Goal: Task Accomplishment & Management: Manage account settings

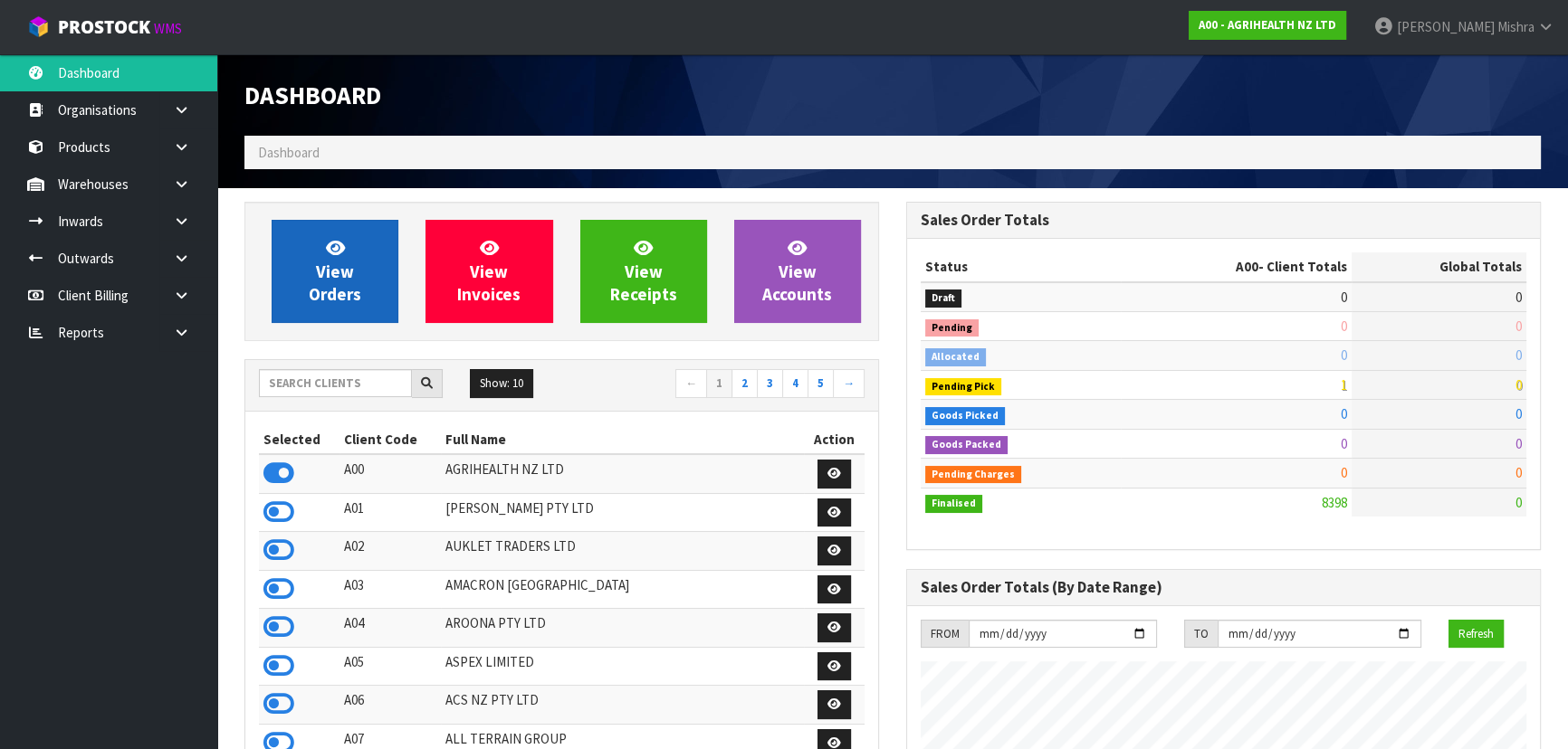
scroll to position [1367, 661]
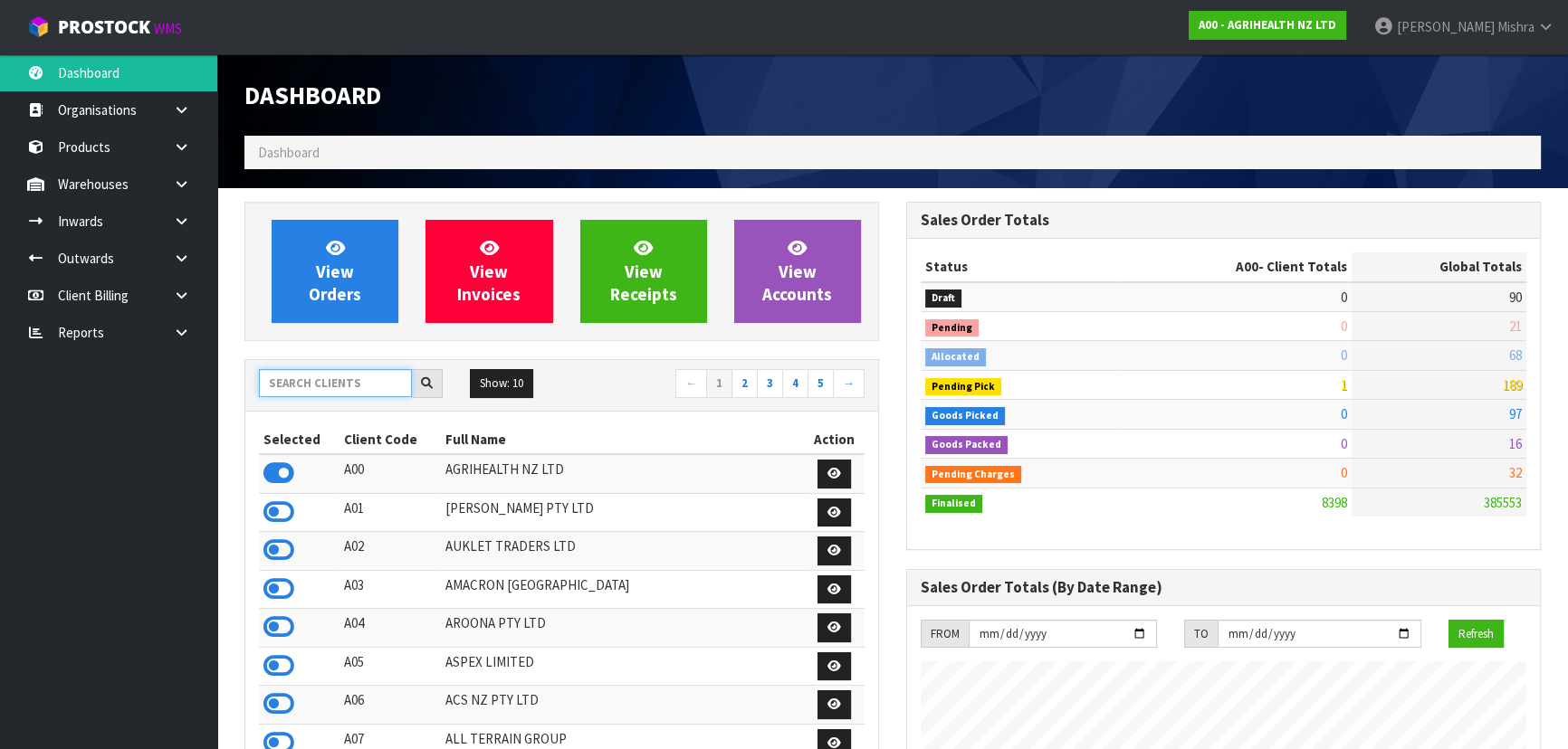
click at [360, 382] on input "text" at bounding box center [335, 383] width 153 height 28
type input "S02"
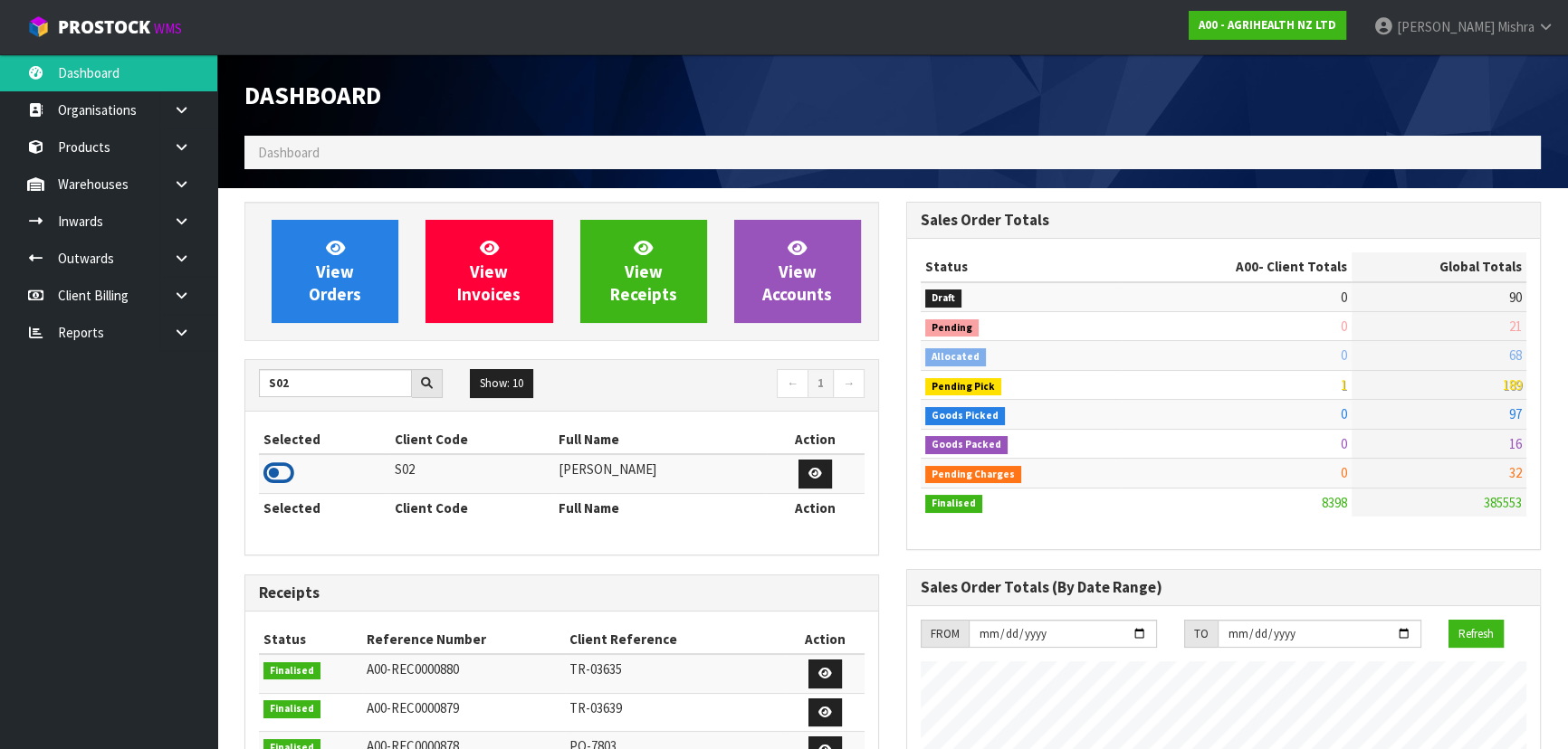
click at [279, 473] on icon at bounding box center [279, 473] width 31 height 27
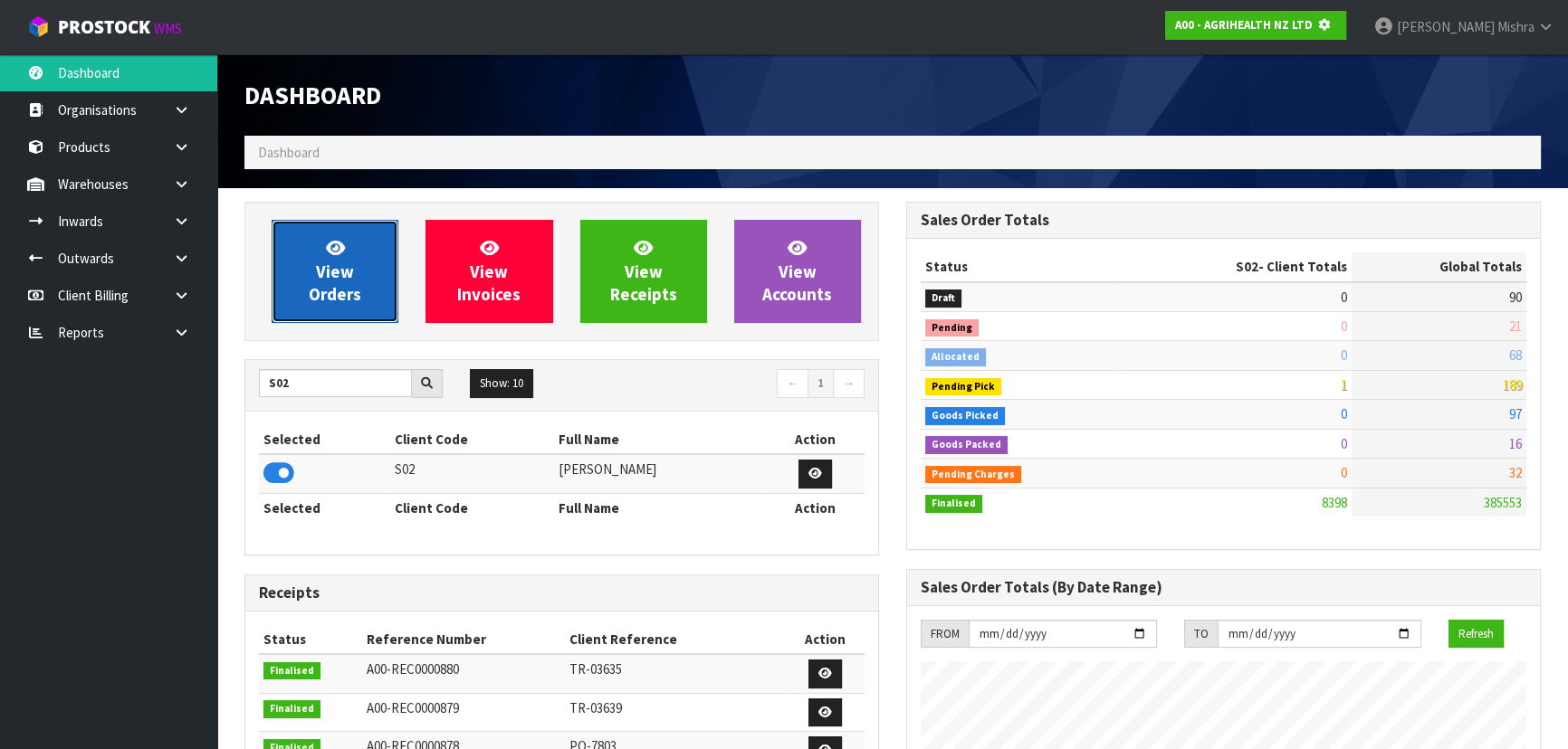
scroll to position [903574, 904526]
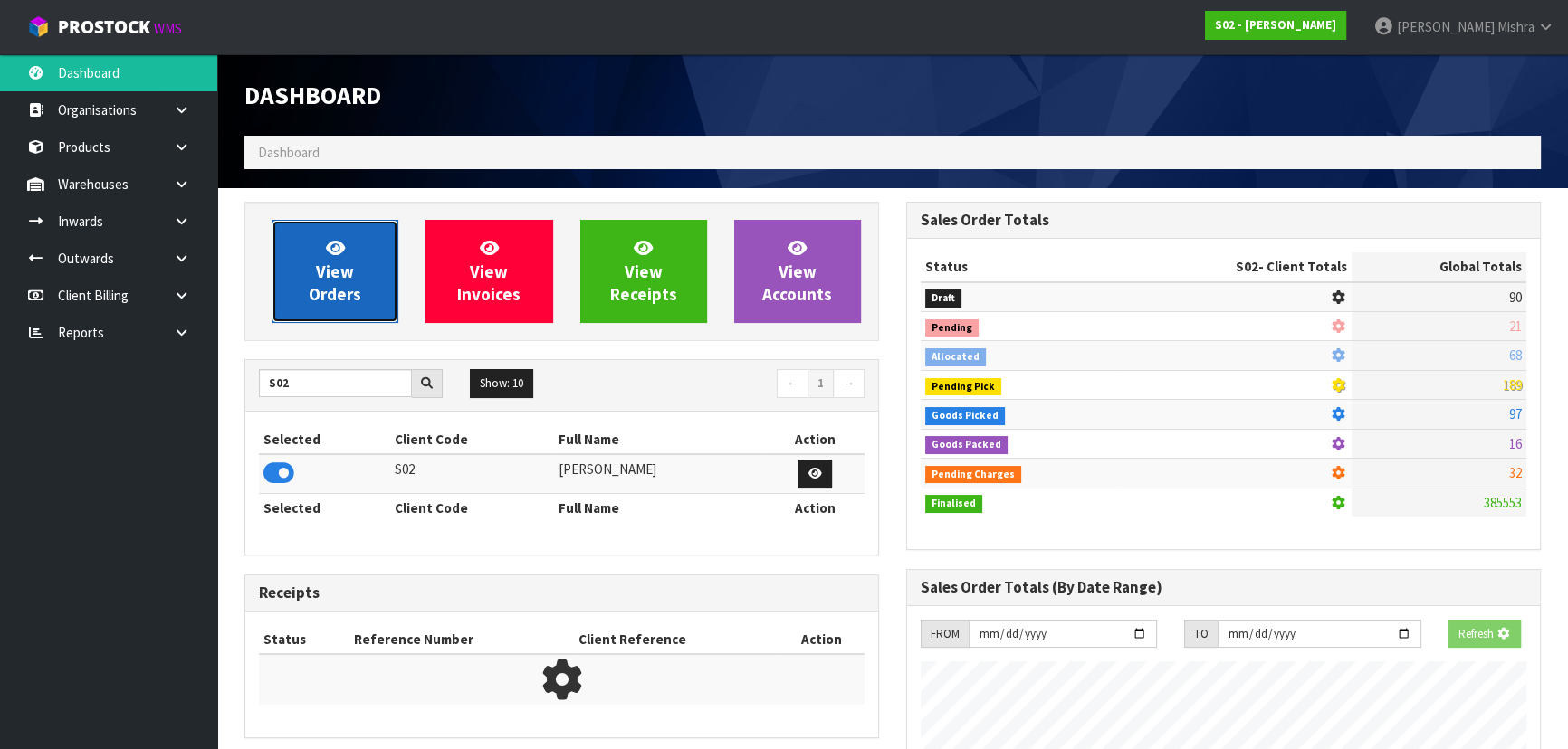
click at [345, 291] on span "View Orders" at bounding box center [335, 271] width 53 height 68
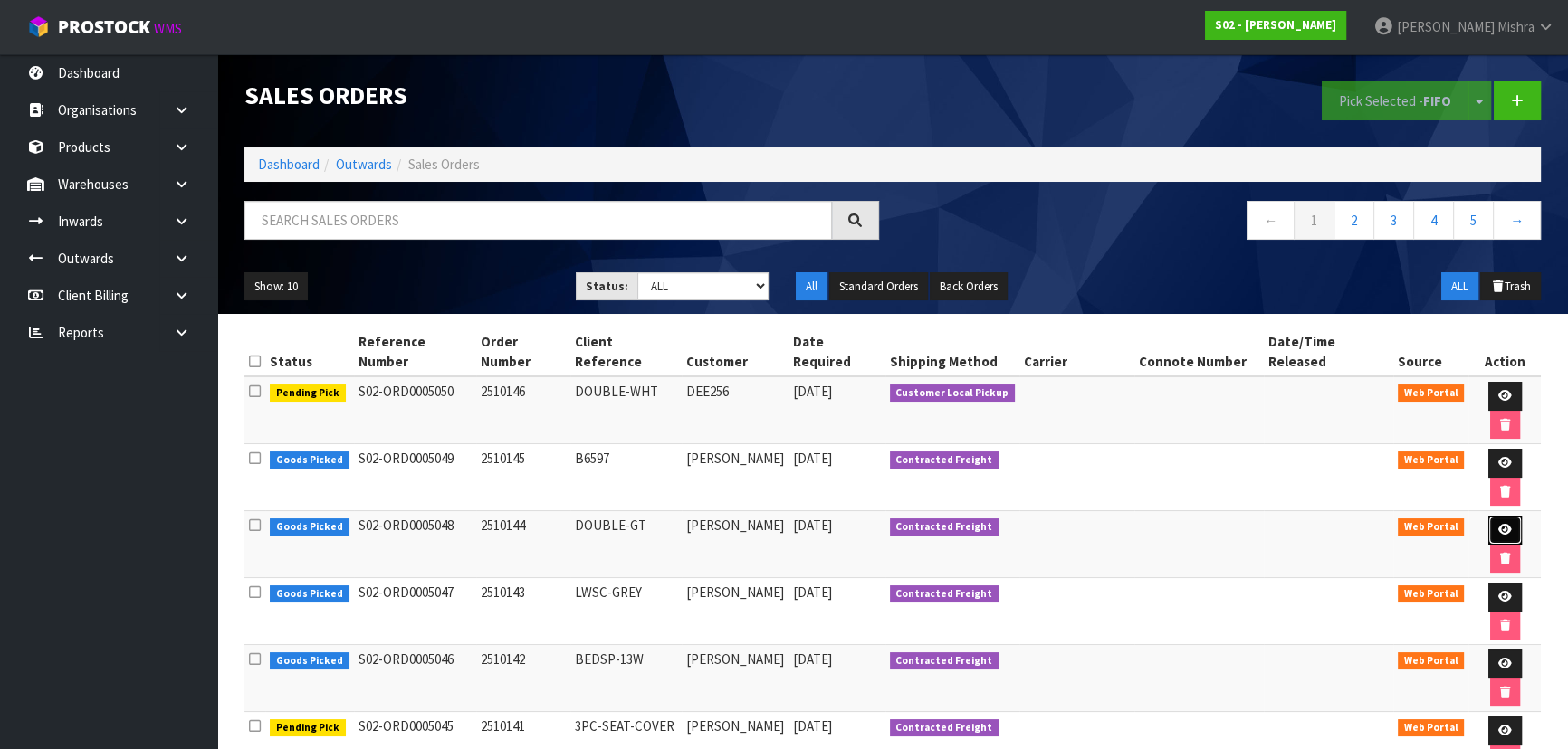
click at [1498, 524] on icon at bounding box center [1505, 530] width 14 height 12
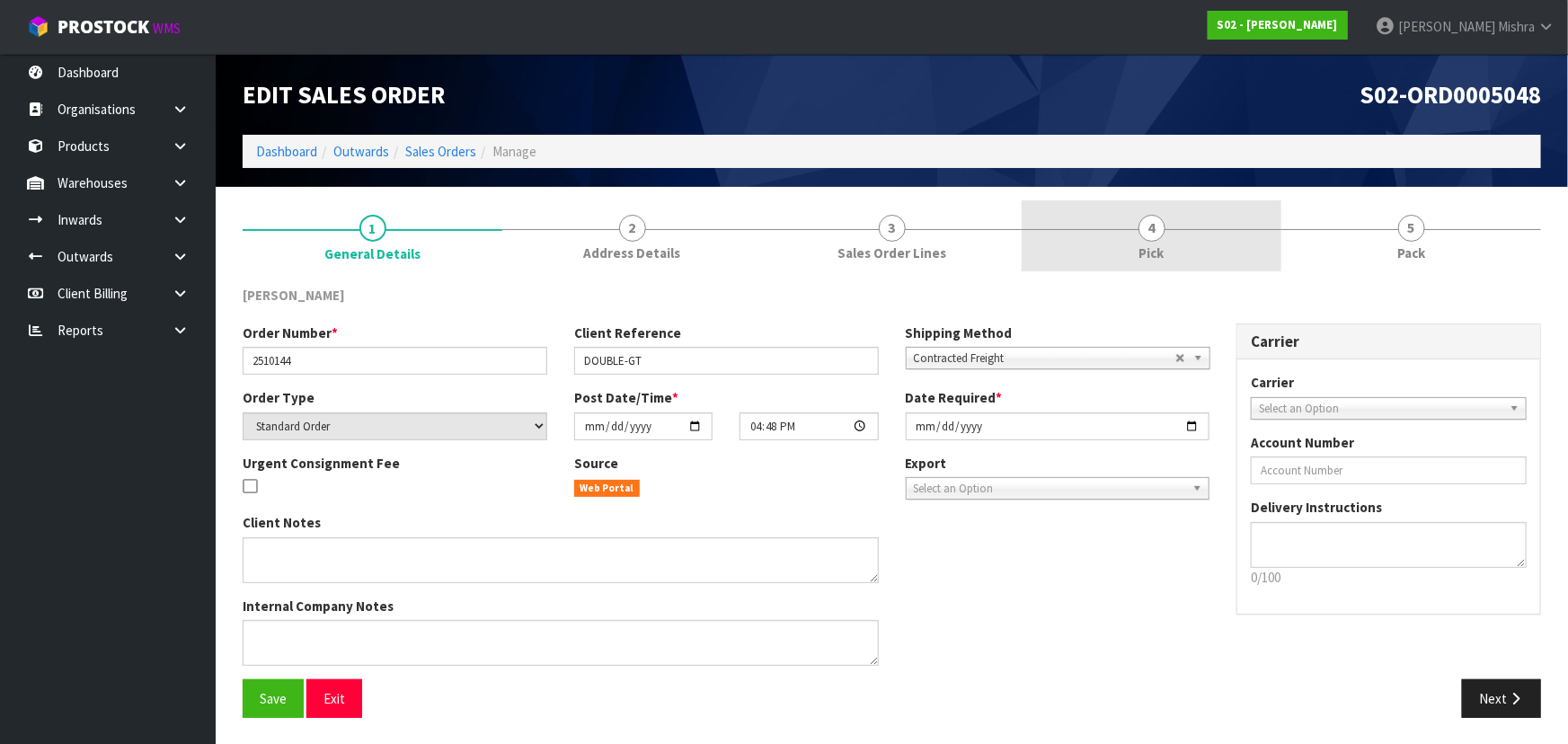
click at [1173, 233] on link "4 Pick" at bounding box center [1151, 235] width 259 height 71
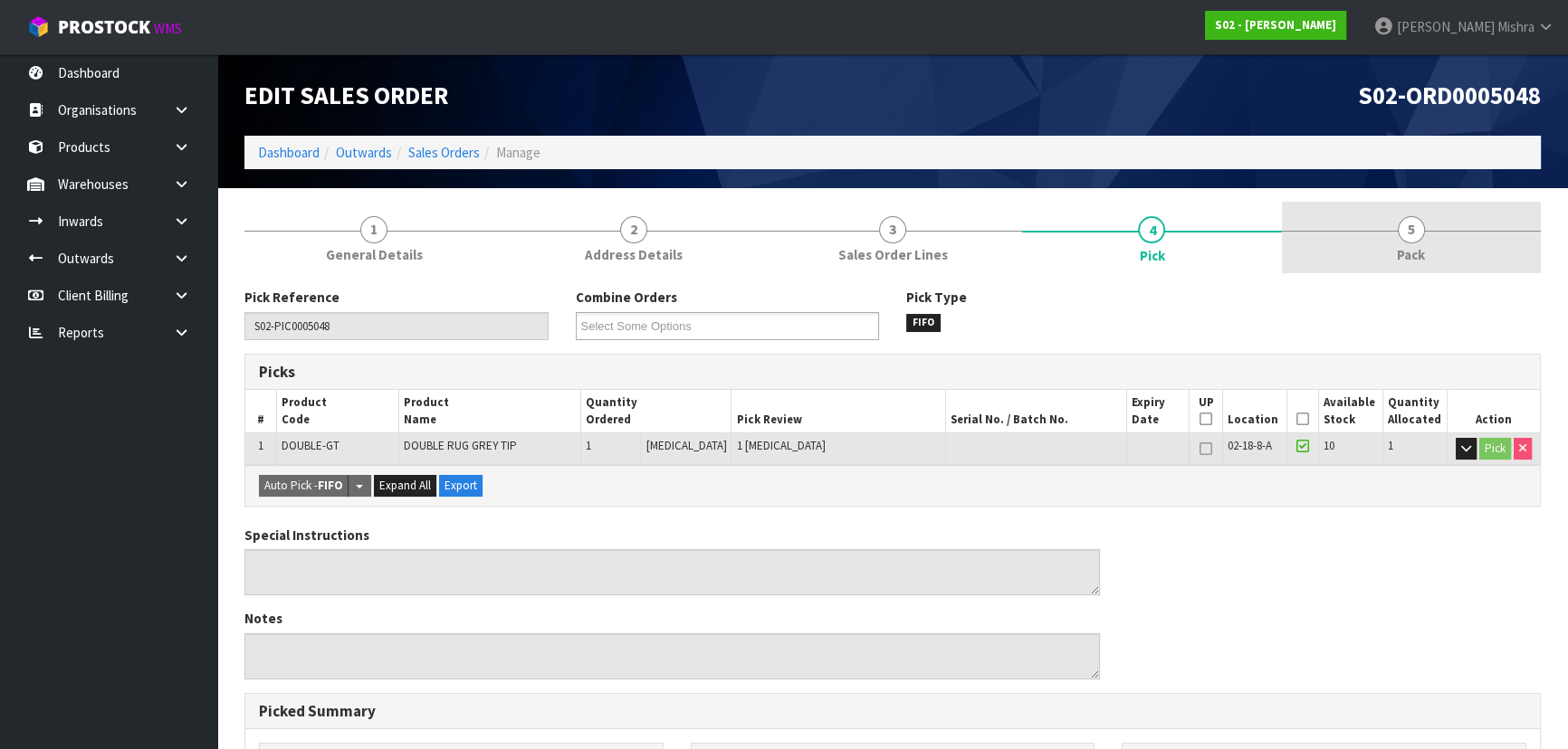
click at [1421, 246] on span "Pack" at bounding box center [1410, 255] width 28 height 19
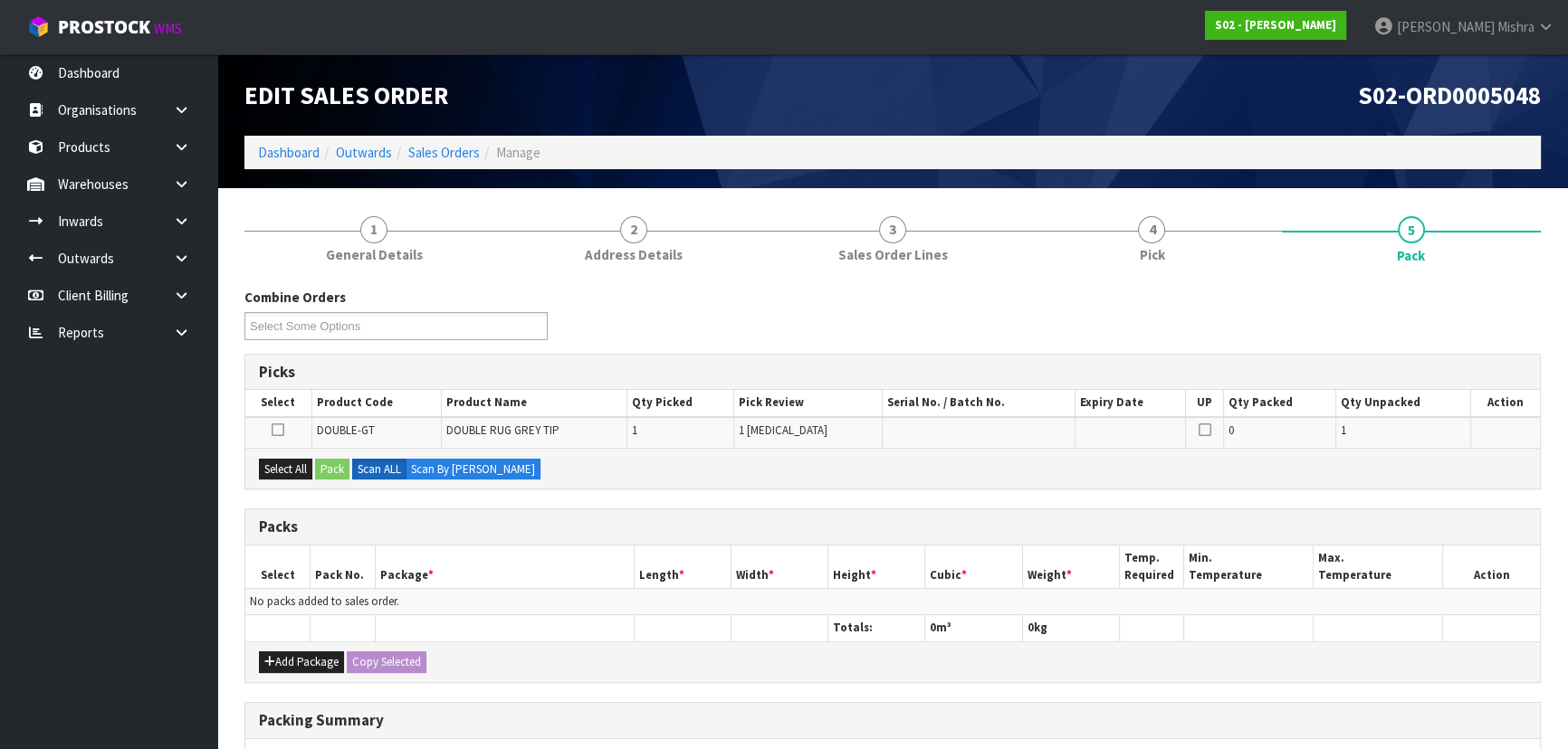
click at [299, 479] on div "Select All Pack Scan ALL Scan By [PERSON_NAME]" at bounding box center [893, 468] width 1294 height 41
click at [296, 468] on button "Select All" at bounding box center [286, 469] width 54 height 21
click at [325, 477] on button "Pack" at bounding box center [331, 469] width 34 height 21
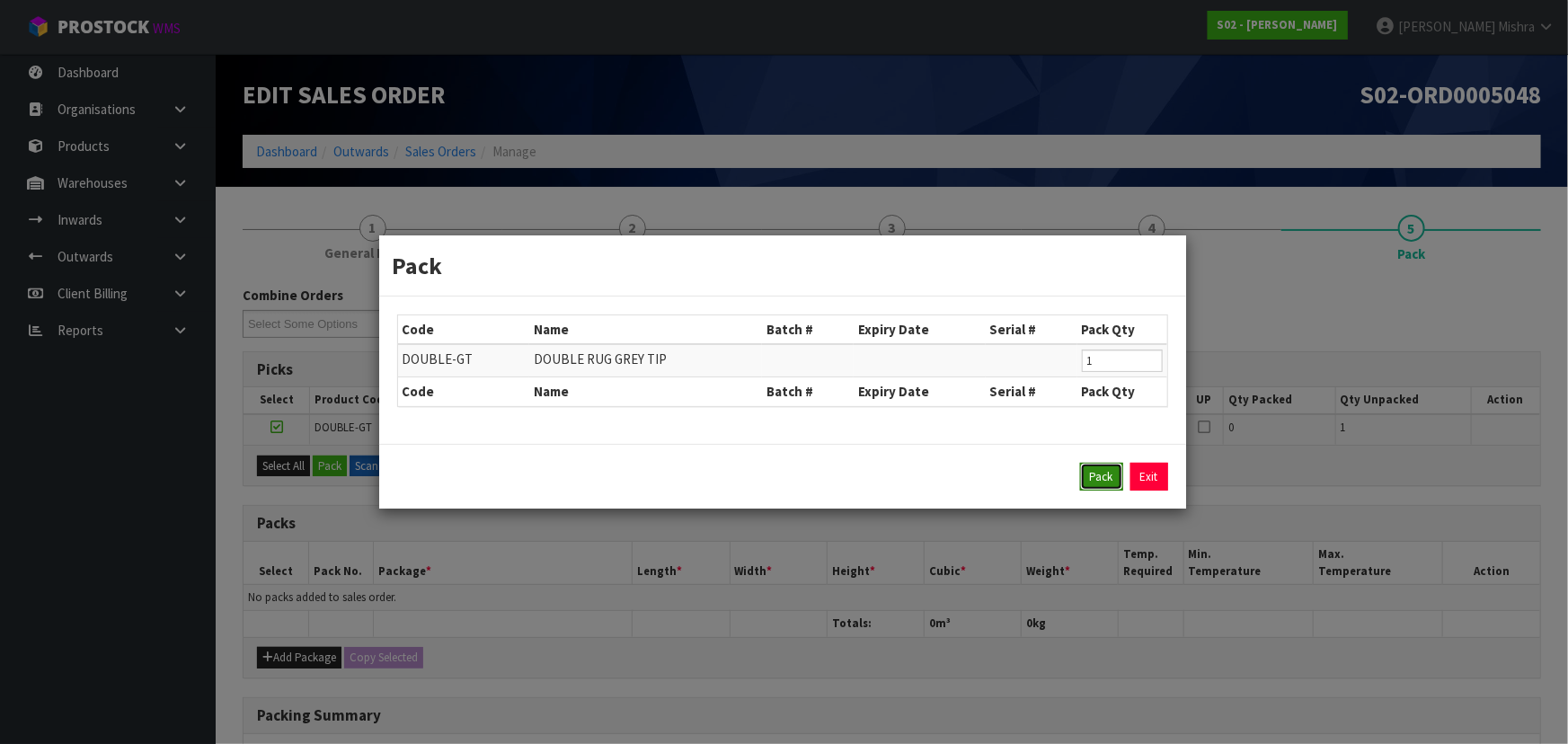
click at [1105, 469] on button "Pack" at bounding box center [1101, 477] width 44 height 29
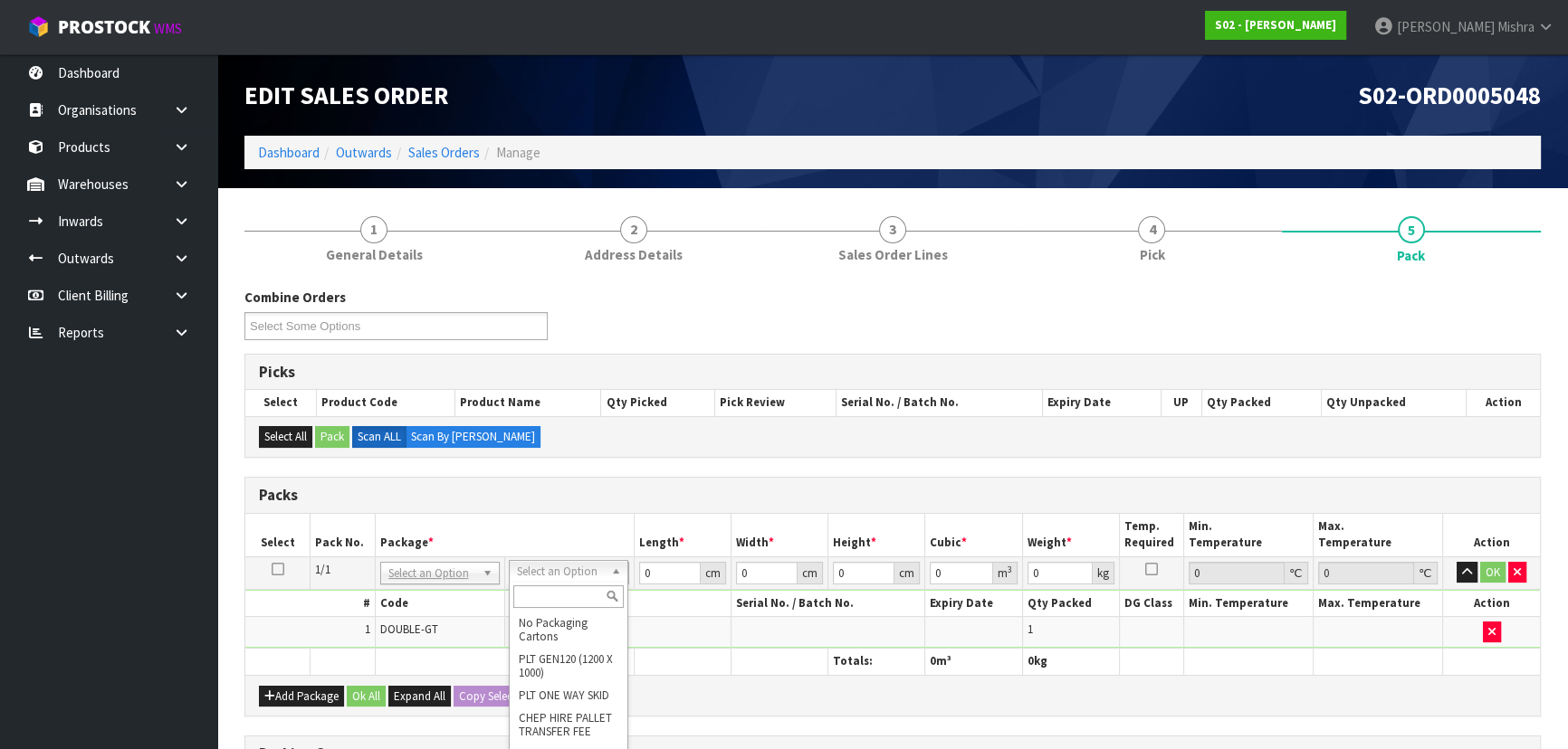
click at [550, 597] on input "text" at bounding box center [568, 596] width 110 height 22
type input "CTN6"
type input "45.5"
type input "30.5"
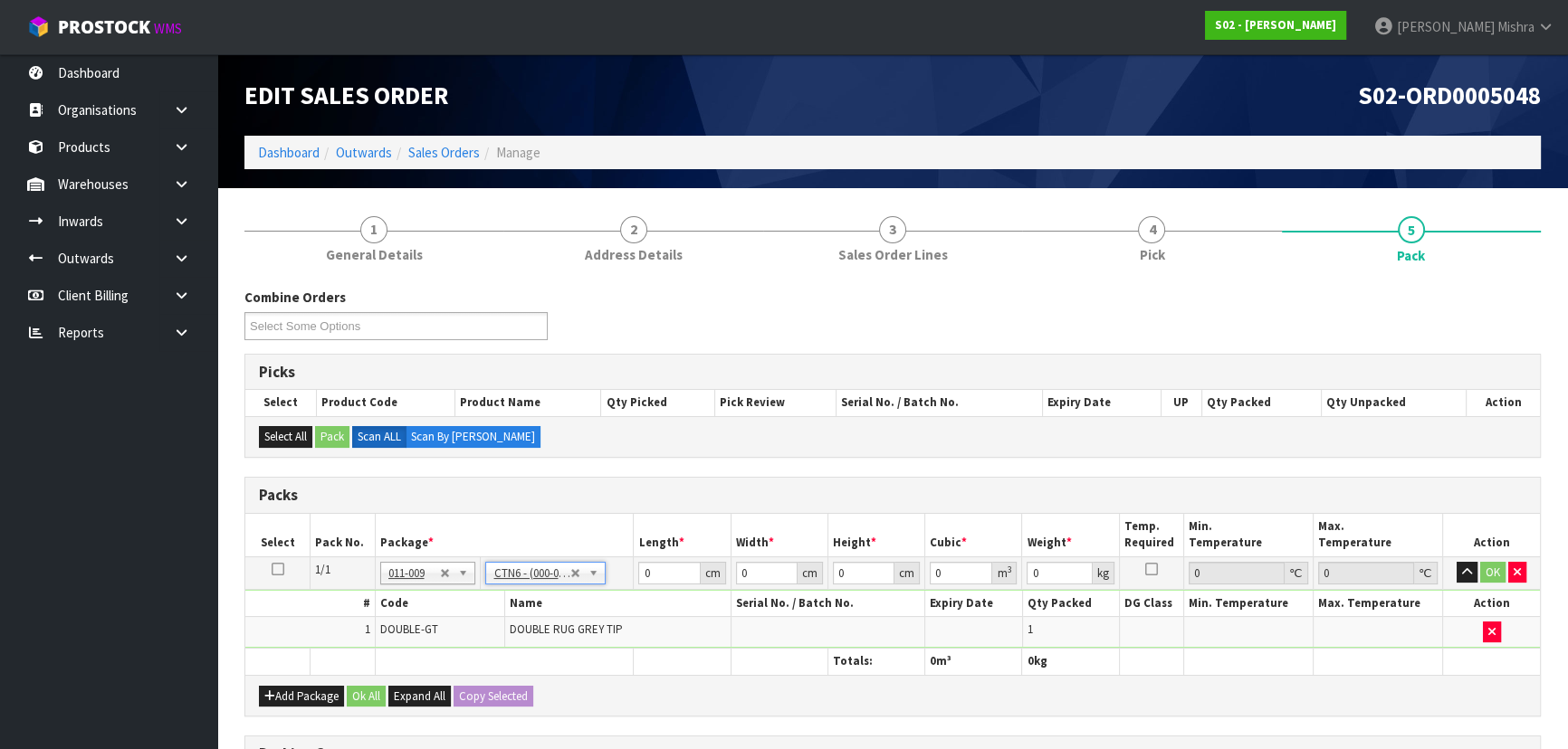
type input "0.042326"
type input "1.82"
drag, startPoint x: 669, startPoint y: 574, endPoint x: 640, endPoint y: 576, distance: 29.1
click at [640, 576] on input "45.5" at bounding box center [669, 573] width 61 height 22
type input "4"
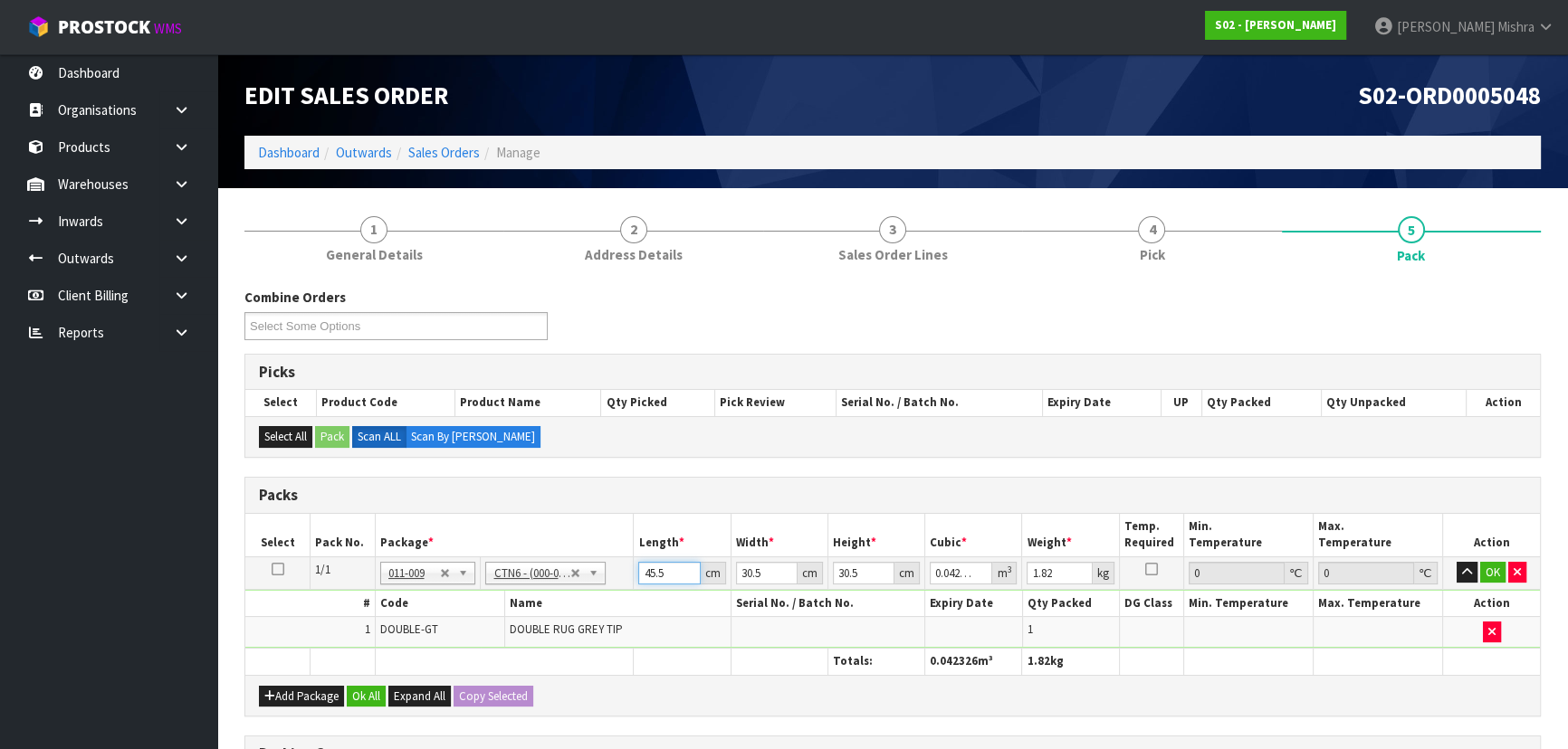
type input "0.003721"
type input "48"
type input "0.044652"
type input "48"
type input "3"
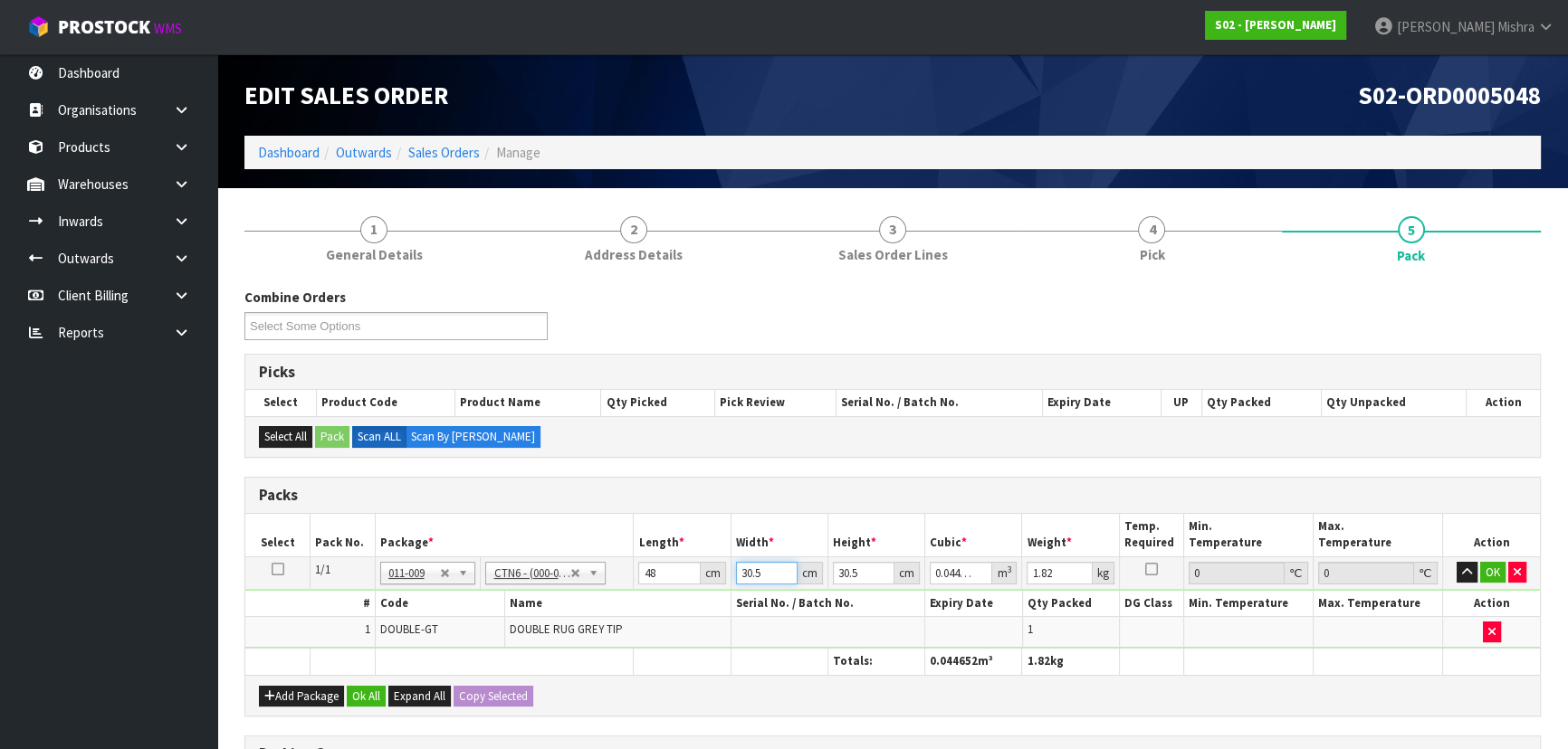
type input "0.004392"
type input "34"
type input "0.049776"
type input "34"
type input "2"
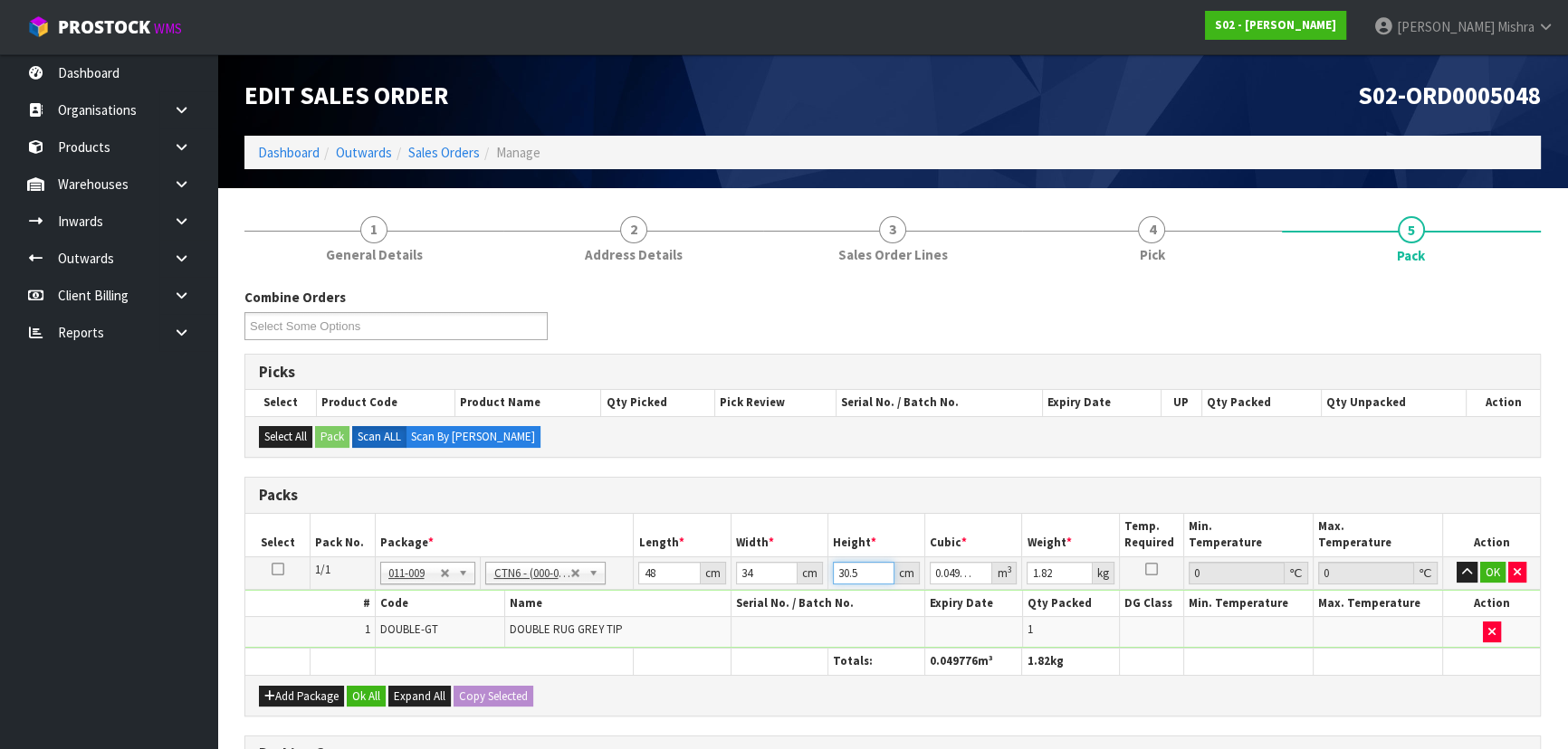
type input "0.003264"
type input "27"
type input "0.044064"
type input "27"
type input "3"
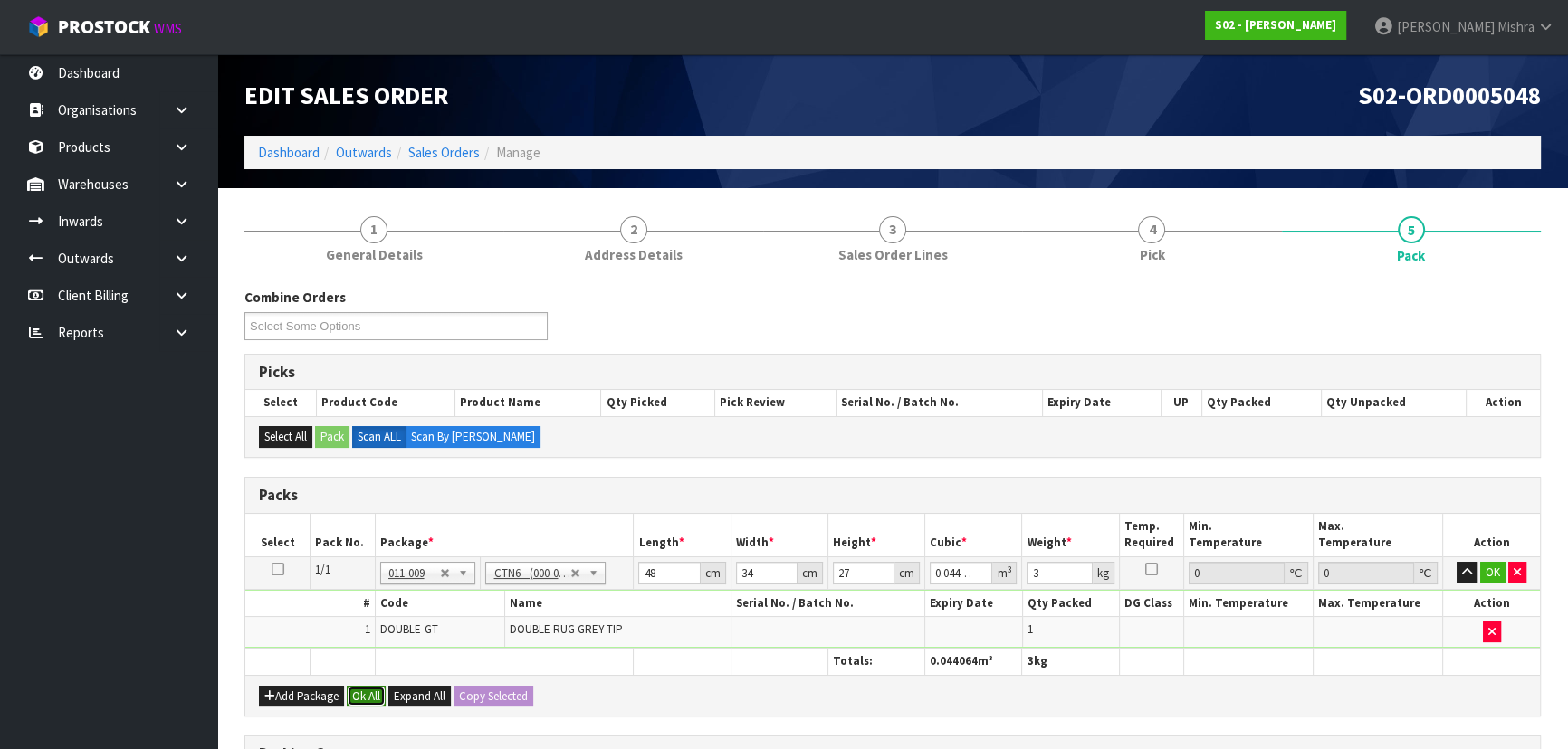
click at [374, 688] on button "Ok All" at bounding box center [366, 696] width 39 height 21
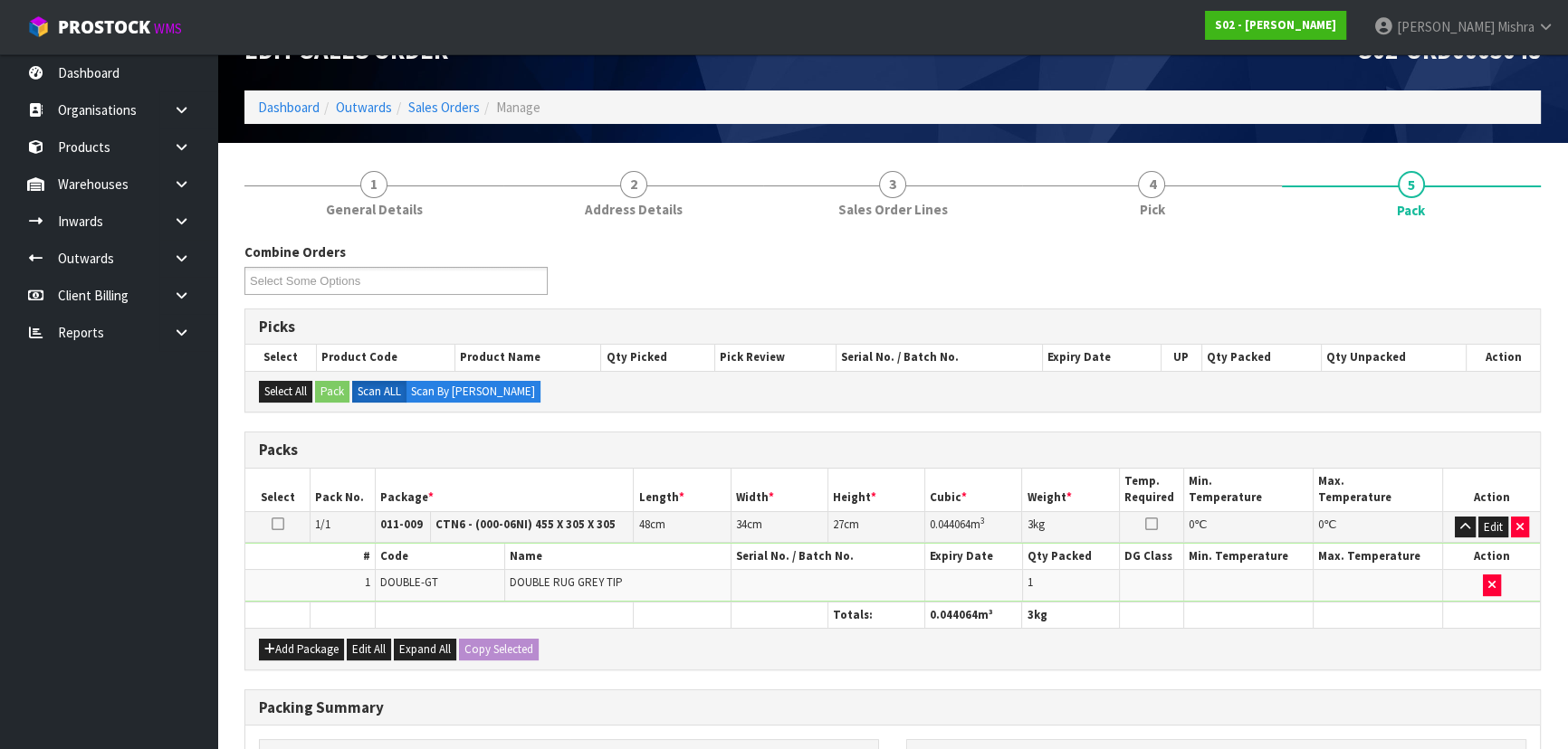
scroll to position [305, 0]
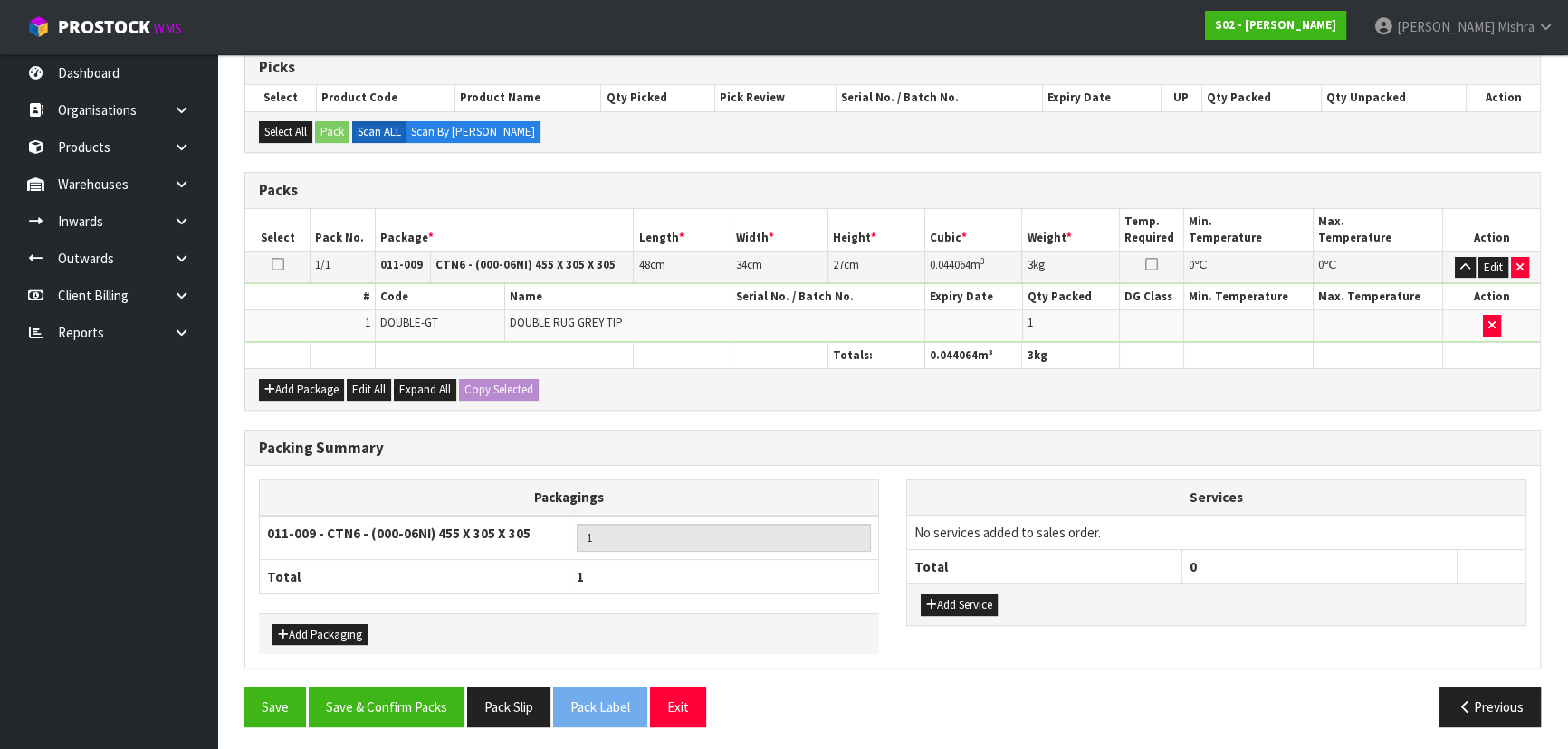
click at [380, 681] on div "Packing Summary Packagings 011-009 - CTN6 - (000-06NI) 455 X 305 X 305 1 Total …" at bounding box center [893, 559] width 1323 height 259
click at [372, 690] on button "Save & Confirm Packs" at bounding box center [387, 707] width 156 height 39
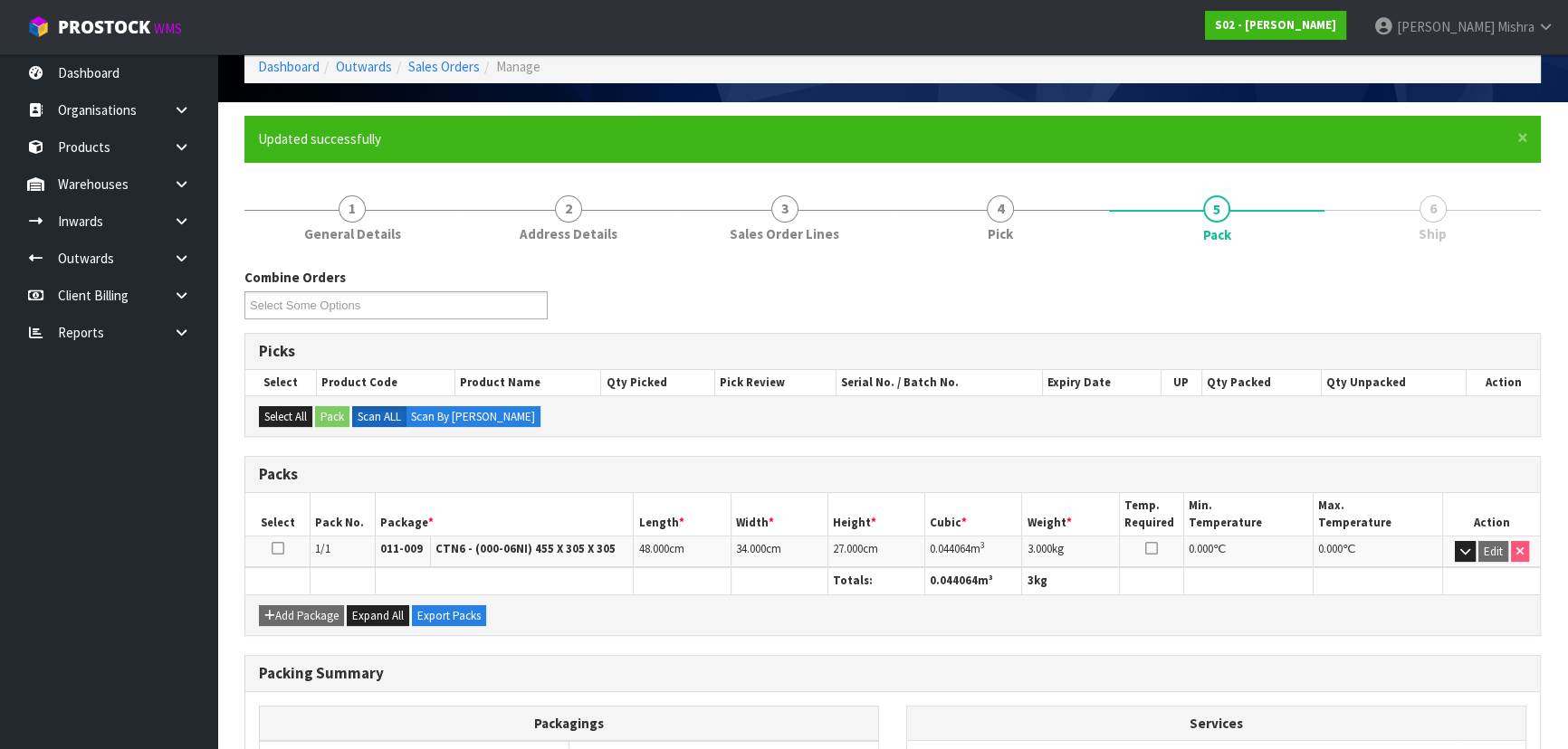
scroll to position [272, 0]
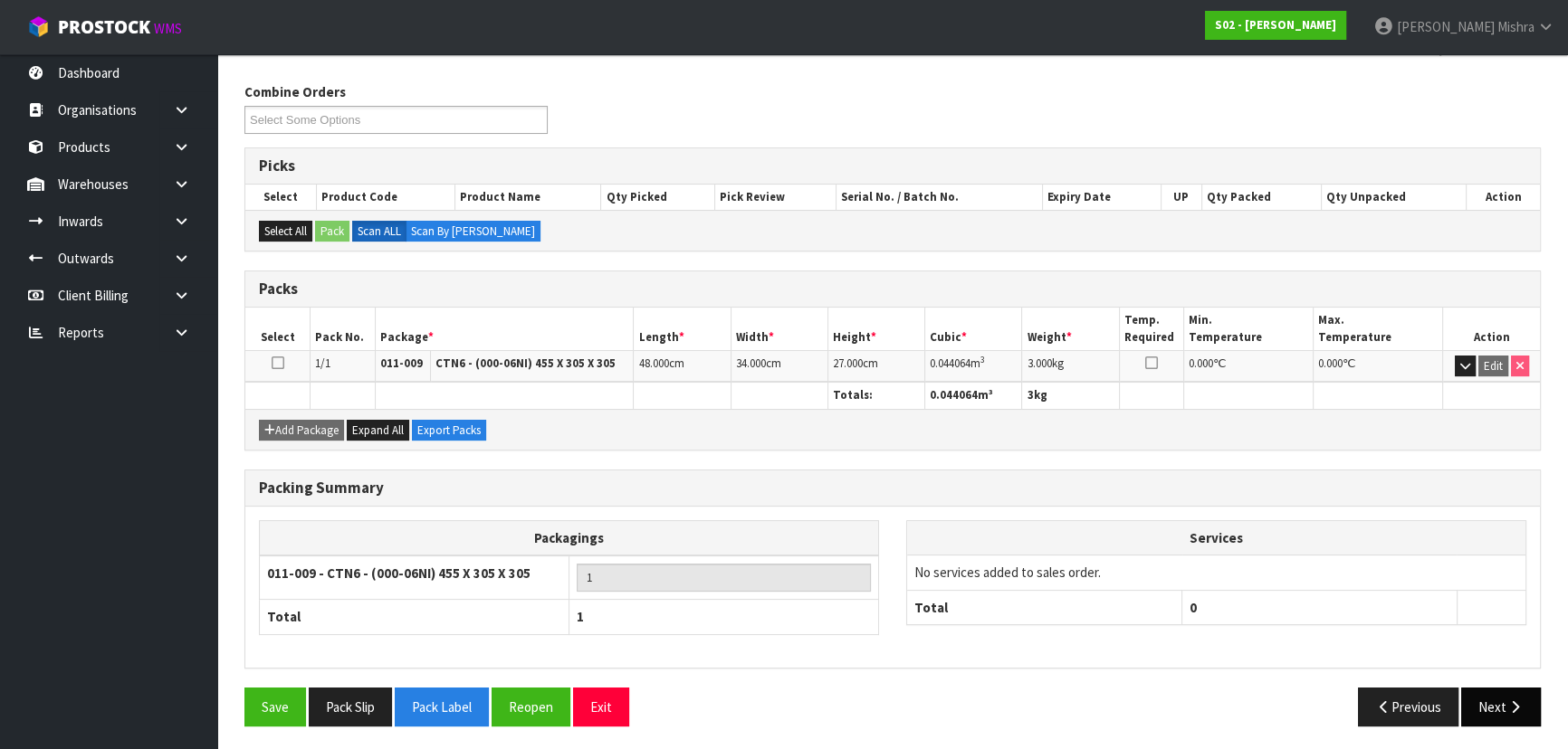
click at [1511, 692] on button "Next" at bounding box center [1501, 707] width 80 height 39
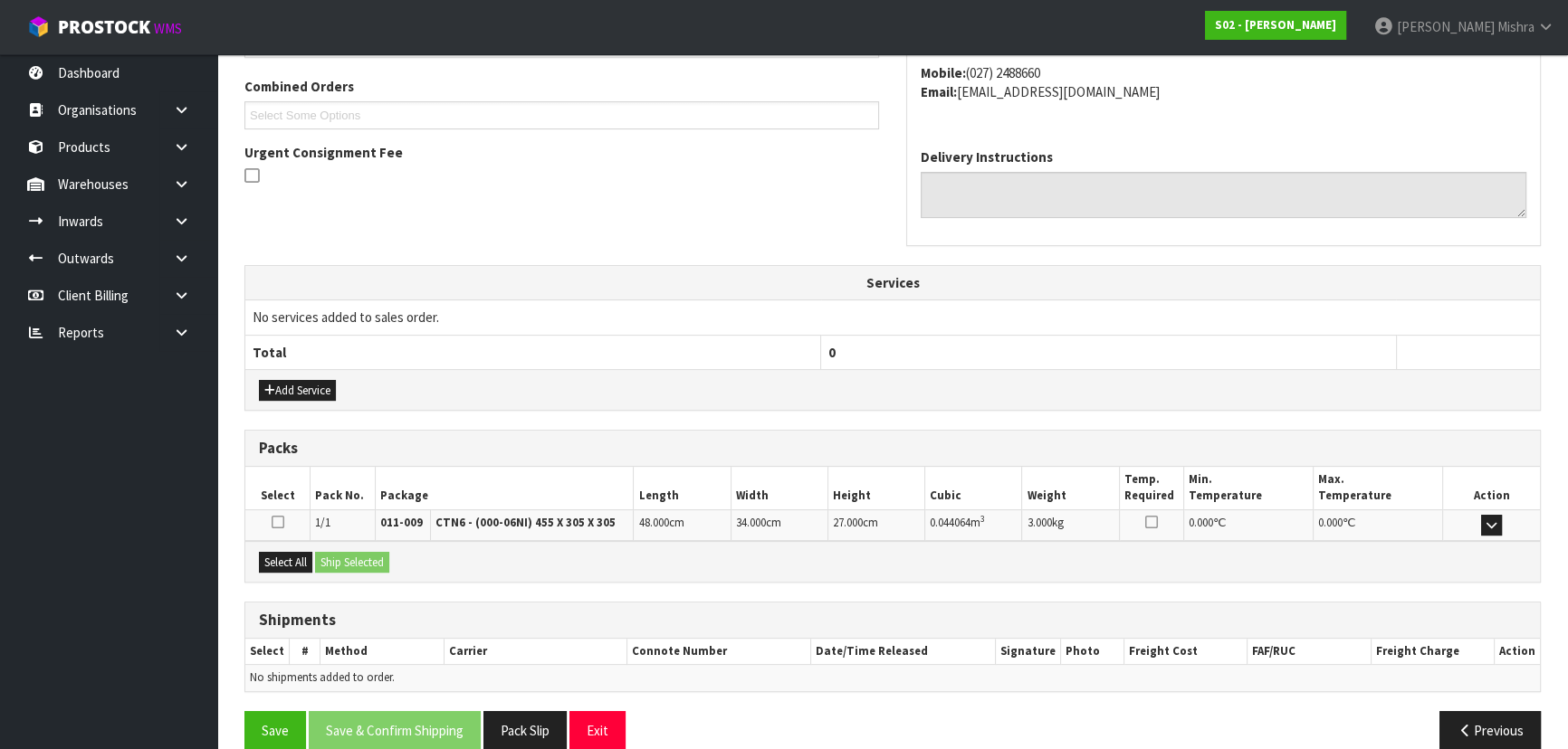
scroll to position [481, 0]
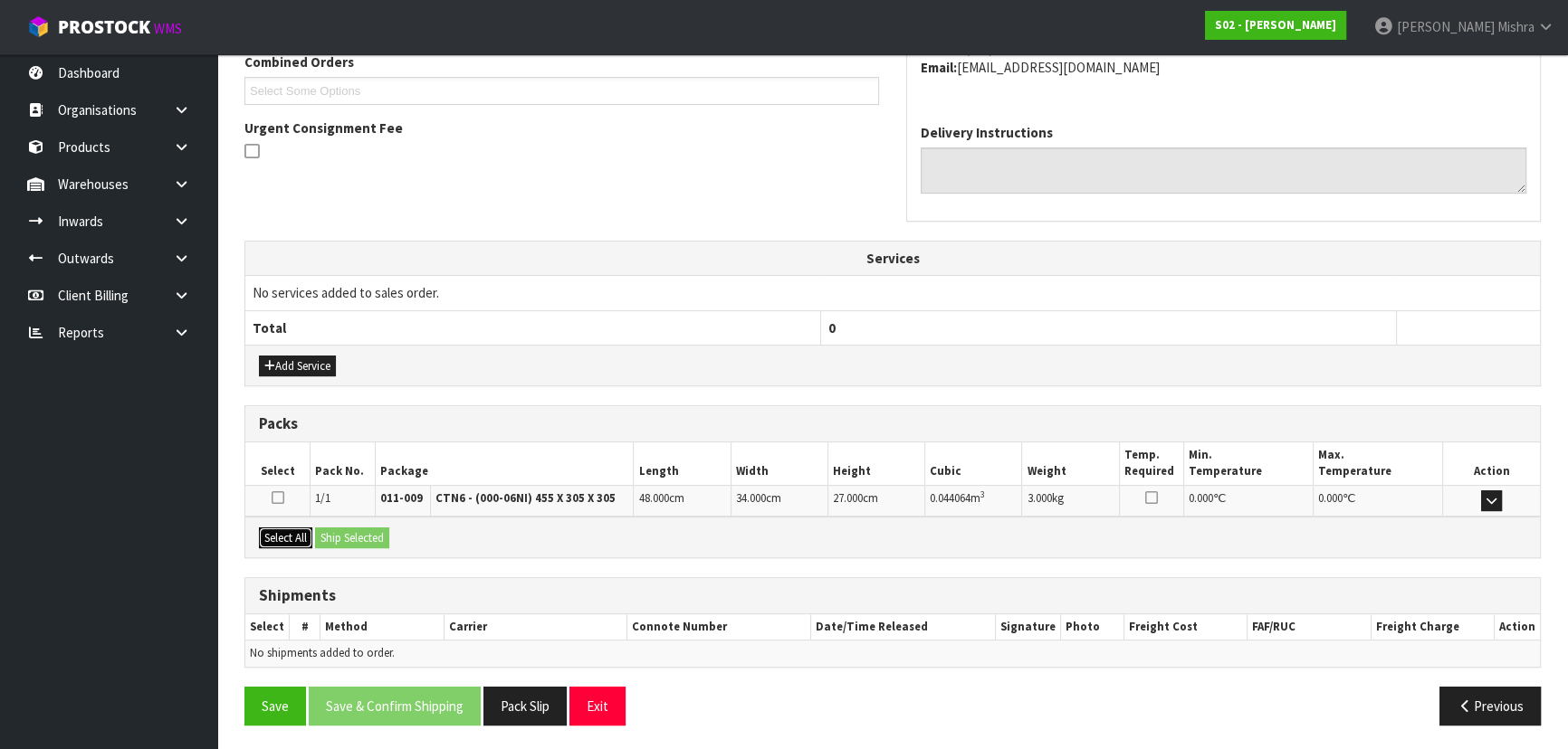
click at [285, 532] on button "Select All" at bounding box center [286, 539] width 54 height 21
click at [340, 536] on button "Ship Selected" at bounding box center [352, 539] width 74 height 21
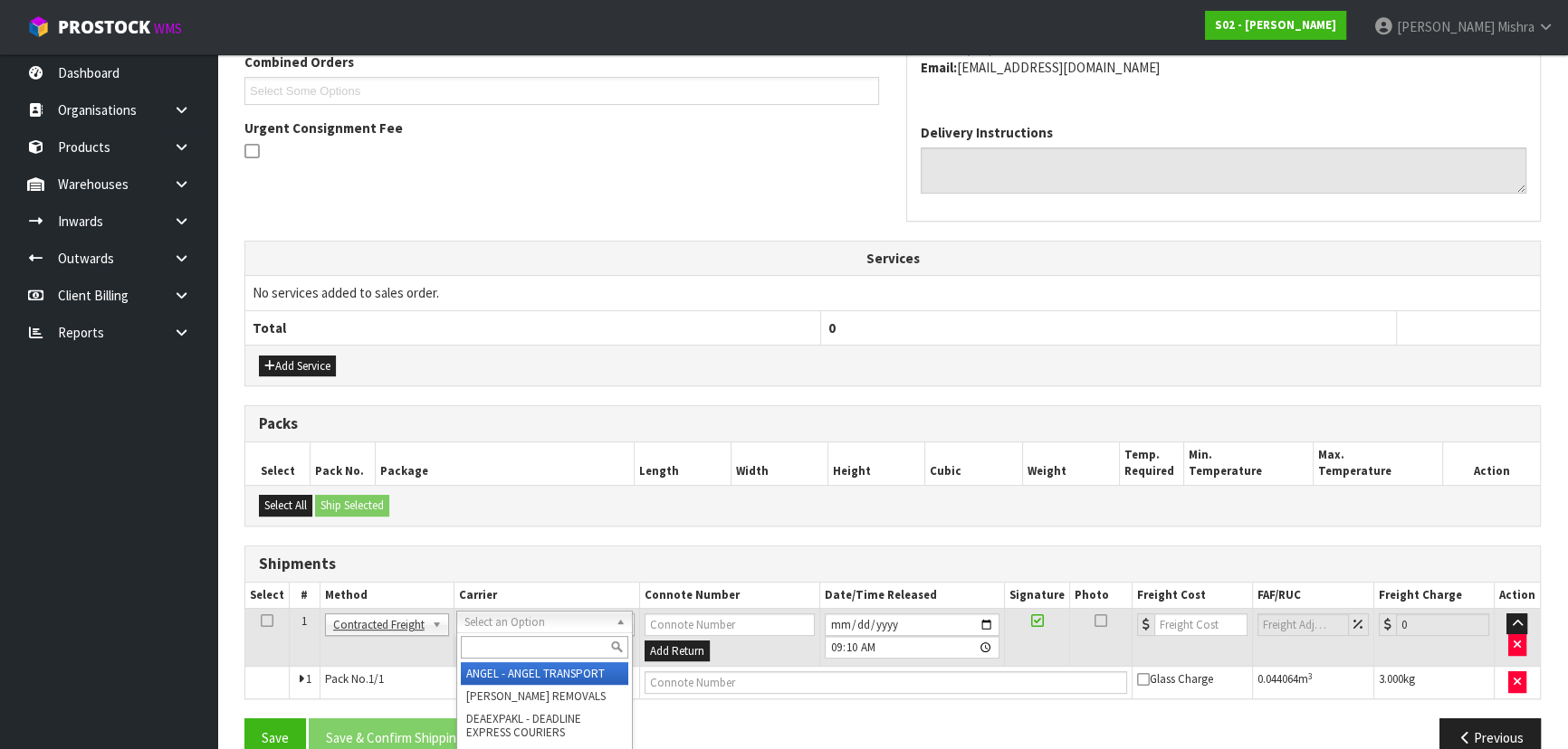
click at [489, 647] on input "text" at bounding box center [545, 647] width 168 height 22
type input "NZP"
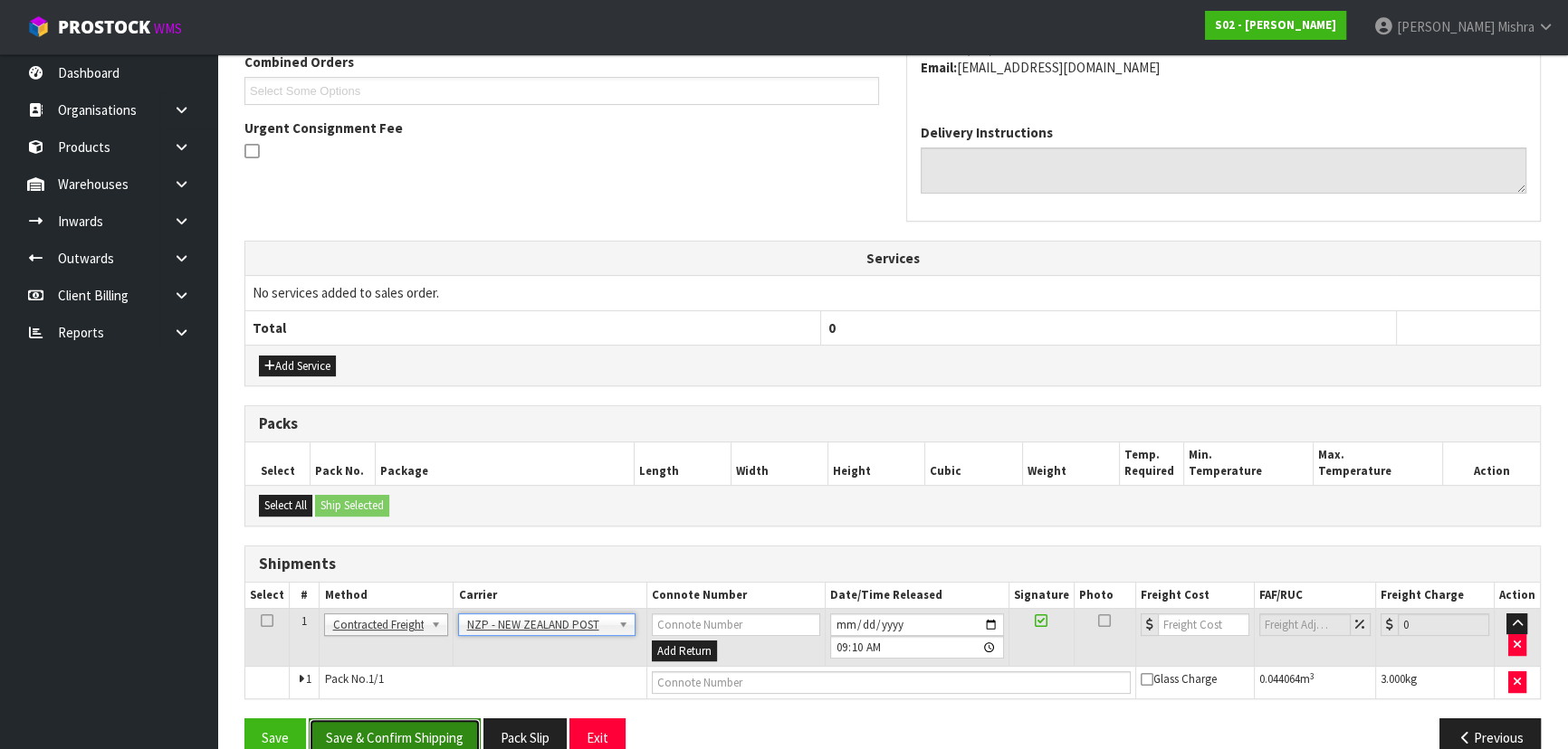
click at [451, 724] on button "Save & Confirm Shipping" at bounding box center [395, 738] width 172 height 39
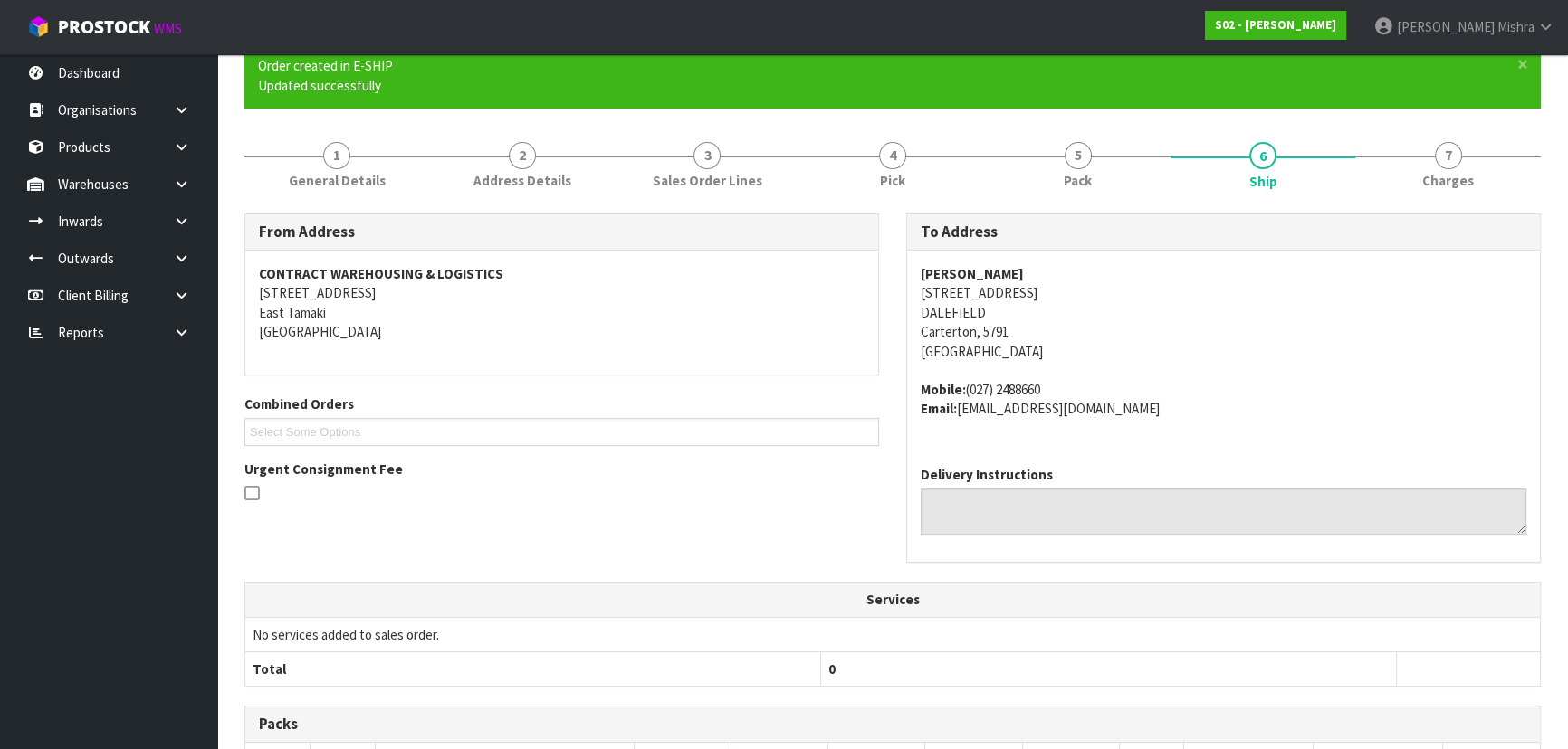
scroll to position [489, 0]
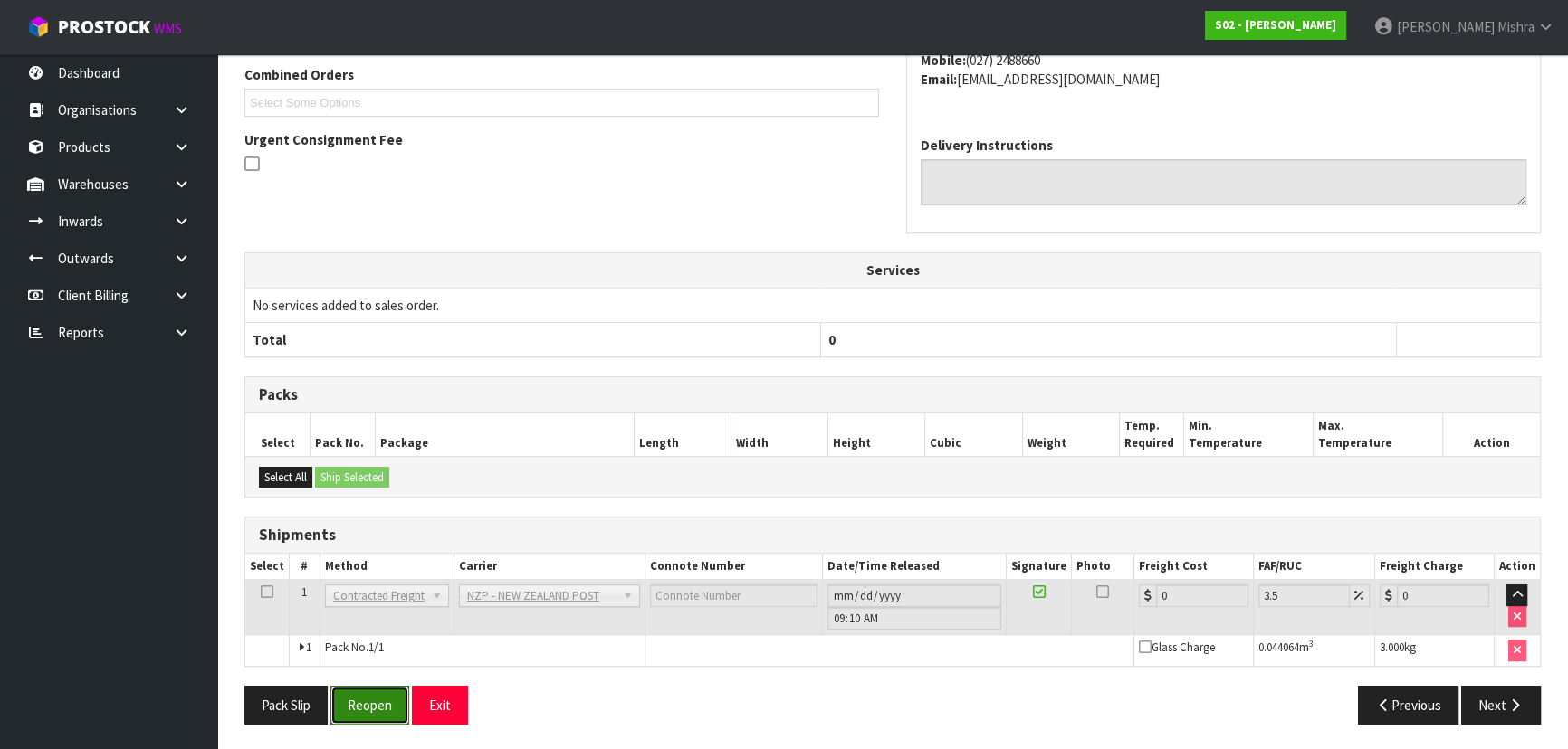
click at [388, 715] on button "Reopen" at bounding box center [369, 705] width 79 height 39
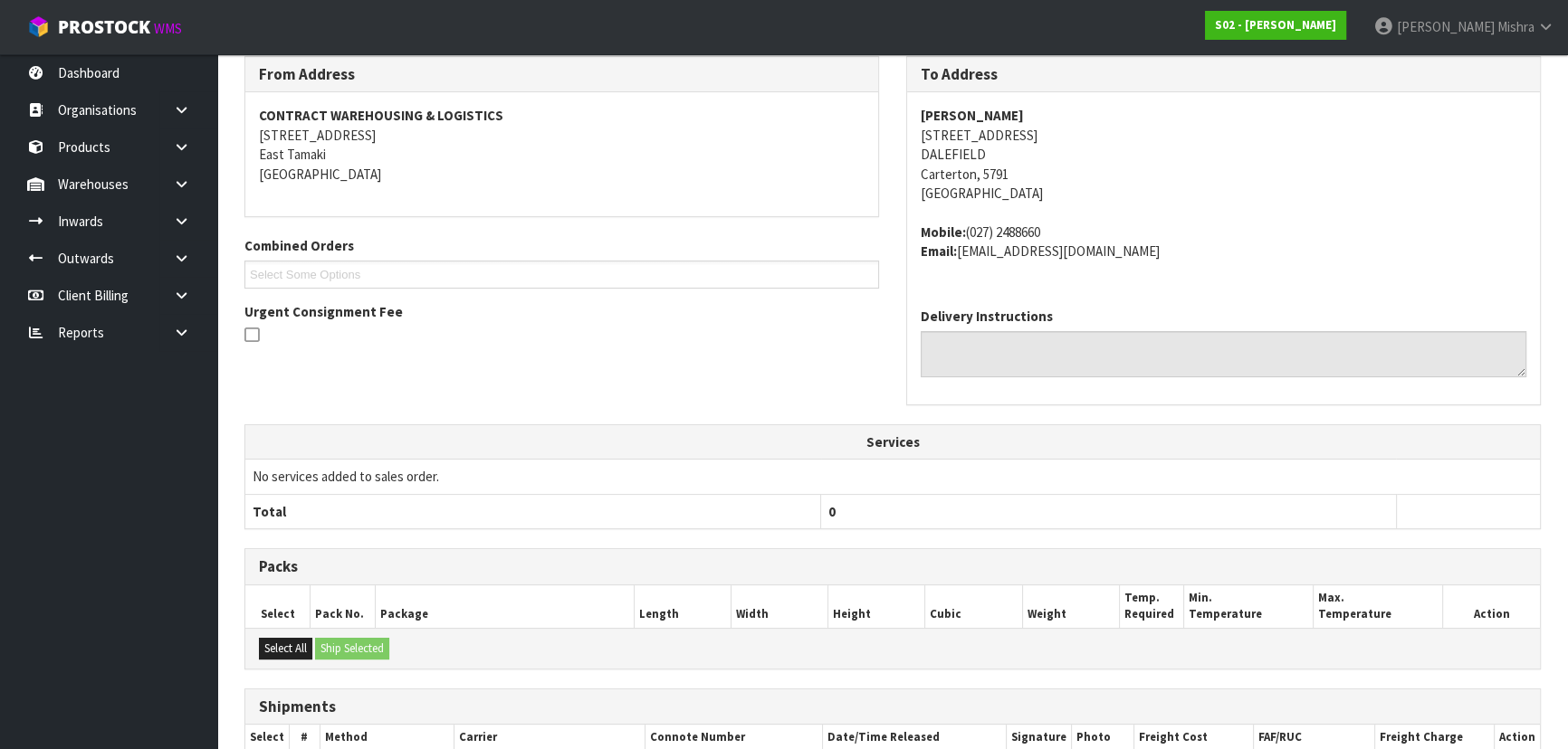
scroll to position [468, 0]
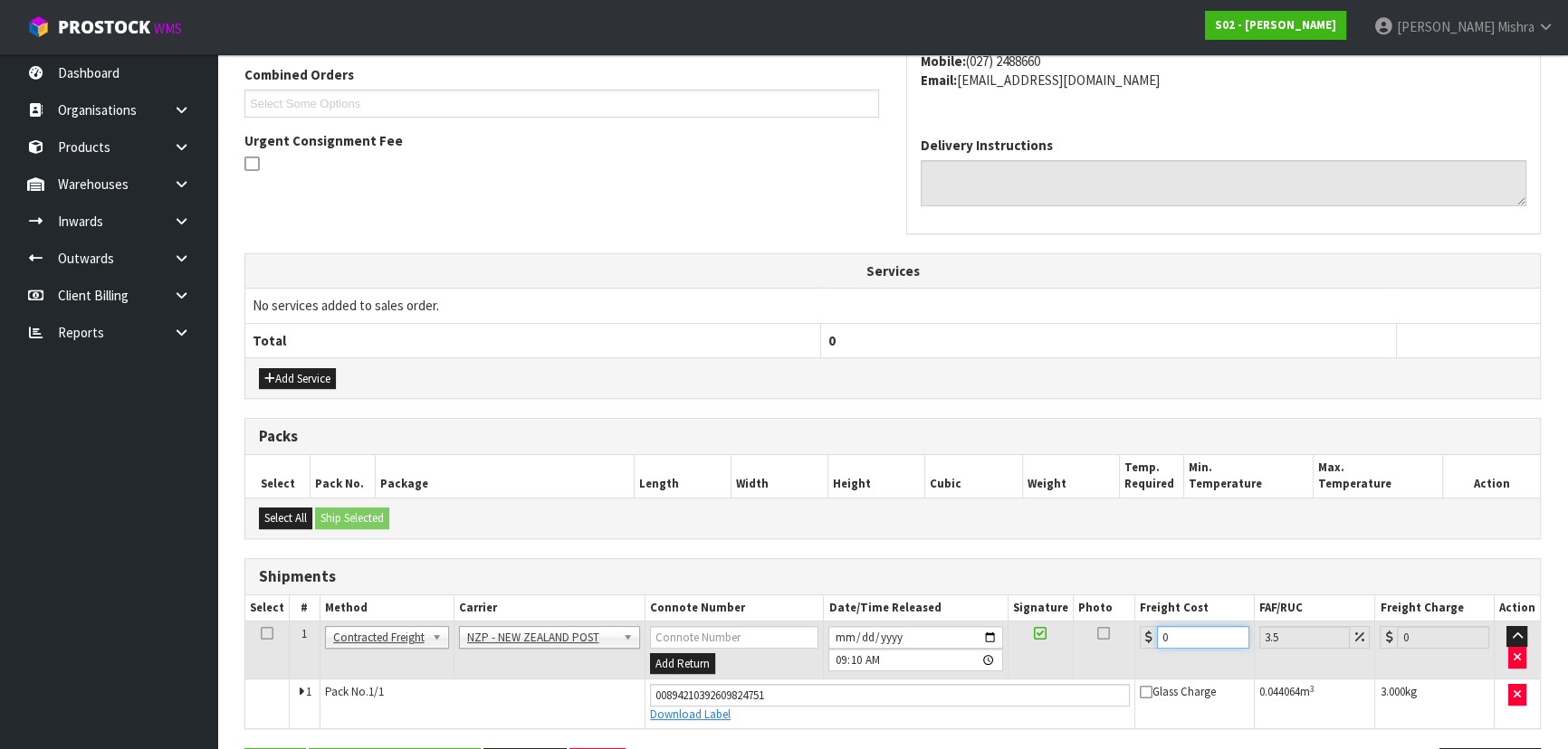
drag, startPoint x: 1168, startPoint y: 631, endPoint x: 1126, endPoint y: 631, distance: 42.0
click at [1126, 631] on tr "1 Client Local Pickup Customer Local Pickup Company Freight Contracted Freight …" at bounding box center [893, 650] width 1294 height 58
type input "1"
type input "1.03"
type input "13"
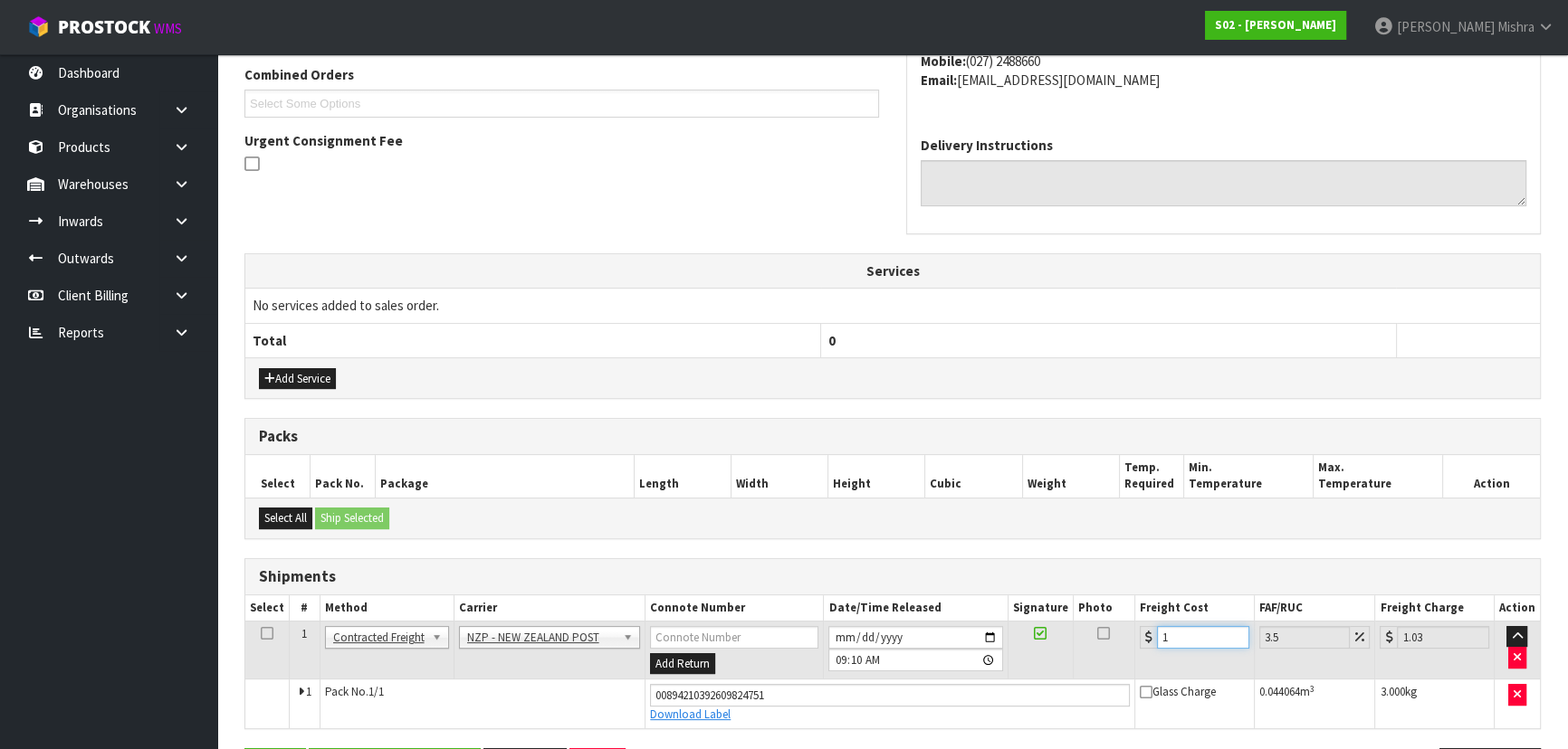
type input "13.45"
type input "13.04"
type input "13.5"
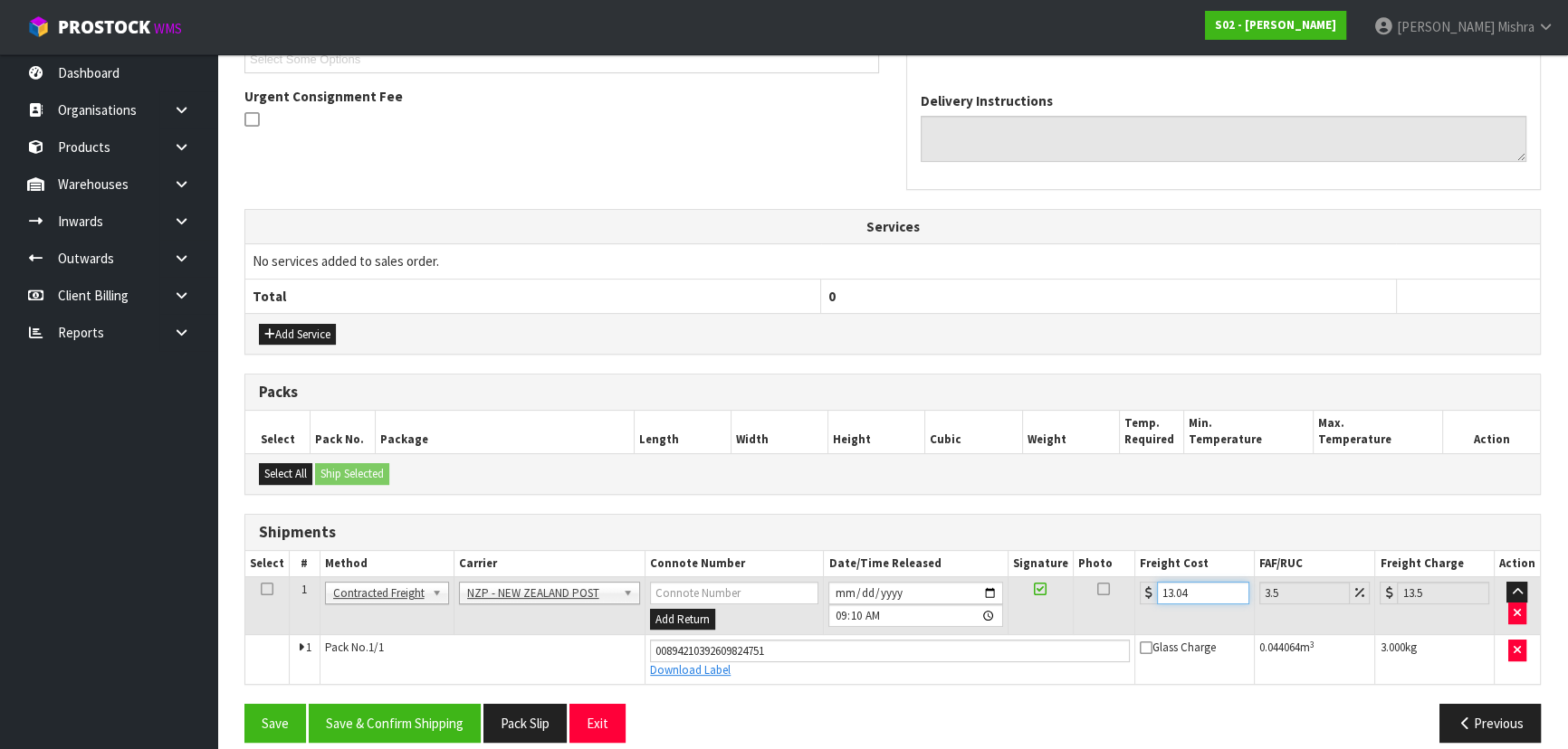
scroll to position [530, 0]
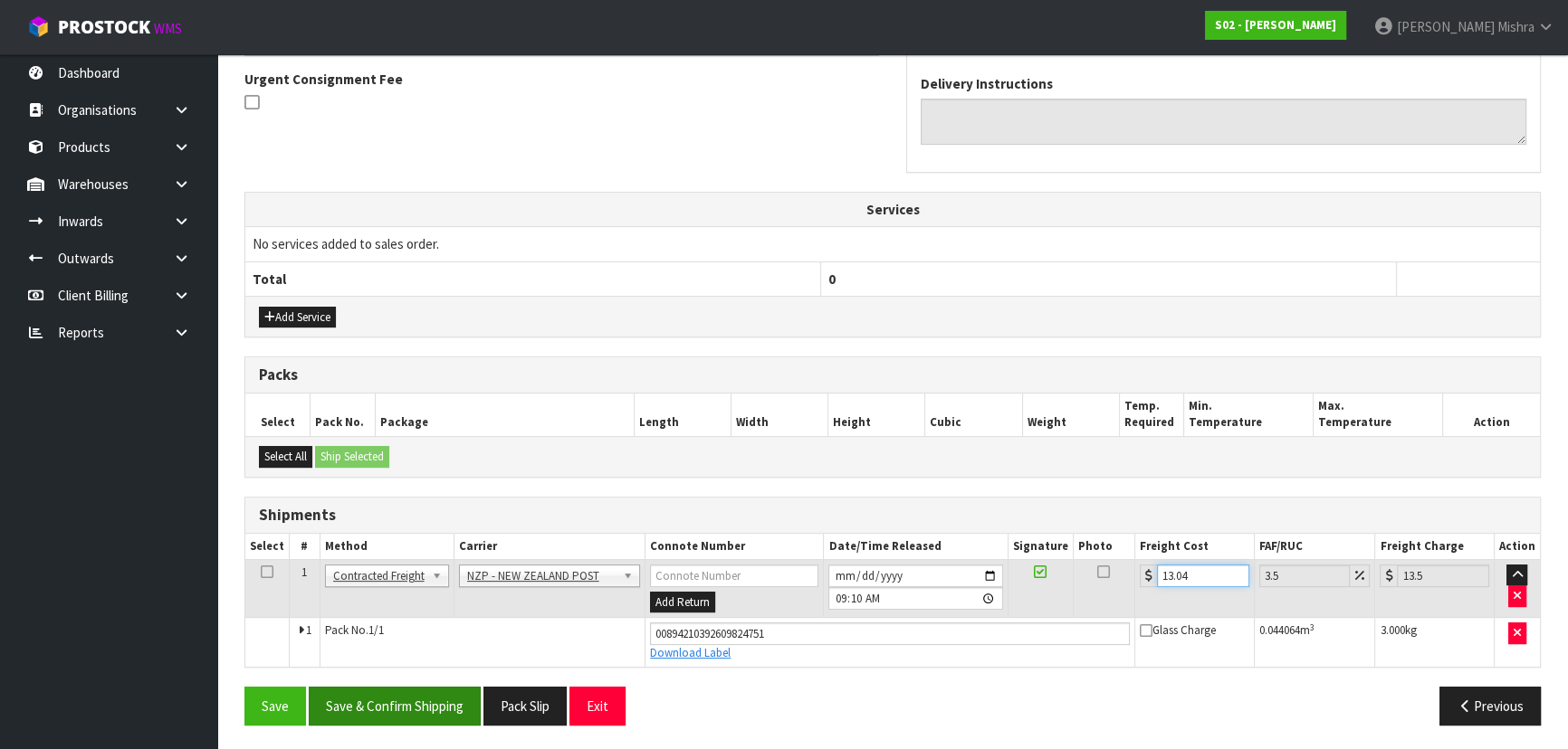
type input "13.04"
click at [369, 705] on button "Save & Confirm Shipping" at bounding box center [395, 706] width 172 height 39
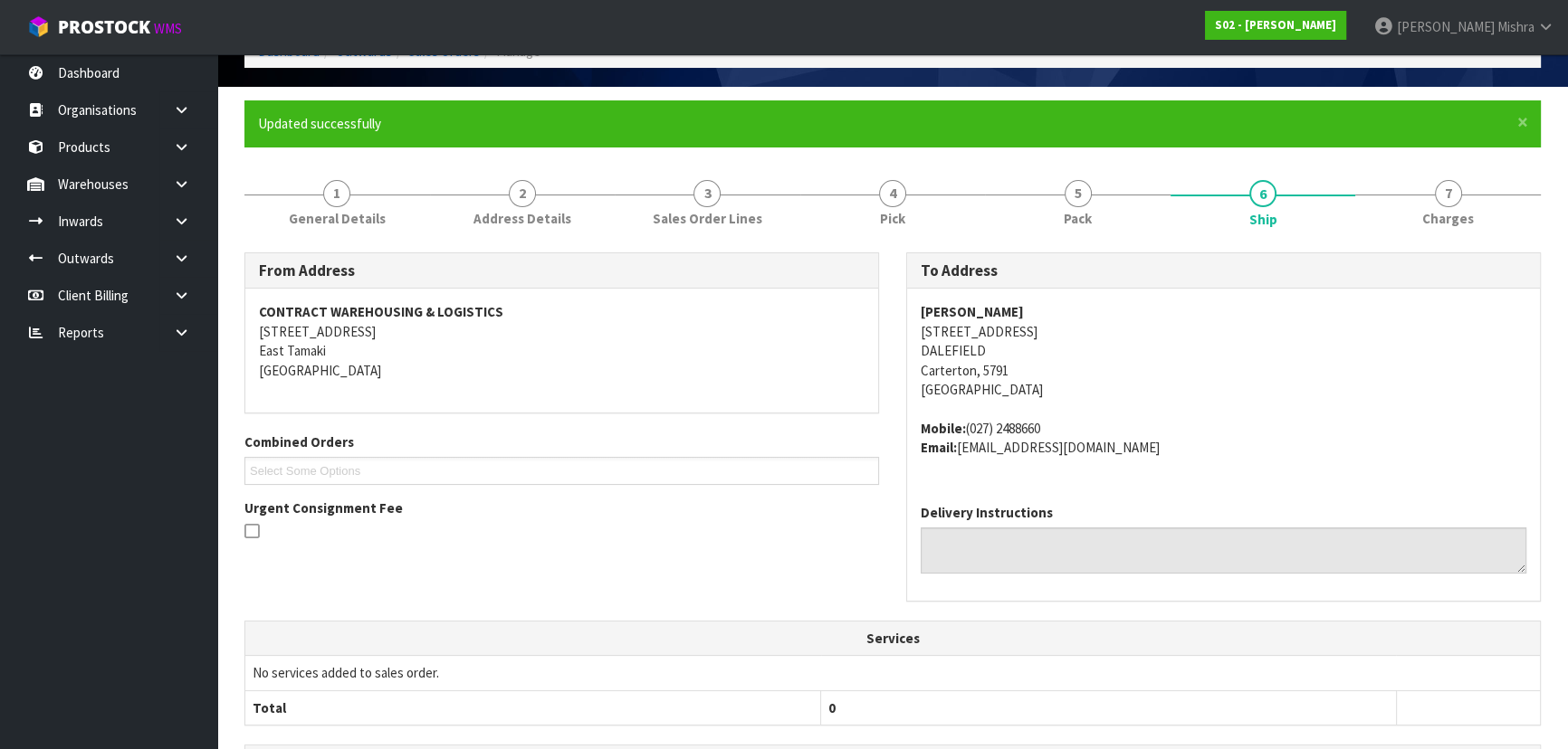
scroll to position [70, 0]
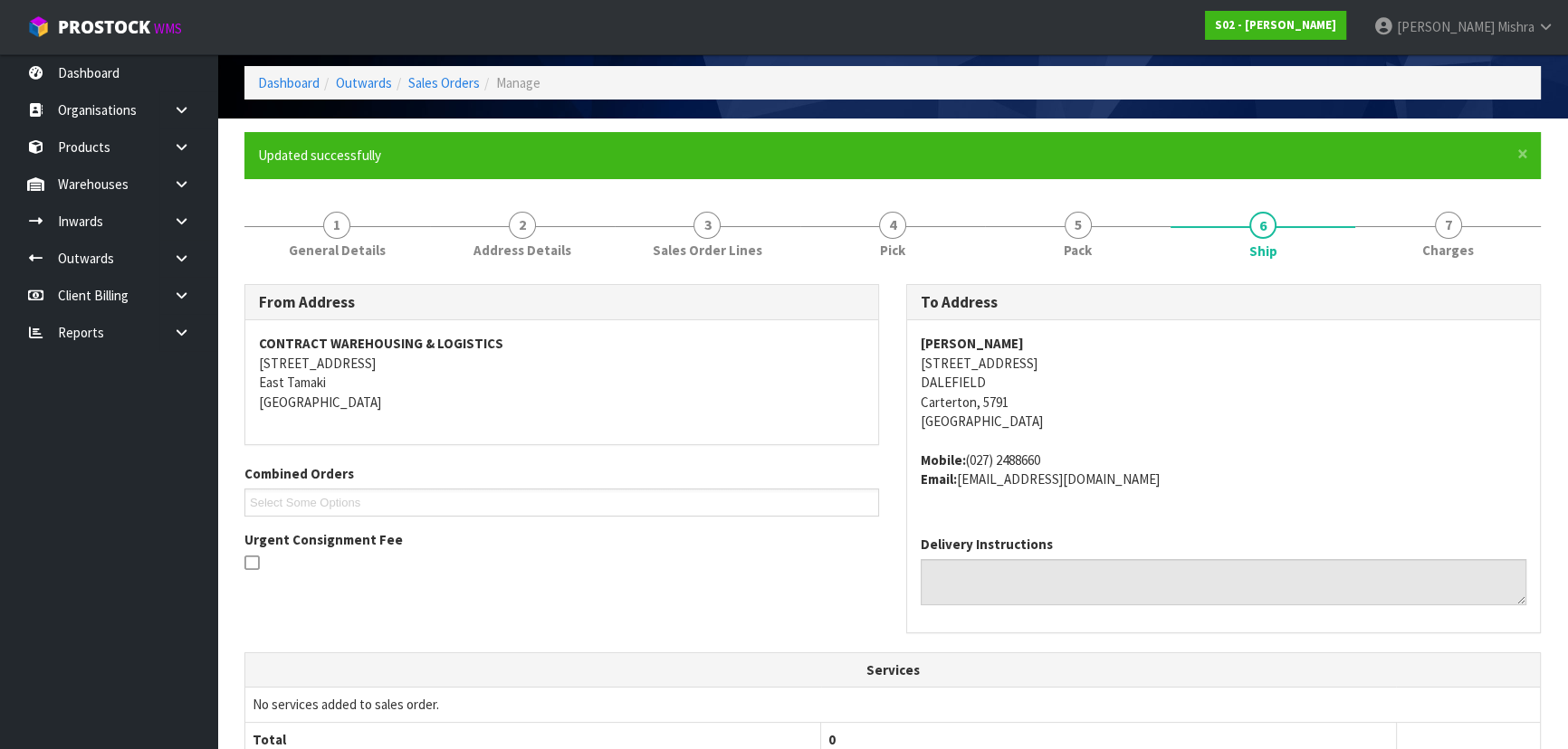
click at [451, 98] on ol "Dashboard Outwards Sales Orders Manage" at bounding box center [893, 83] width 1296 height 33
click at [451, 78] on link "Sales Orders" at bounding box center [443, 83] width 71 height 18
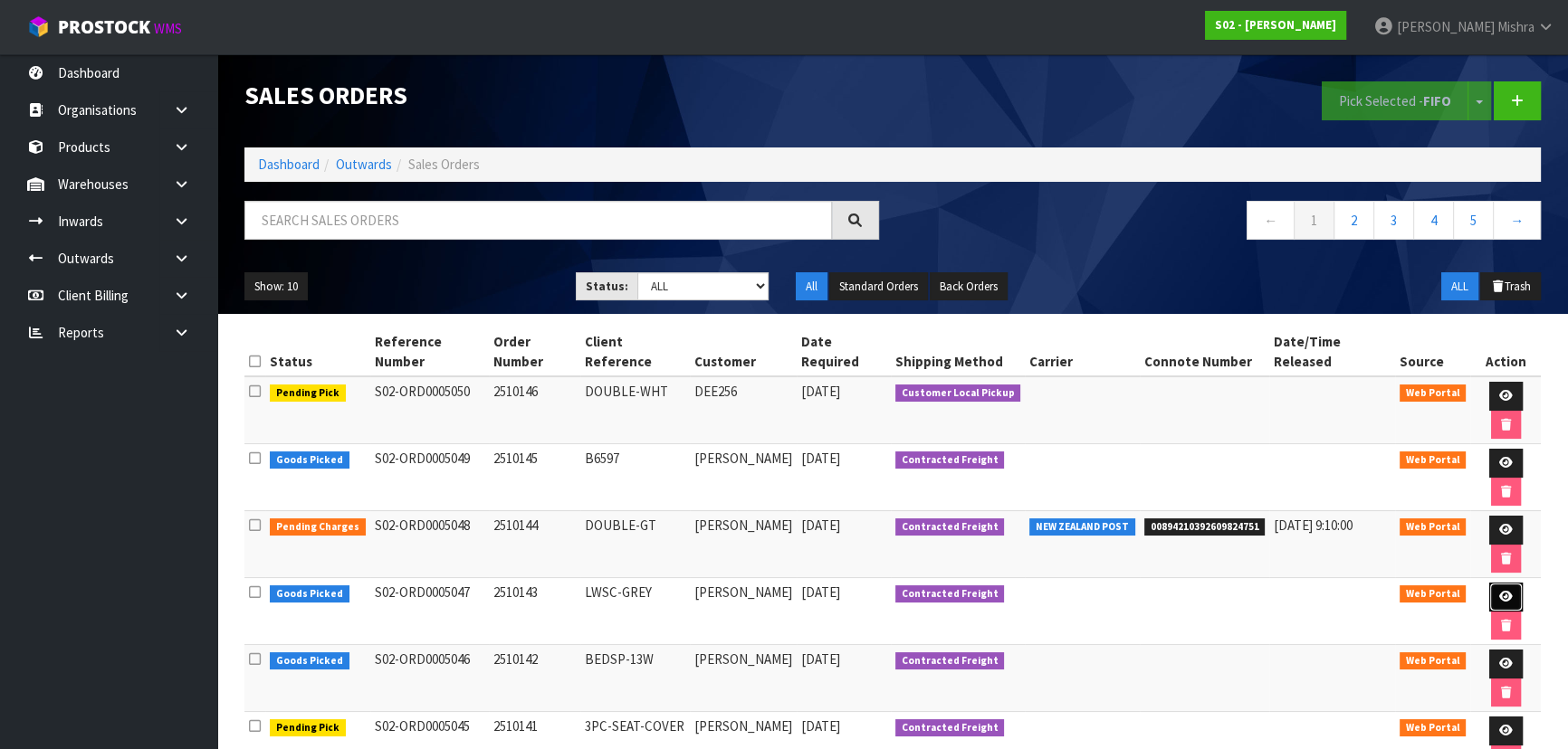
click at [1499, 591] on icon at bounding box center [1506, 597] width 14 height 12
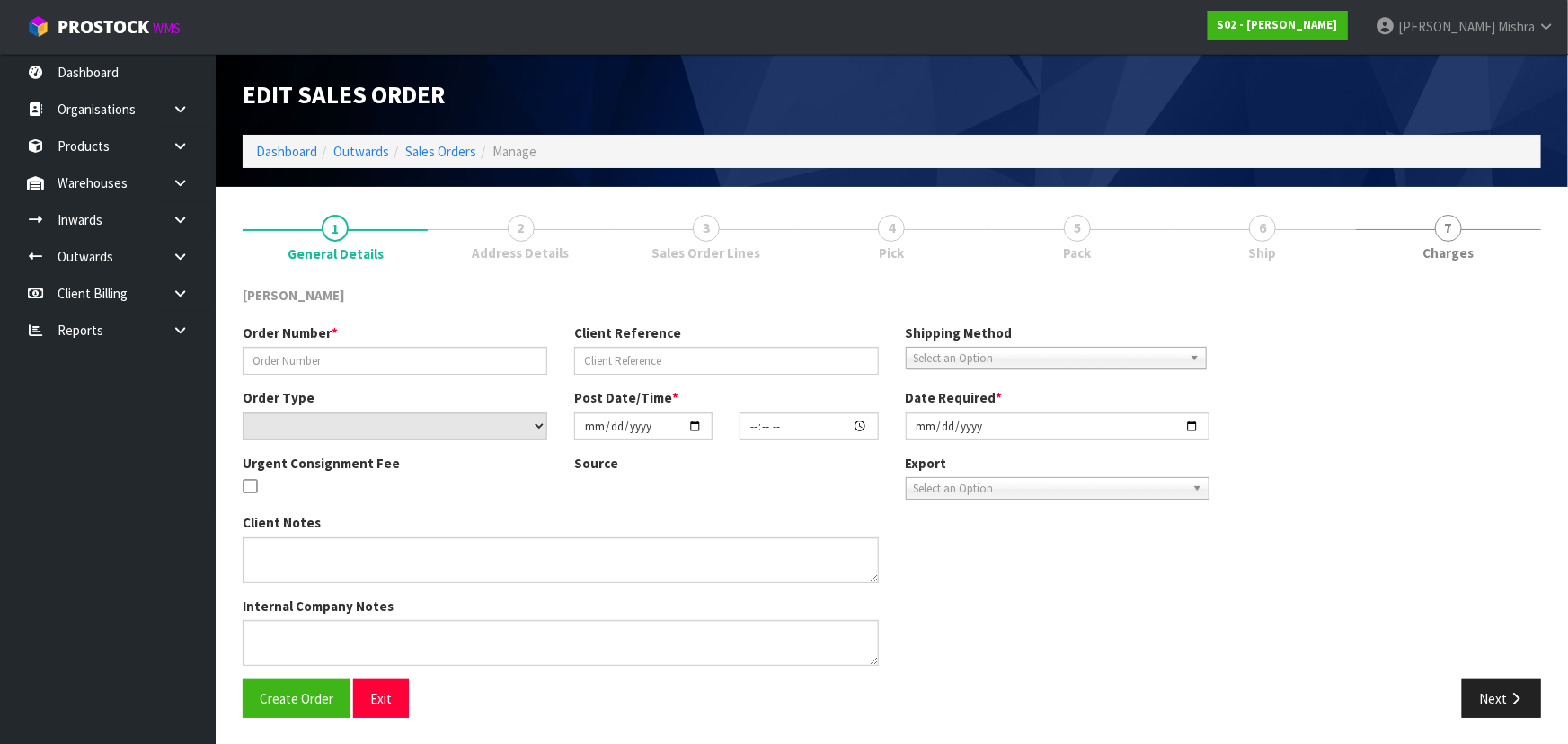
type input "2510143"
type input "LWSC-GREY"
select select "number:0"
type input "[DATE]"
type input "16:45:00.000"
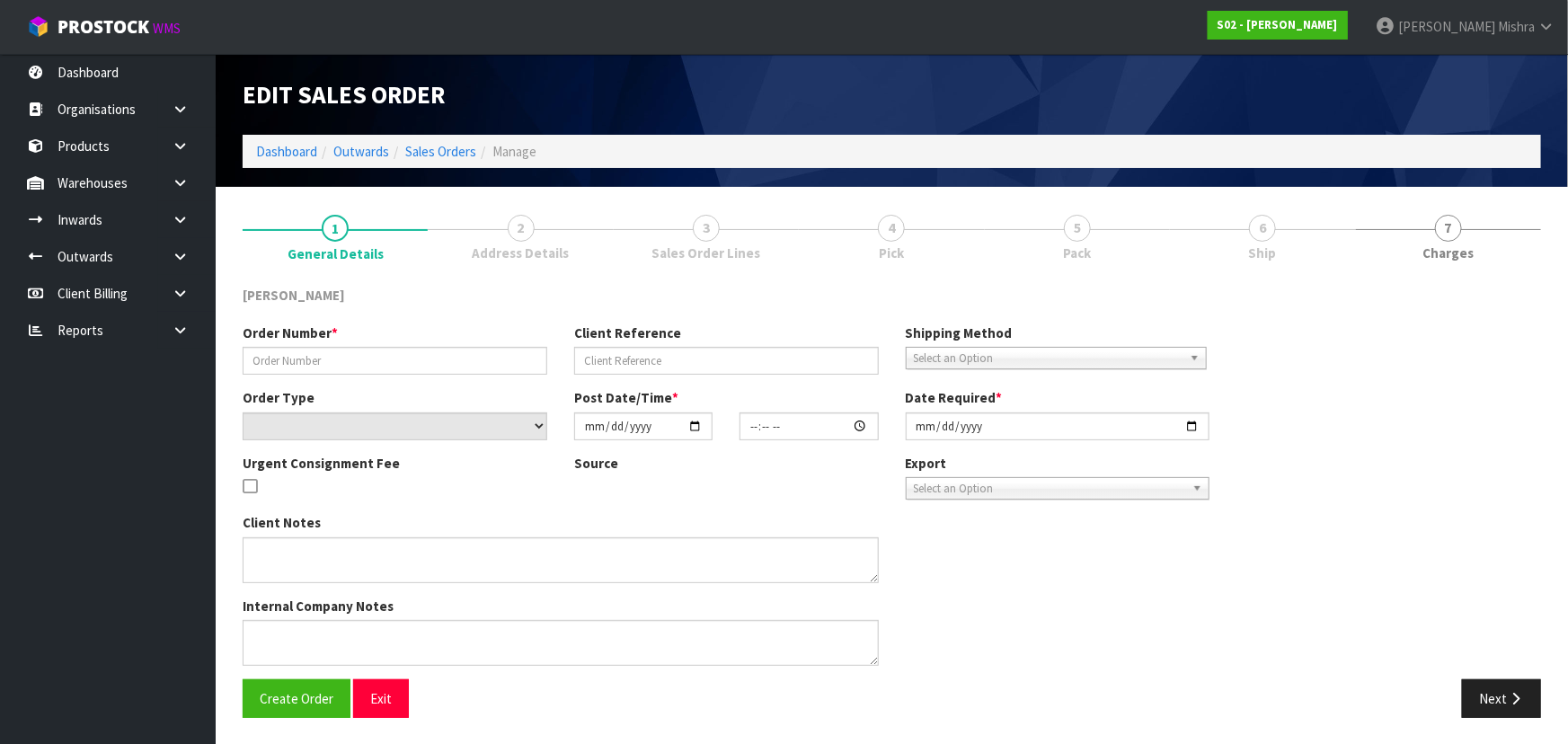
type input "[DATE]"
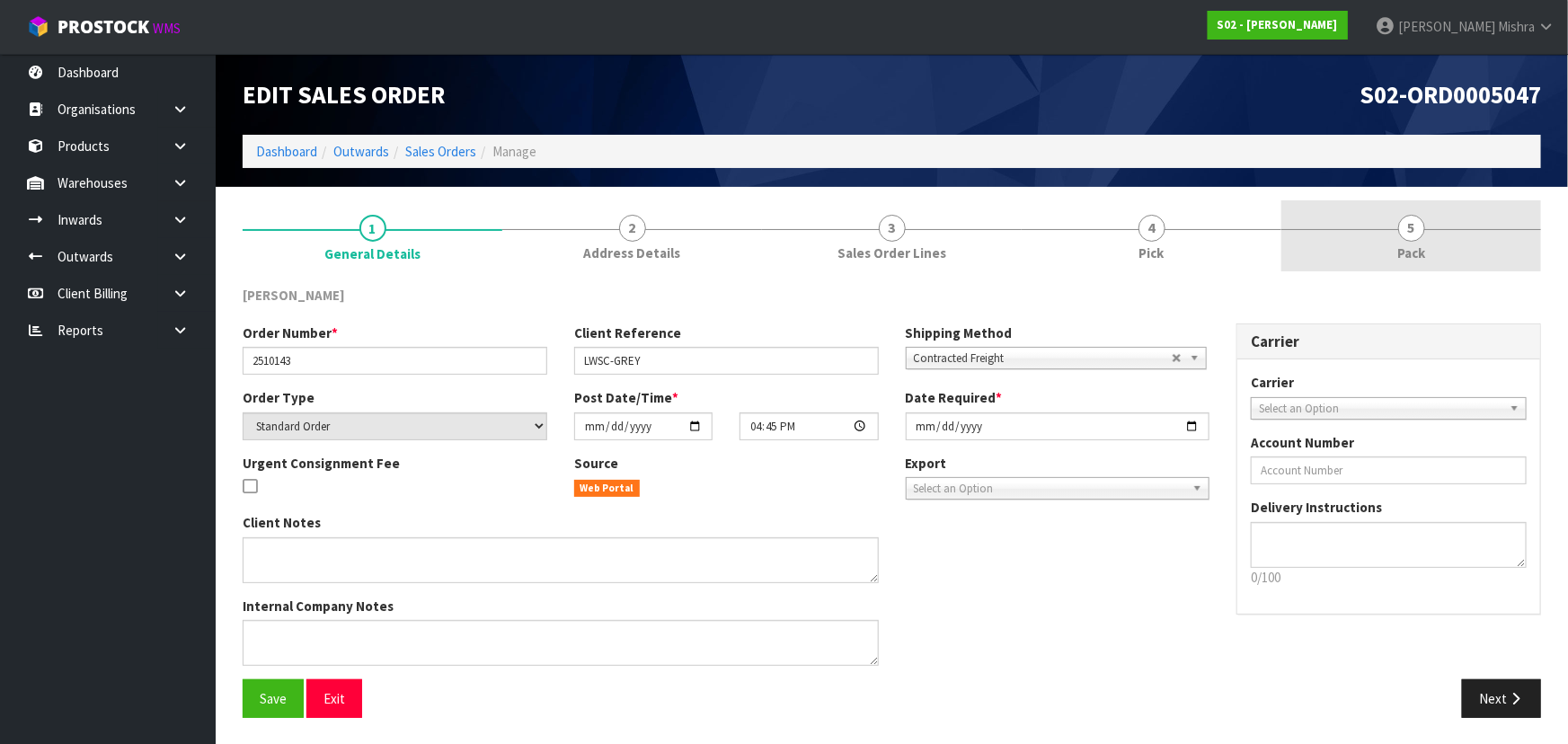
click at [1390, 239] on link "5 Pack" at bounding box center [1411, 235] width 259 height 71
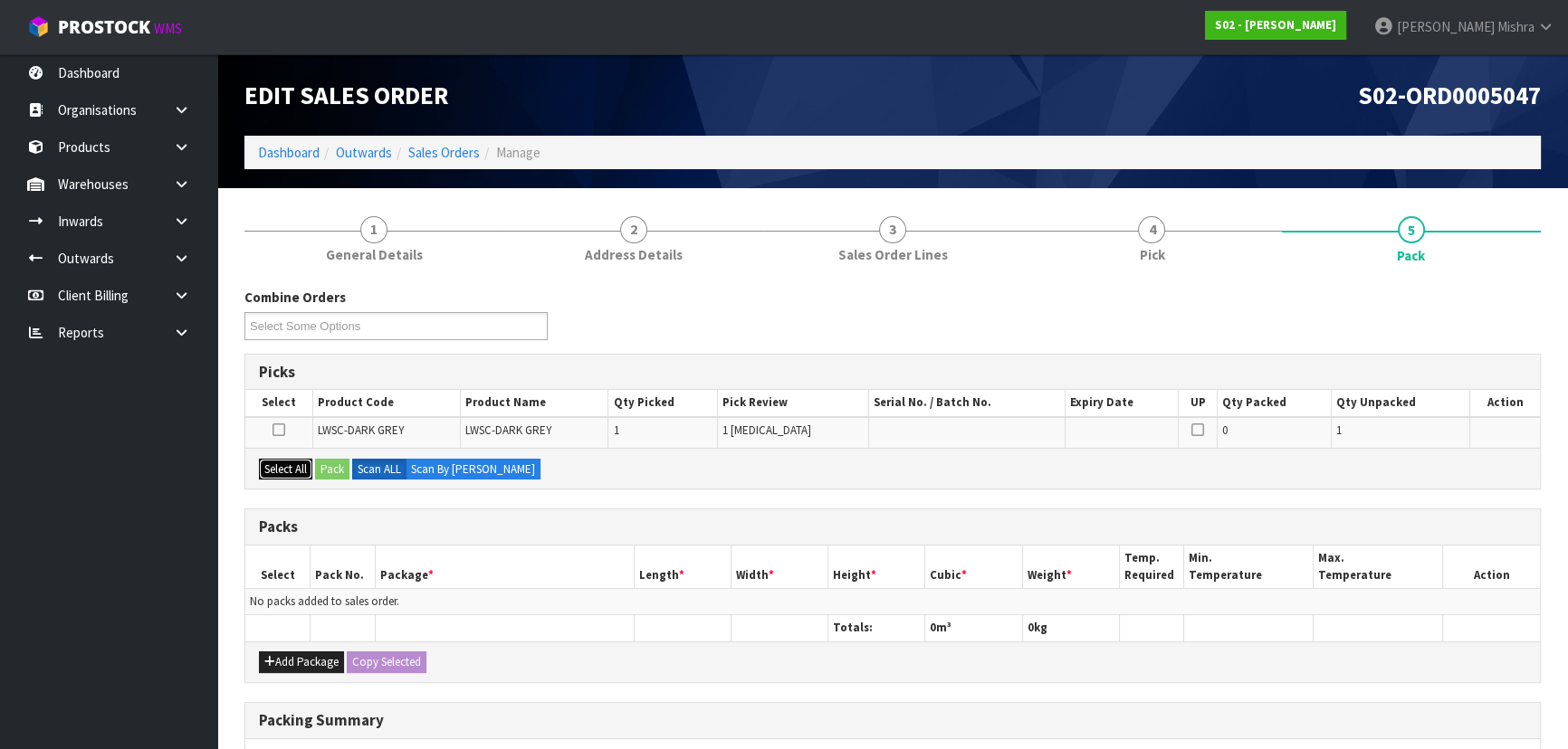
click at [279, 477] on button "Select All" at bounding box center [286, 469] width 54 height 21
click at [350, 470] on button "Pack" at bounding box center [331, 469] width 34 height 21
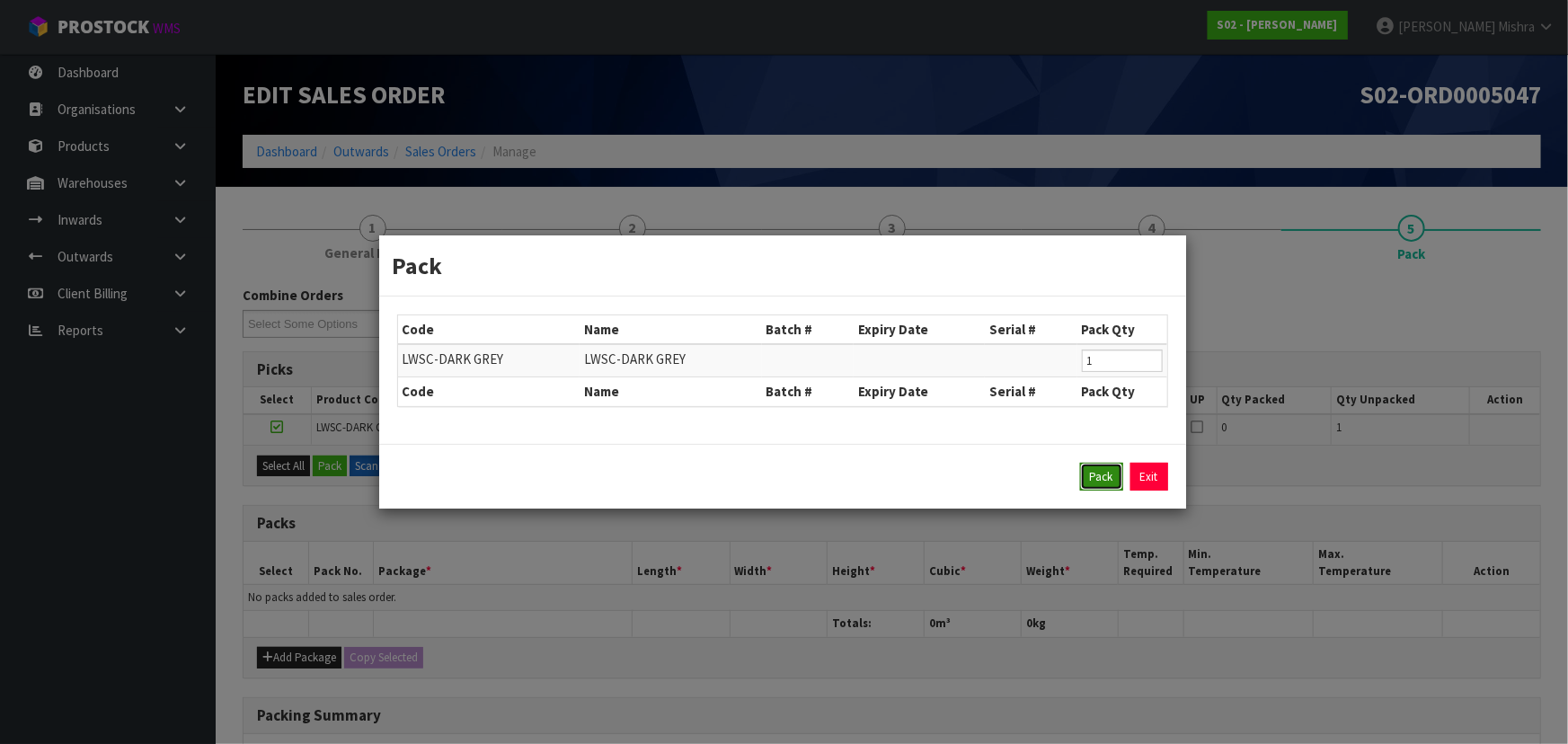
click at [1108, 487] on button "Pack" at bounding box center [1101, 477] width 44 height 29
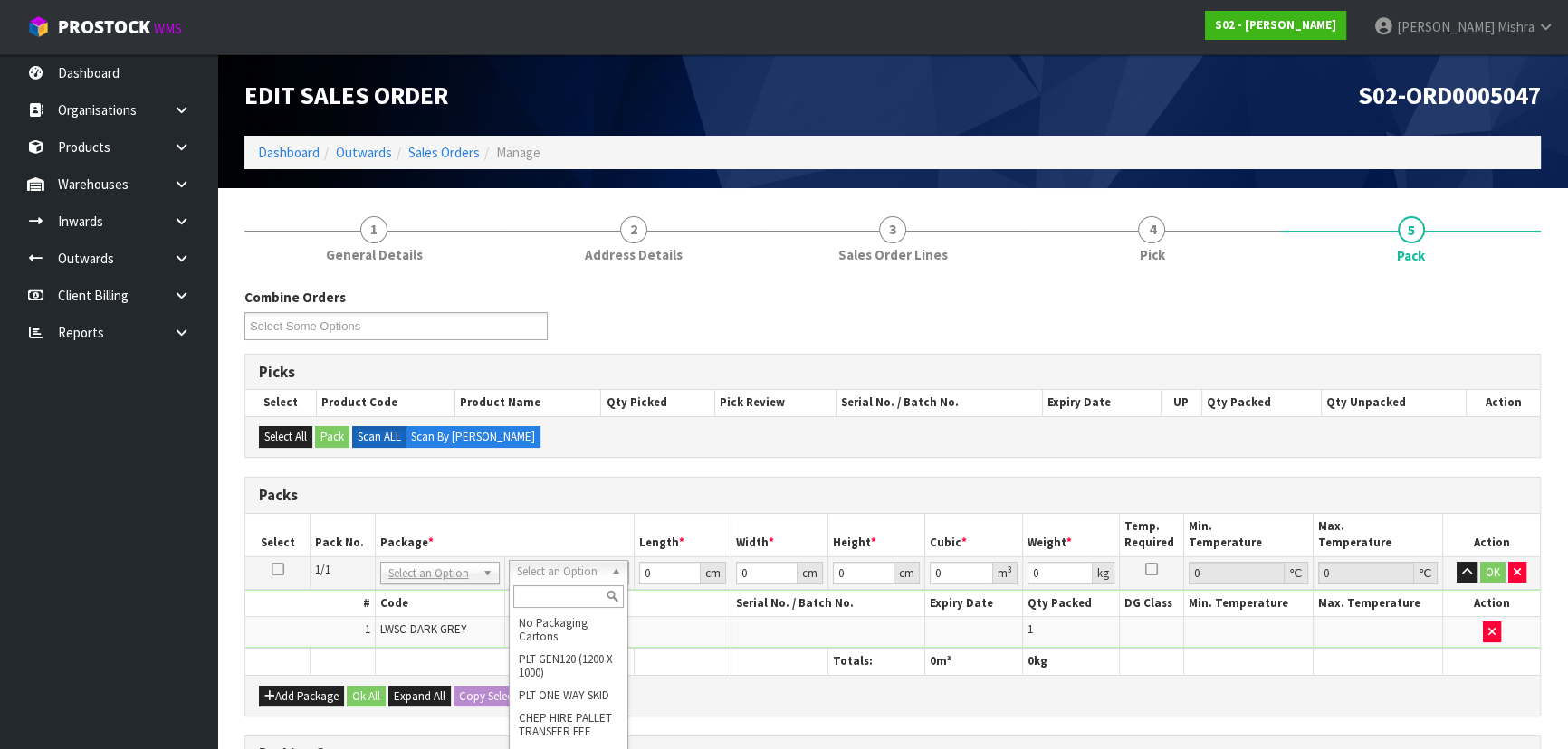
click at [553, 598] on input "text" at bounding box center [568, 596] width 110 height 22
type input "CTN7"
type input "45.5"
type input "35"
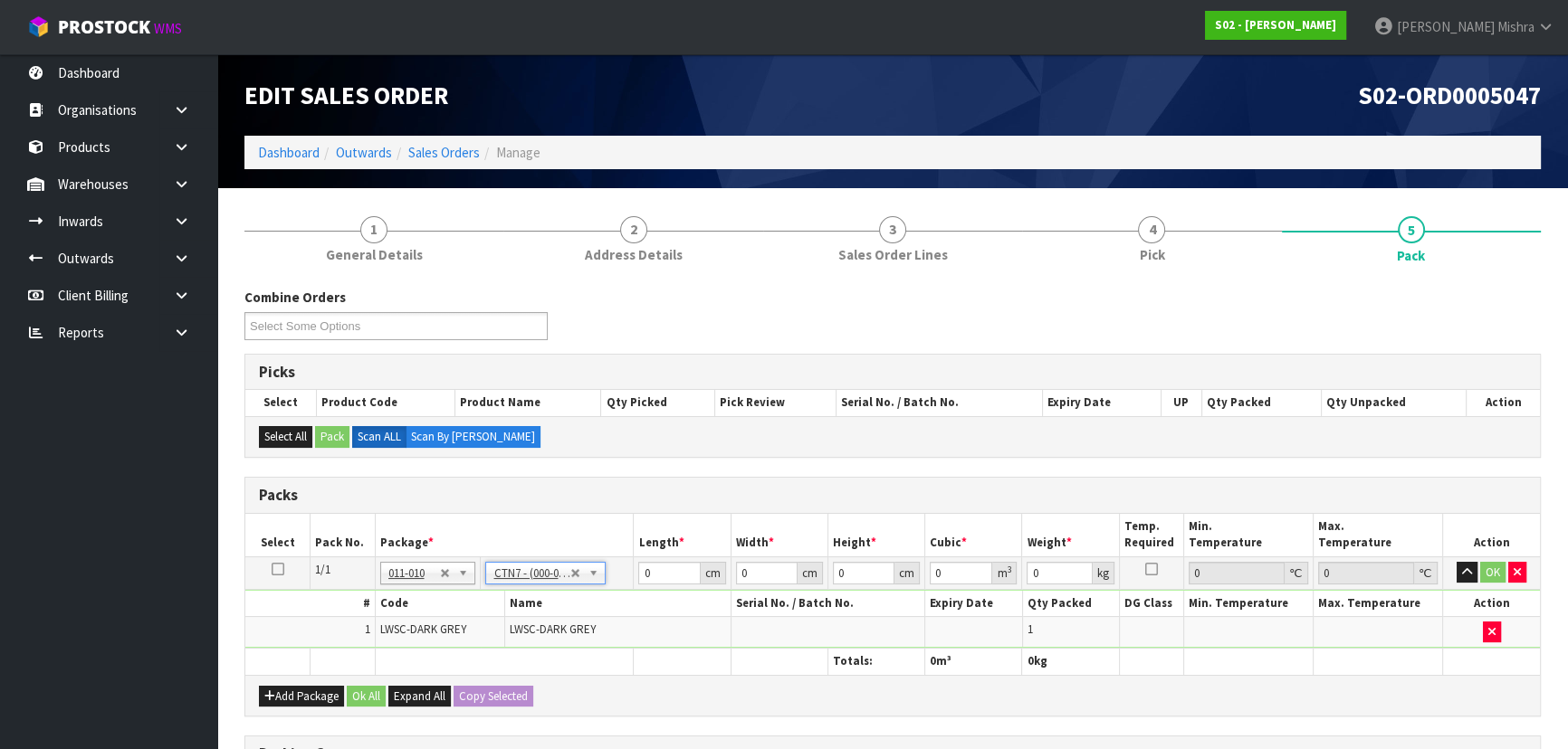
type input "0.072459"
type input "3.4"
drag, startPoint x: 675, startPoint y: 575, endPoint x: 625, endPoint y: 574, distance: 50.0
click at [625, 574] on tr "1/1 NONE 007-001 007-002 007-004 007-009 007-013 007-014 007-015 007-017 007-01…" at bounding box center [893, 572] width 1294 height 32
type input "4"
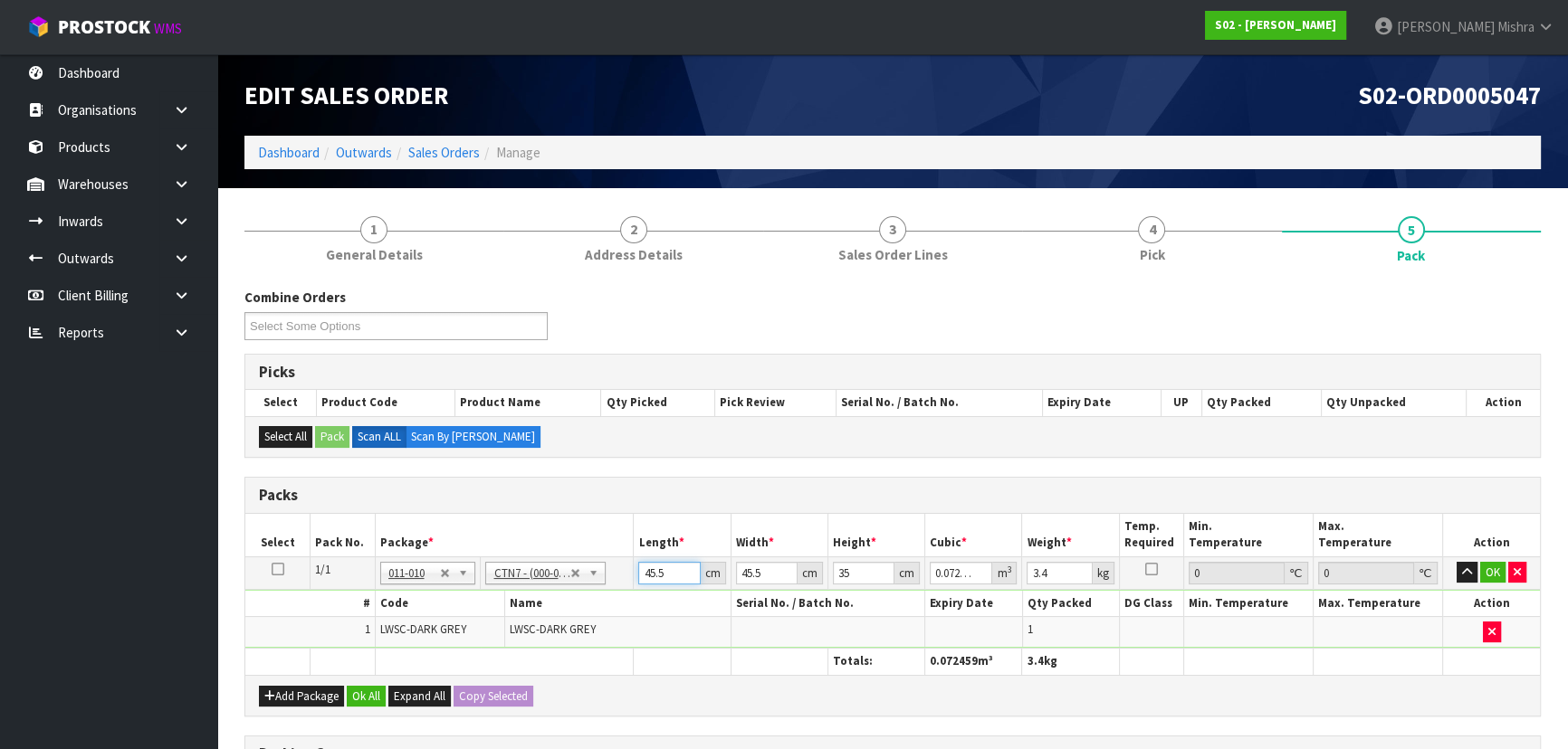
type input "0.00637"
type input "0"
type input "5"
type input "0.007963"
type input "50"
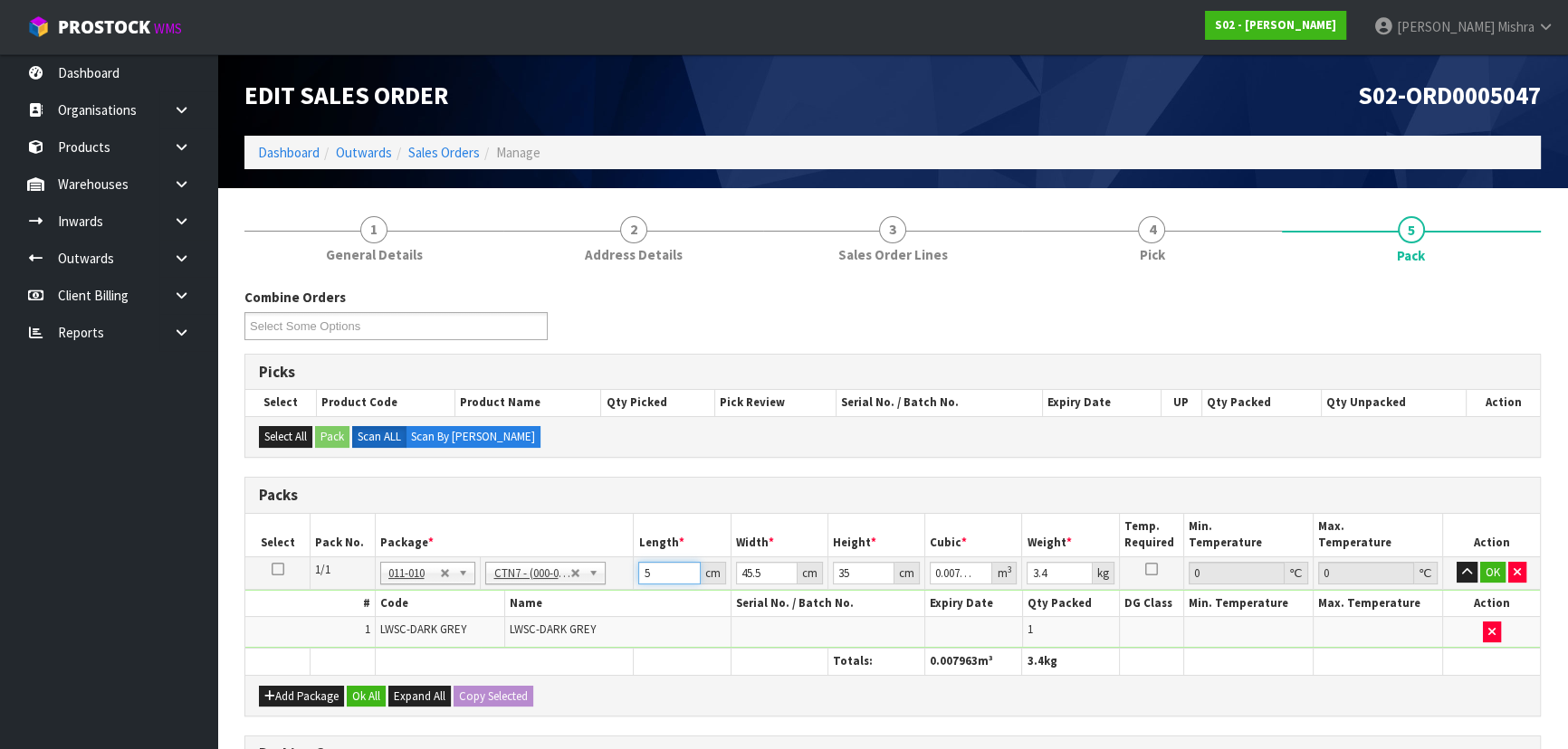
type input "0.079625"
type input "50"
type input "4"
type input "0.007"
type input "49"
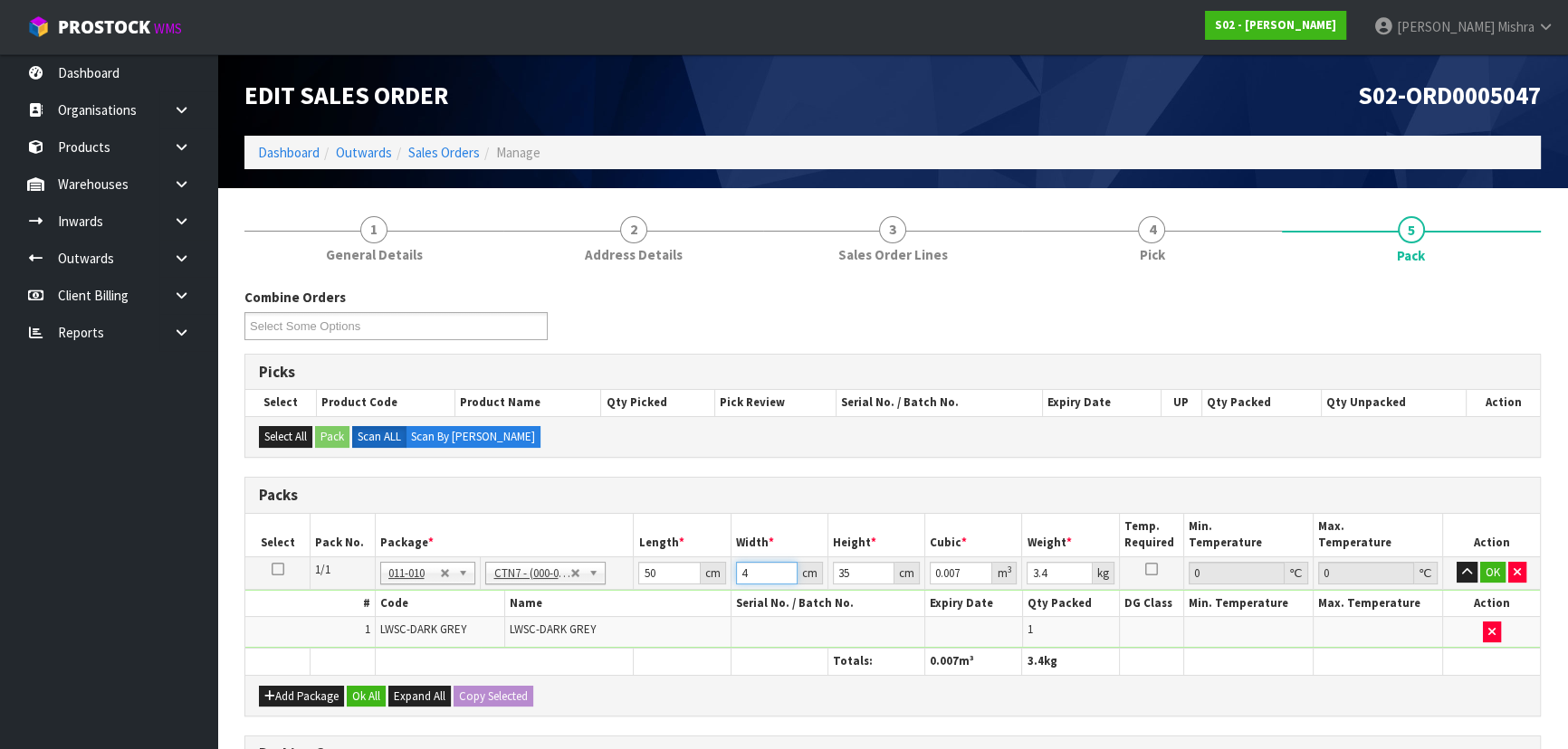
type input "0.08575"
type input "49"
type input "2"
type input "0.0049"
type input "28"
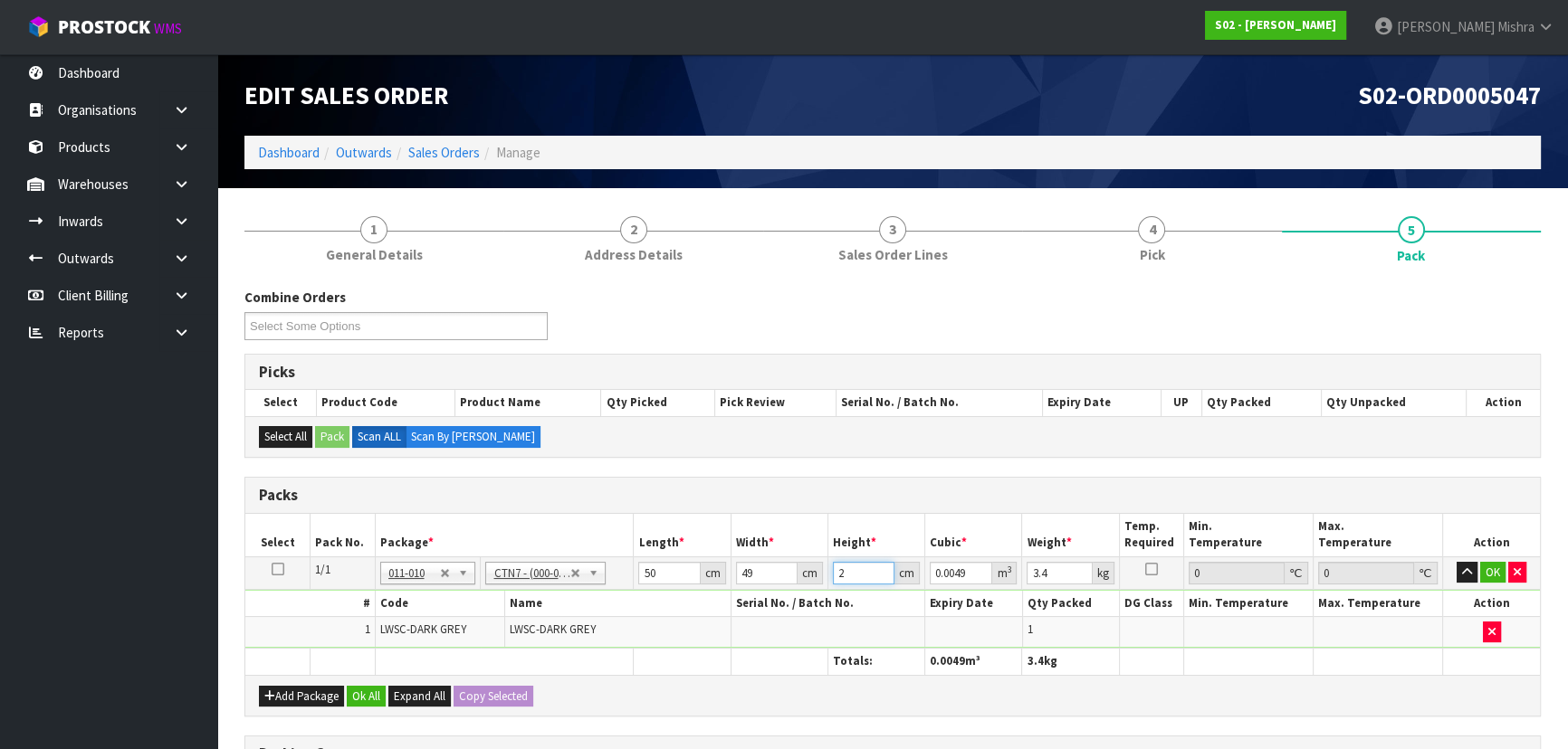
type input "0.0686"
type input "28"
type input "5"
click at [371, 694] on button "Ok All" at bounding box center [366, 696] width 39 height 21
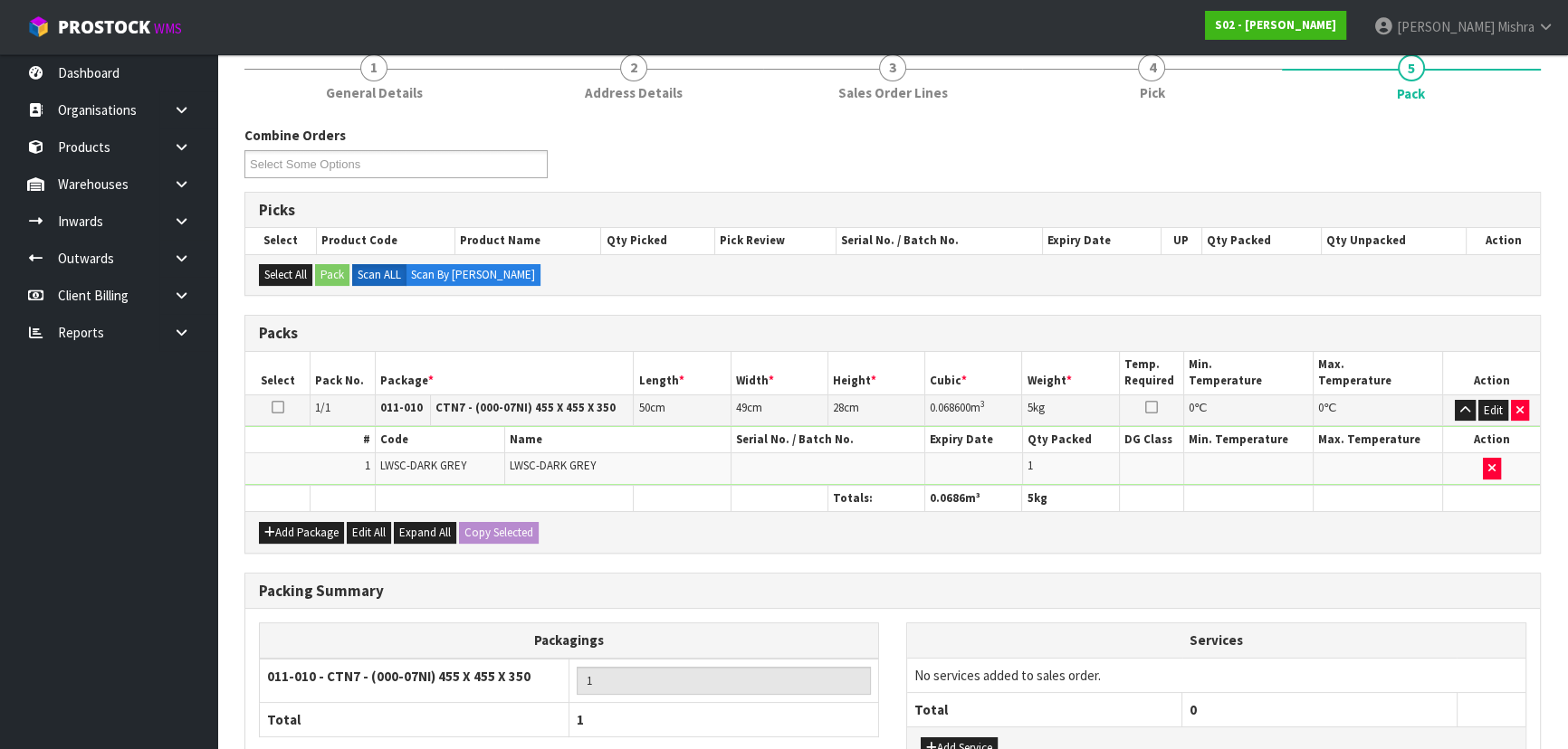
scroll to position [305, 0]
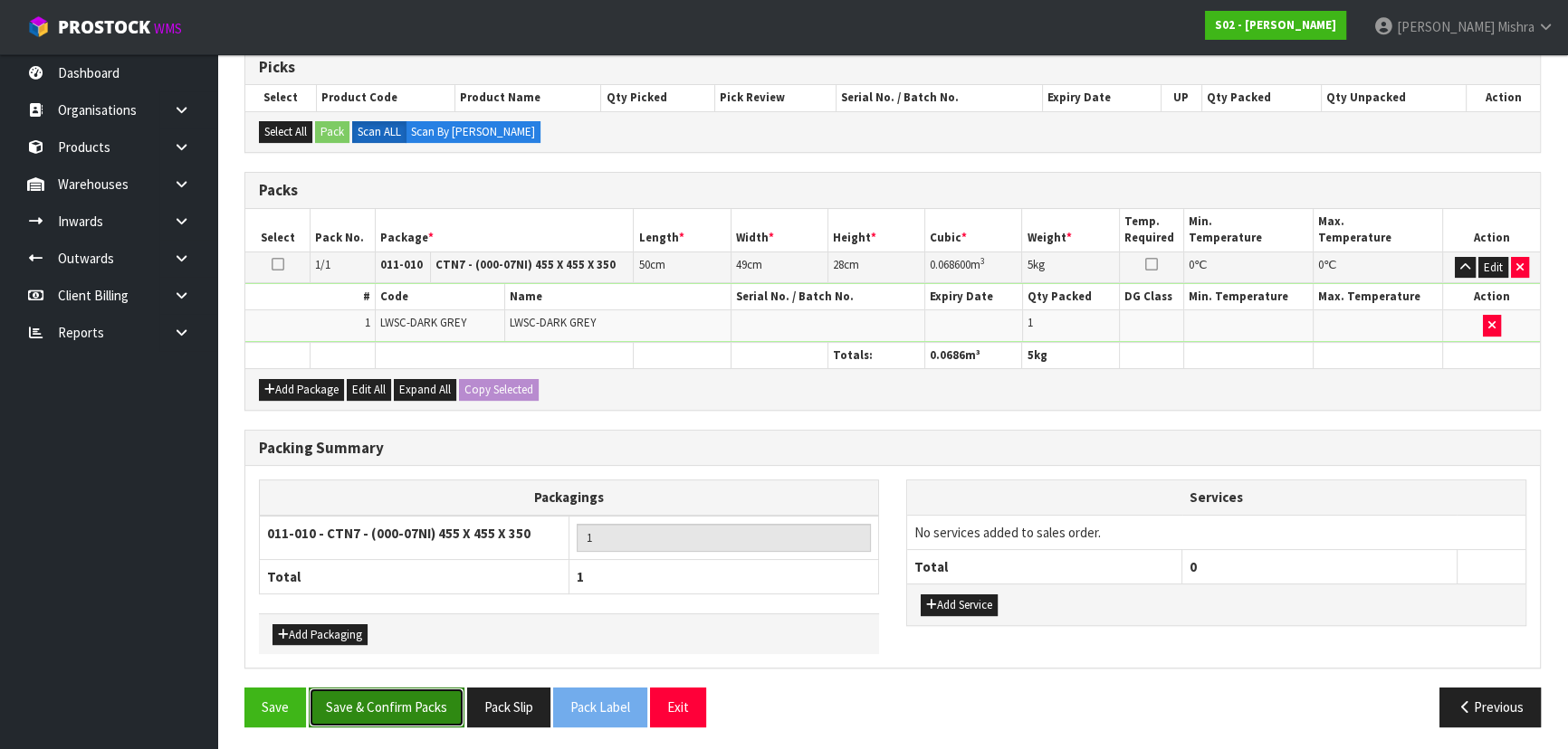
click at [378, 692] on button "Save & Confirm Packs" at bounding box center [387, 707] width 156 height 39
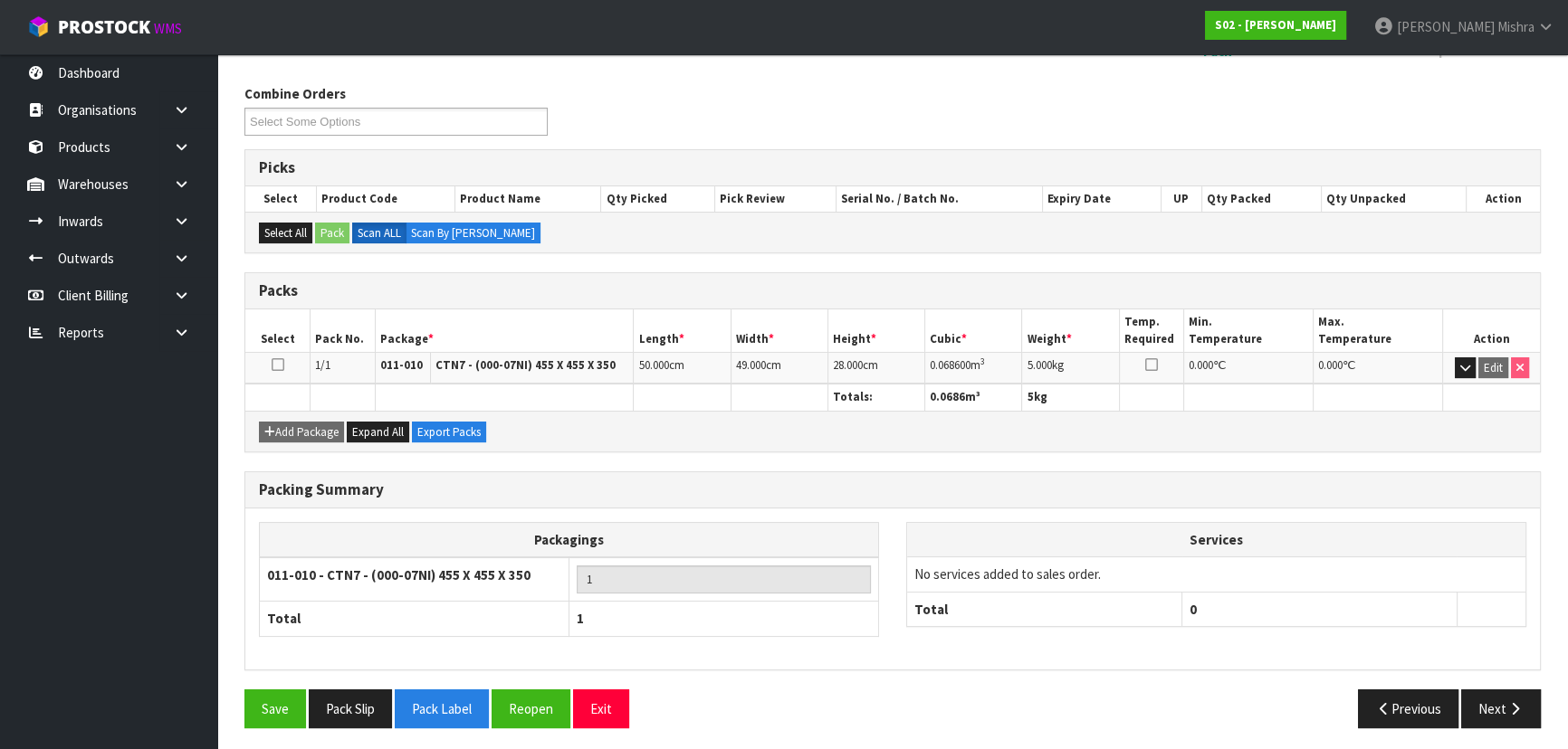
scroll to position [272, 0]
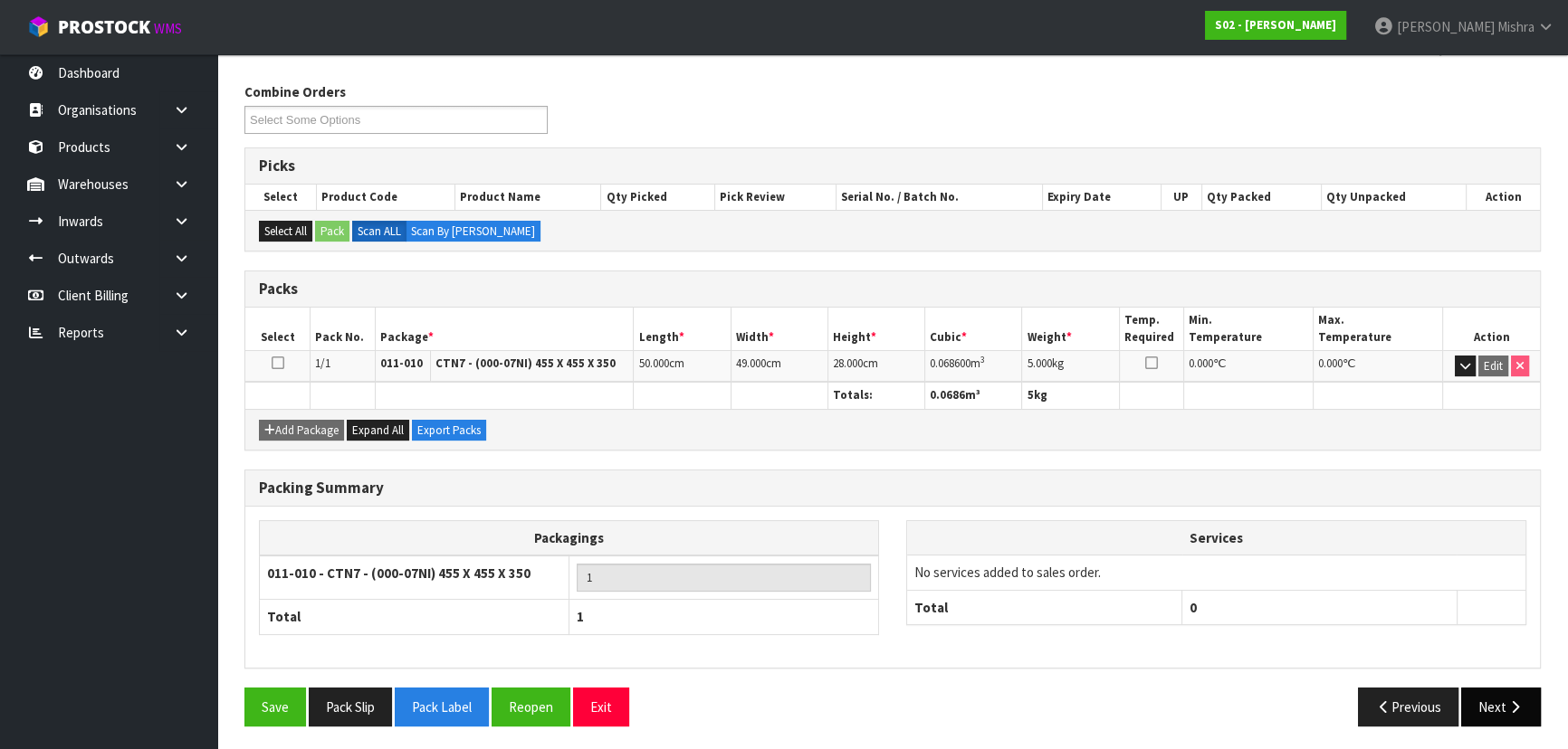
click at [1523, 704] on button "Next" at bounding box center [1501, 707] width 80 height 39
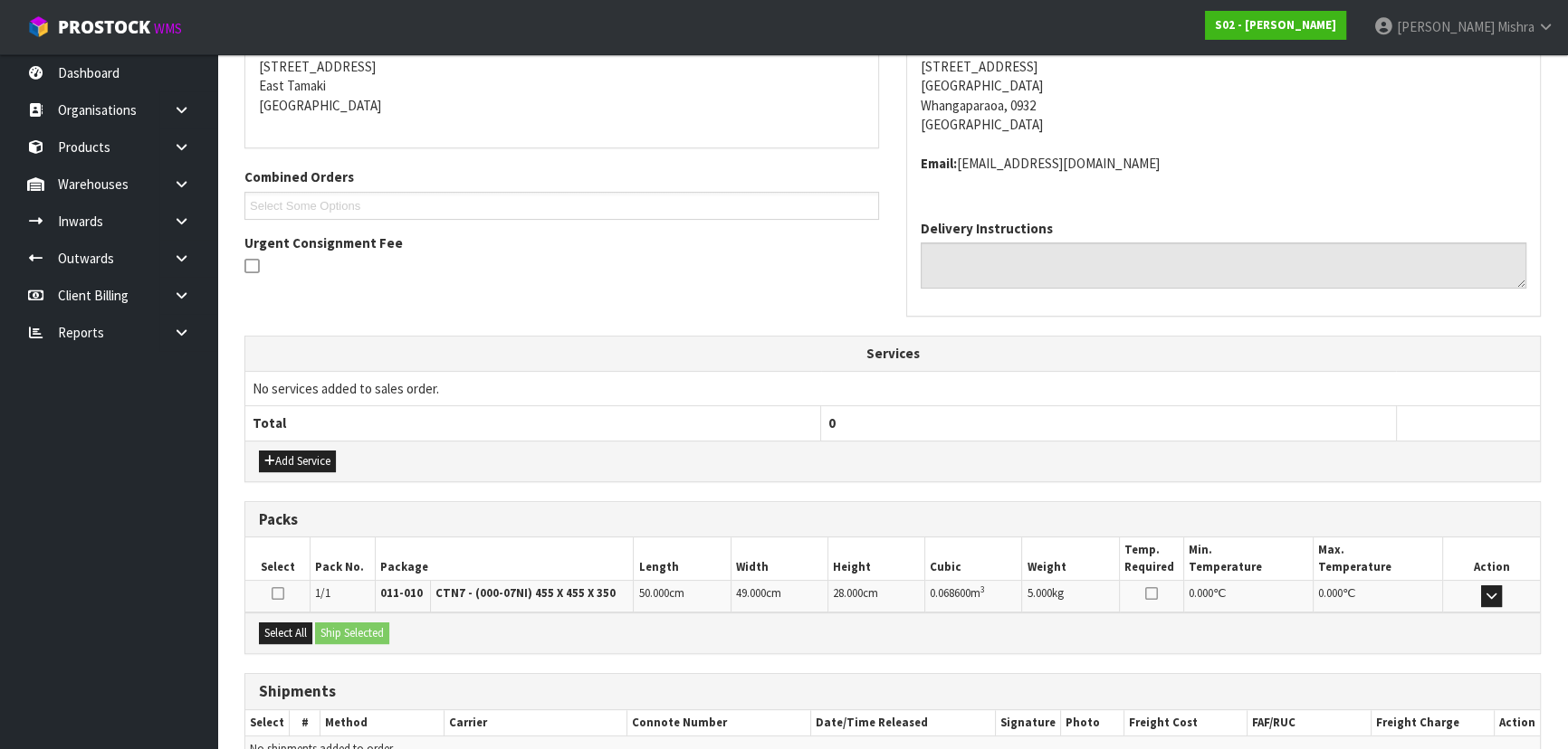
scroll to position [462, 0]
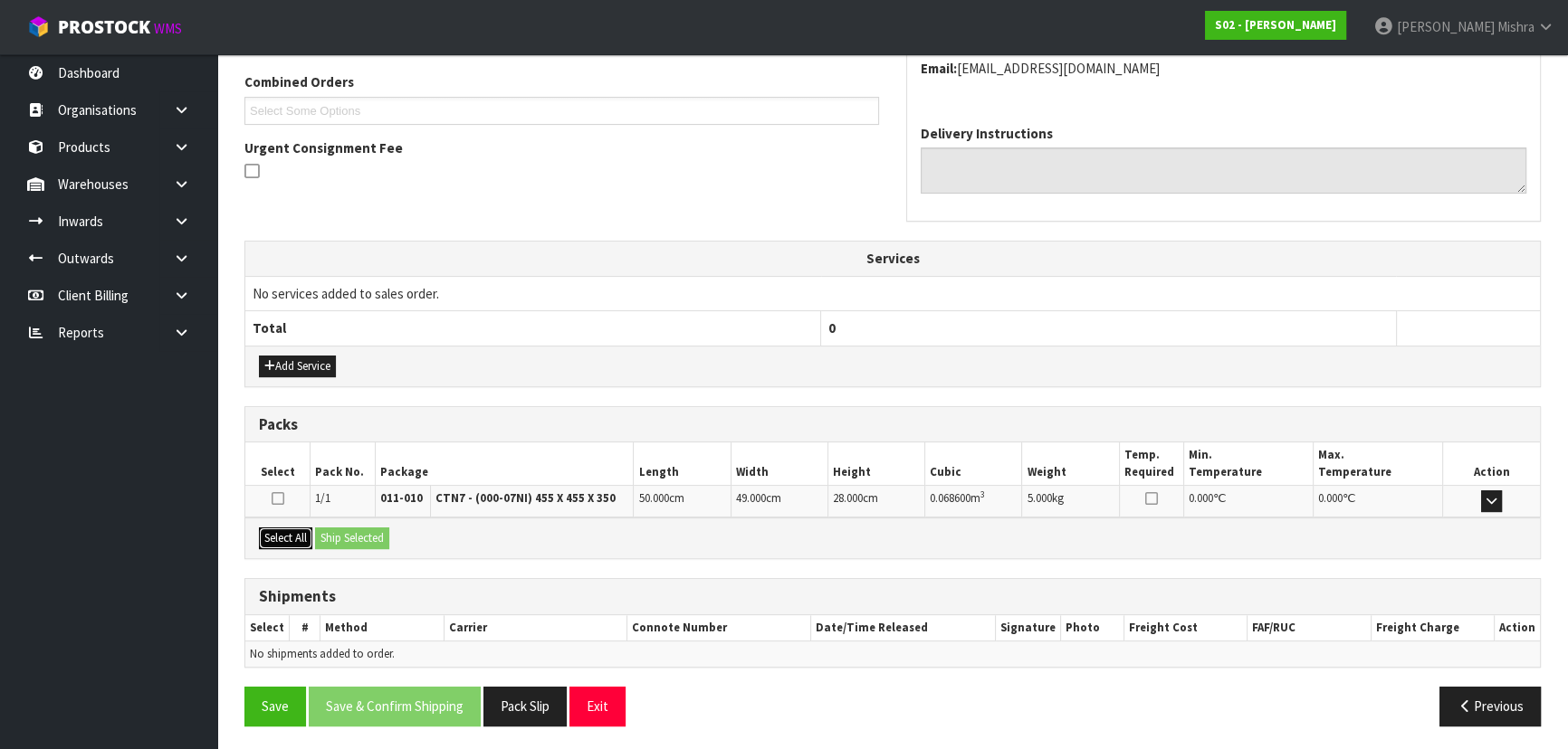
drag, startPoint x: 288, startPoint y: 534, endPoint x: 330, endPoint y: 532, distance: 42.0
click at [288, 534] on button "Select All" at bounding box center [286, 539] width 54 height 21
click at [386, 535] on button "Ship Selected" at bounding box center [352, 539] width 74 height 21
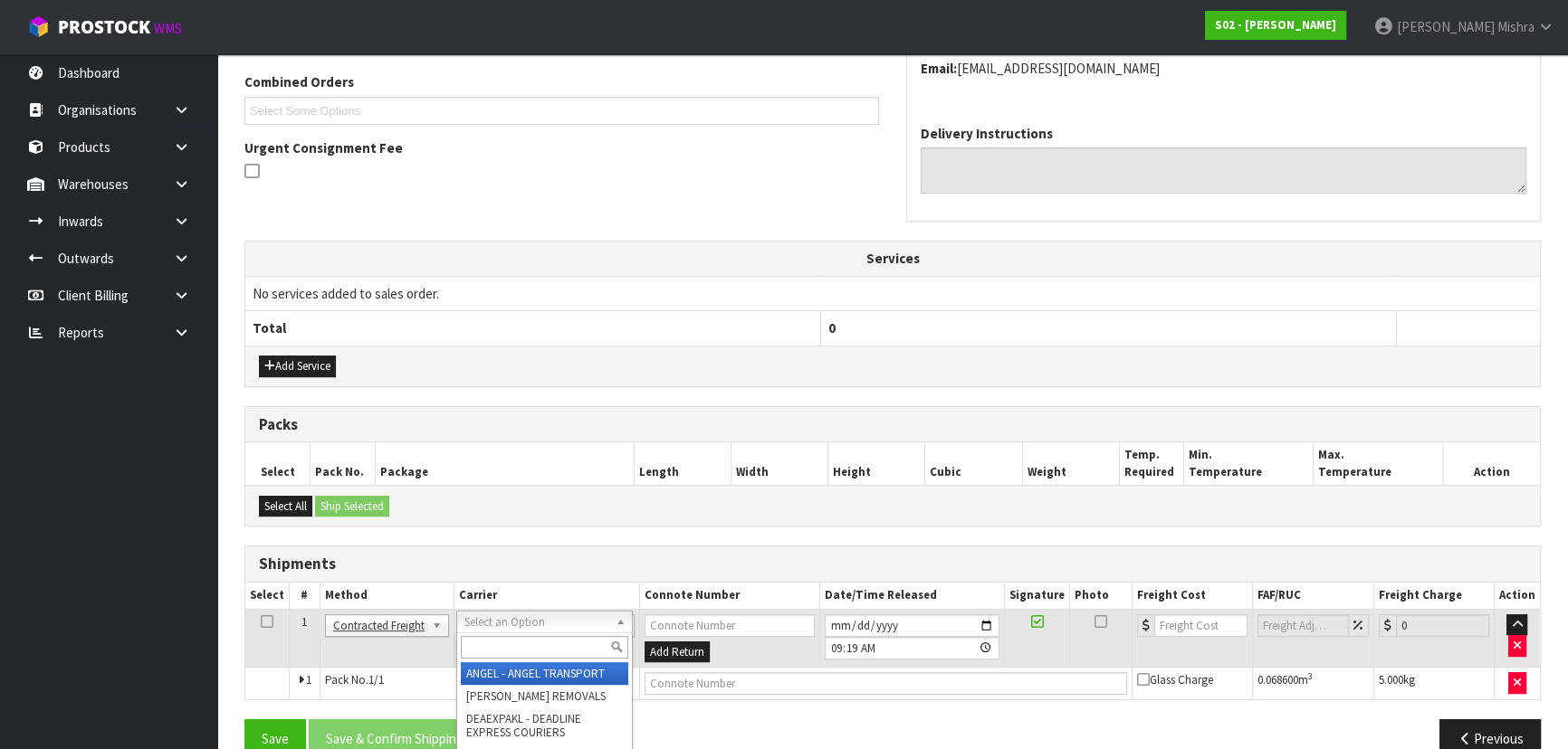
click at [519, 642] on input "text" at bounding box center [545, 647] width 168 height 22
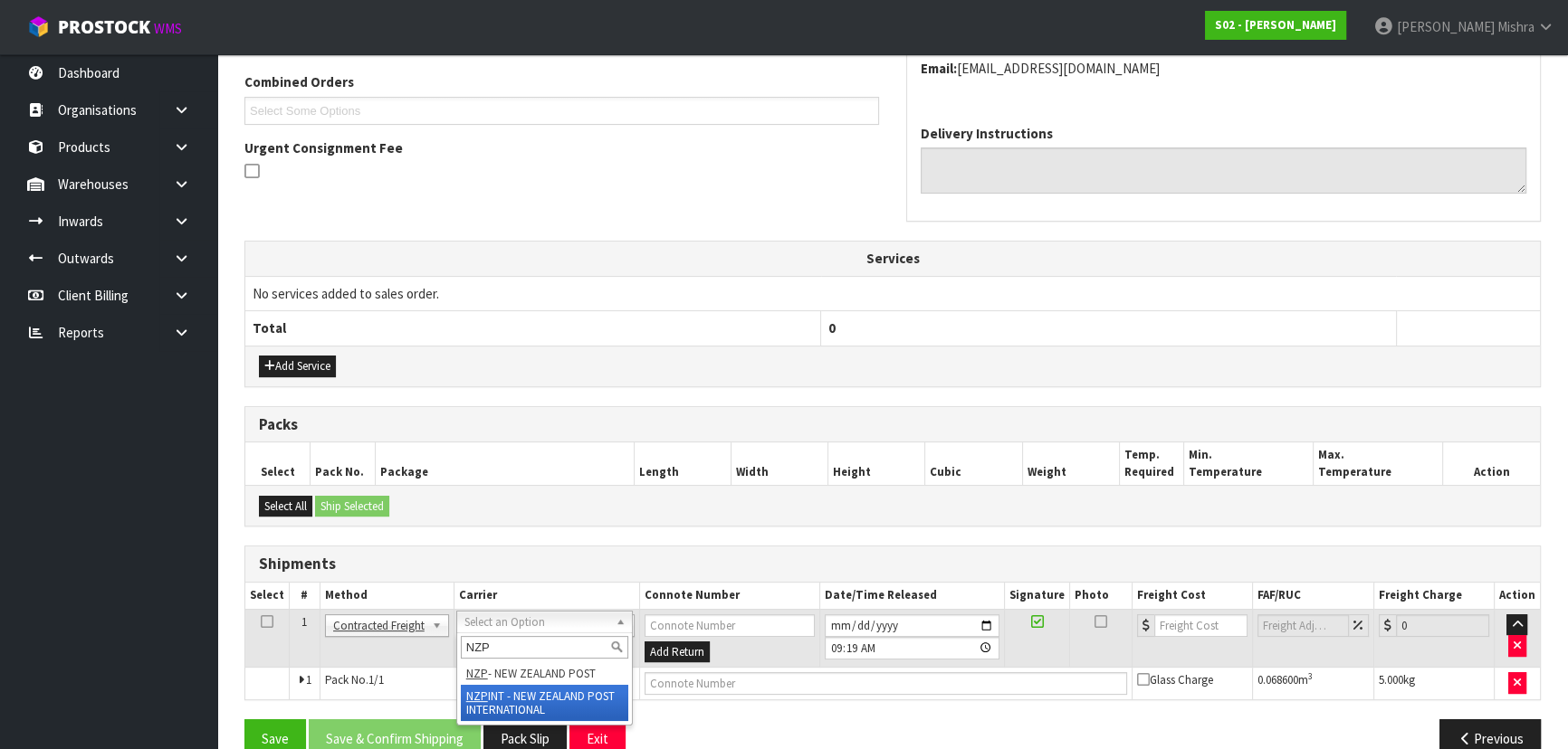
type input "NZP"
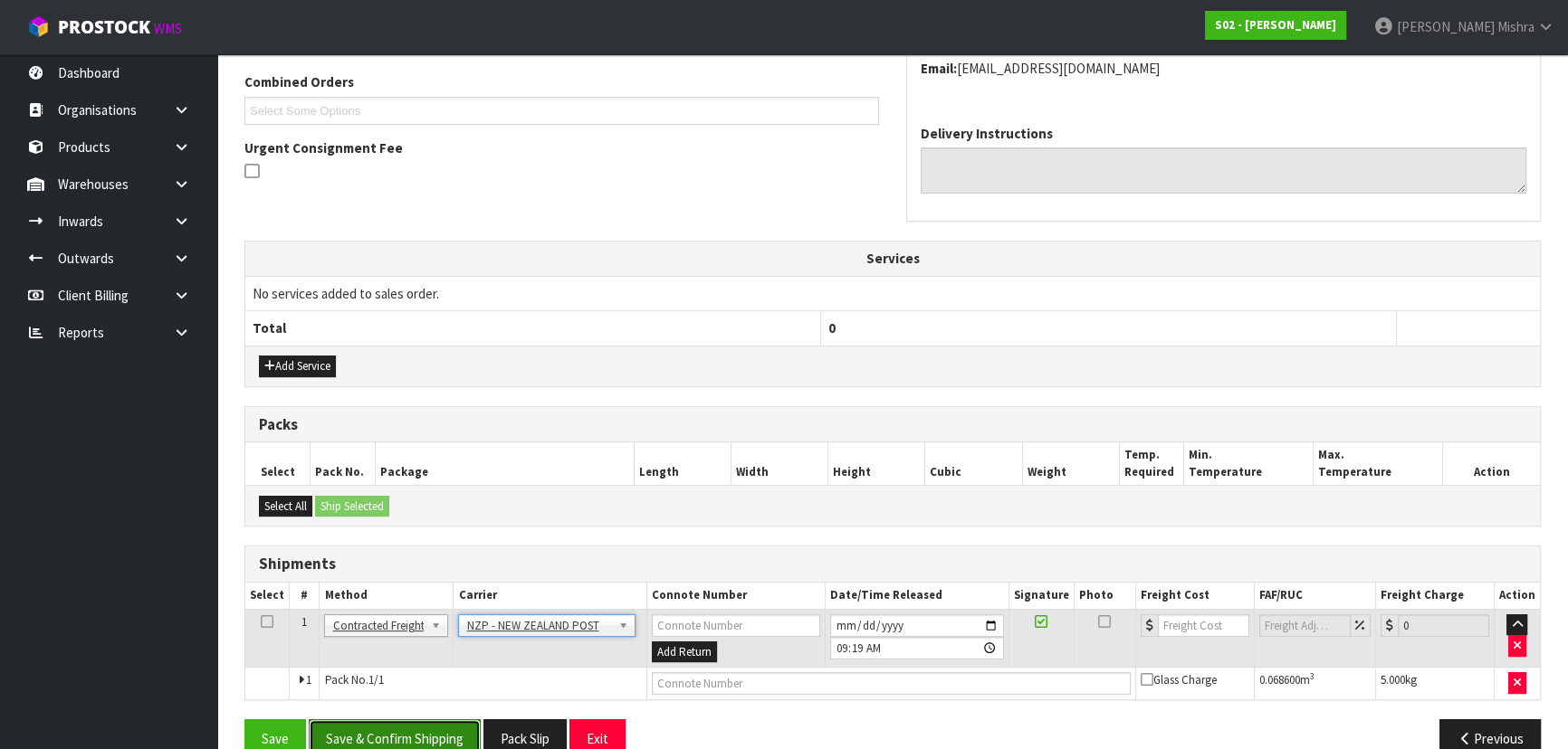
click at [388, 736] on button "Save & Confirm Shipping" at bounding box center [395, 738] width 172 height 39
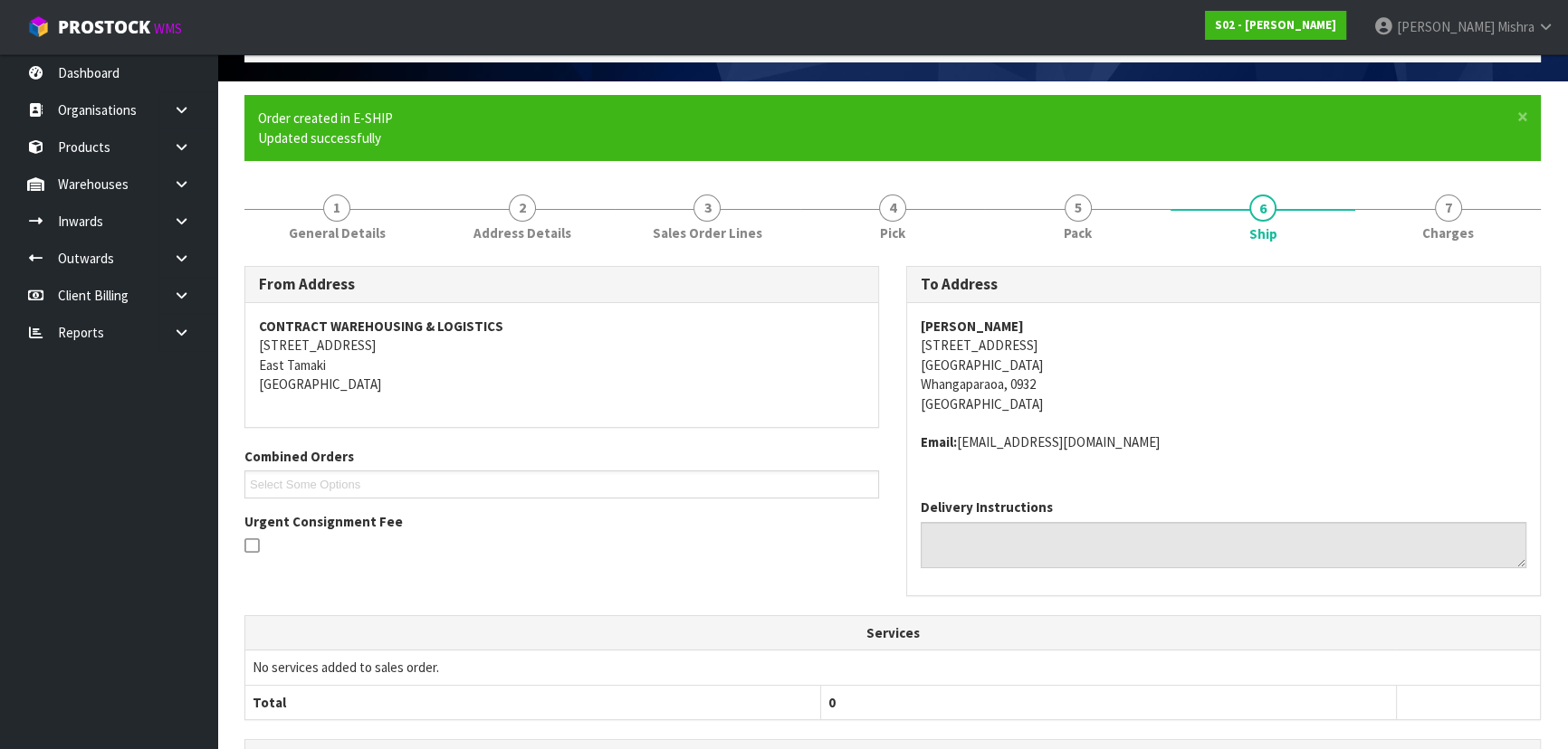
scroll to position [468, 0]
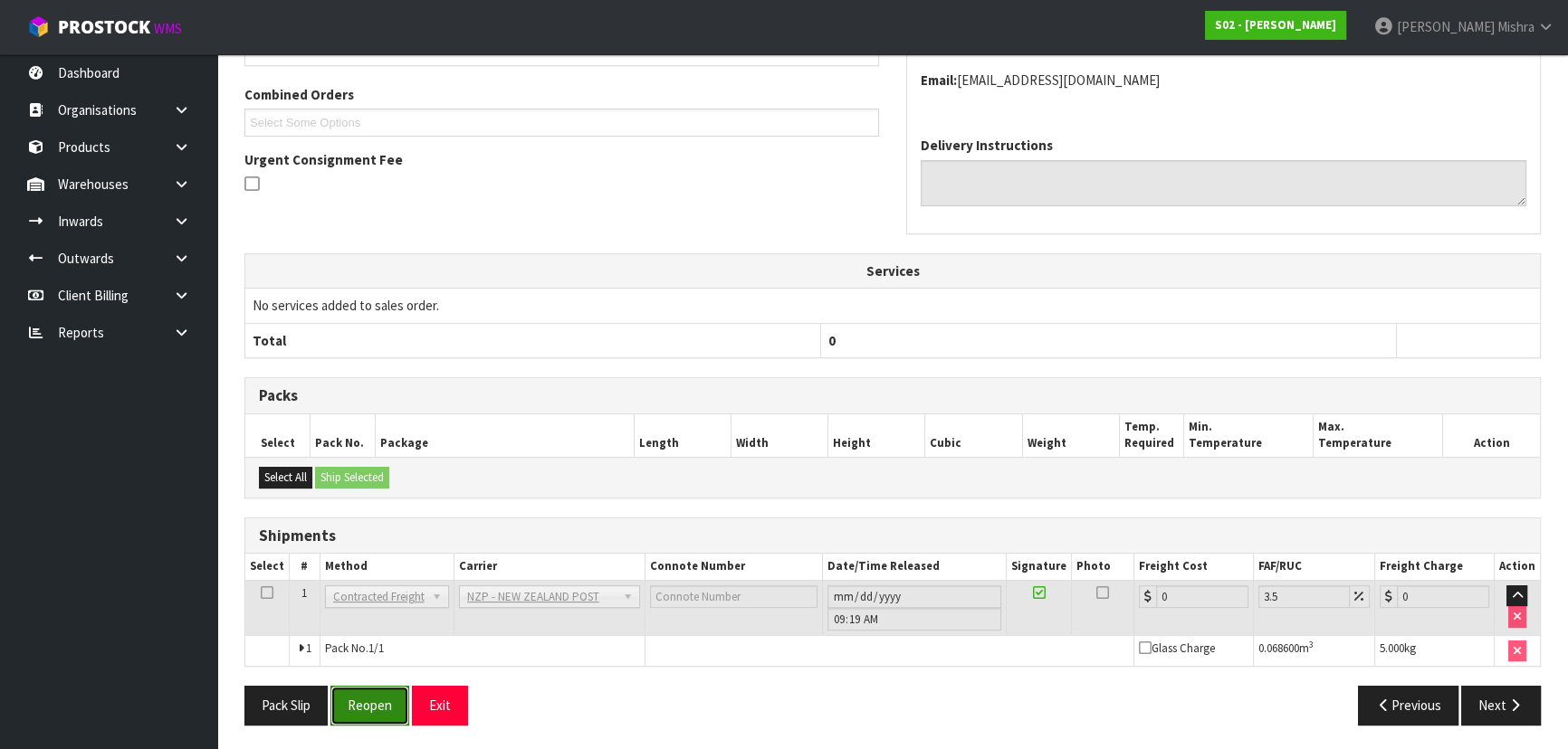
click at [362, 694] on button "Reopen" at bounding box center [369, 705] width 79 height 39
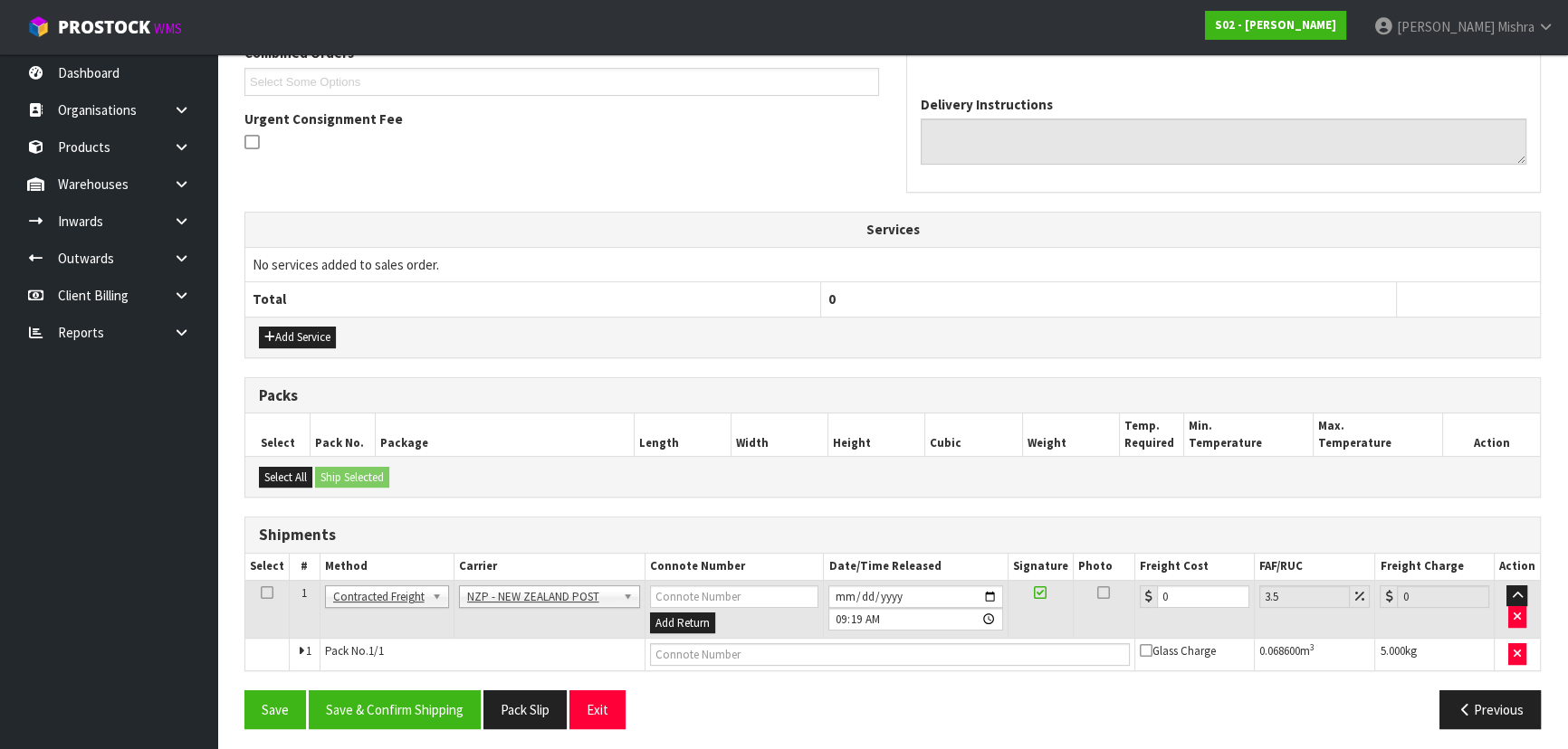
scroll to position [494, 0]
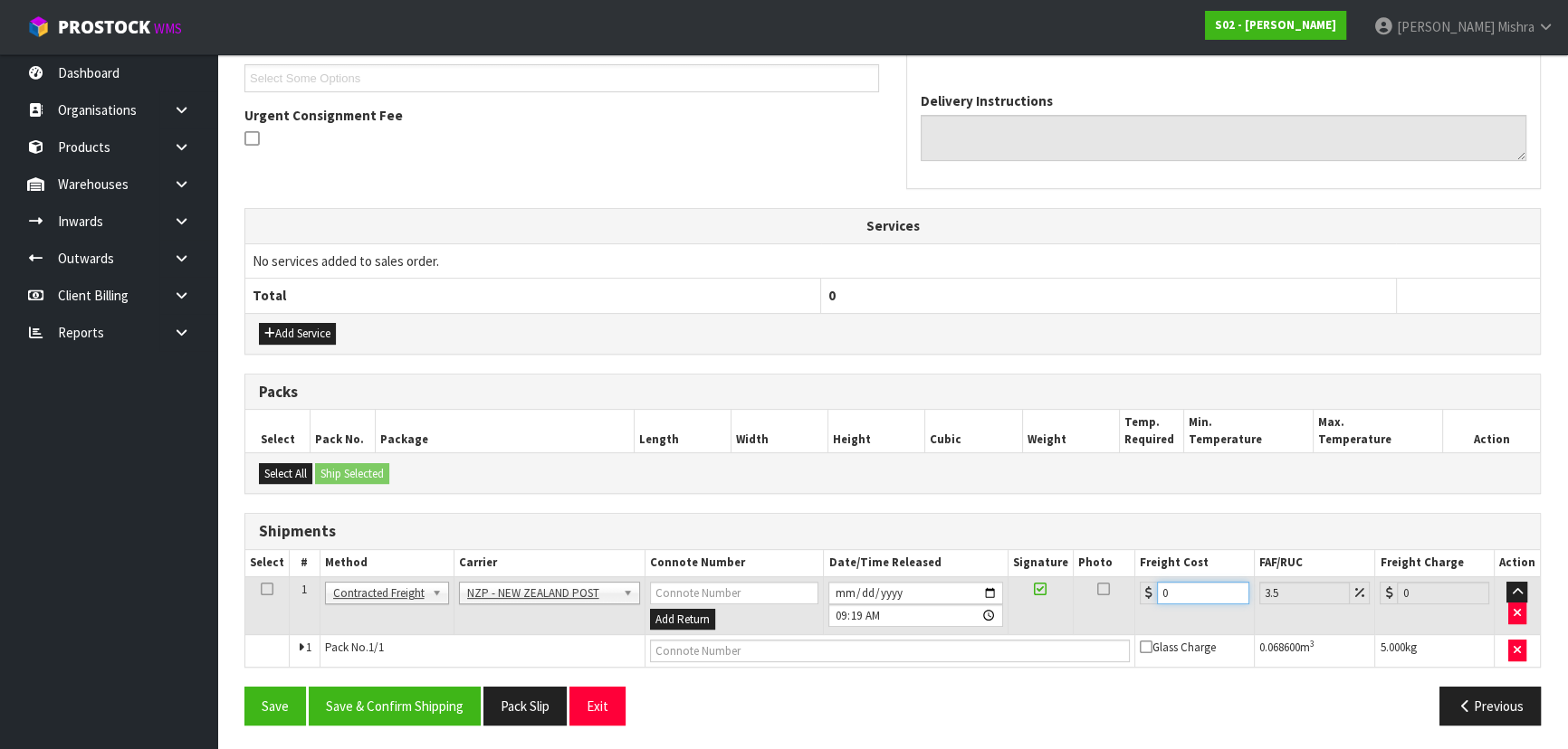
drag, startPoint x: 1194, startPoint y: 586, endPoint x: 1024, endPoint y: 599, distance: 170.5
click at [1024, 599] on tr "1 Client Local Pickup Customer Local Pickup Company Freight Contracted Freight …" at bounding box center [893, 606] width 1294 height 58
type input "4"
type input "4.14"
type input "4.3"
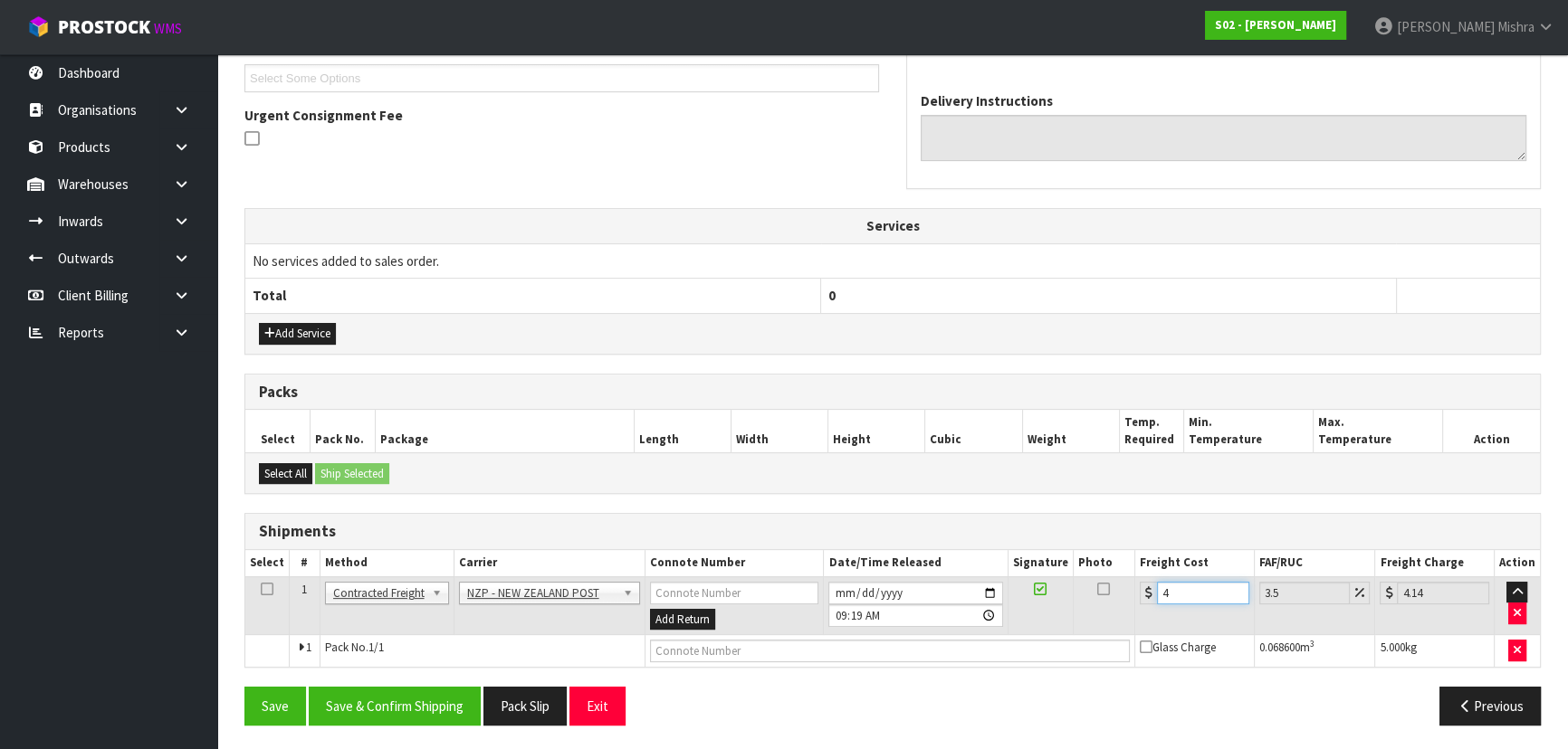
type input "4.45"
type input "4.33"
type input "4.48"
type input "4.33"
click at [245, 687] on button "Save" at bounding box center [275, 706] width 61 height 39
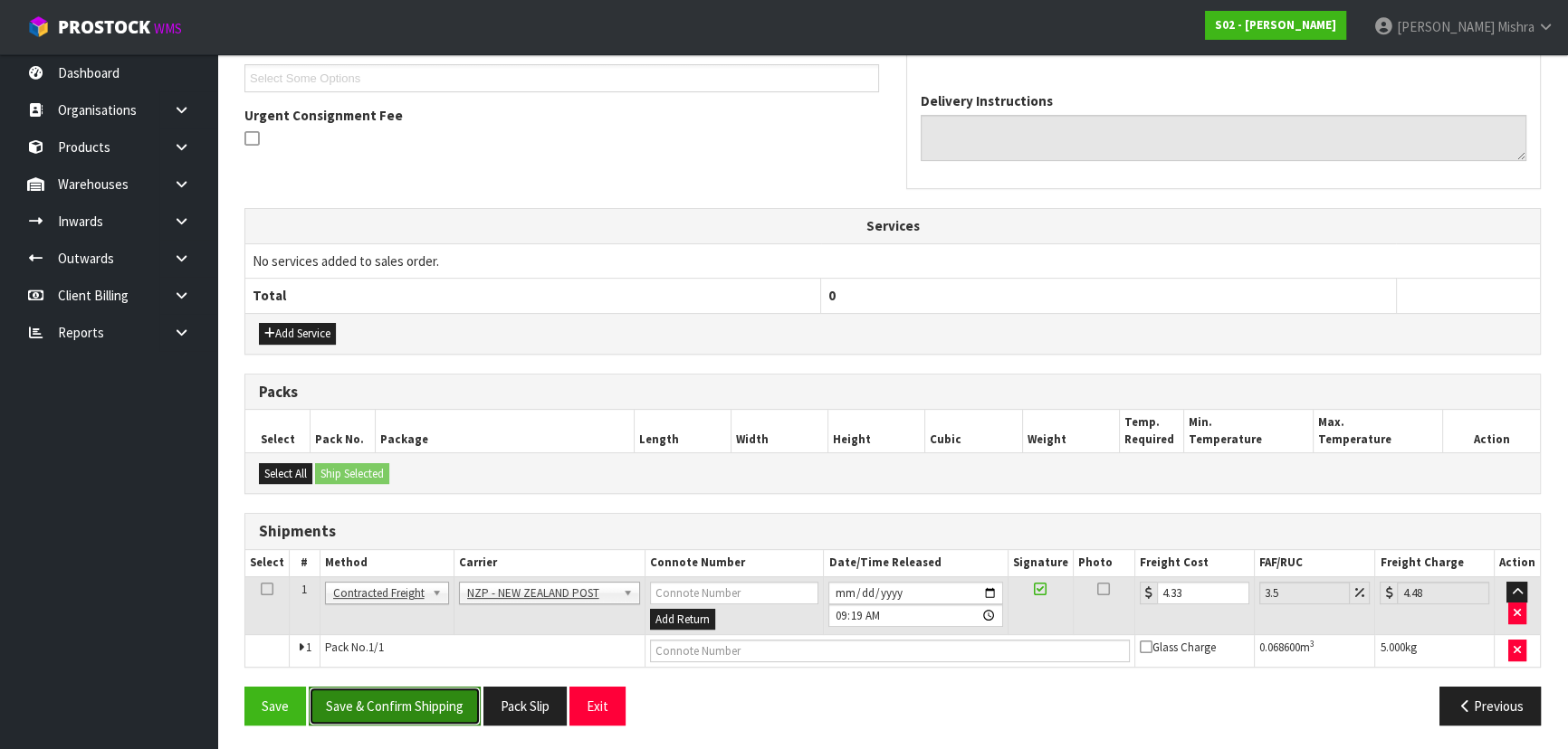
click at [449, 704] on button "Save & Confirm Shipping" at bounding box center [395, 706] width 172 height 39
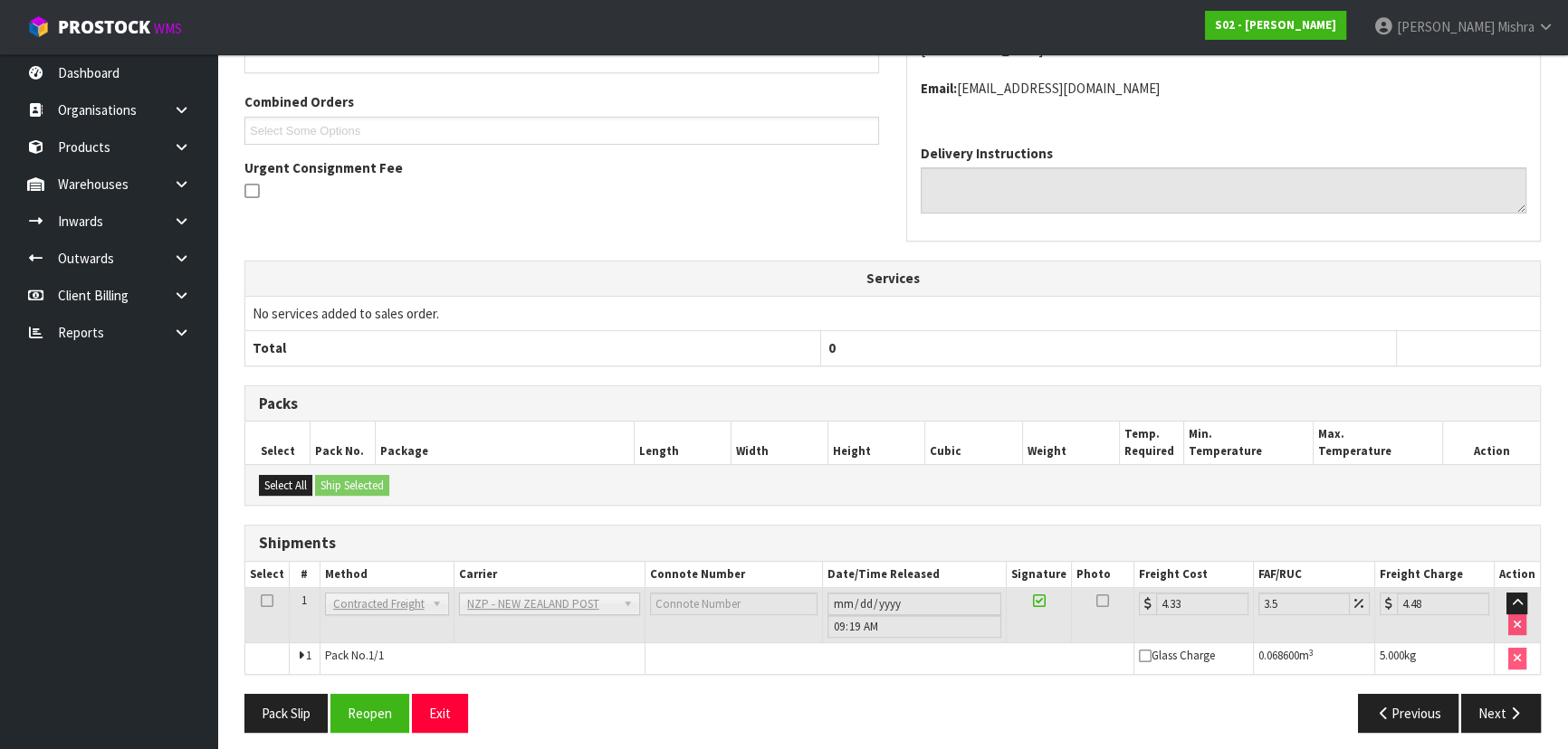
scroll to position [450, 0]
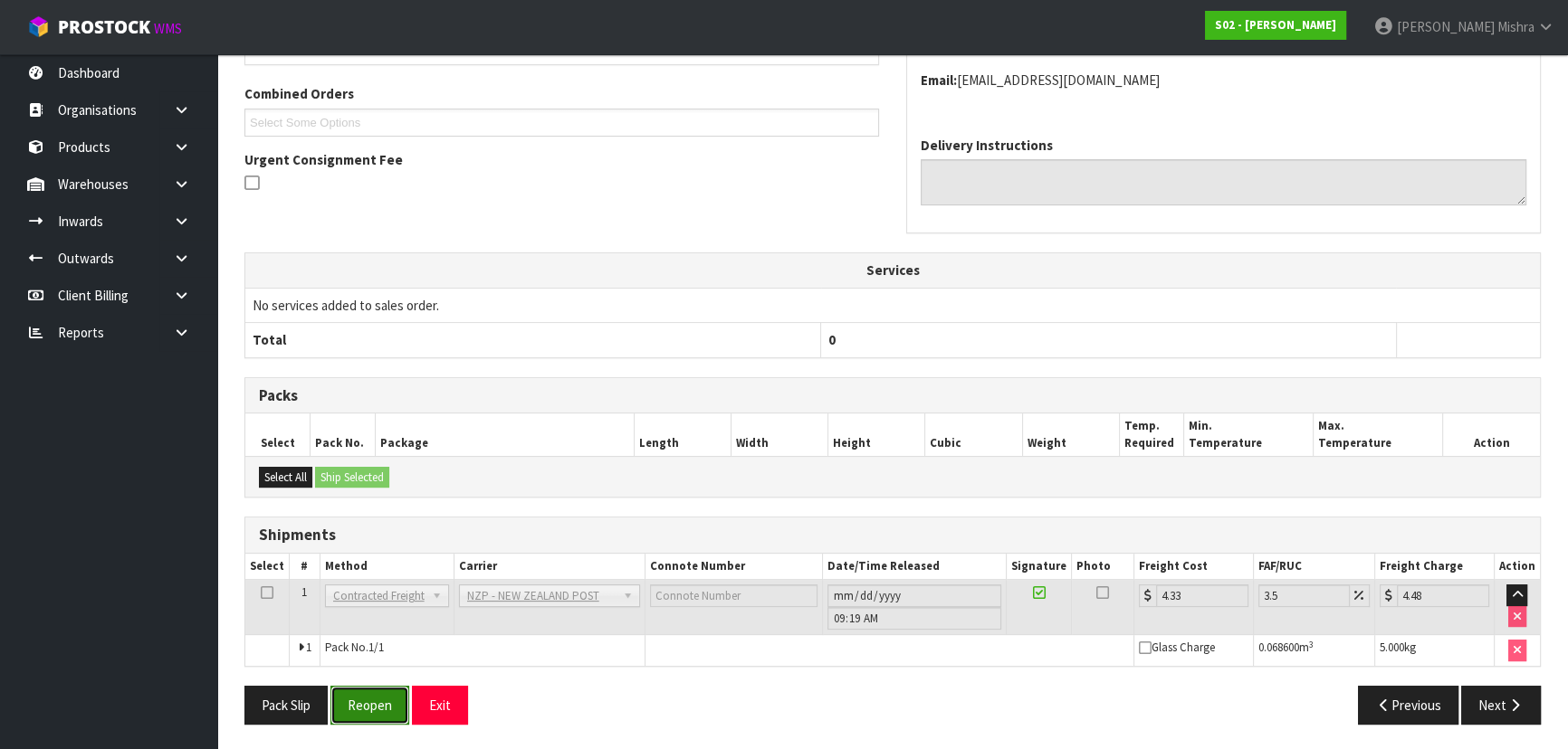
drag, startPoint x: 397, startPoint y: 719, endPoint x: 406, endPoint y: 711, distance: 12.0
click at [397, 719] on button "Reopen" at bounding box center [369, 705] width 79 height 39
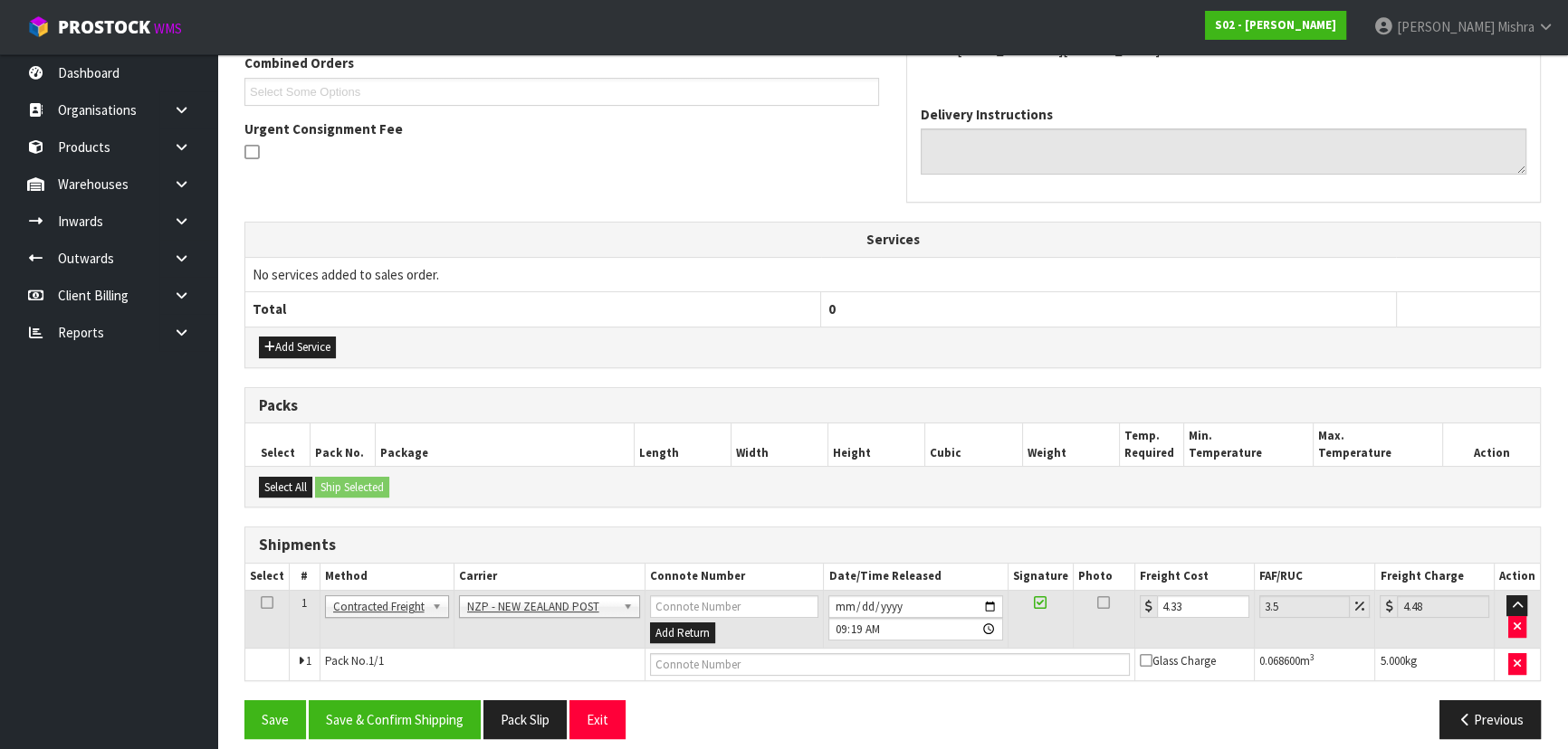
scroll to position [494, 0]
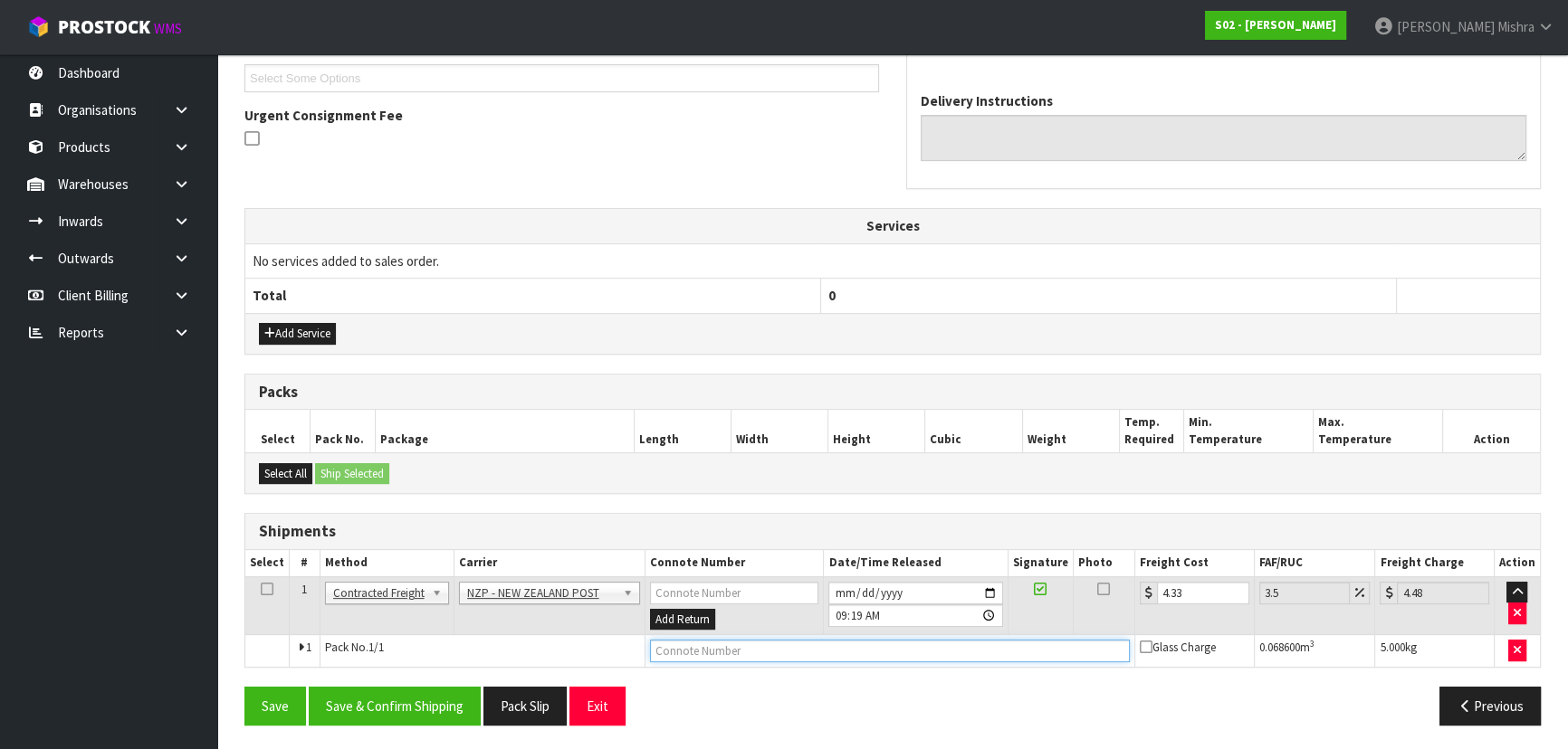
click at [904, 655] on input "text" at bounding box center [890, 651] width 479 height 22
type input "00894210392609830752"
click at [245, 687] on button "Save" at bounding box center [275, 706] width 61 height 39
click at [395, 727] on div "Save Save & Confirm Shipping Pack Slip Exit Previous" at bounding box center [893, 713] width 1323 height 53
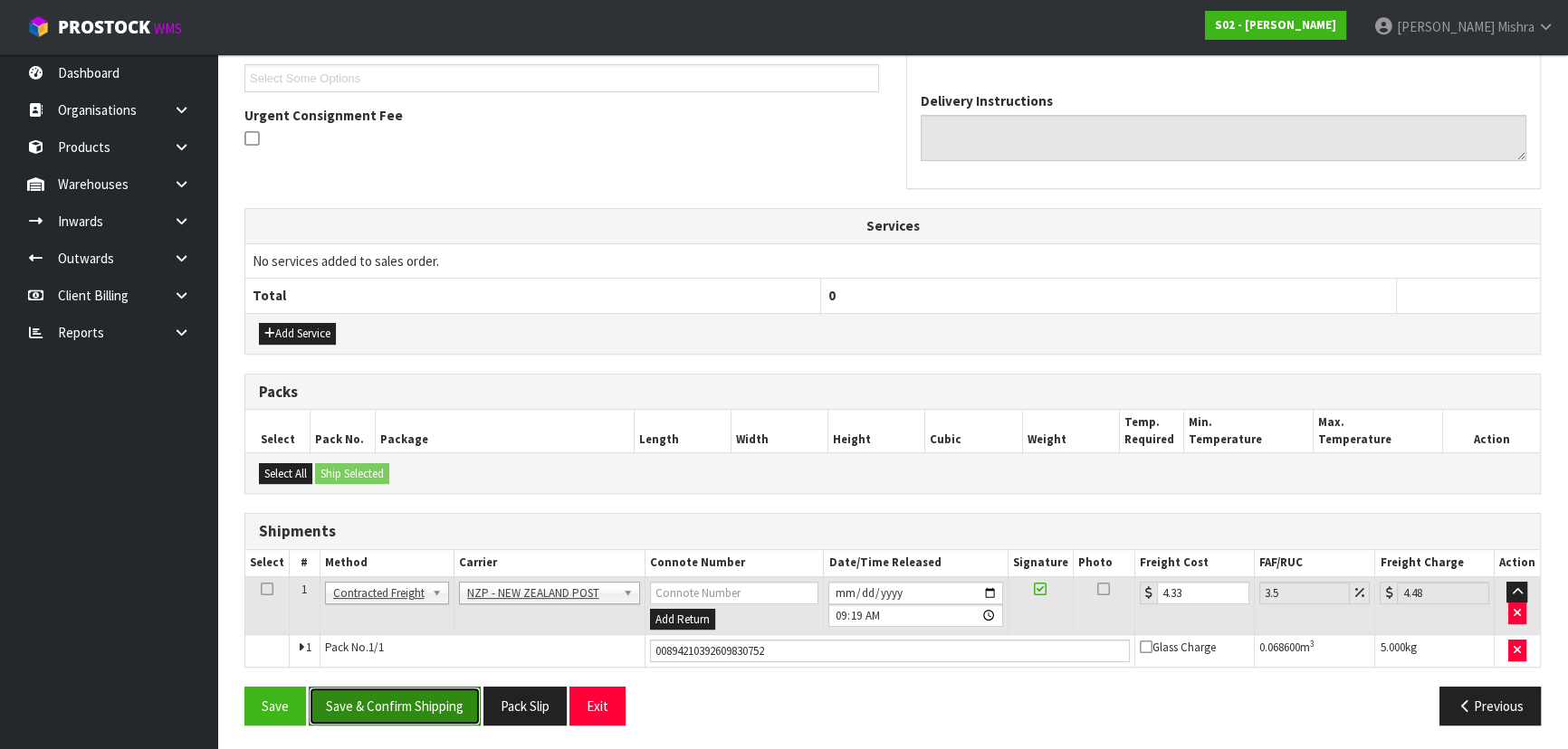
click at [406, 706] on button "Save & Confirm Shipping" at bounding box center [395, 706] width 172 height 39
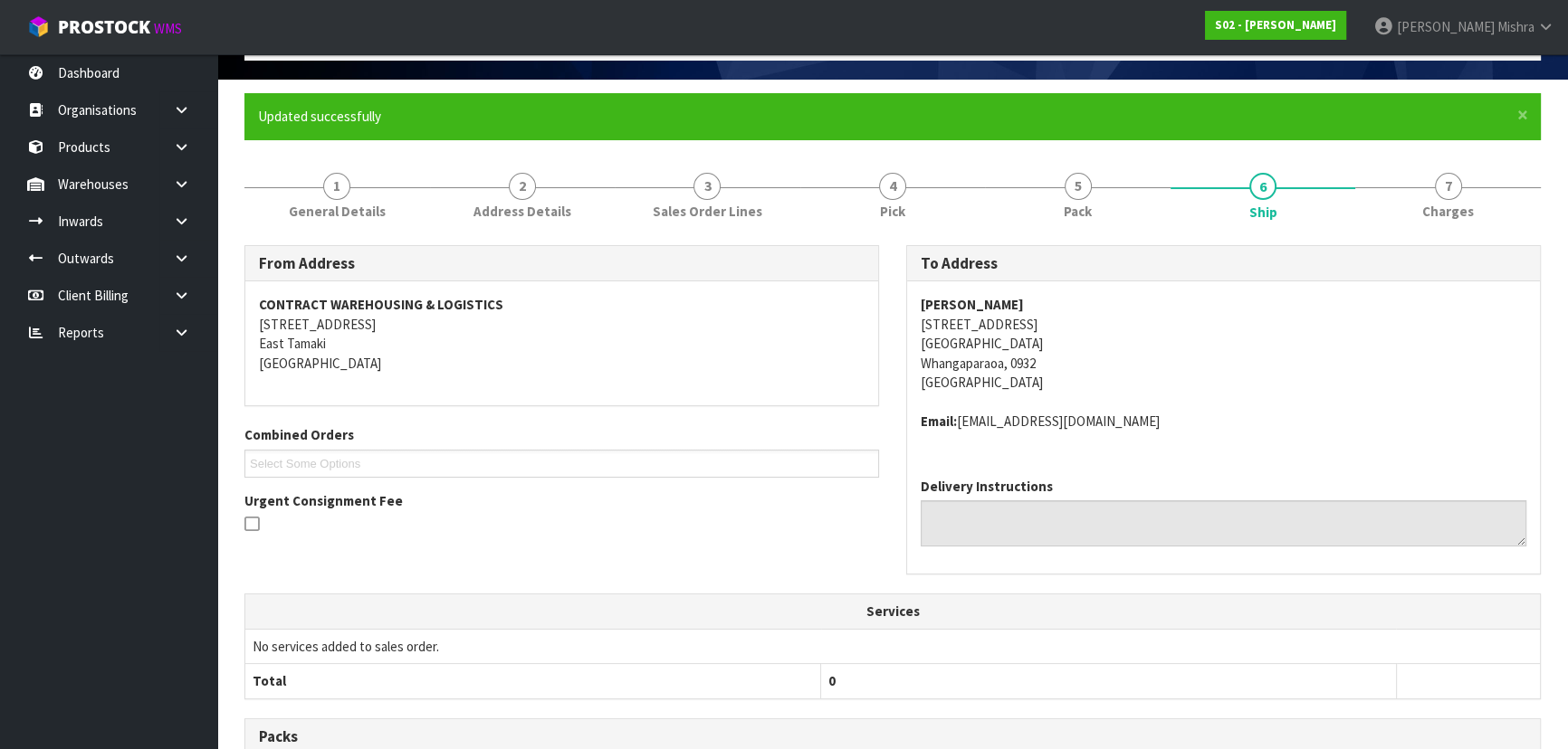
scroll to position [0, 0]
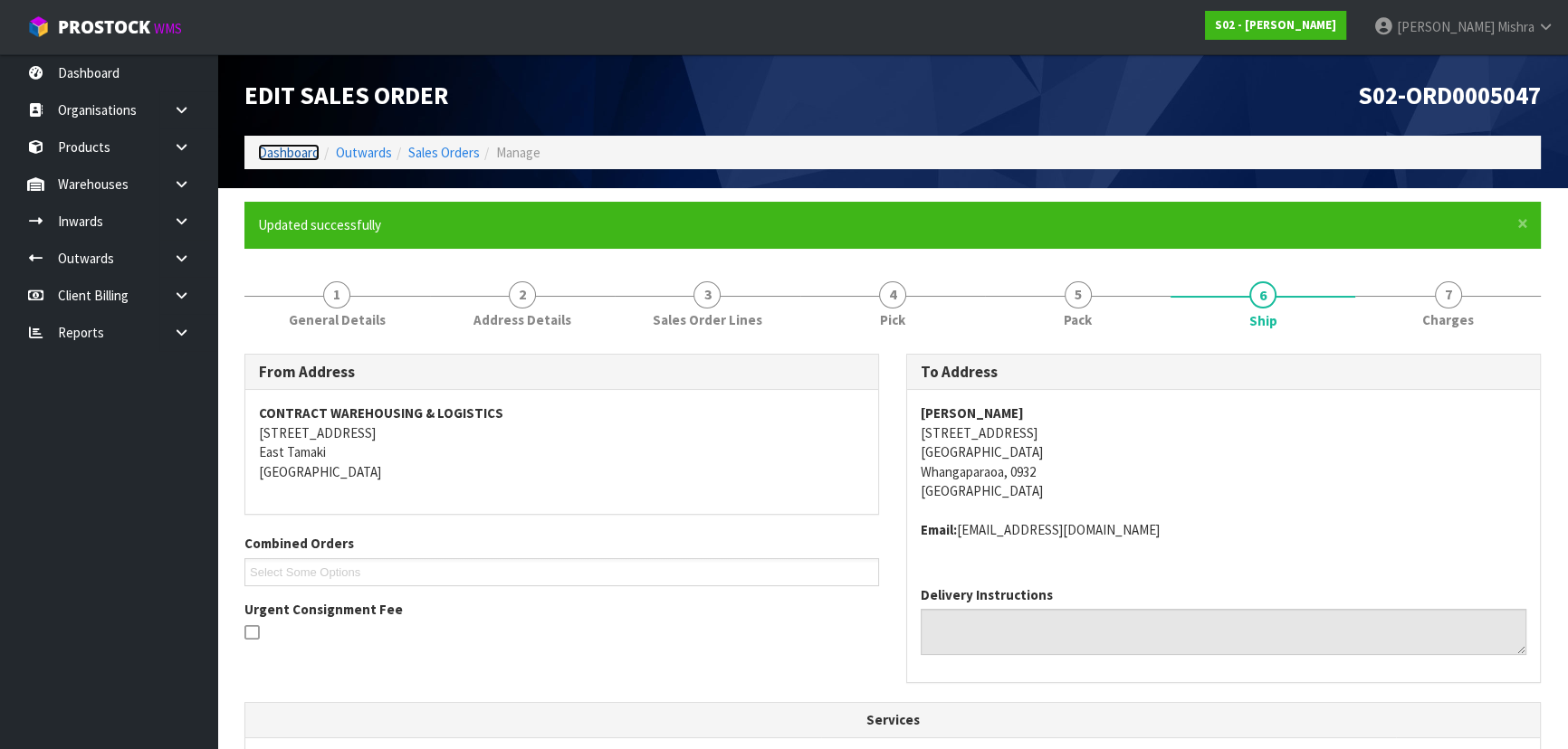
click at [279, 153] on link "Dashboard" at bounding box center [288, 153] width 61 height 18
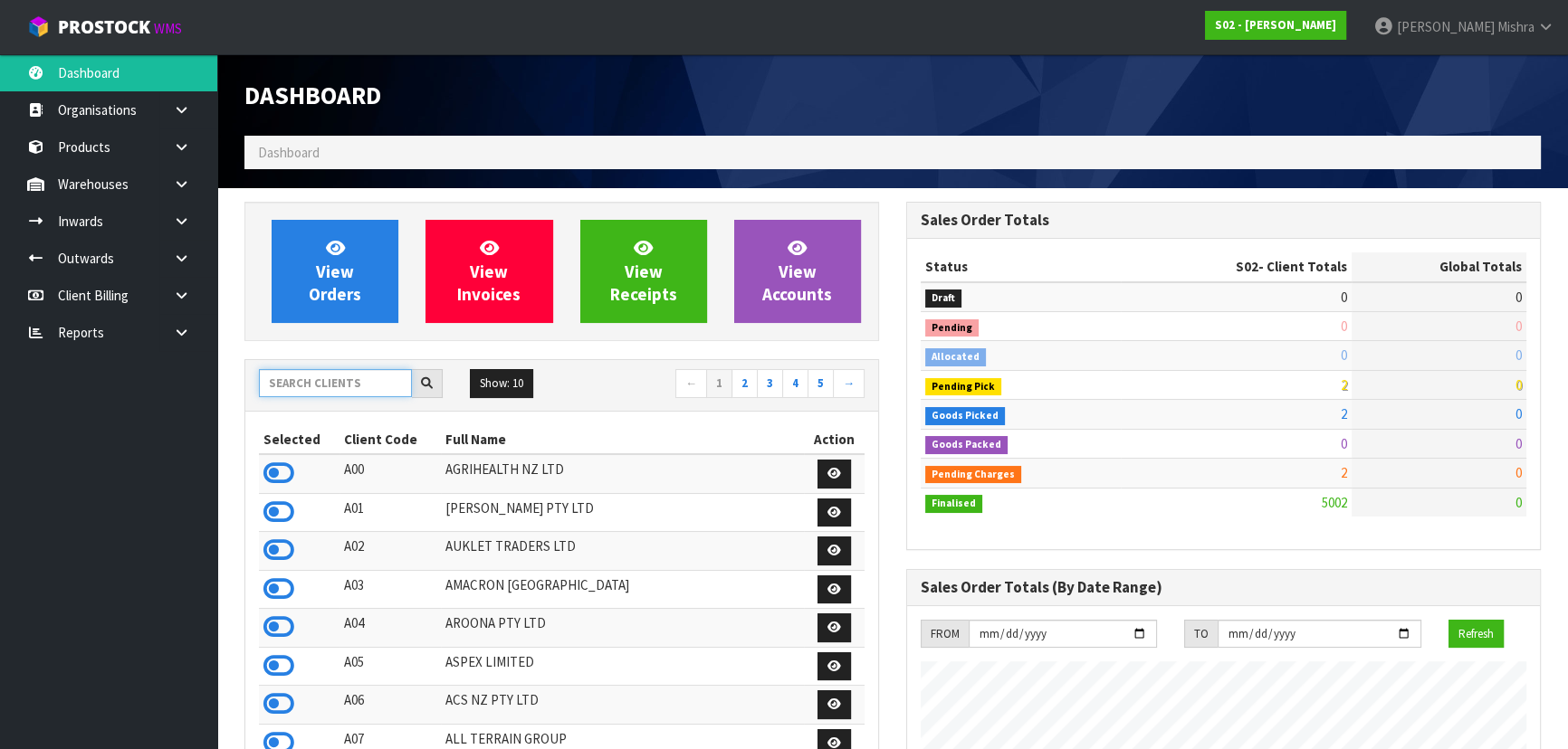
click at [358, 391] on input "text" at bounding box center [335, 383] width 153 height 28
type input "E04"
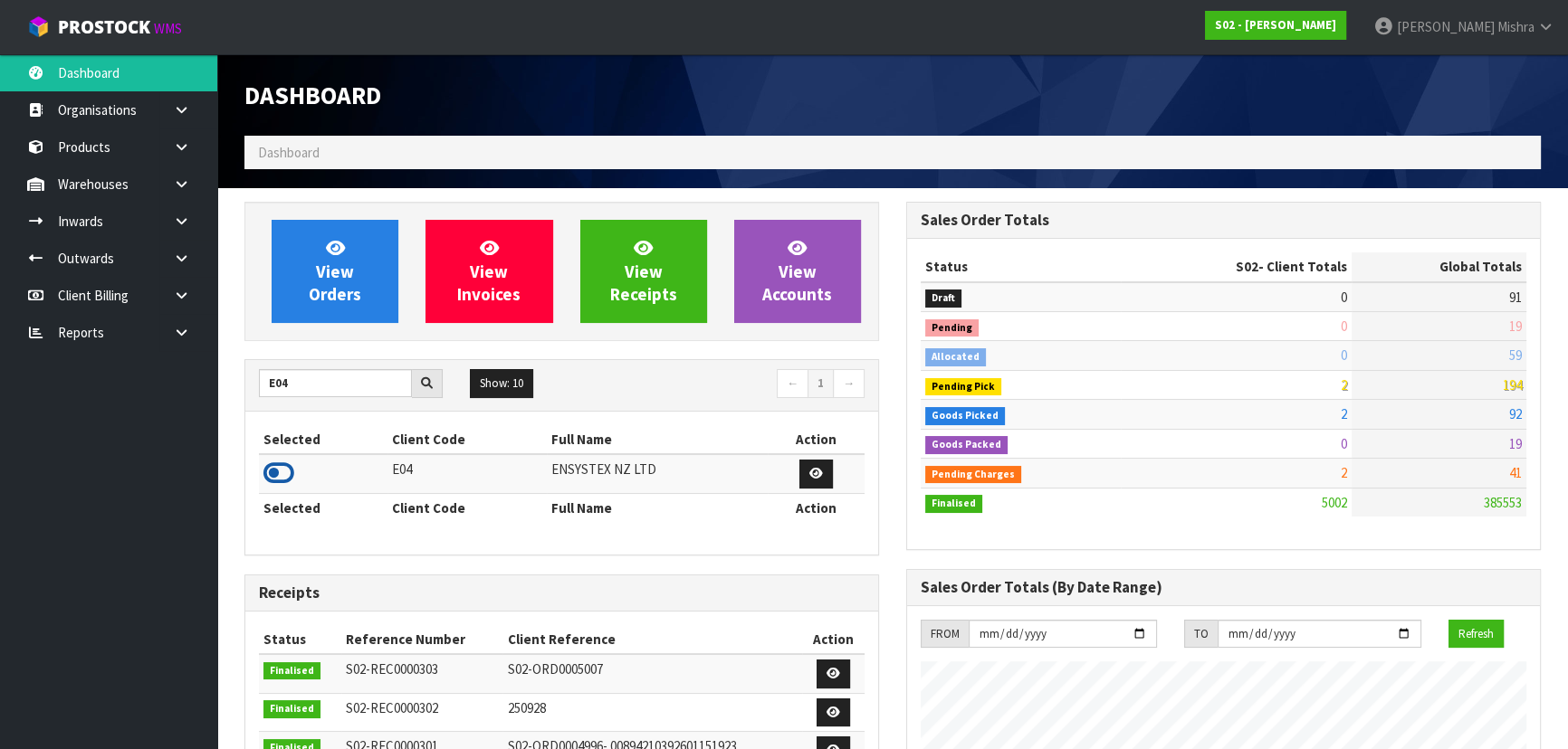
click at [268, 469] on icon at bounding box center [279, 473] width 31 height 27
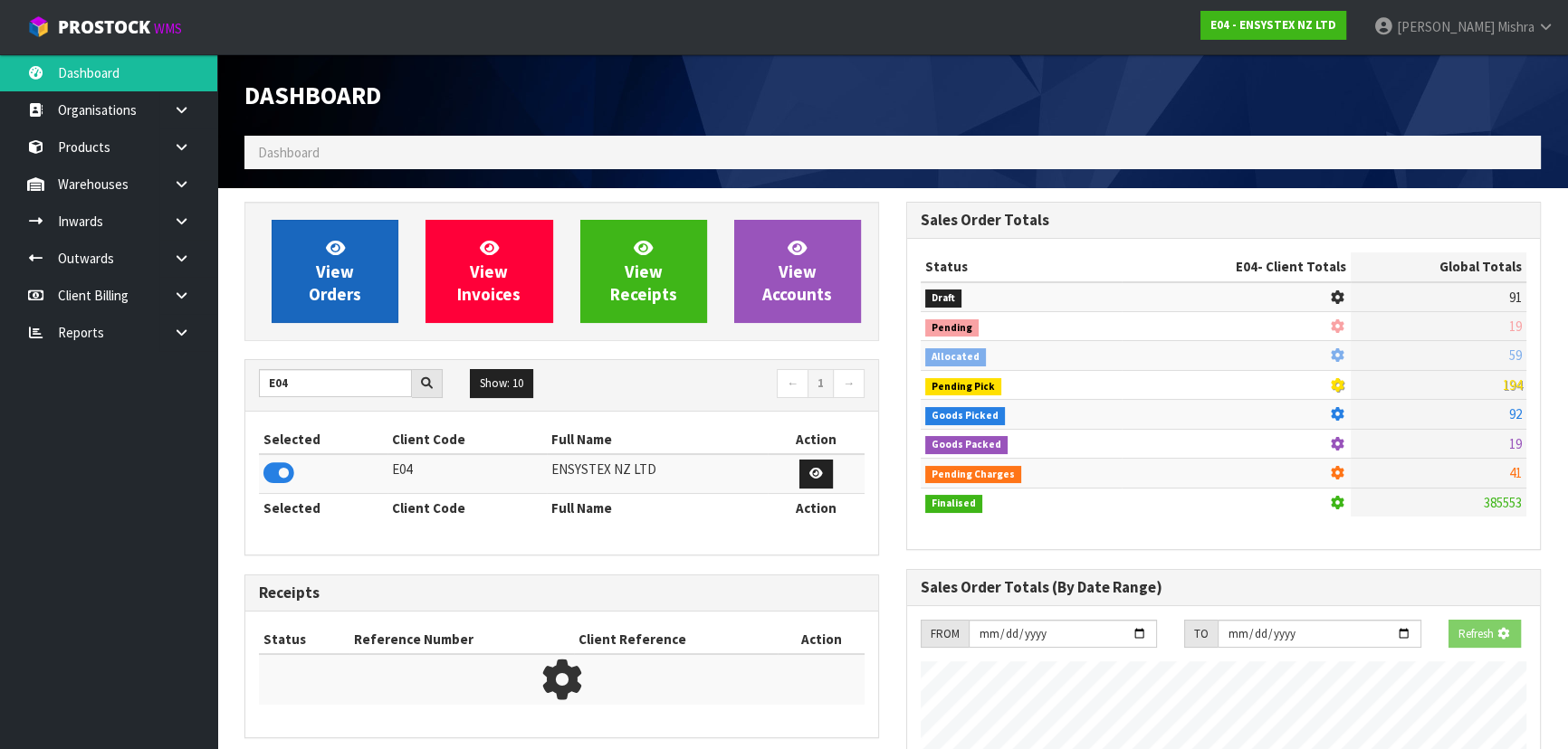
scroll to position [1126, 661]
click at [311, 281] on link "View Orders" at bounding box center [335, 272] width 127 height 103
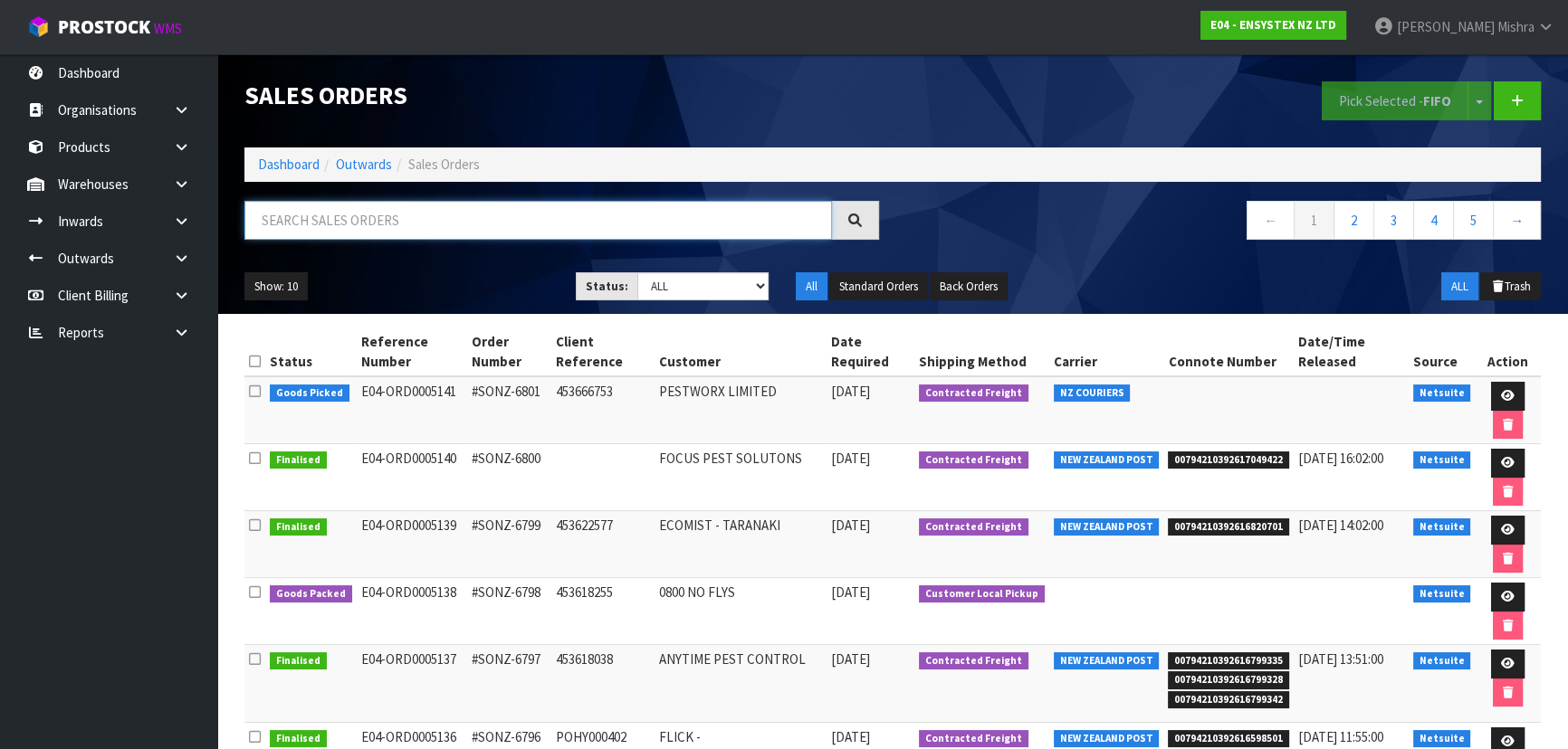
click at [345, 217] on input "text" at bounding box center [538, 220] width 588 height 39
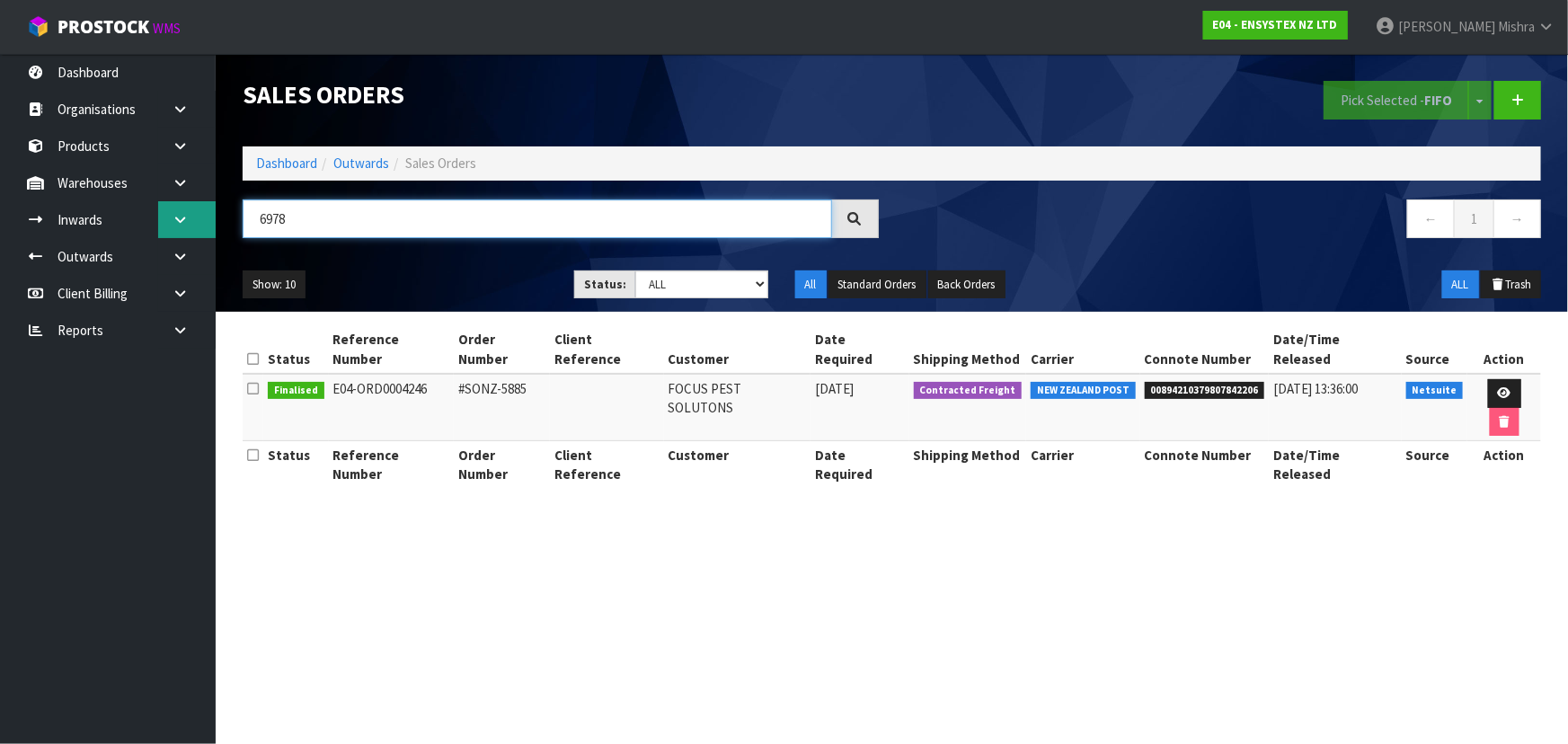
drag, startPoint x: 358, startPoint y: 212, endPoint x: 208, endPoint y: 223, distance: 150.4
click at [208, 223] on body "Toggle navigation ProStock WMS E04 - ENSYSTEX NZ LTD [PERSON_NAME] Logout Dashb…" at bounding box center [784, 372] width 1568 height 744
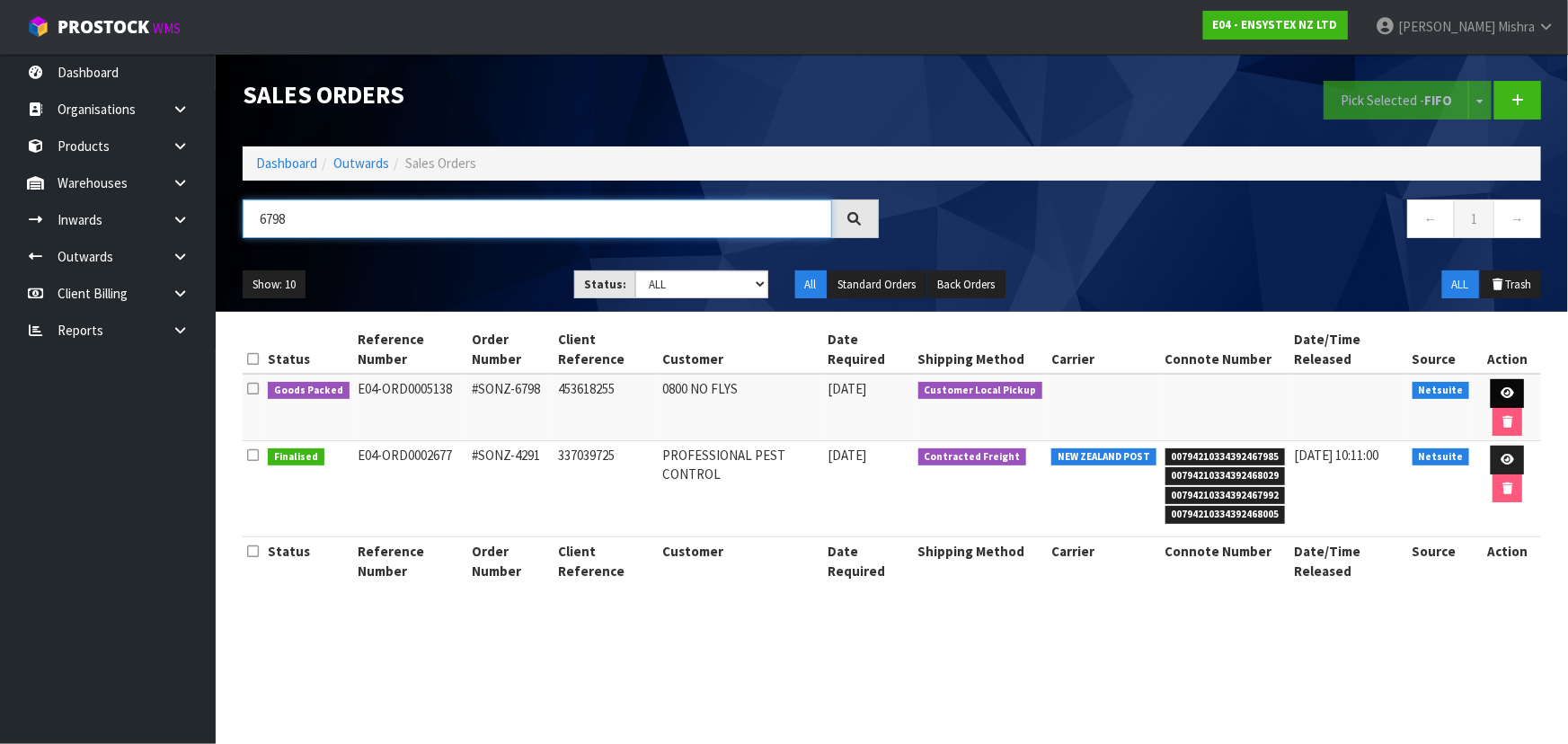
type input "6798"
click at [1509, 387] on icon at bounding box center [1507, 393] width 14 height 12
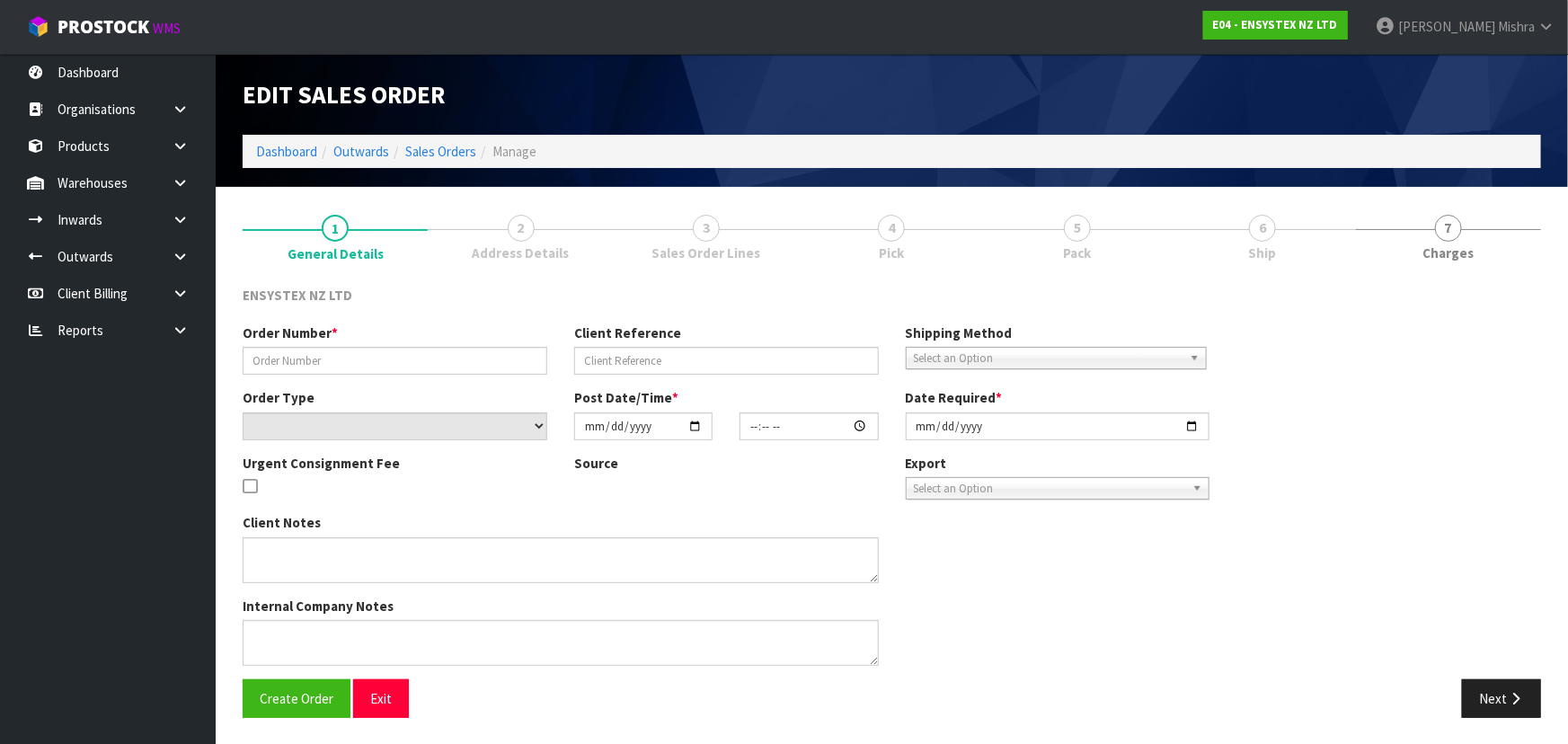
type input "#SONZ-6798"
type input "453618255"
select select "number:0"
type input "[DATE]"
type input "10:00:41.000"
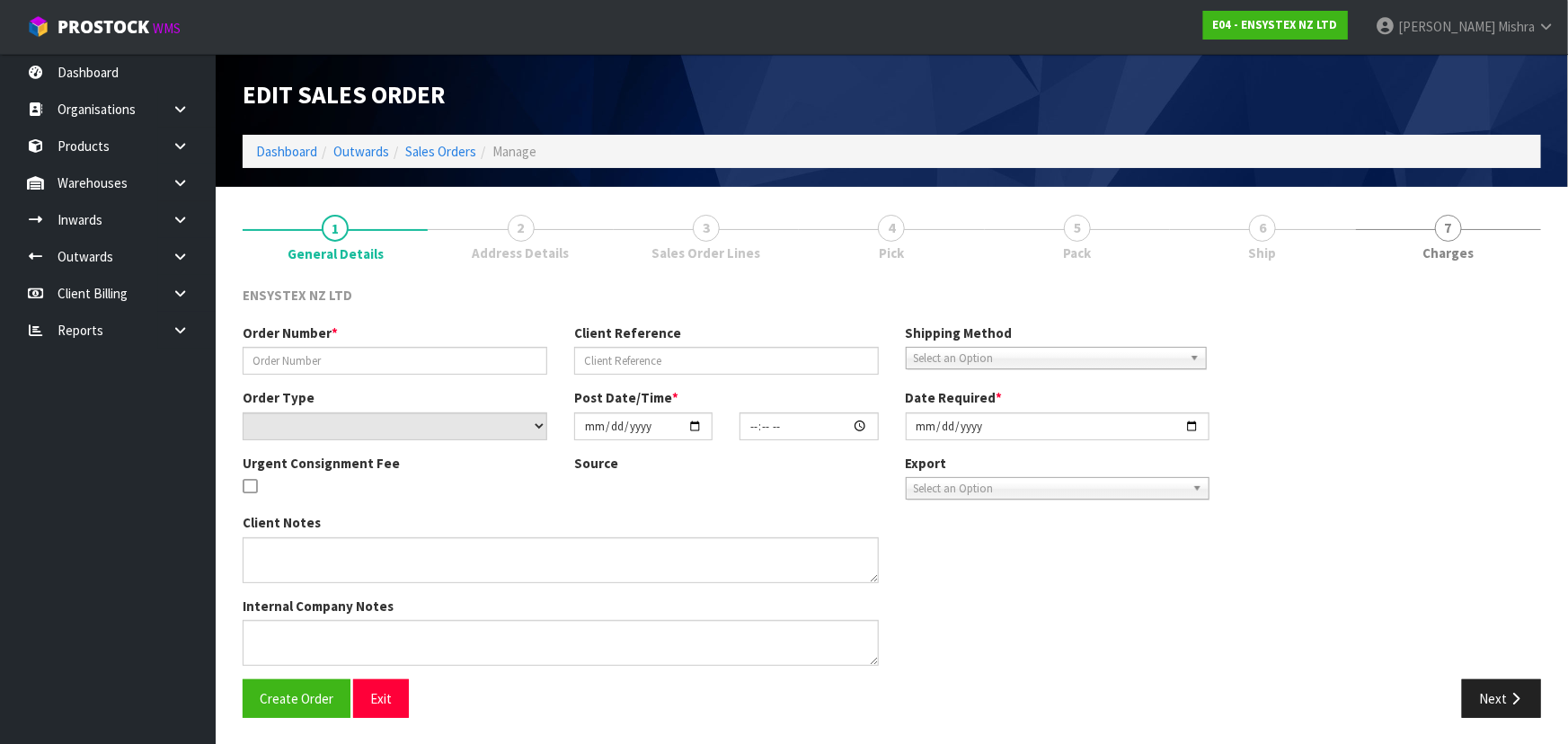
type input "[DATE]"
type textarea "Customer collecting this afternoon CUSTOMER PICKUP"
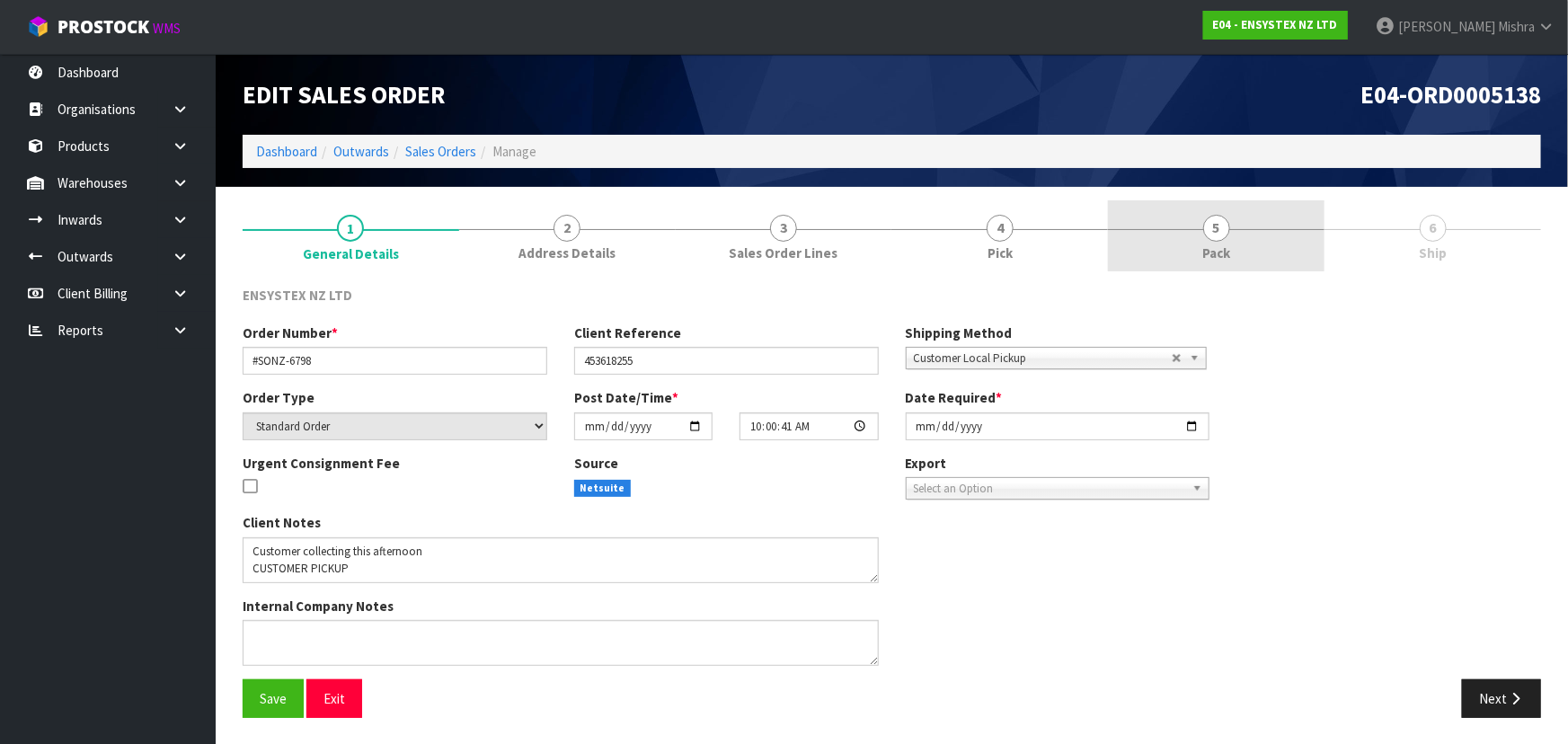
click at [1263, 240] on link "5 Pack" at bounding box center [1216, 235] width 217 height 71
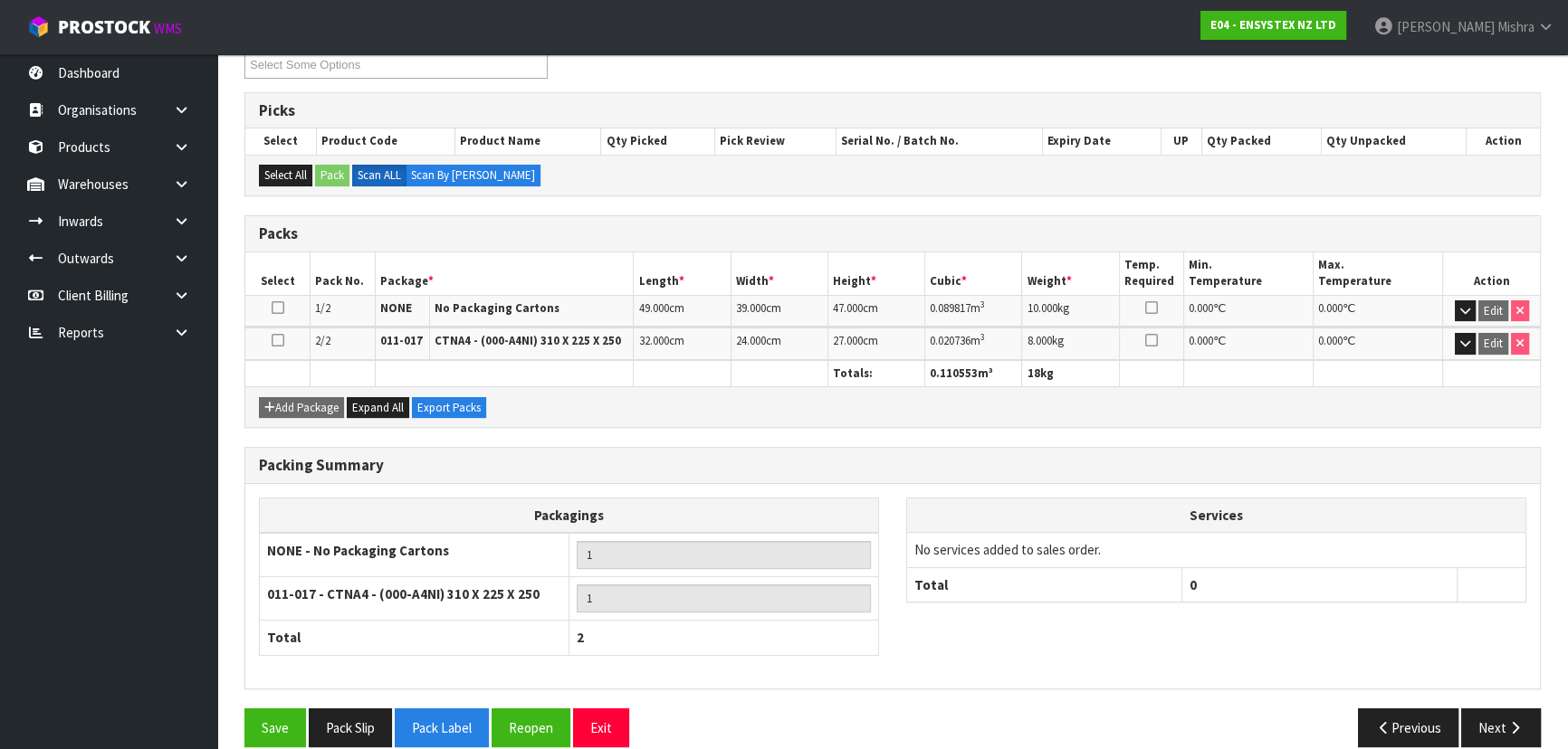
scroll to position [282, 0]
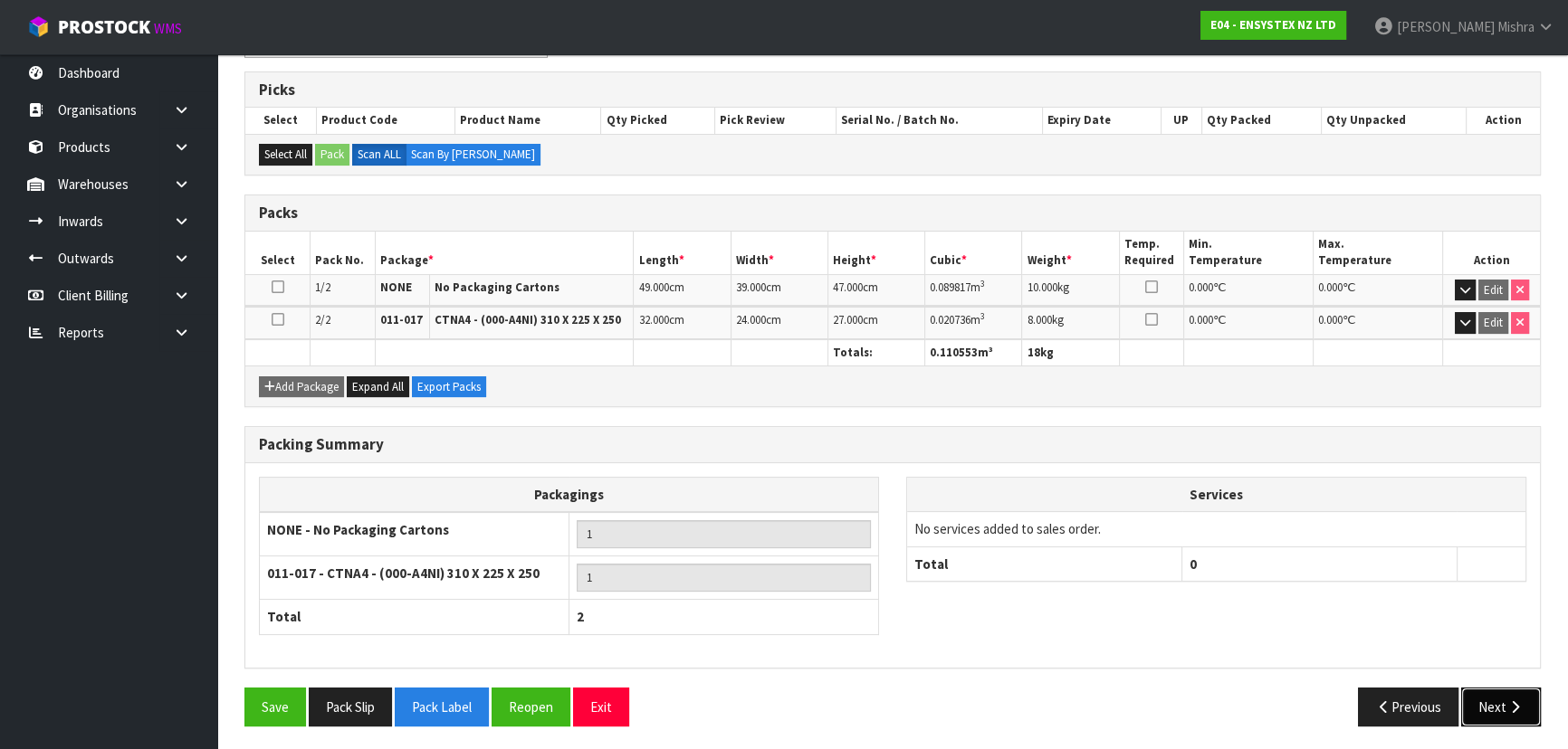
click at [1511, 709] on button "Next" at bounding box center [1501, 707] width 80 height 39
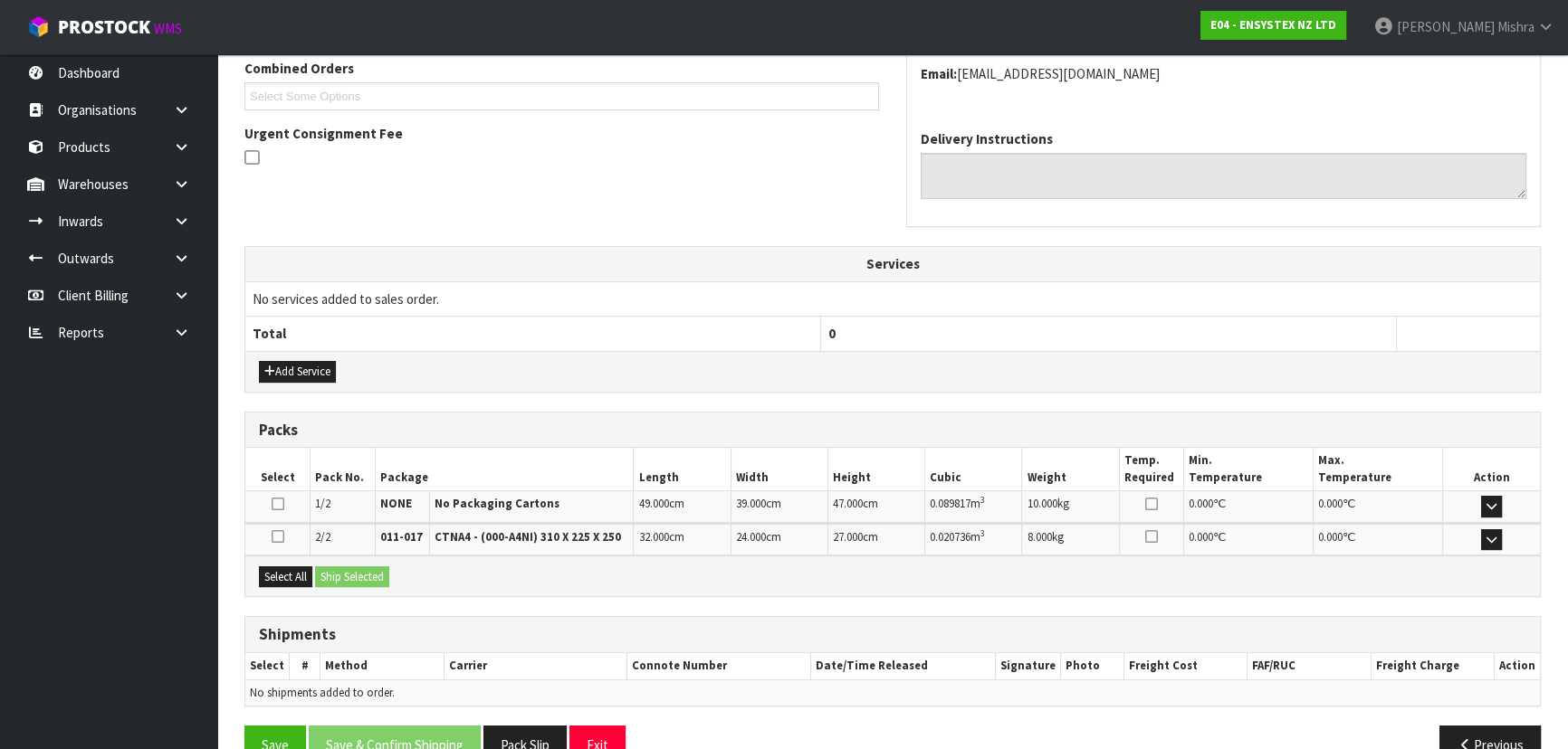
scroll to position [411, 0]
click at [287, 567] on button "Select All" at bounding box center [286, 577] width 54 height 21
click at [347, 570] on button "Ship Selected" at bounding box center [352, 577] width 74 height 21
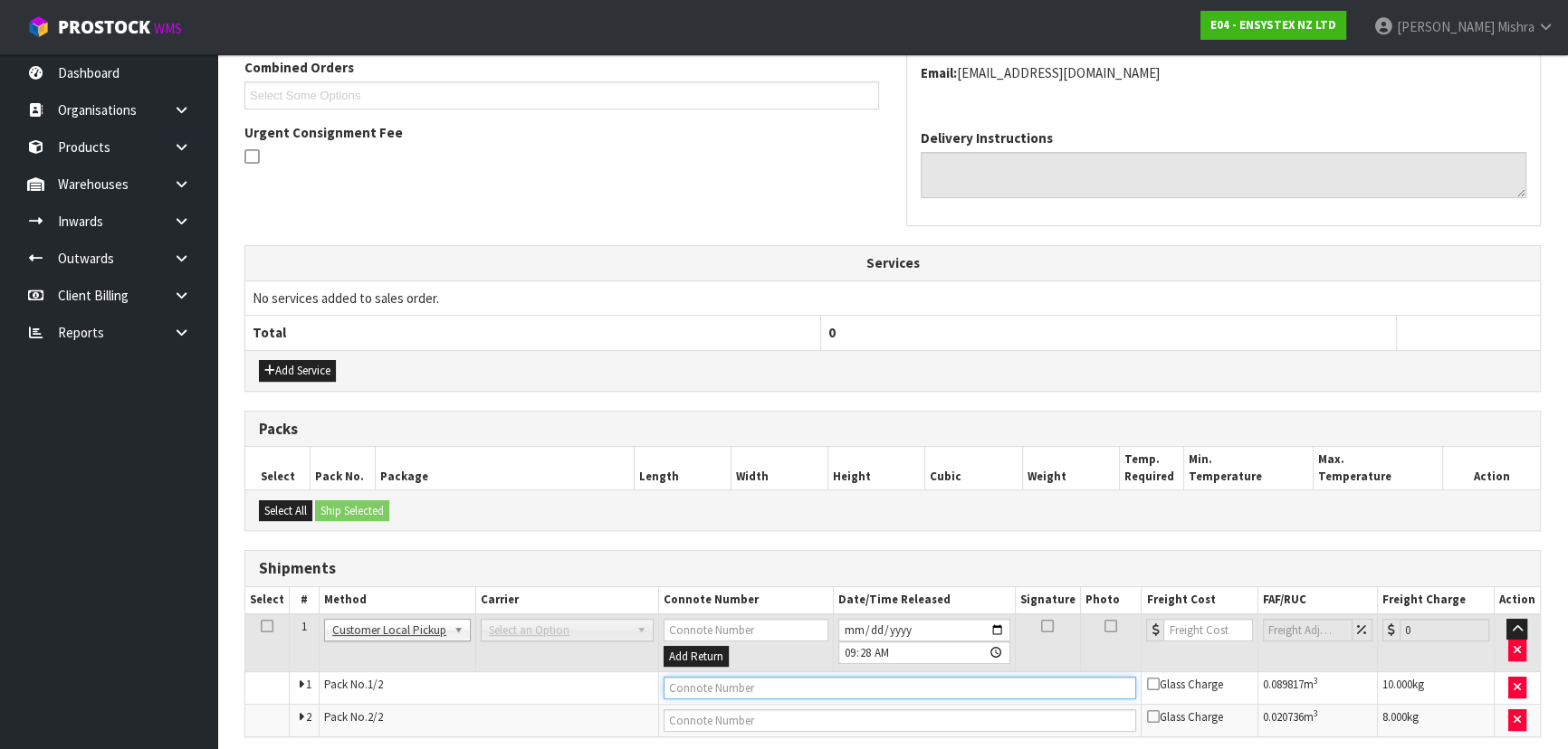
click at [768, 679] on input "text" at bounding box center [900, 688] width 474 height 22
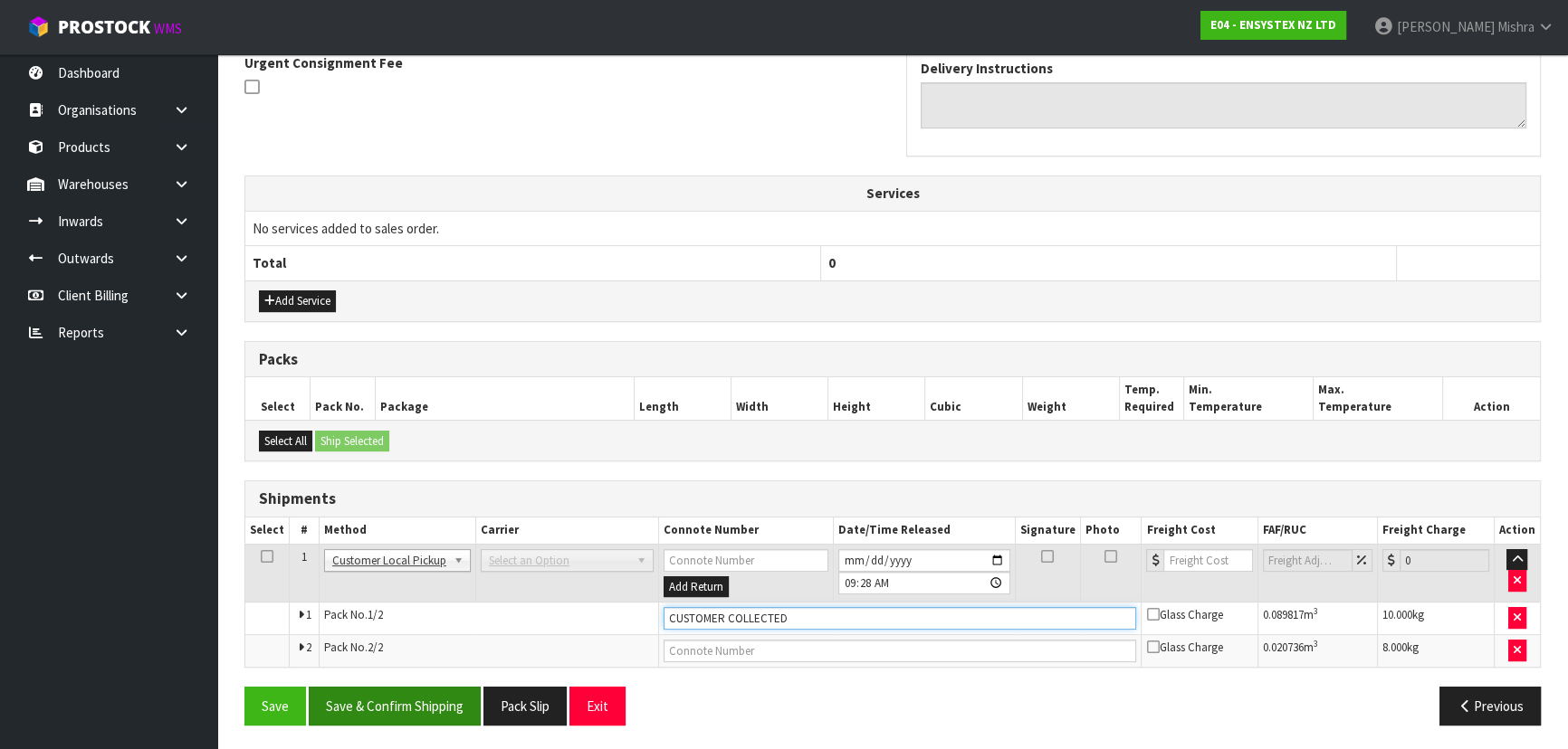
type input "CUSTOMER COLLECTED"
click at [412, 706] on button "Save & Confirm Shipping" at bounding box center [395, 706] width 172 height 39
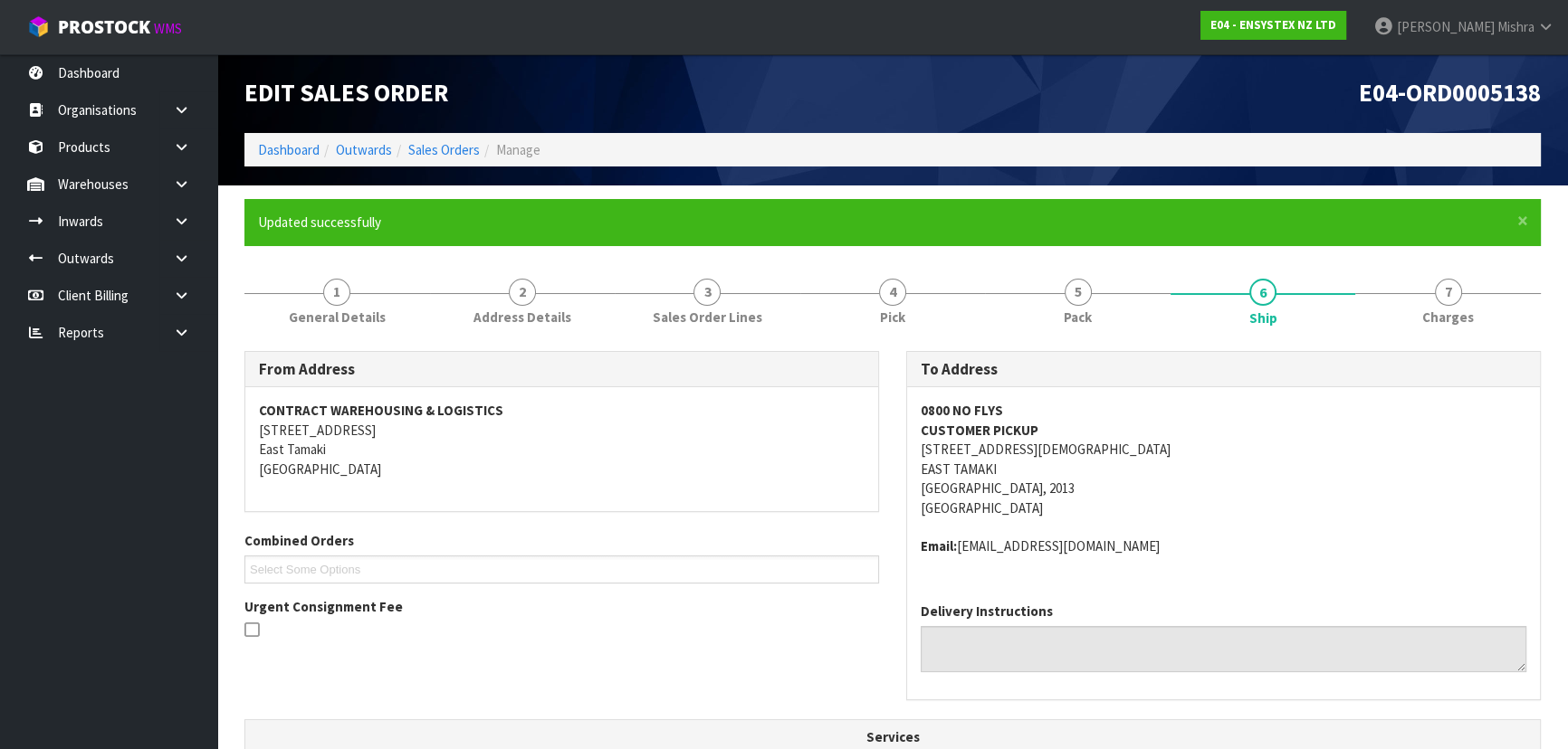
scroll to position [0, 0]
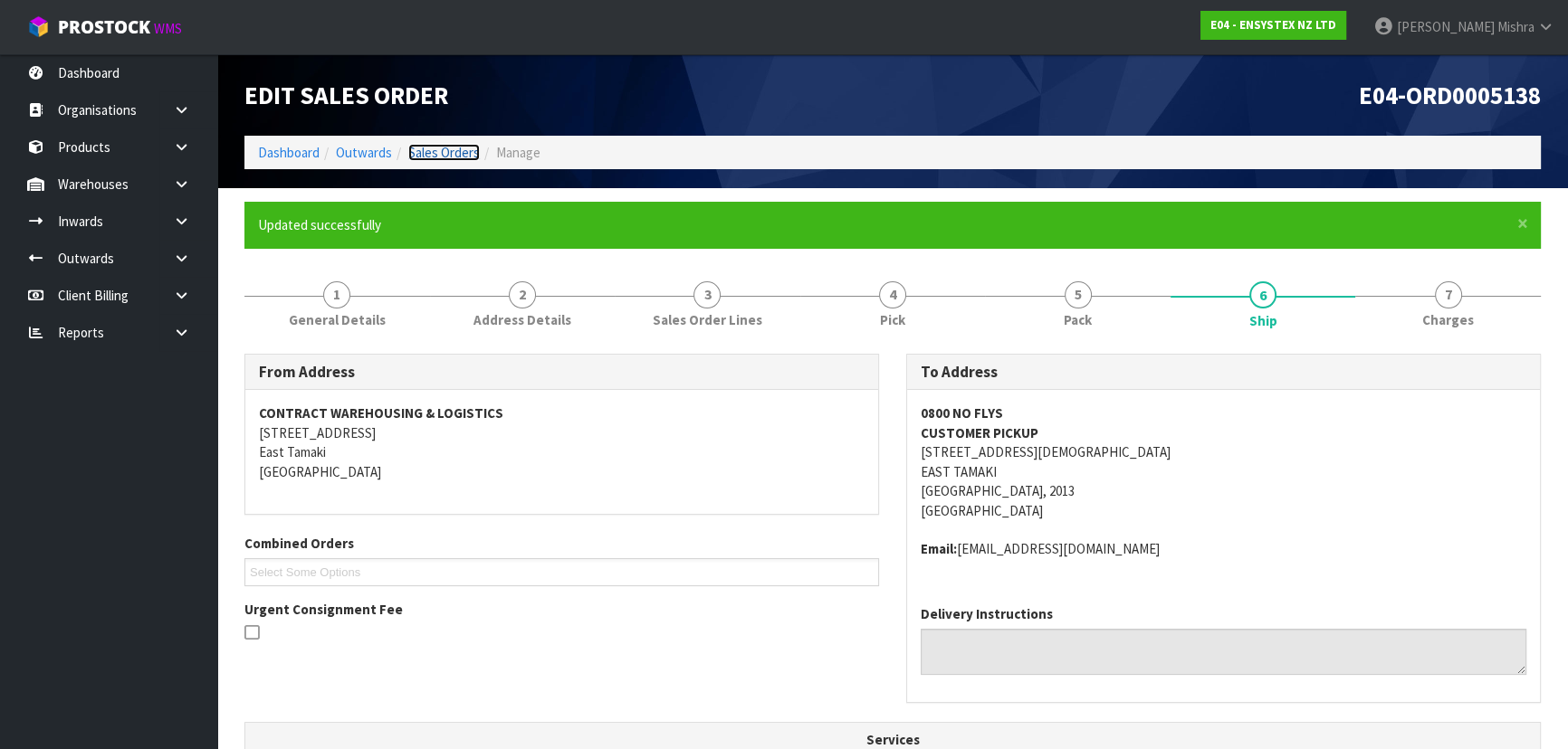
click at [432, 155] on link "Sales Orders" at bounding box center [443, 153] width 71 height 18
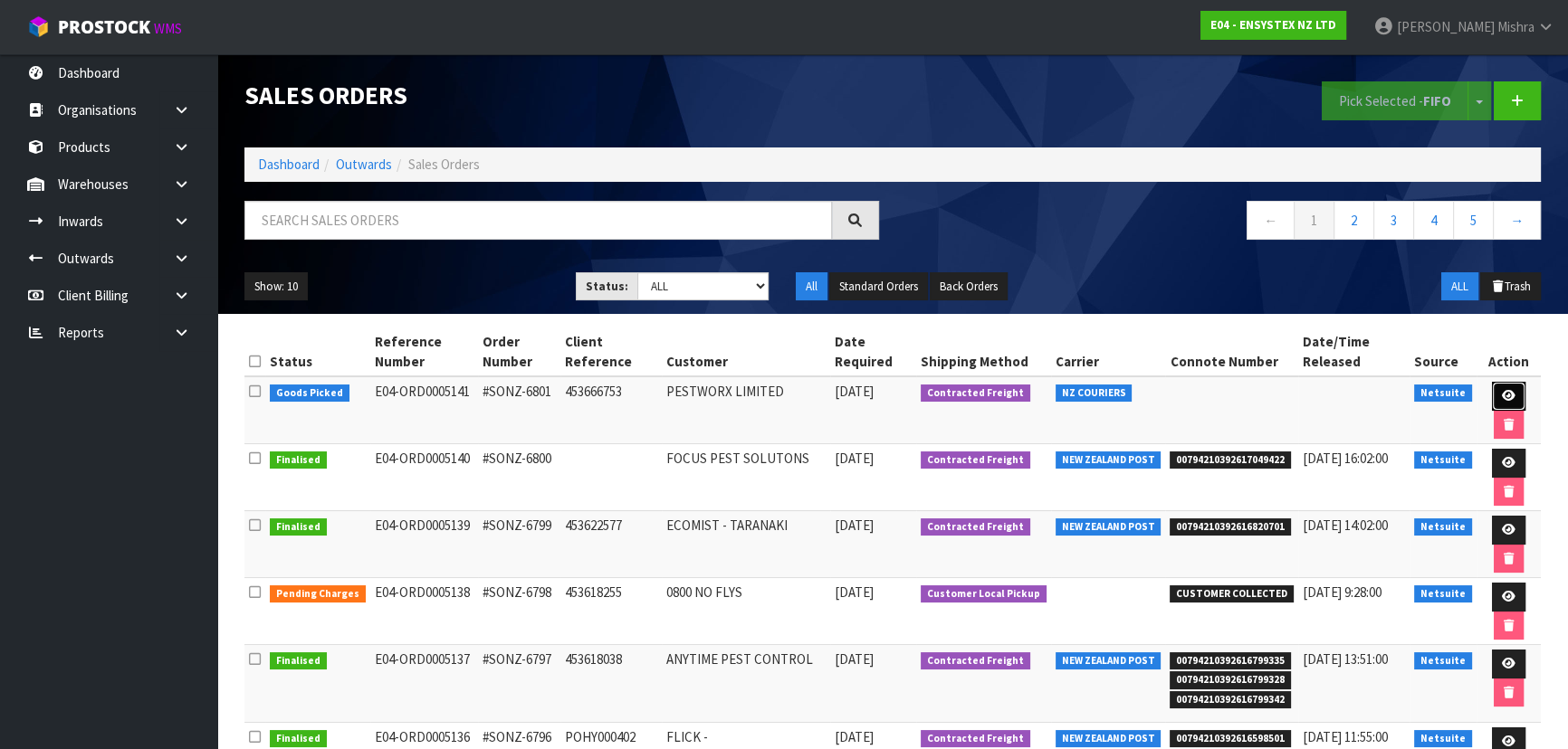
click at [1500, 386] on link at bounding box center [1509, 396] width 33 height 29
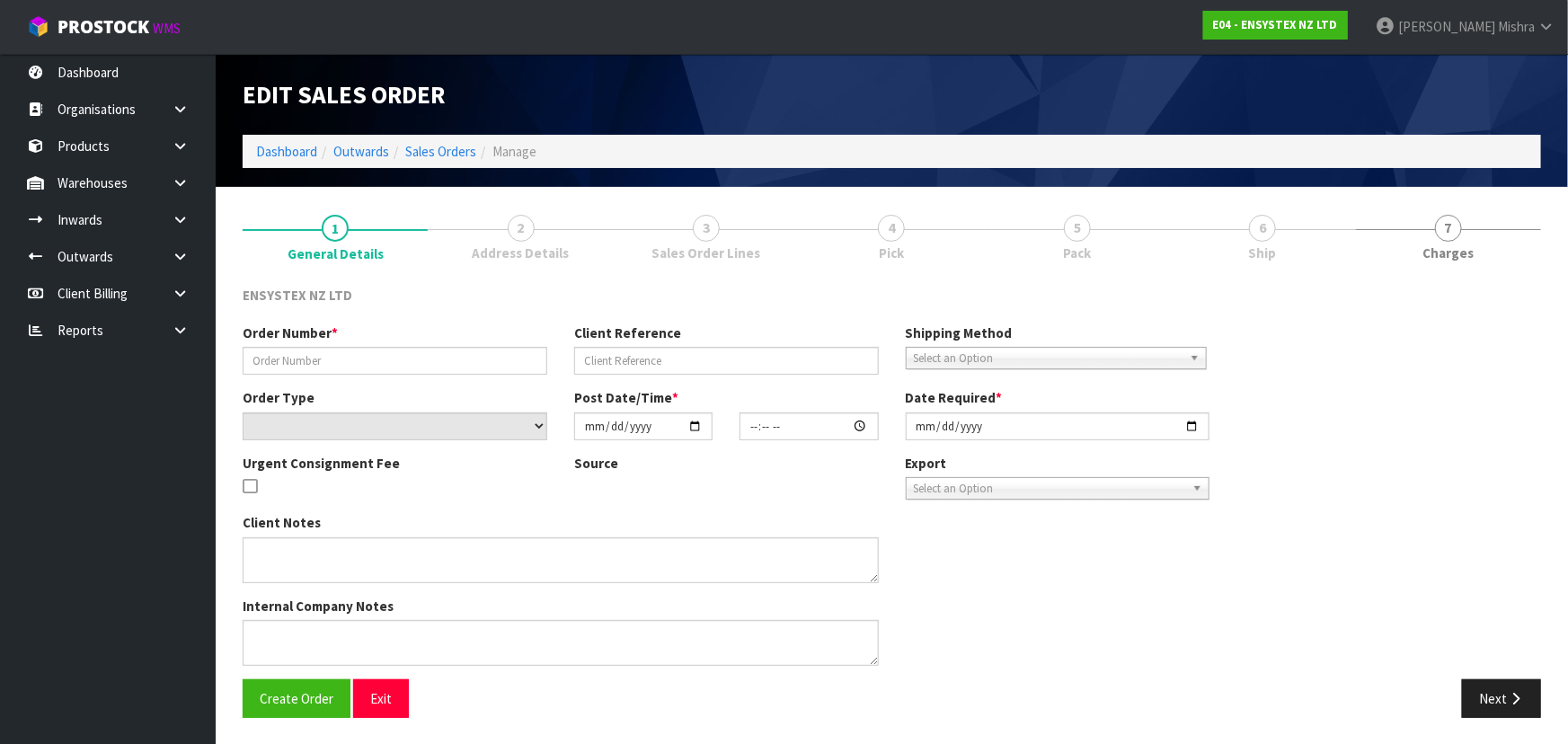
type input "#SONZ-6801"
type input "453666753"
select select "number:0"
type input "[DATE]"
type input "15:00:44.000"
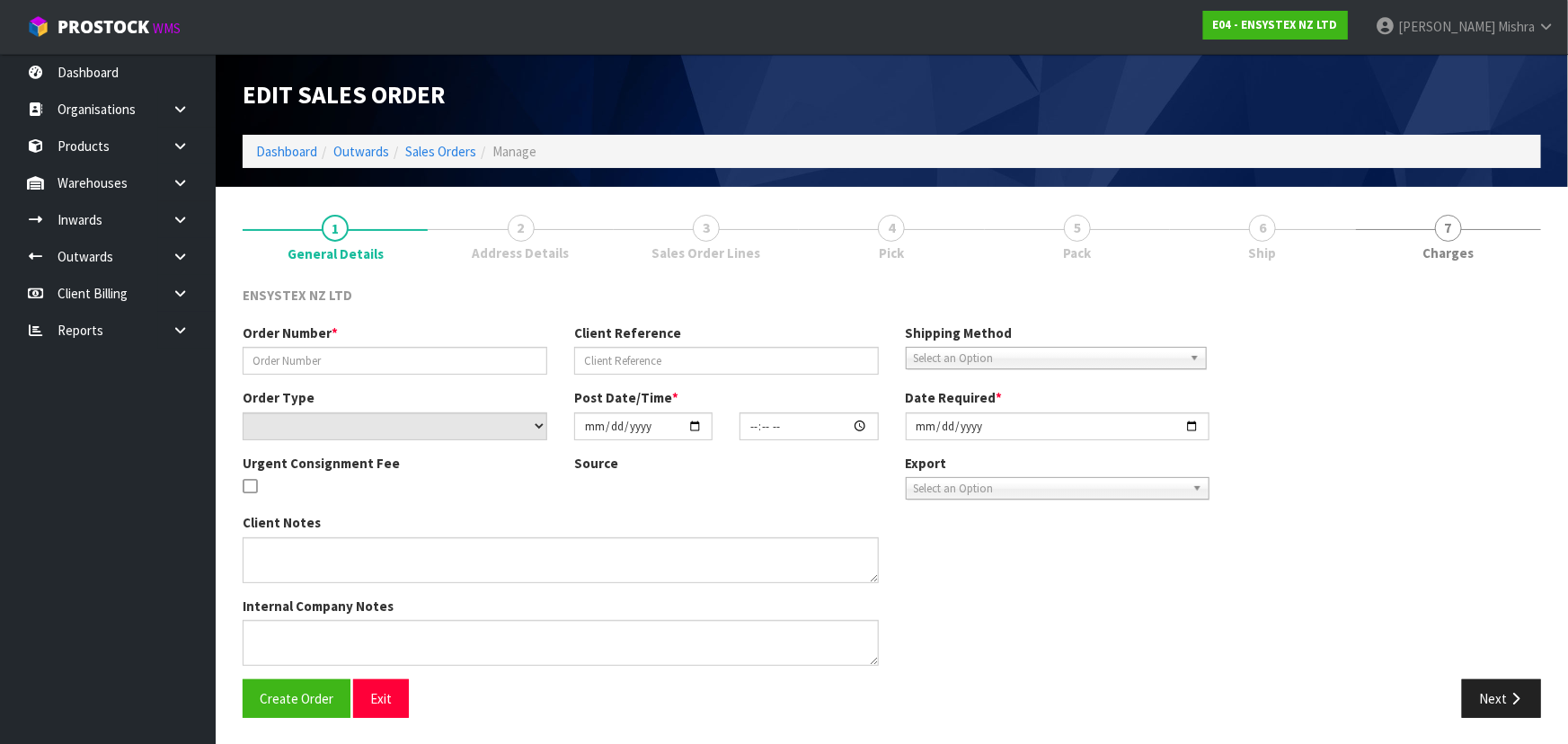
type input "[DATE]"
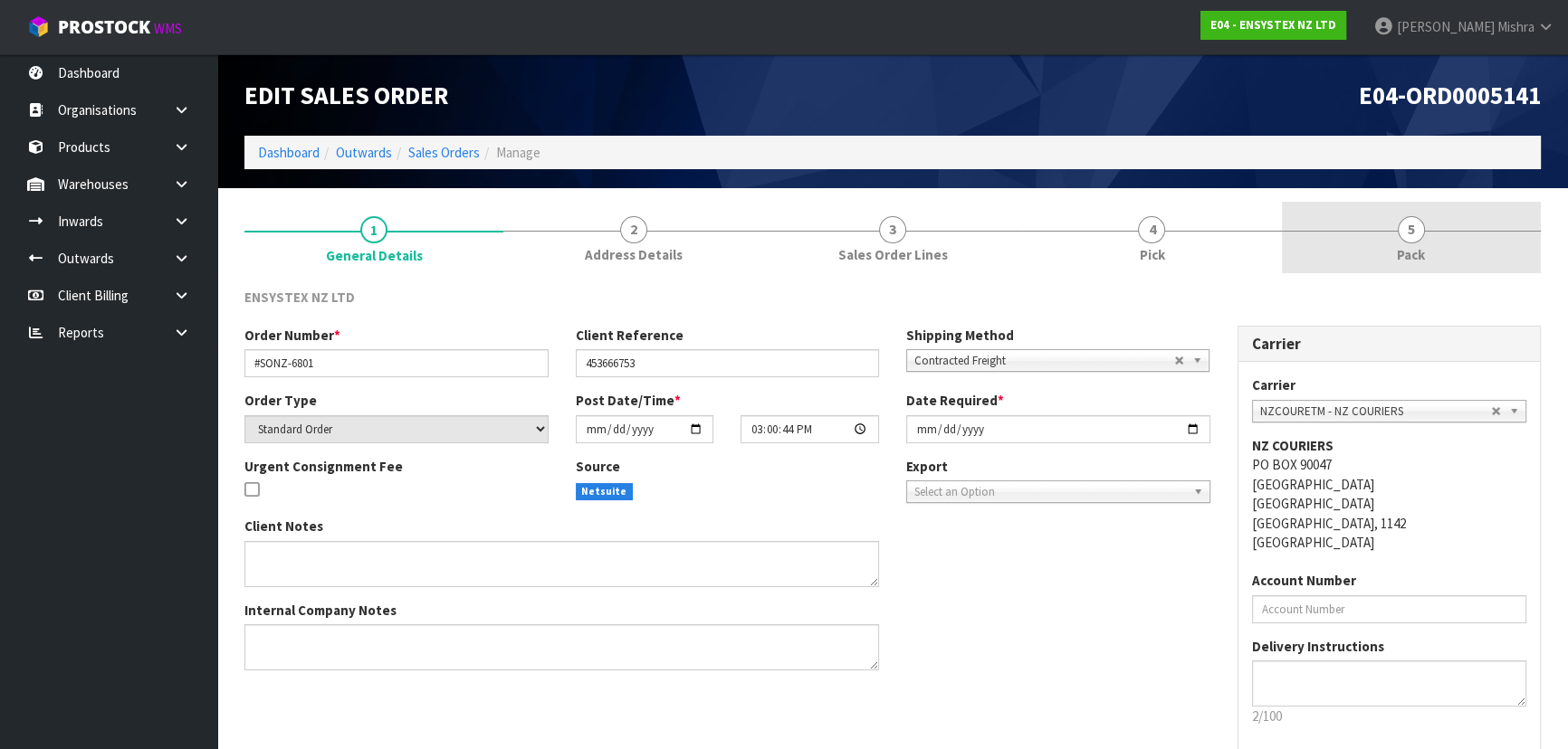
click at [1398, 250] on span "Pack" at bounding box center [1410, 255] width 28 height 19
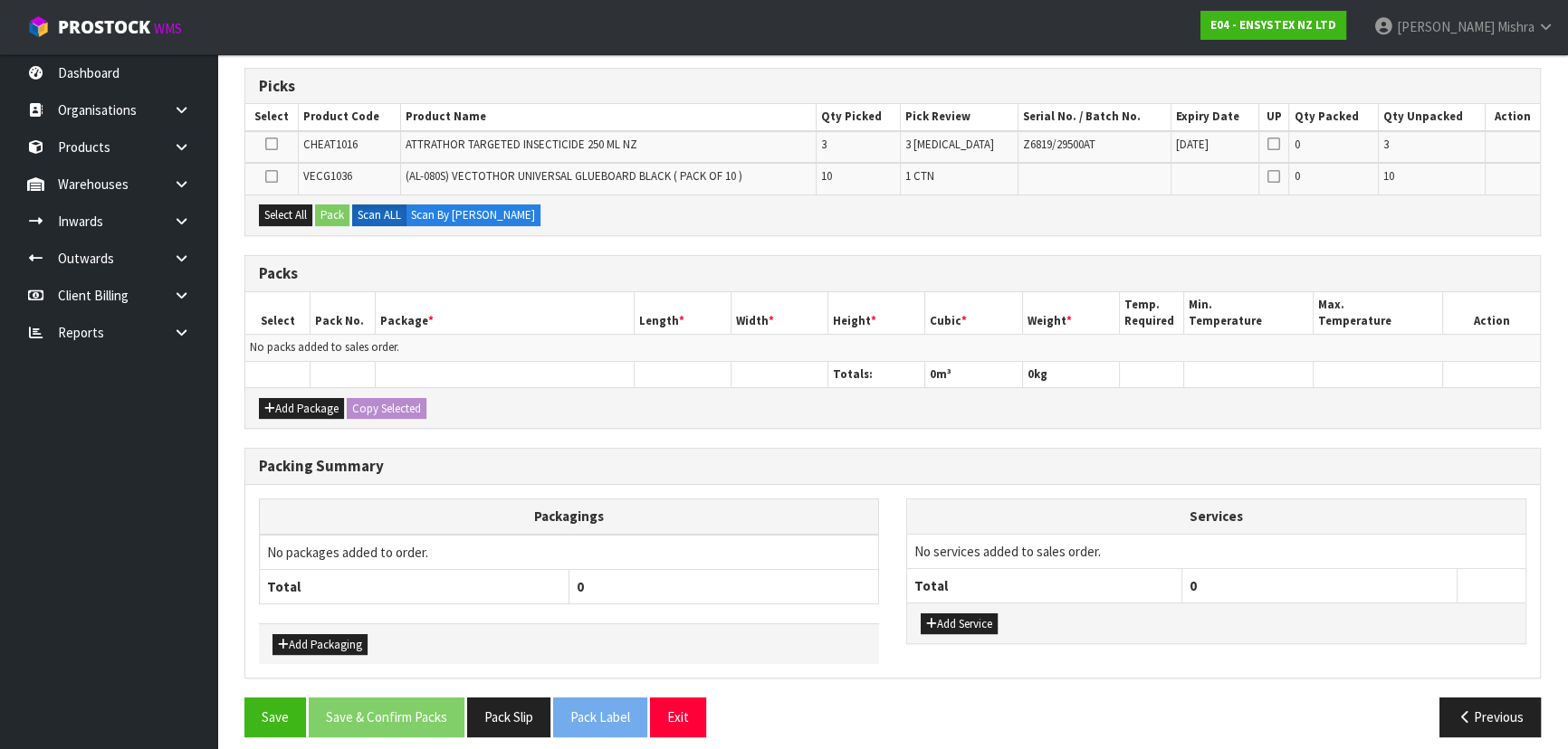
scroll to position [297, 0]
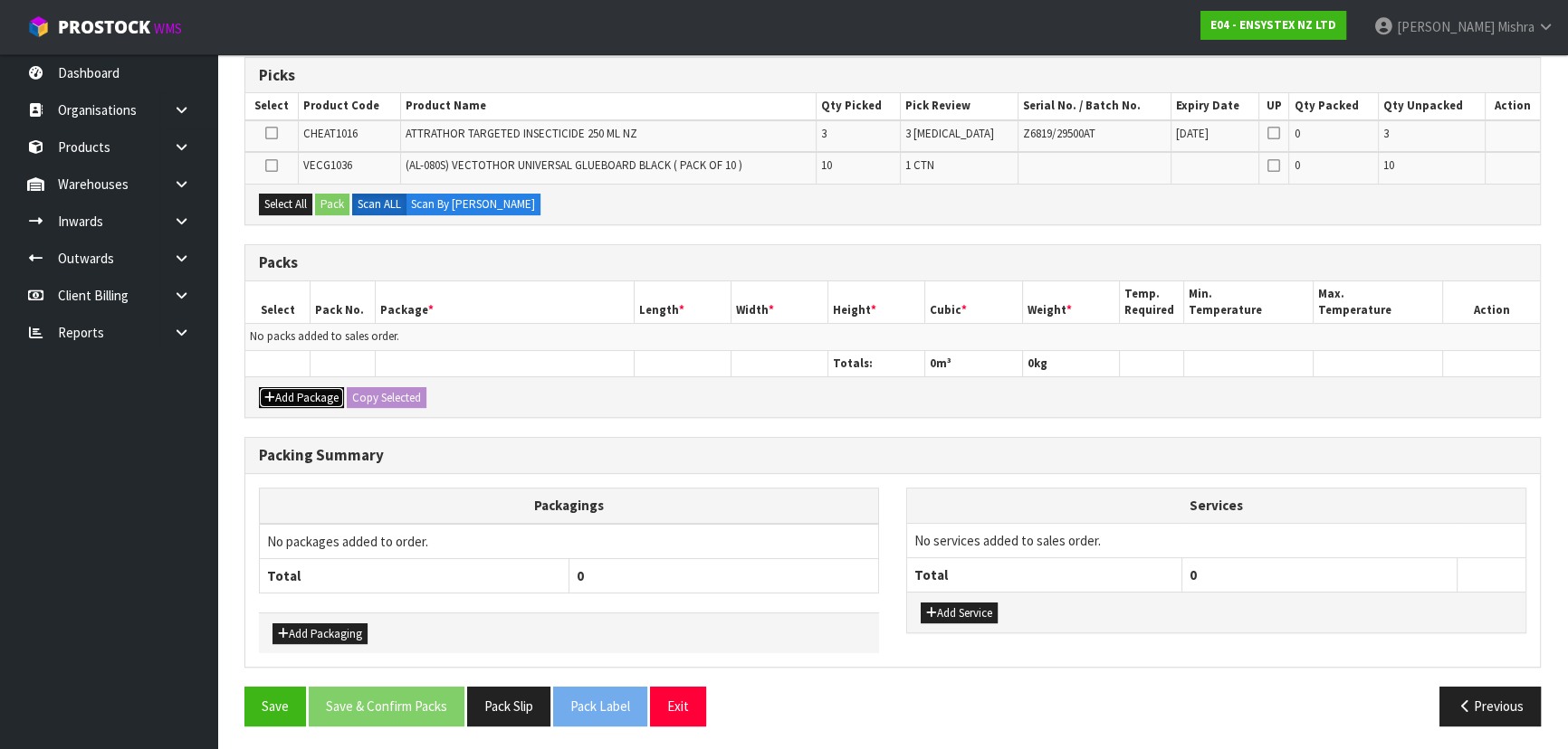
click at [304, 402] on button "Add Package" at bounding box center [301, 398] width 85 height 21
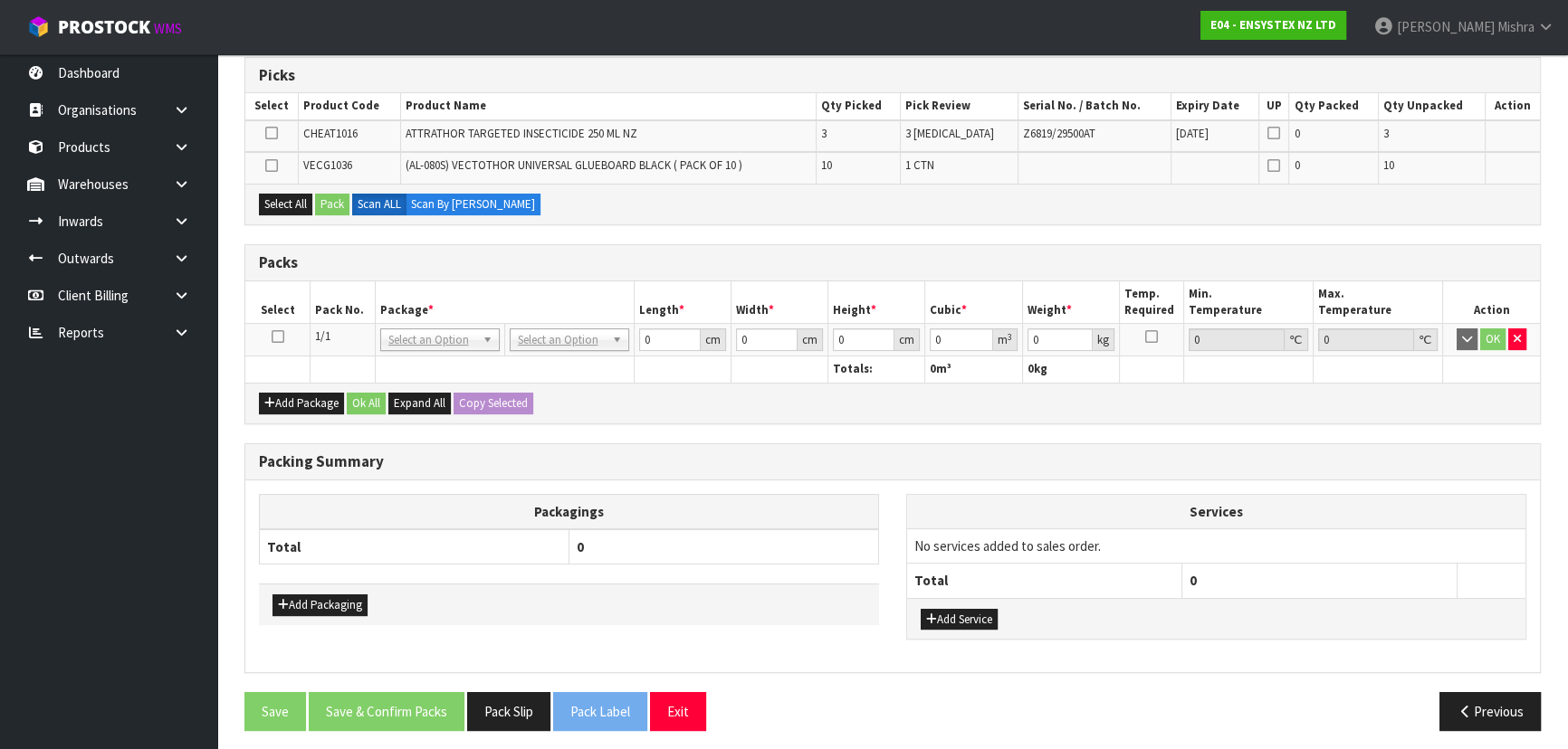
click at [271, 342] on td at bounding box center [278, 340] width 65 height 32
click at [274, 337] on icon at bounding box center [278, 337] width 13 height 1
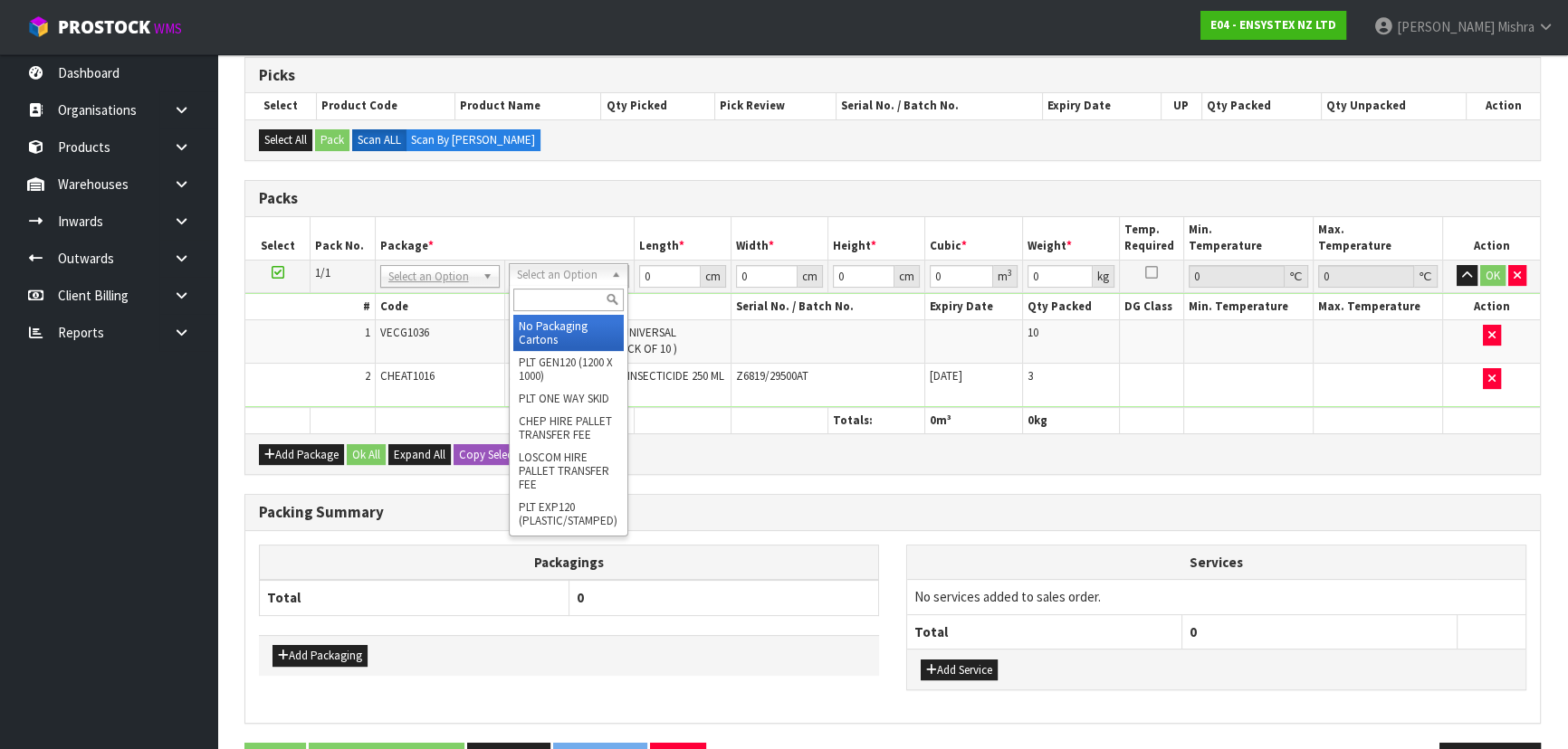
click at [555, 291] on input "text" at bounding box center [568, 299] width 110 height 22
type input "OC"
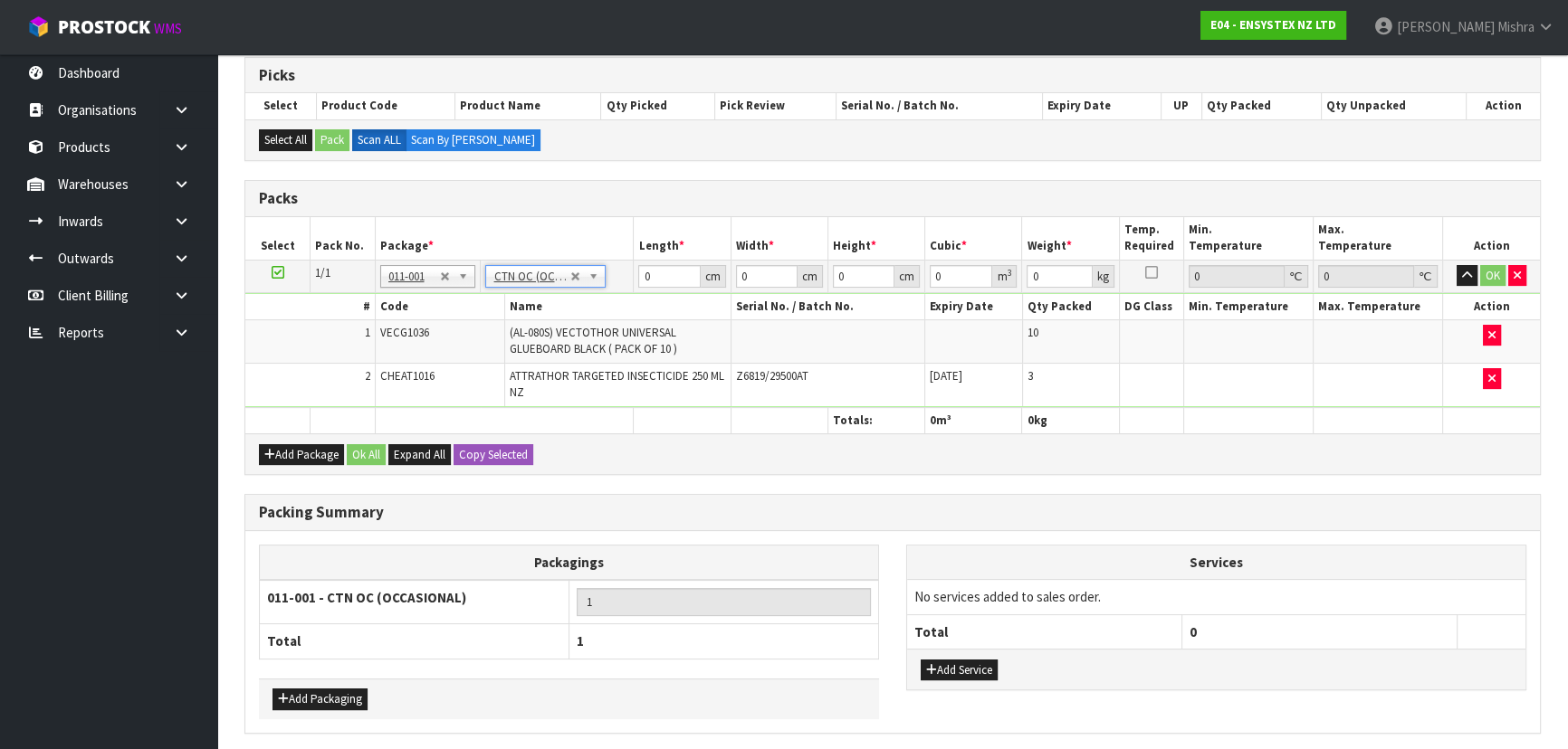
type input "7.15"
drag, startPoint x: 650, startPoint y: 274, endPoint x: 627, endPoint y: 258, distance: 28.0
click at [630, 263] on tr "1/1 NONE 007-001 007-002 007-004 007-009 007-013 007-014 007-015 007-017 007-01…" at bounding box center [893, 276] width 1294 height 32
type input "49"
type input "35"
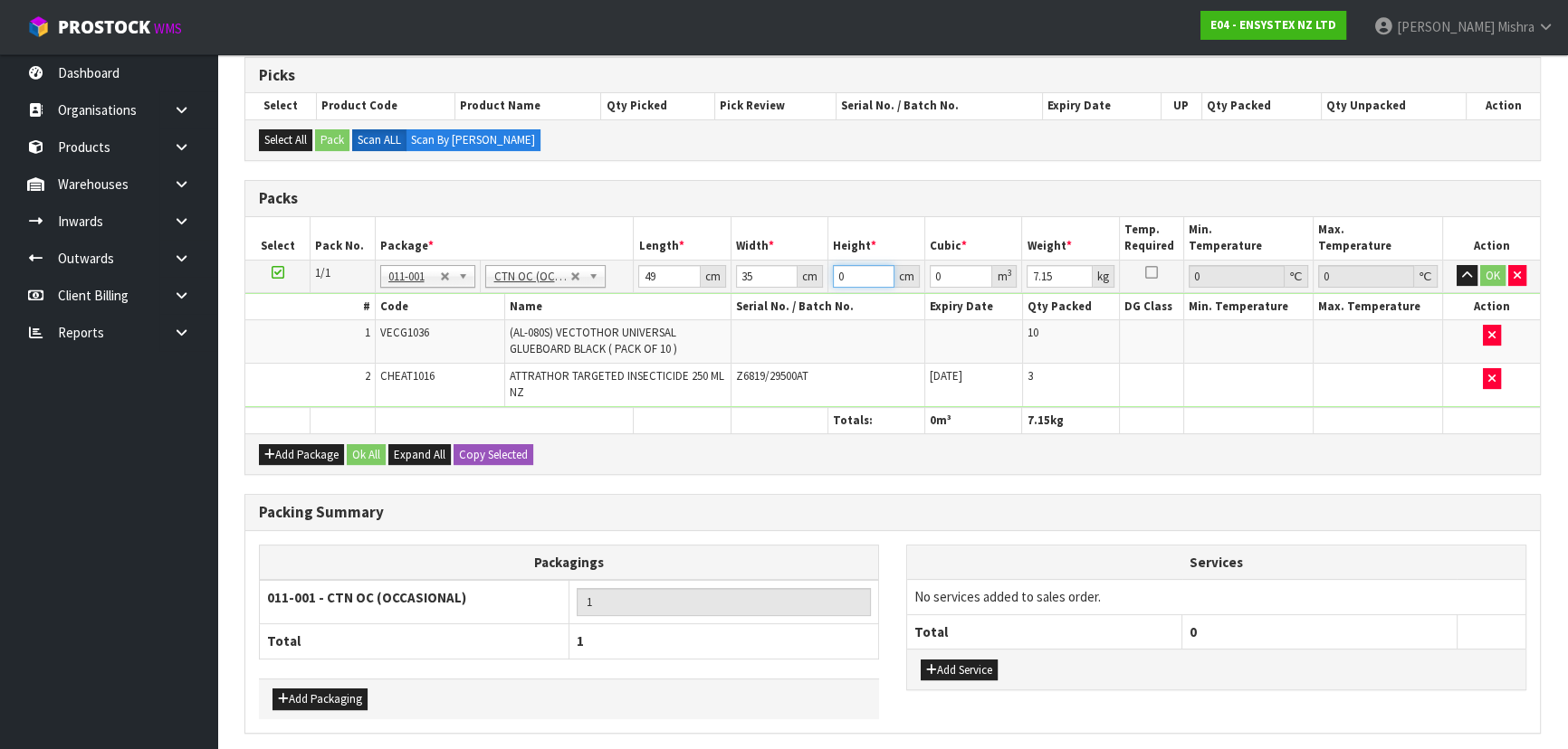
type input "1"
type input "0.001715"
type input "18"
type input "0.03087"
type input "18"
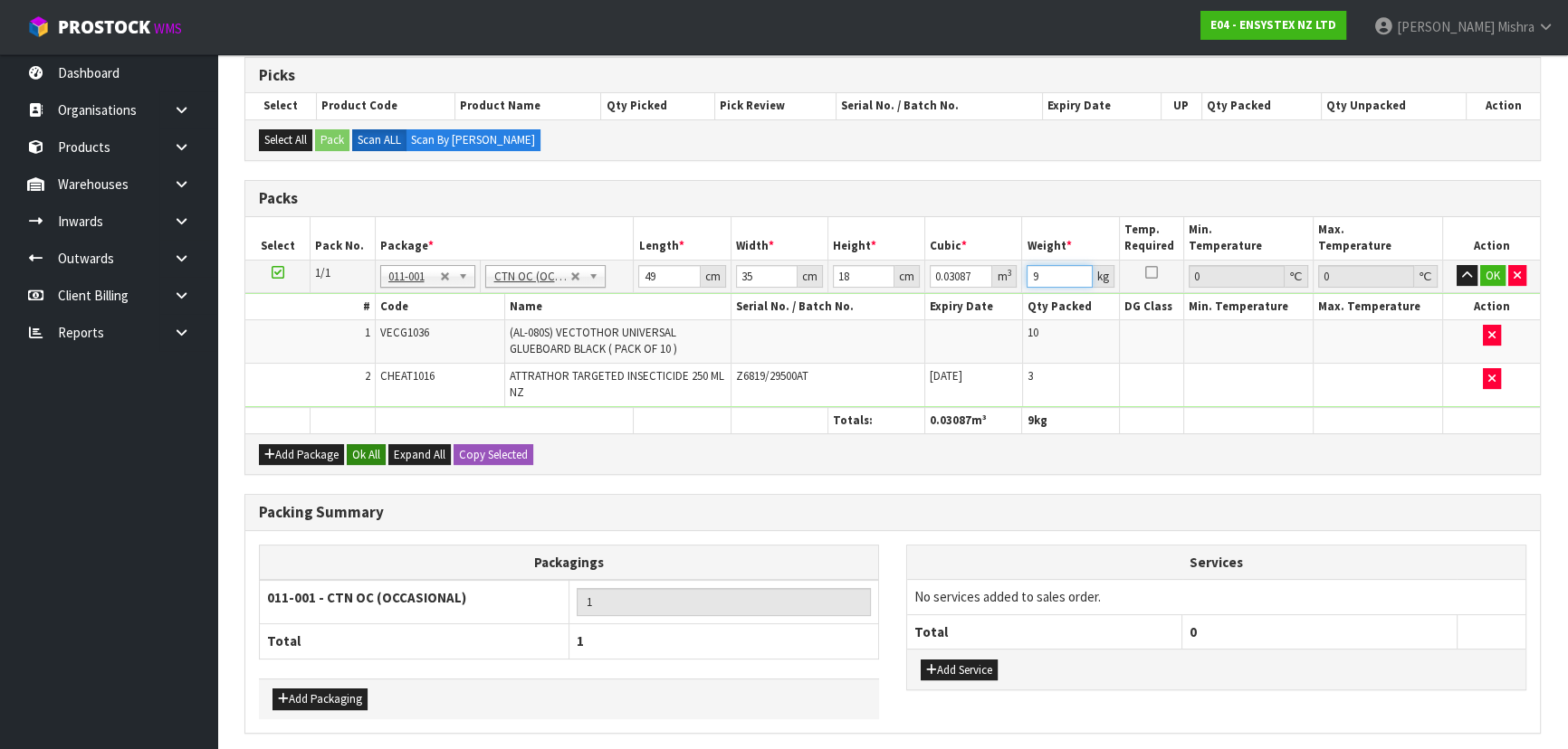
type input "9"
click at [365, 444] on button "Ok All" at bounding box center [366, 455] width 39 height 21
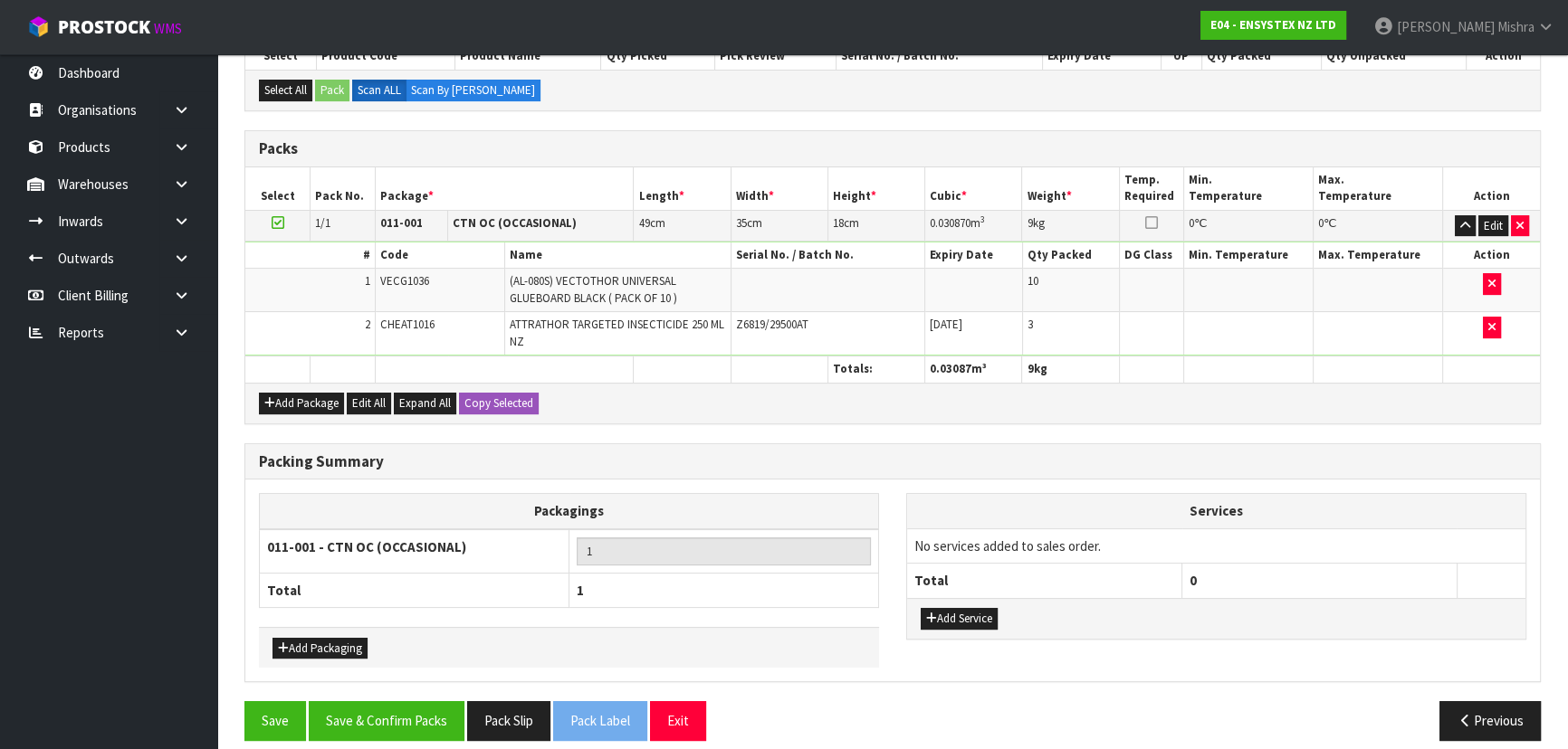
scroll to position [361, 0]
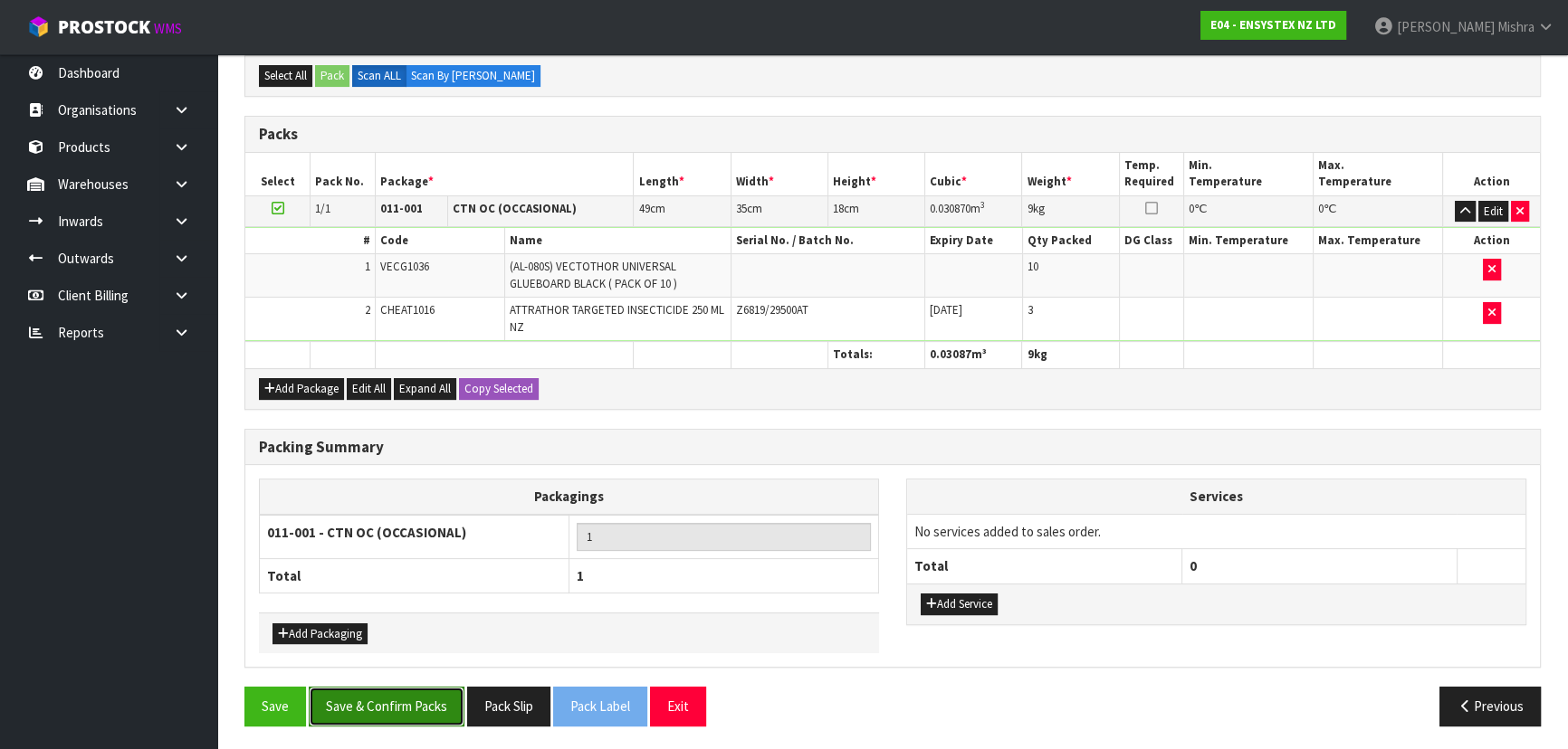
click at [407, 709] on button "Save & Confirm Packs" at bounding box center [387, 706] width 156 height 39
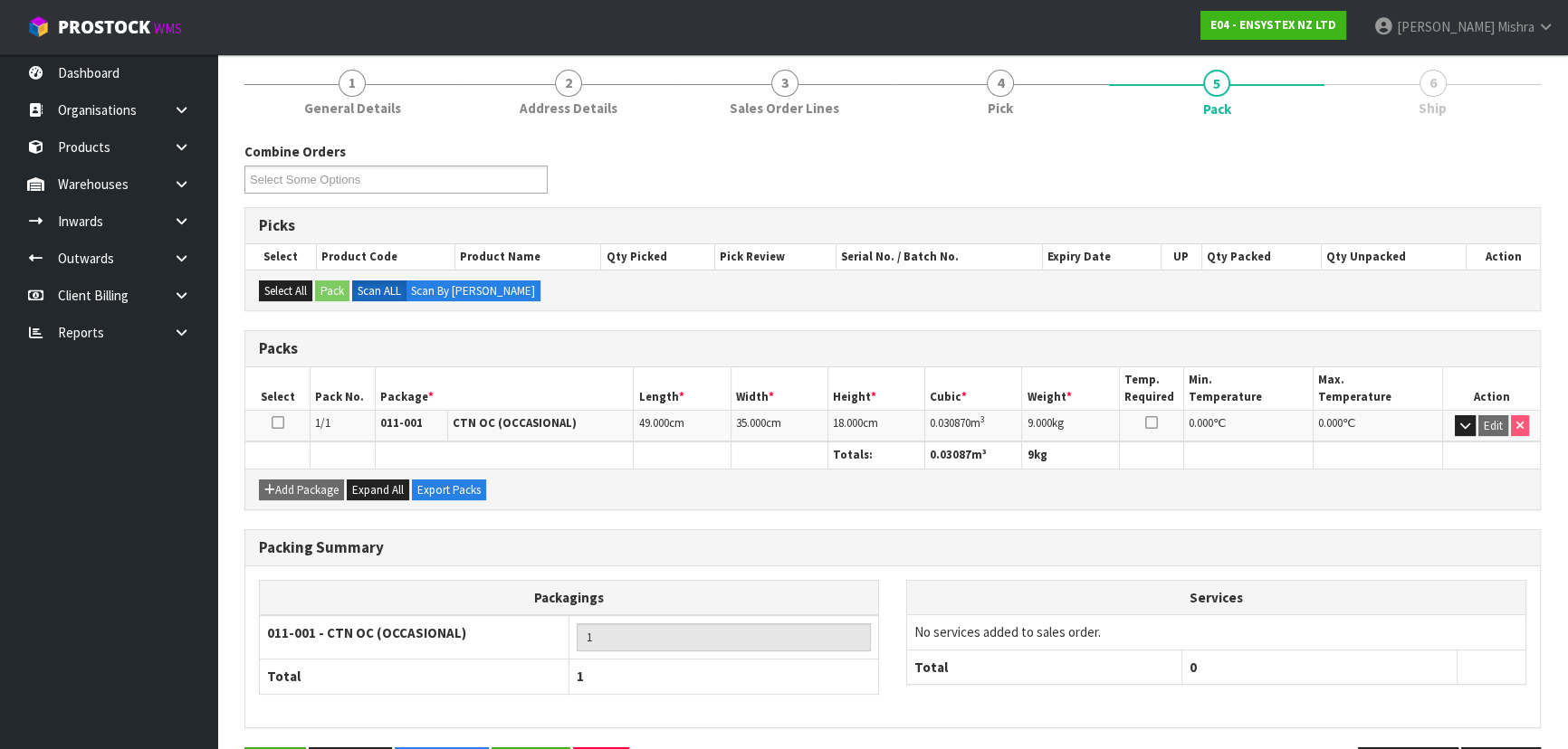
scroll to position [272, 0]
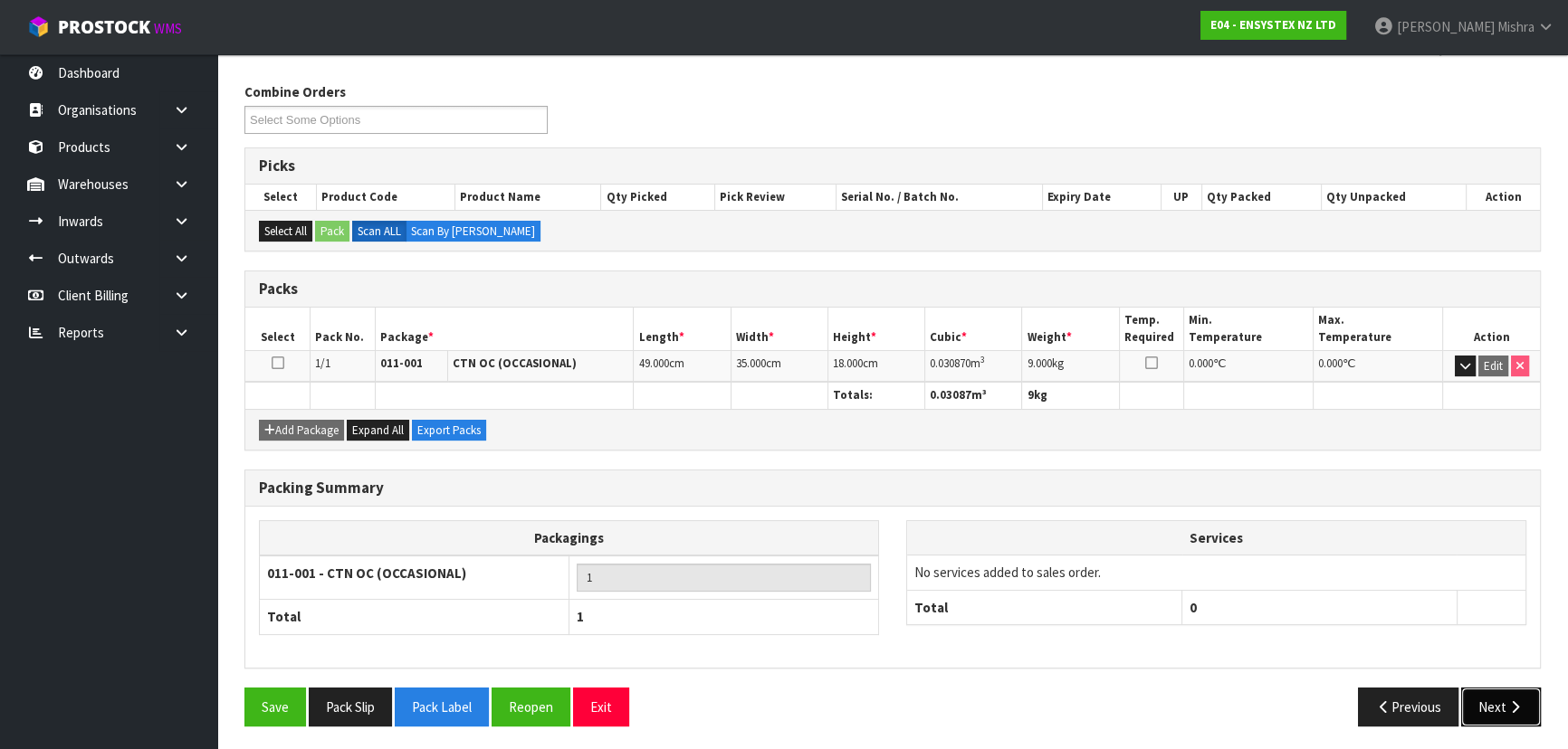
click at [1489, 702] on button "Next" at bounding box center [1501, 707] width 80 height 39
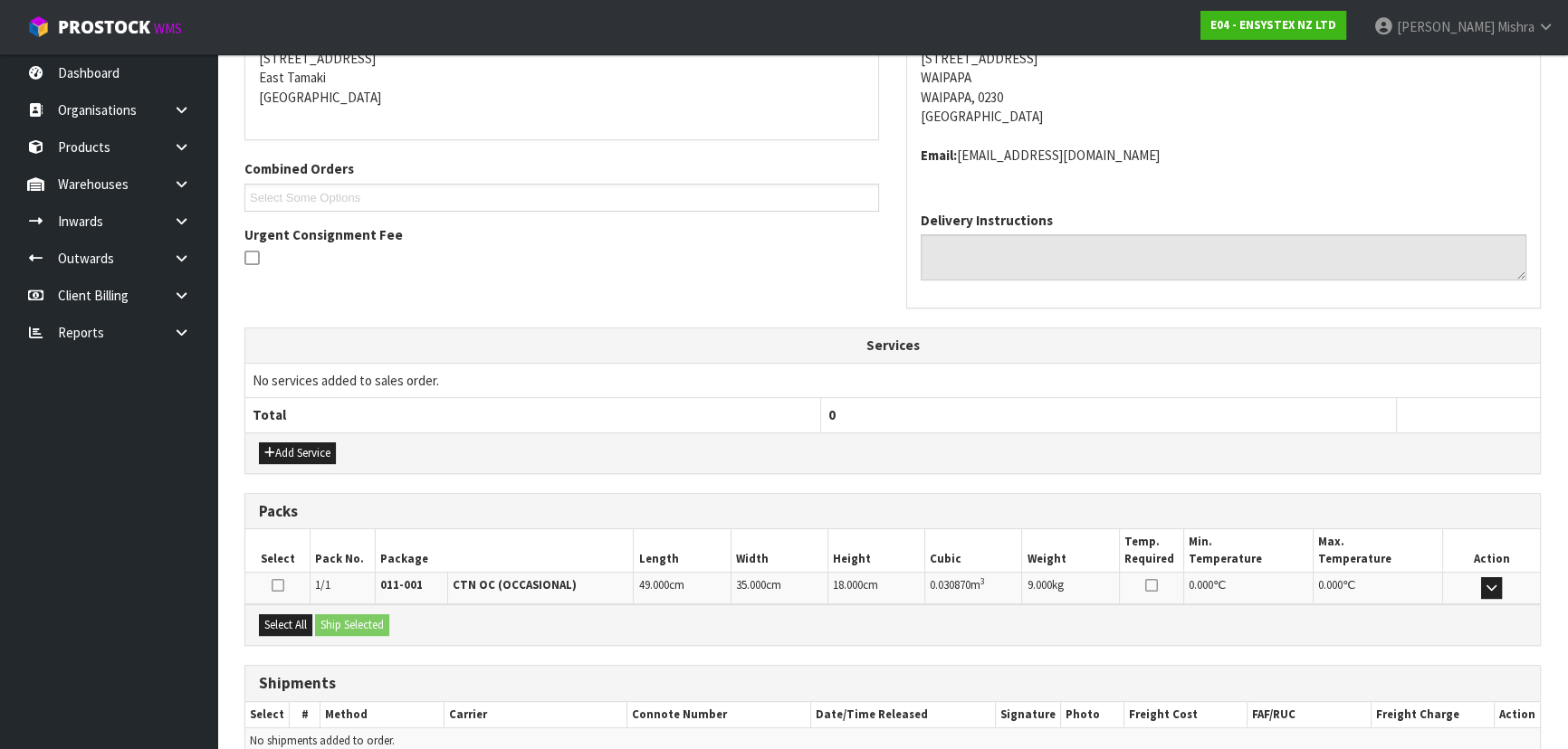
scroll to position [462, 0]
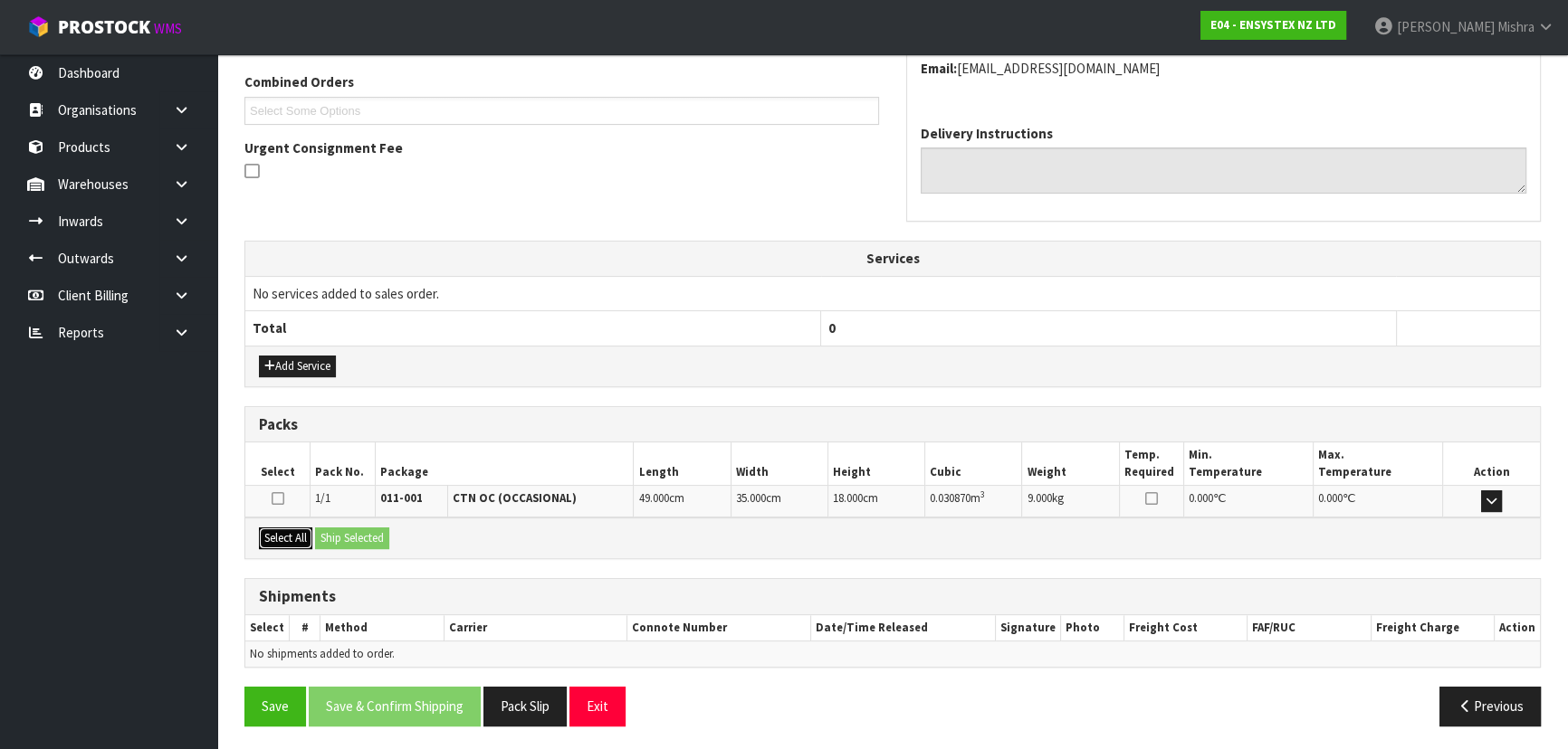
click at [272, 535] on button "Select All" at bounding box center [286, 539] width 54 height 21
click at [344, 536] on button "Ship Selected" at bounding box center [352, 539] width 74 height 21
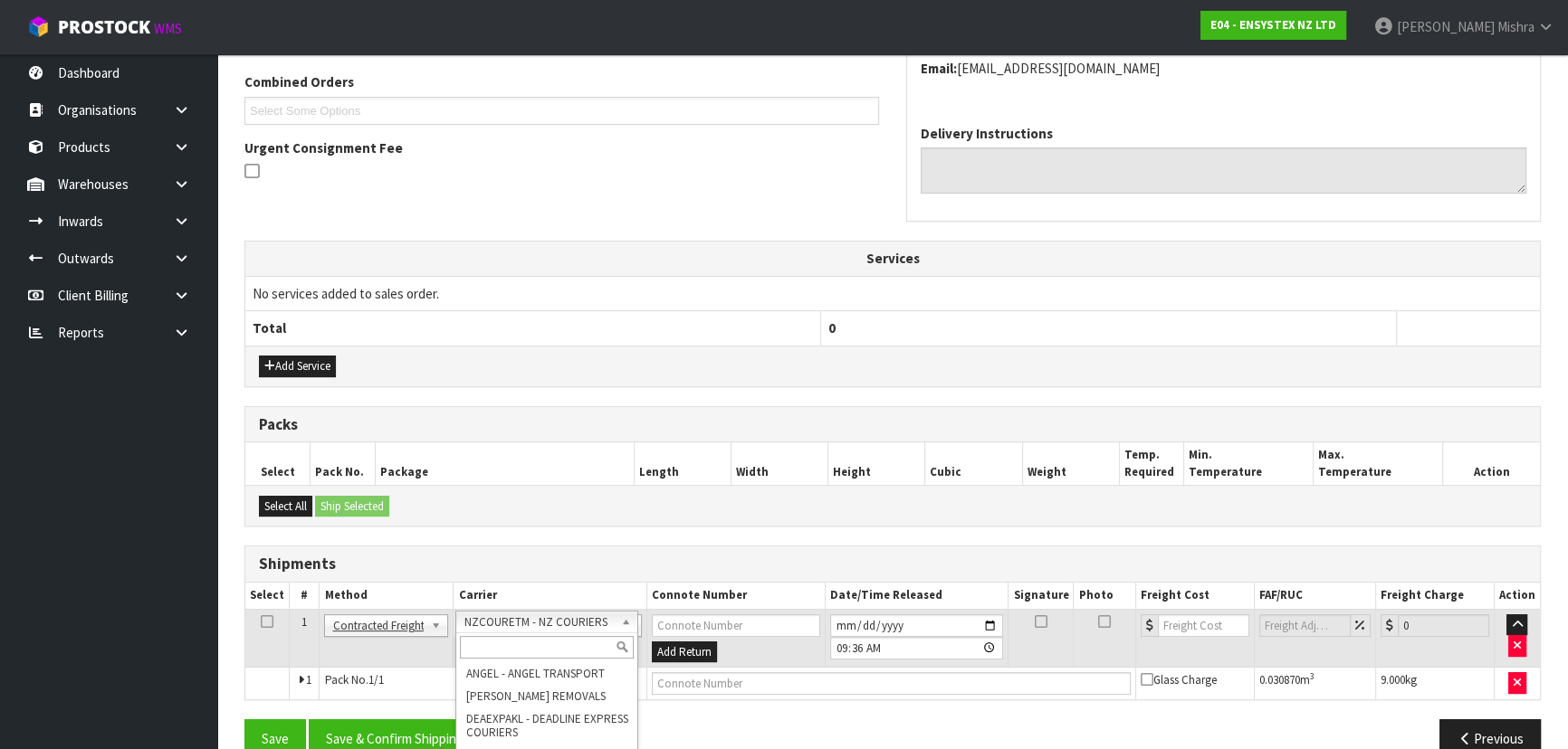
drag, startPoint x: 536, startPoint y: 617, endPoint x: 543, endPoint y: 626, distance: 11.4
drag, startPoint x: 547, startPoint y: 638, endPoint x: 543, endPoint y: 614, distance: 24.3
click at [547, 636] on input "text" at bounding box center [547, 647] width 173 height 22
click at [561, 644] on input "text" at bounding box center [547, 647] width 173 height 22
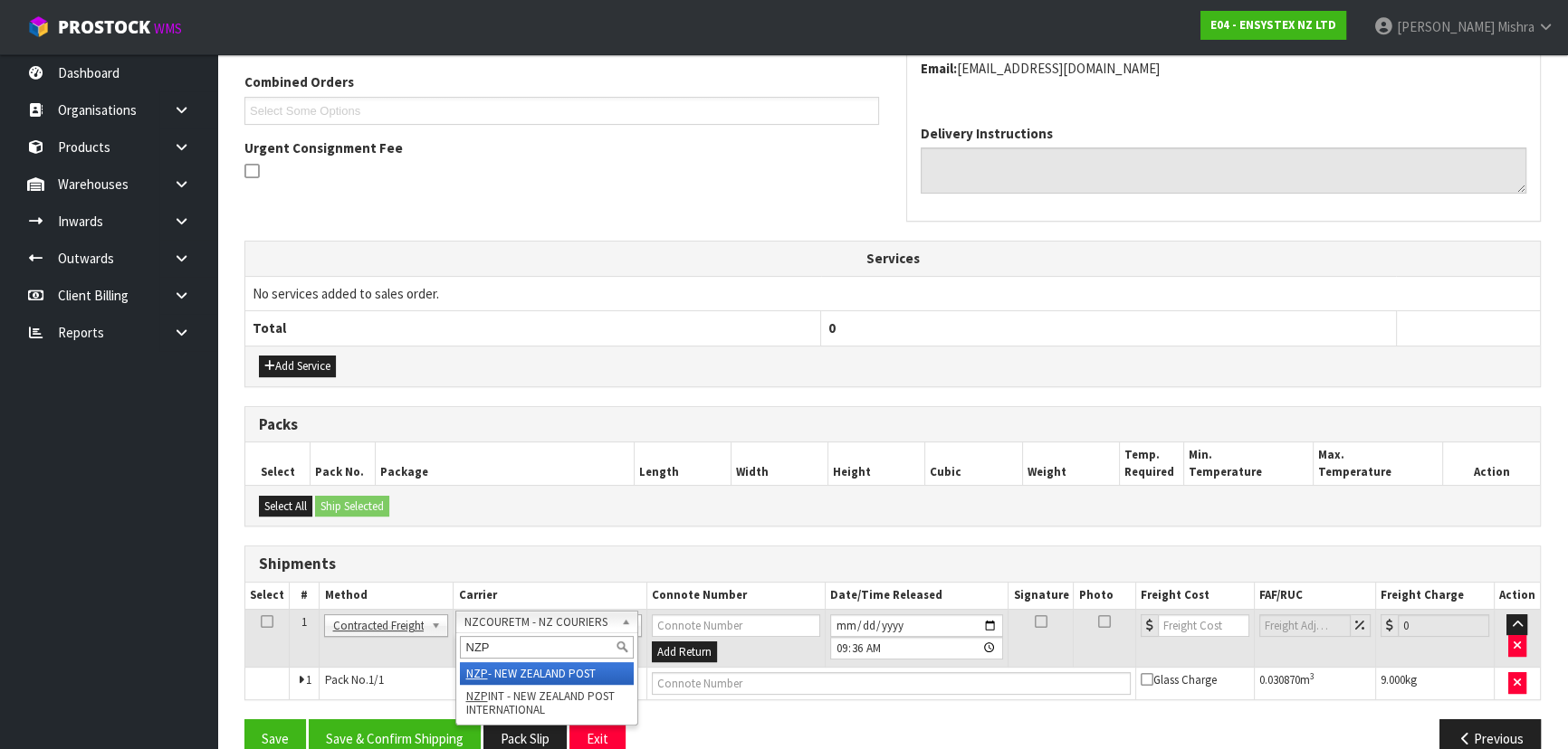
type input "NZP"
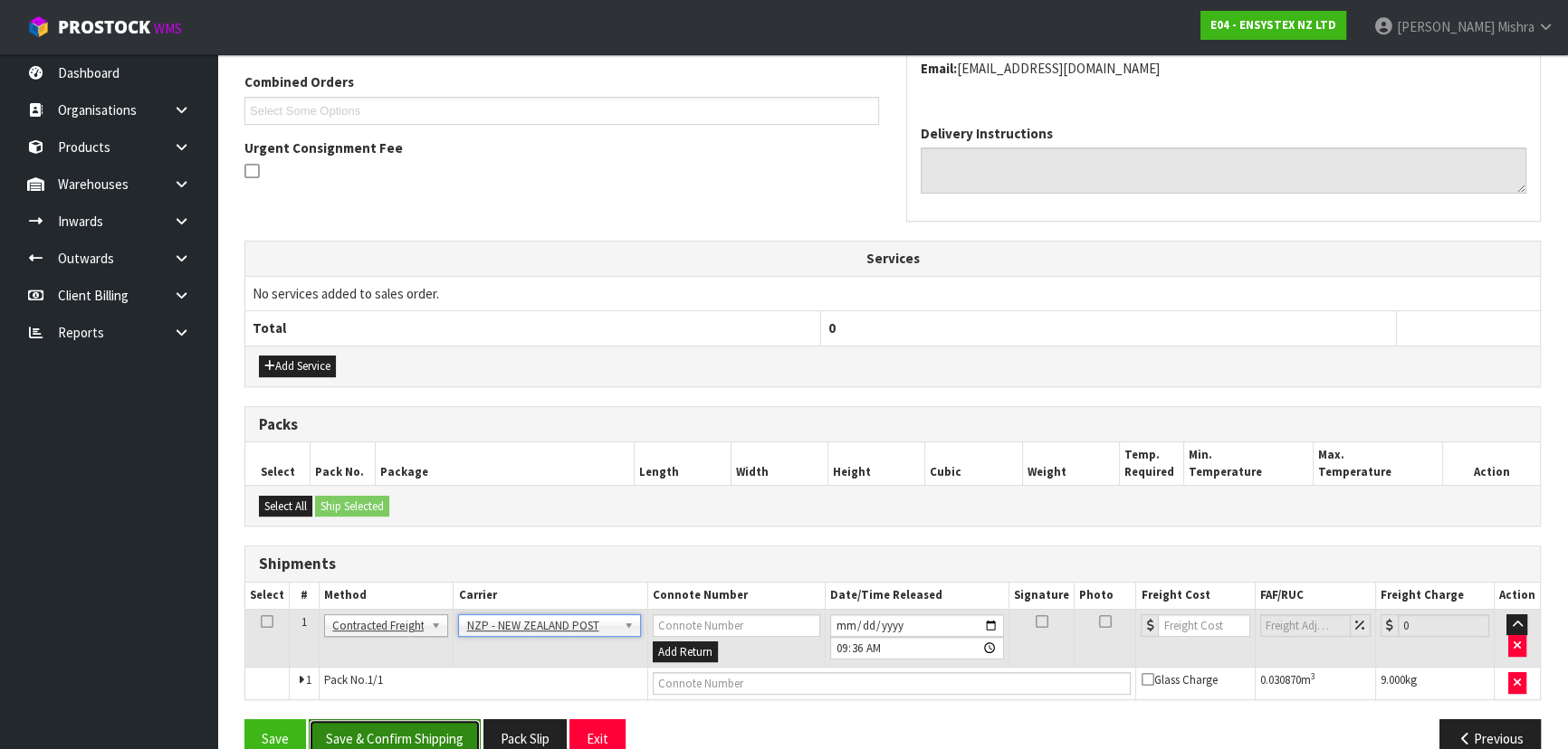
click at [445, 726] on button "Save & Confirm Shipping" at bounding box center [395, 738] width 172 height 39
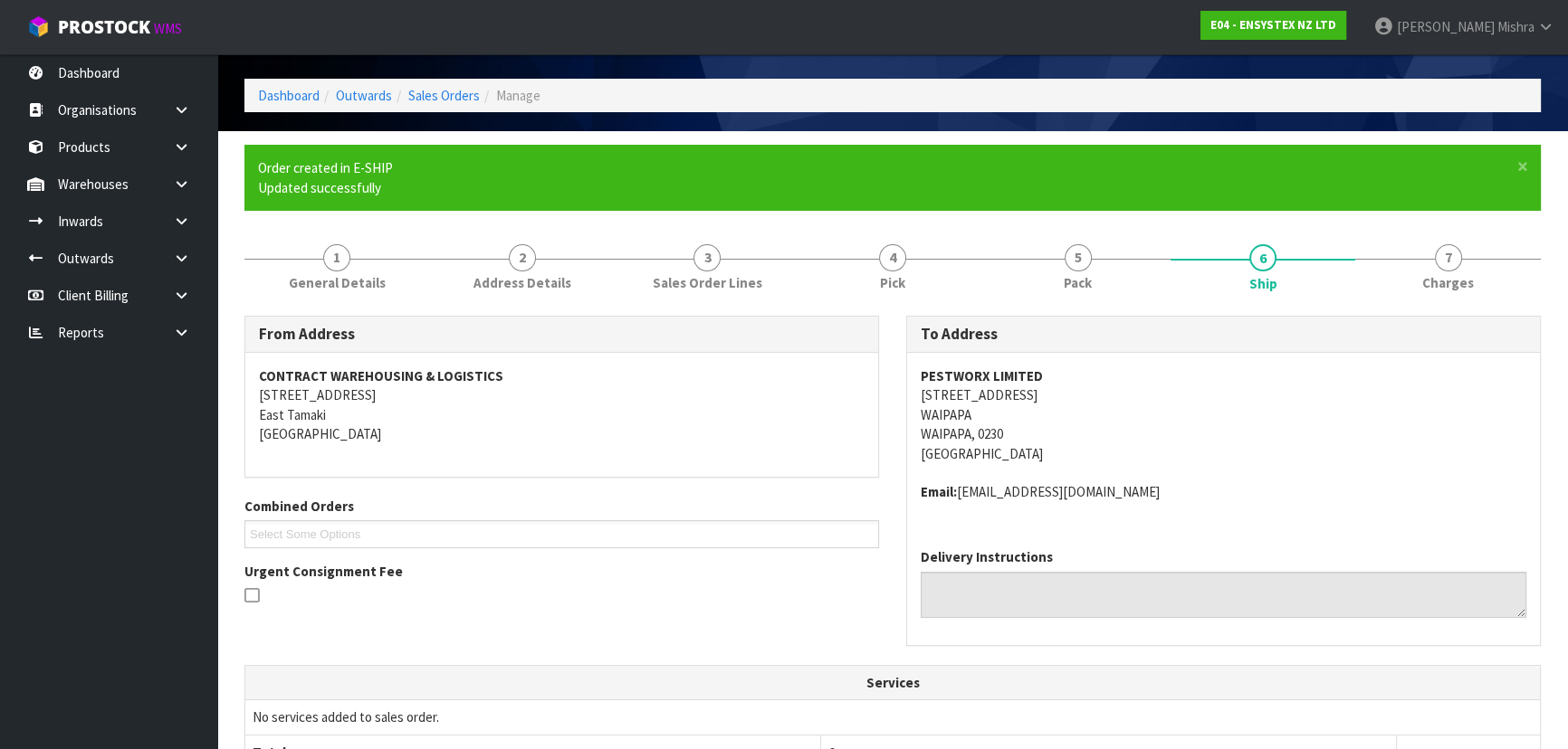
scroll to position [468, 0]
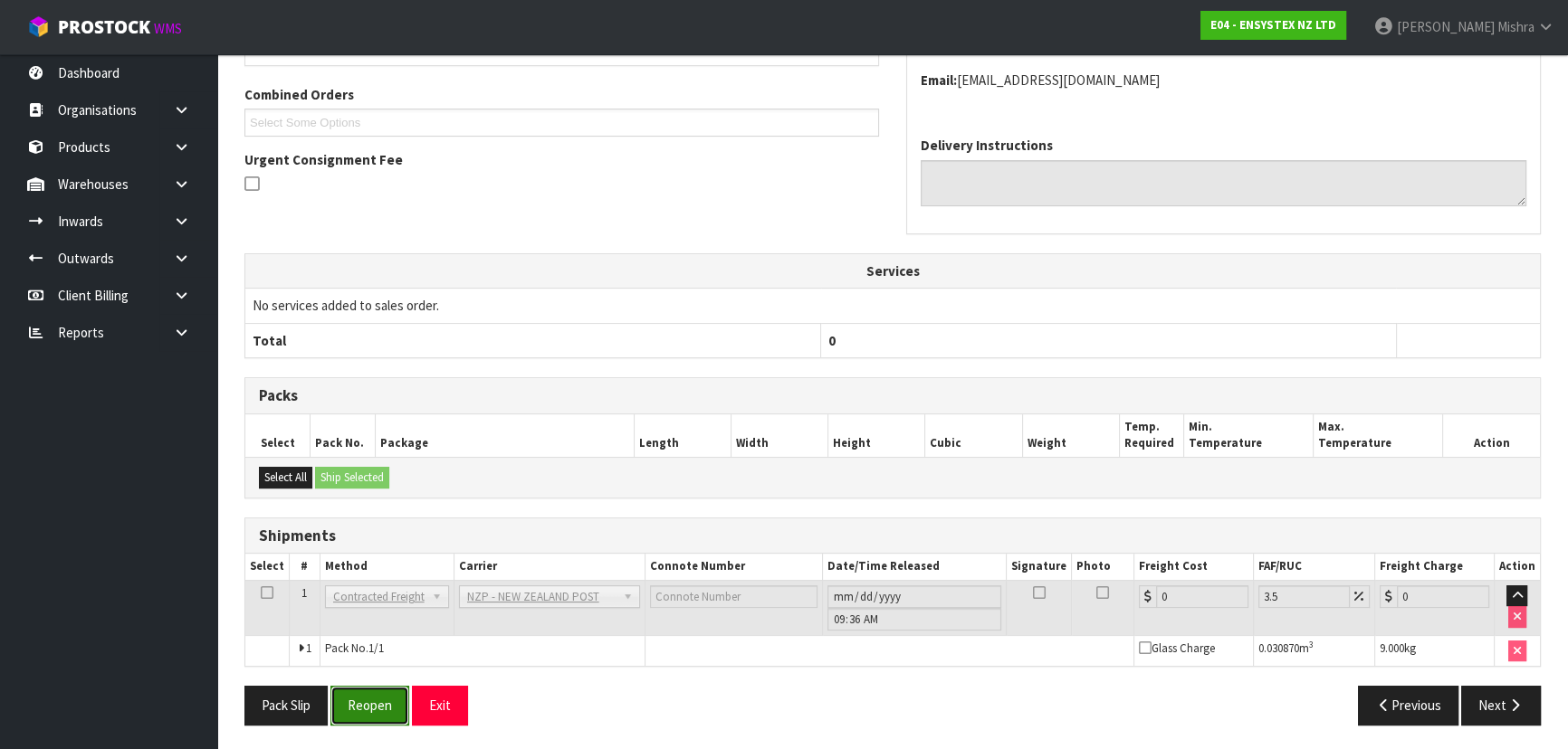
click at [355, 697] on button "Reopen" at bounding box center [369, 705] width 79 height 39
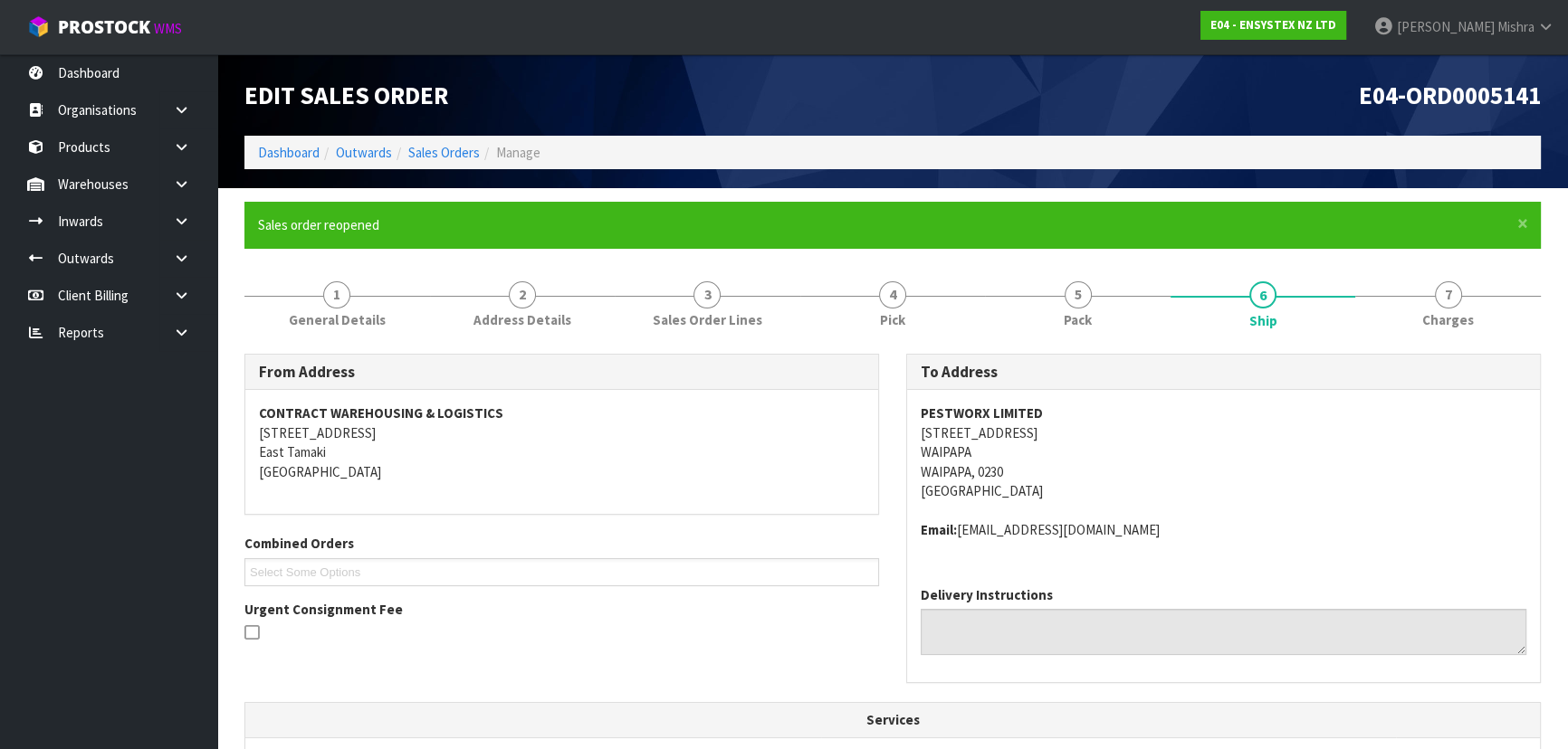
scroll to position [450, 0]
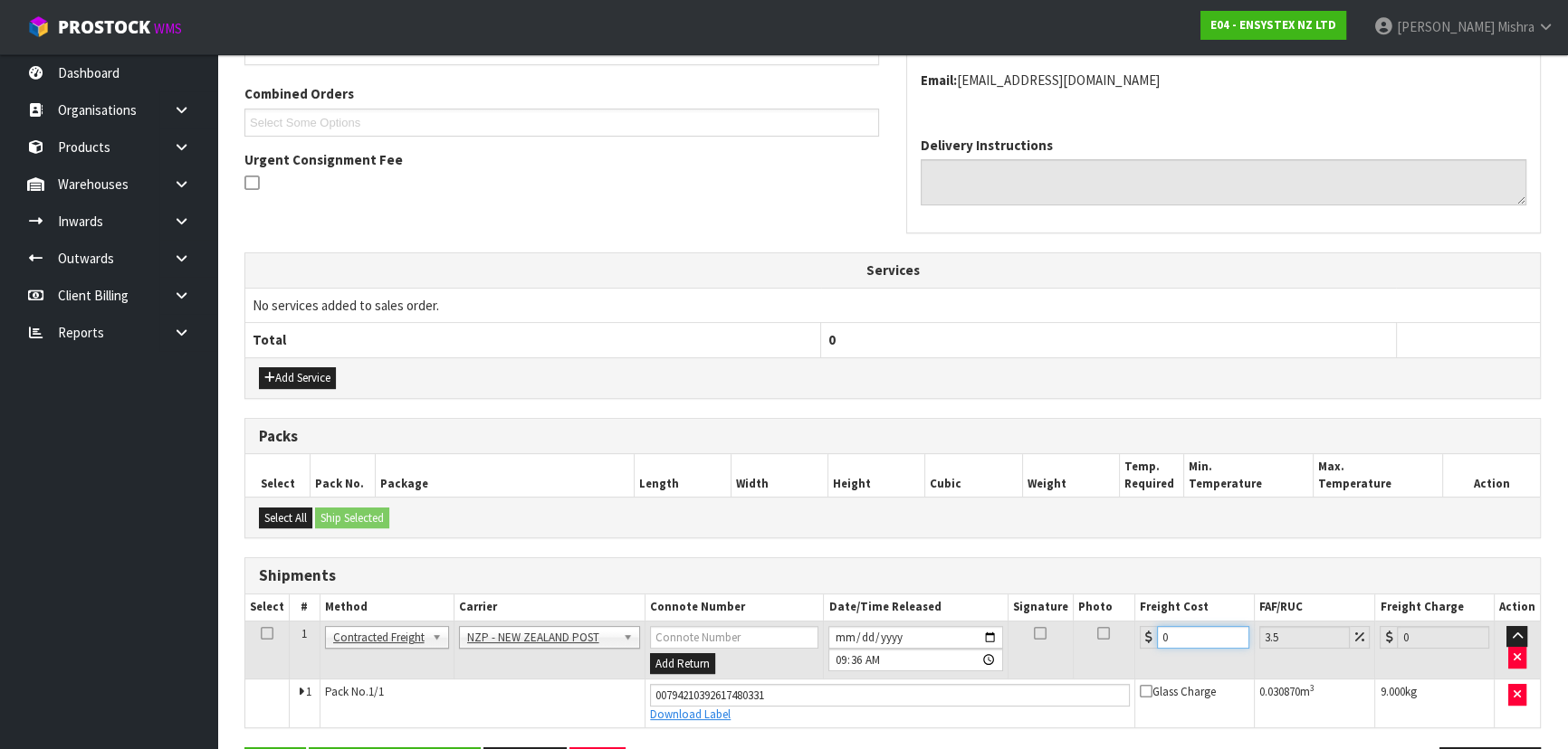
drag, startPoint x: 1138, startPoint y: 642, endPoint x: 1092, endPoint y: 642, distance: 46.0
click at [1092, 642] on tr "1 Client Local Pickup Customer Local Pickup Company Freight Contracted Freight …" at bounding box center [893, 650] width 1294 height 58
type input "8"
type input "8.28"
type input "8"
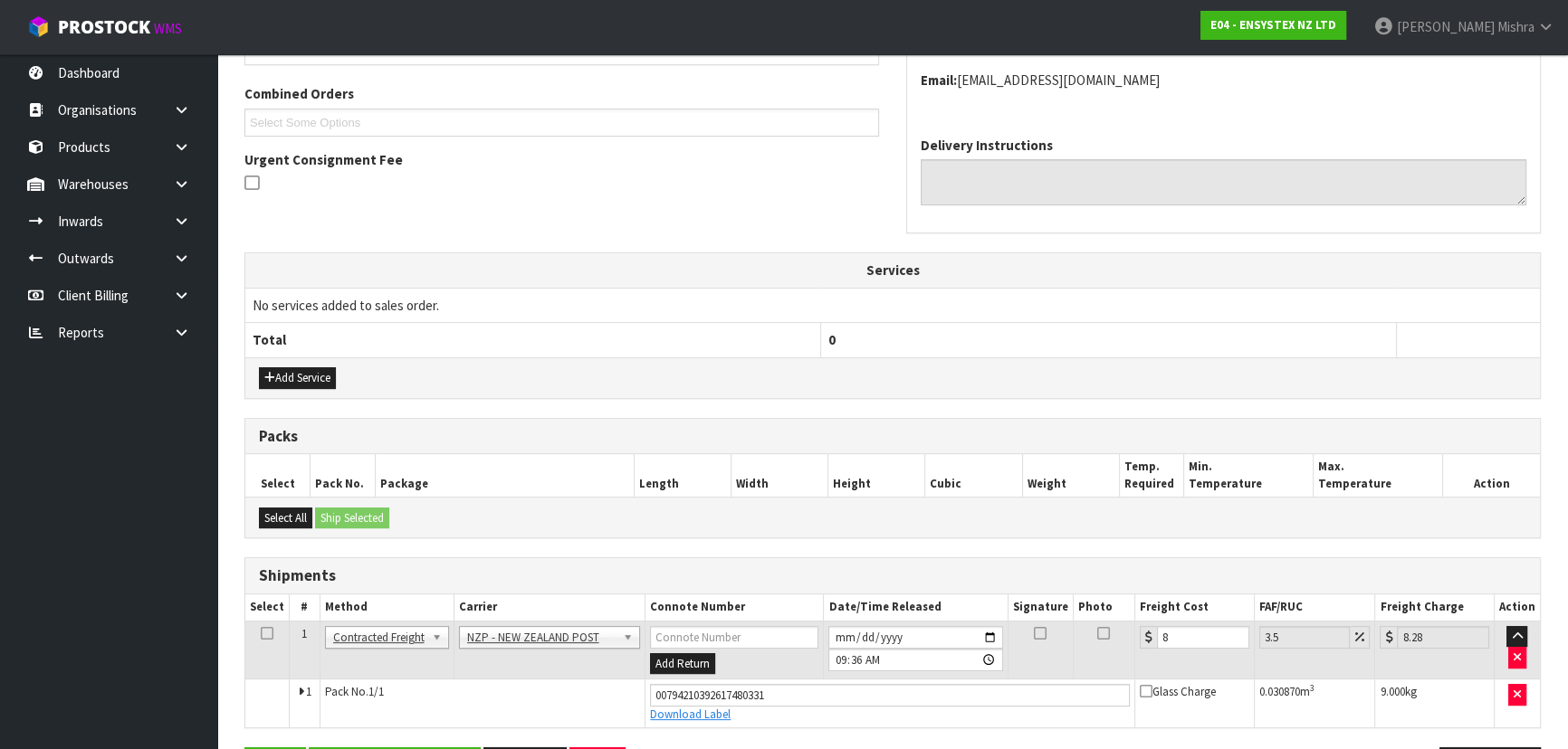
scroll to position [510, 0]
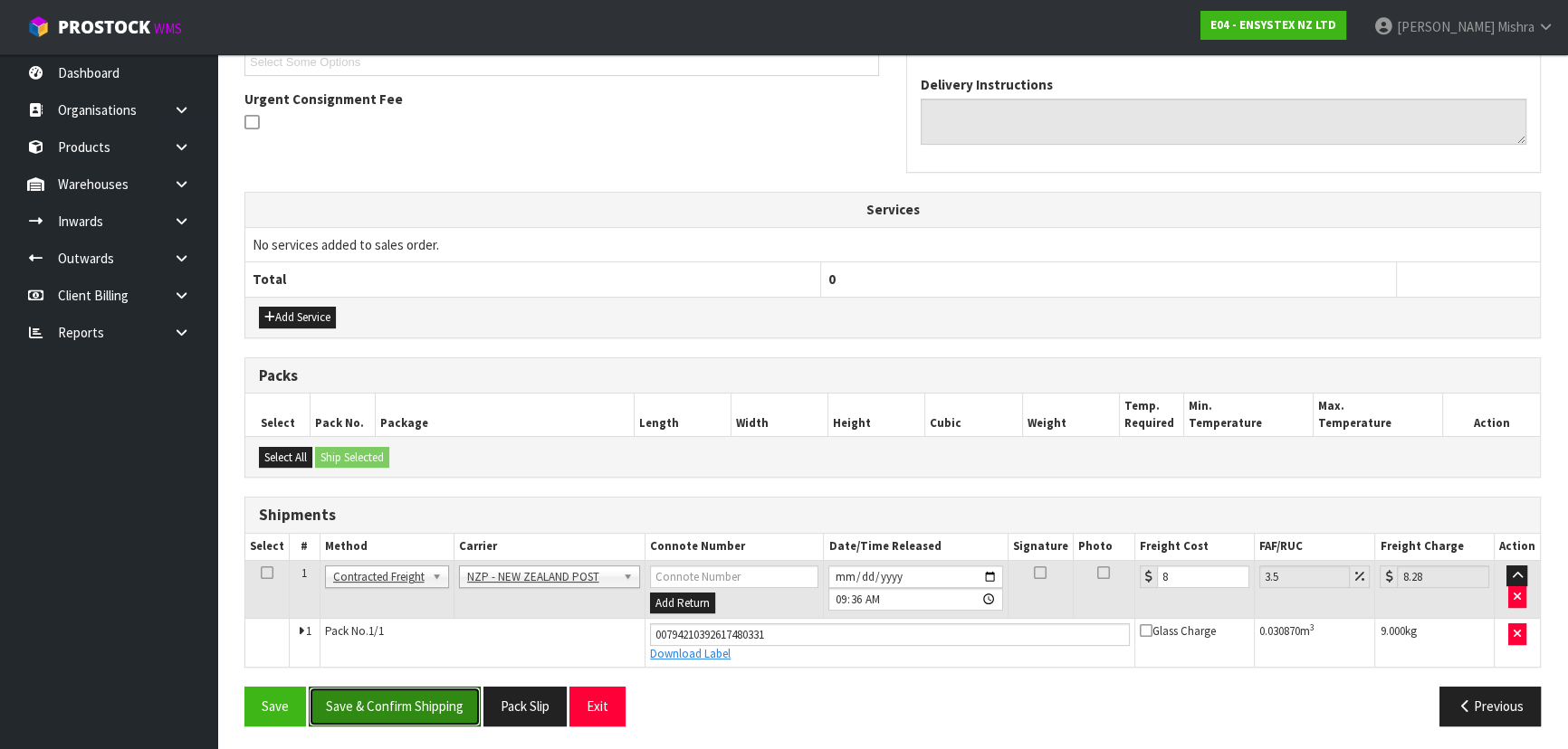
click at [339, 713] on button "Save & Confirm Shipping" at bounding box center [395, 706] width 172 height 39
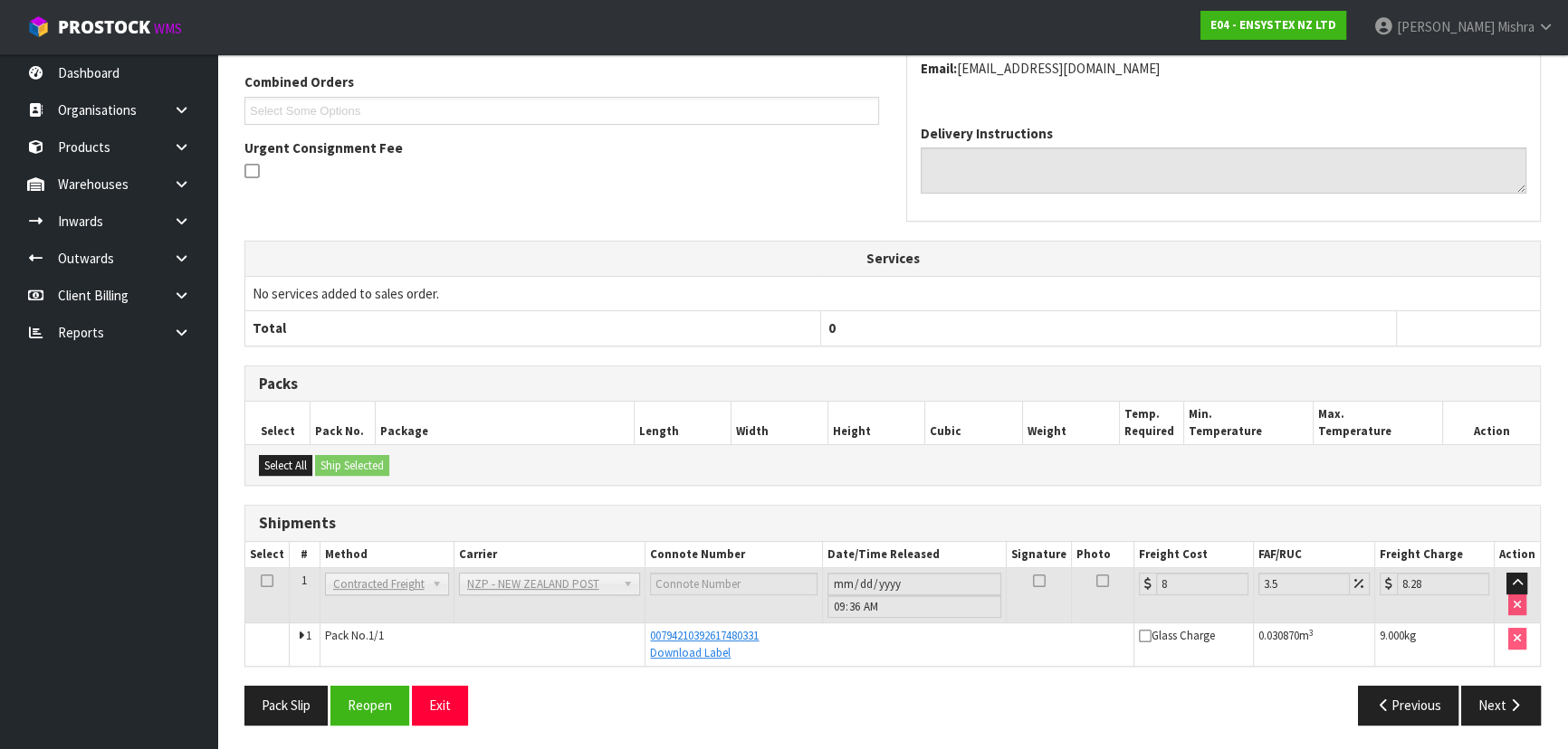
scroll to position [0, 0]
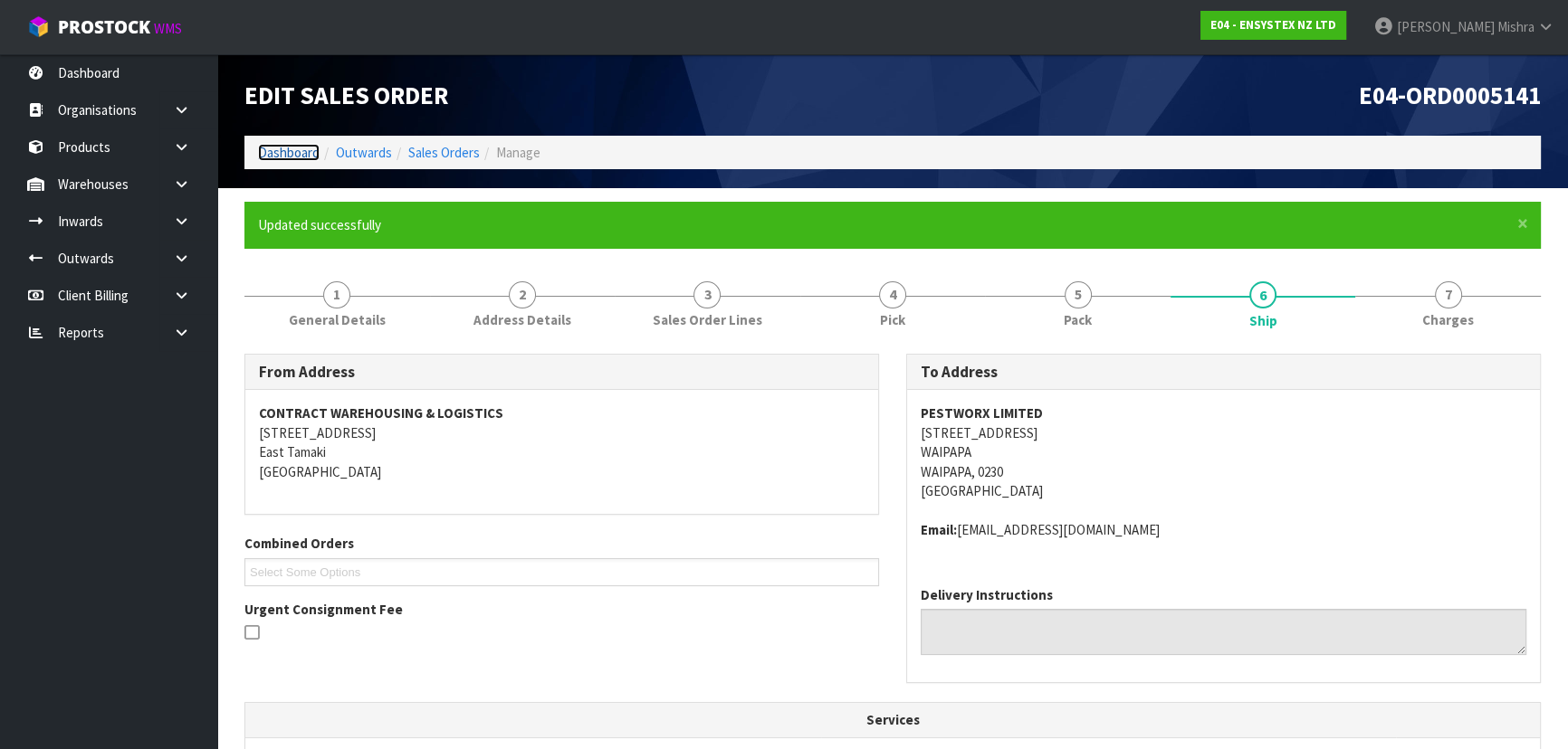
click at [272, 148] on link "Dashboard" at bounding box center [288, 153] width 61 height 18
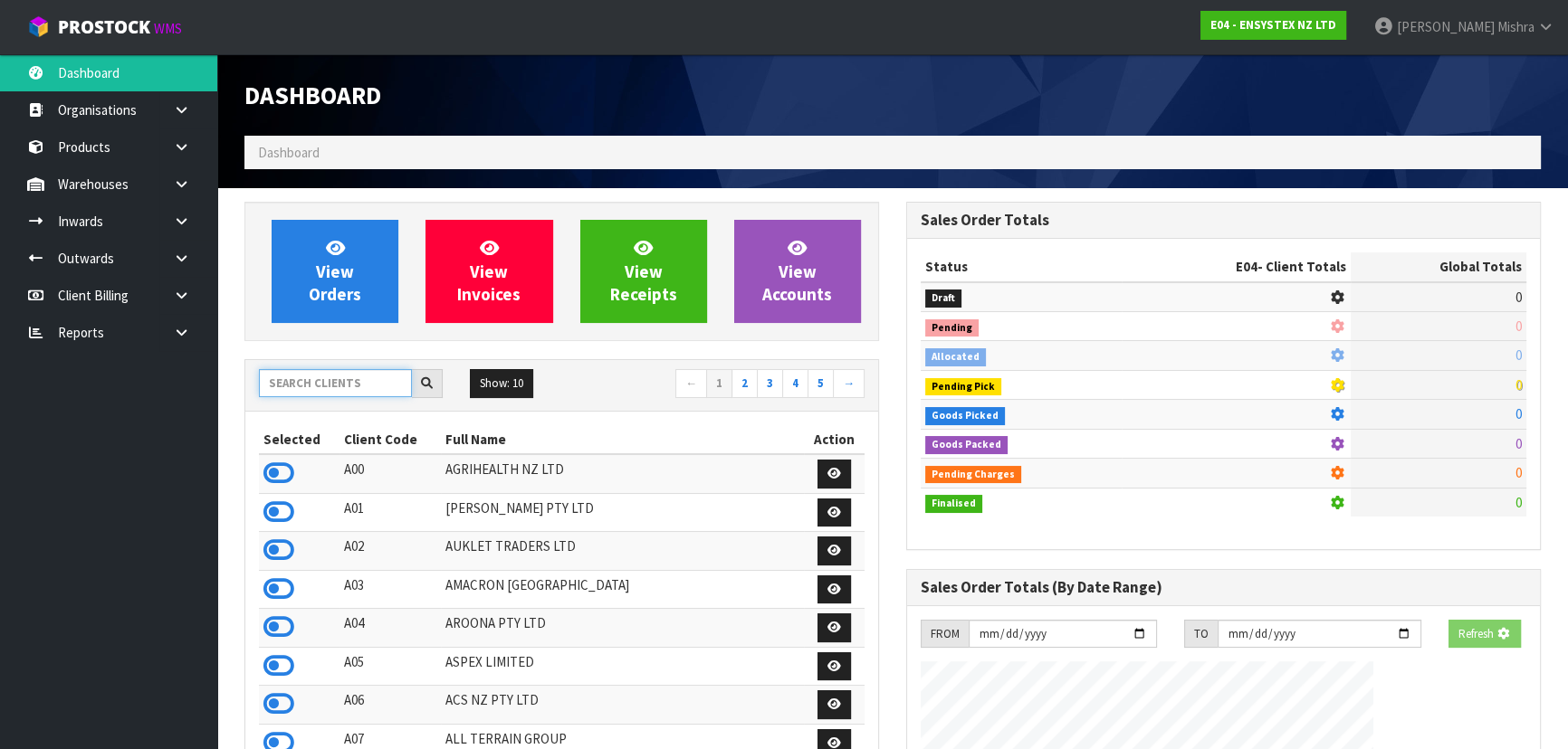
click at [359, 395] on input "text" at bounding box center [335, 383] width 153 height 28
type input "S02"
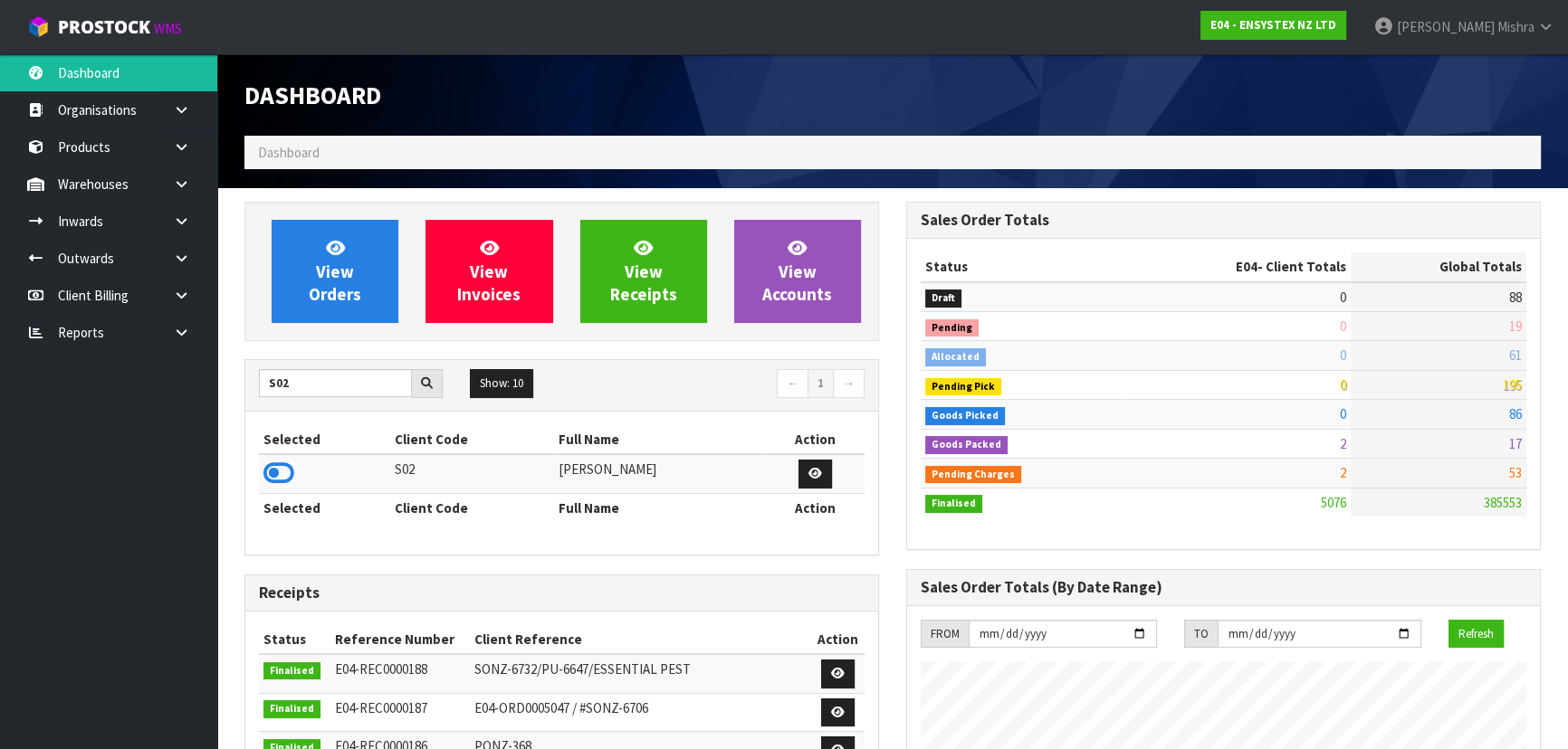
drag, startPoint x: 278, startPoint y: 470, endPoint x: 278, endPoint y: 457, distance: 13.0
click at [279, 470] on icon at bounding box center [279, 473] width 31 height 27
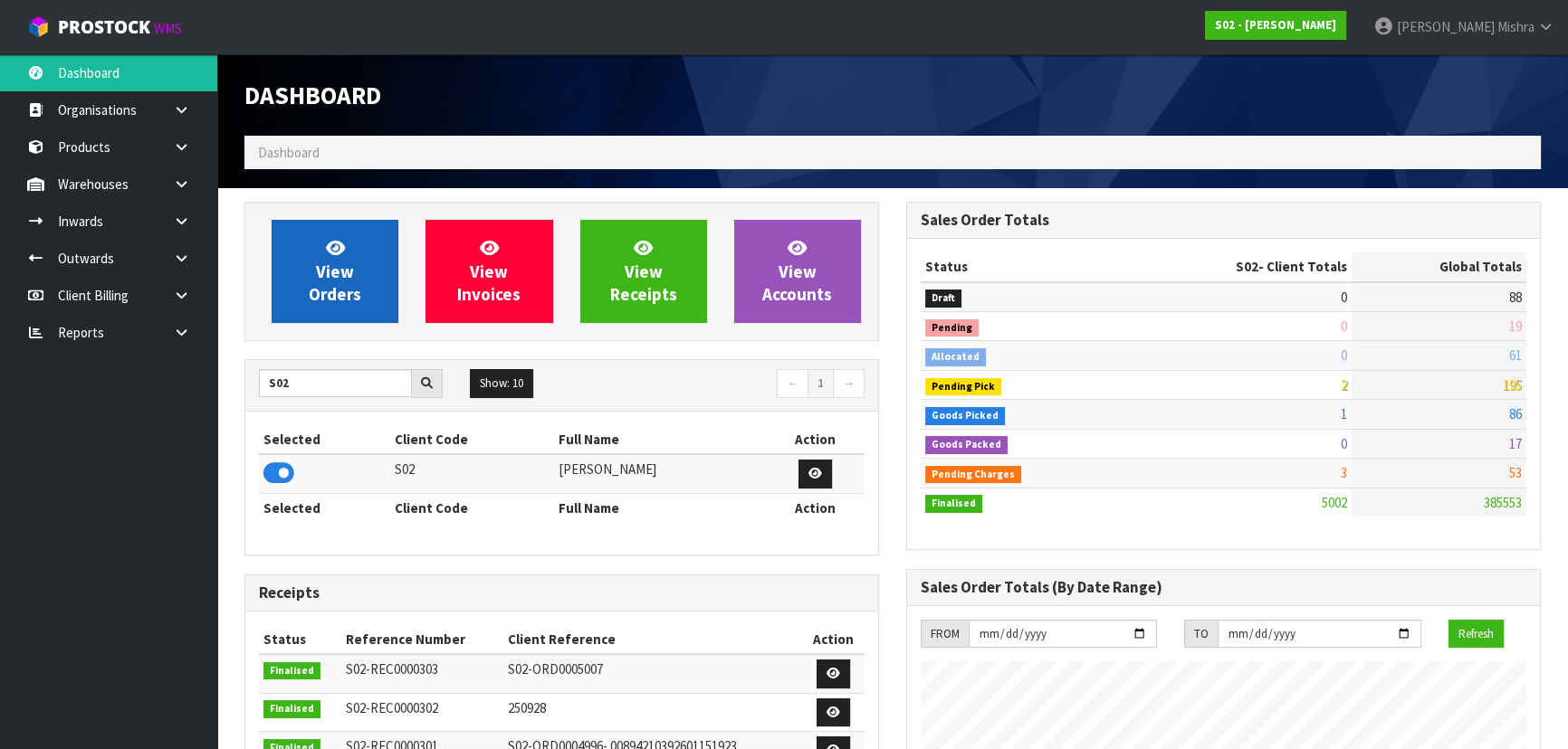
scroll to position [1367, 661]
click at [317, 266] on span "View Orders" at bounding box center [335, 271] width 53 height 68
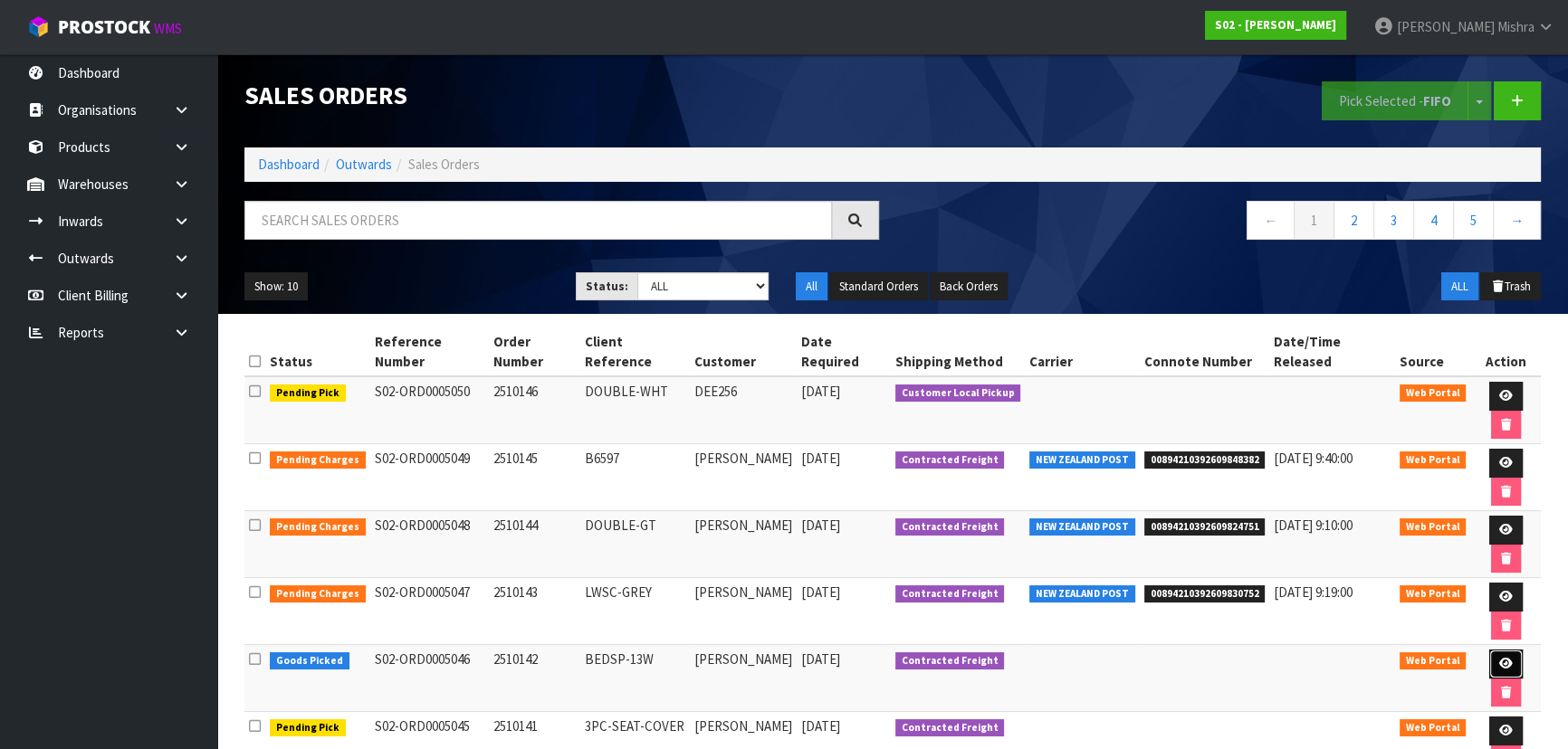
click at [1499, 657] on icon at bounding box center [1506, 663] width 14 height 12
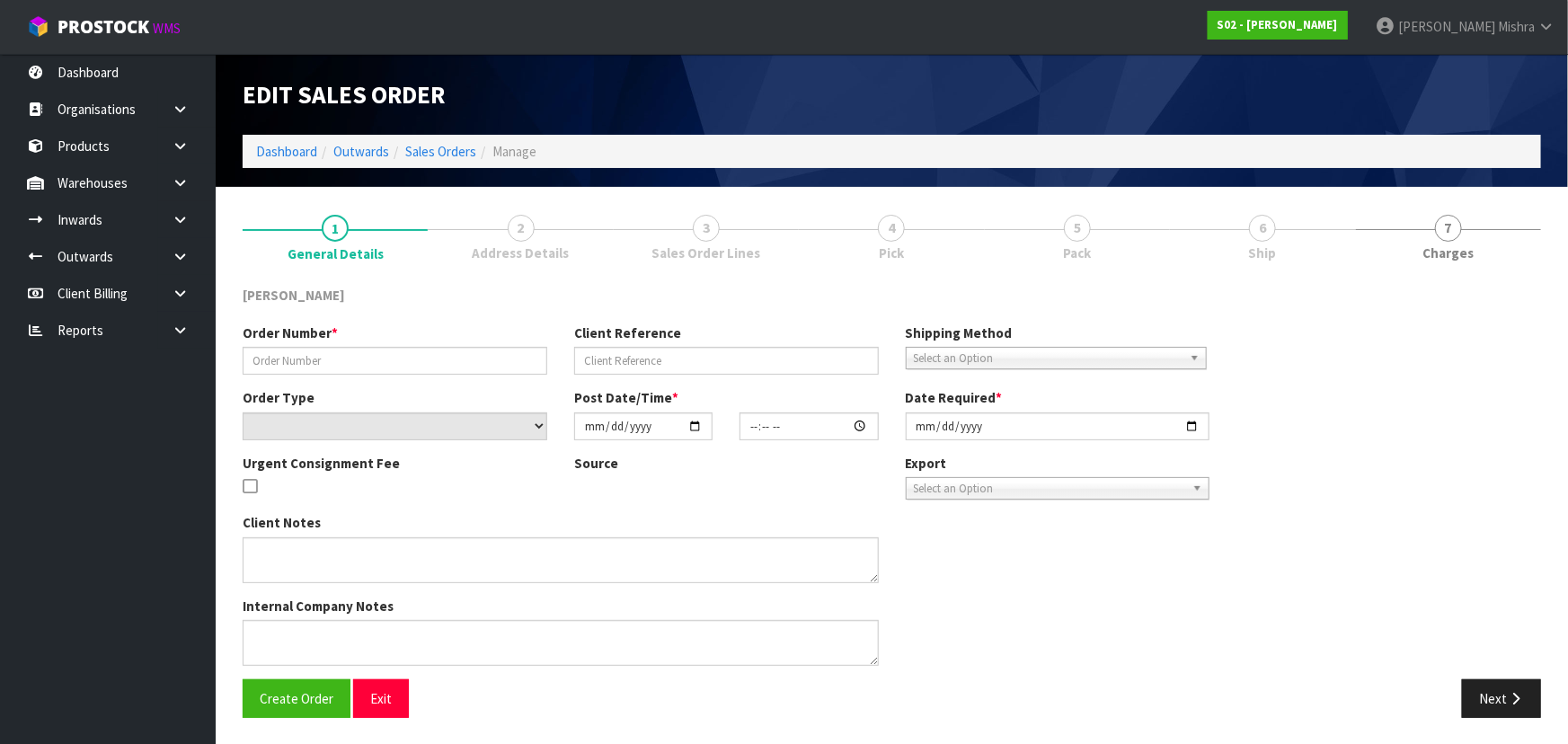
type input "2510142"
type input "BEDSP-13W"
select select "number:0"
type input "[DATE]"
type input "16:43:00.000"
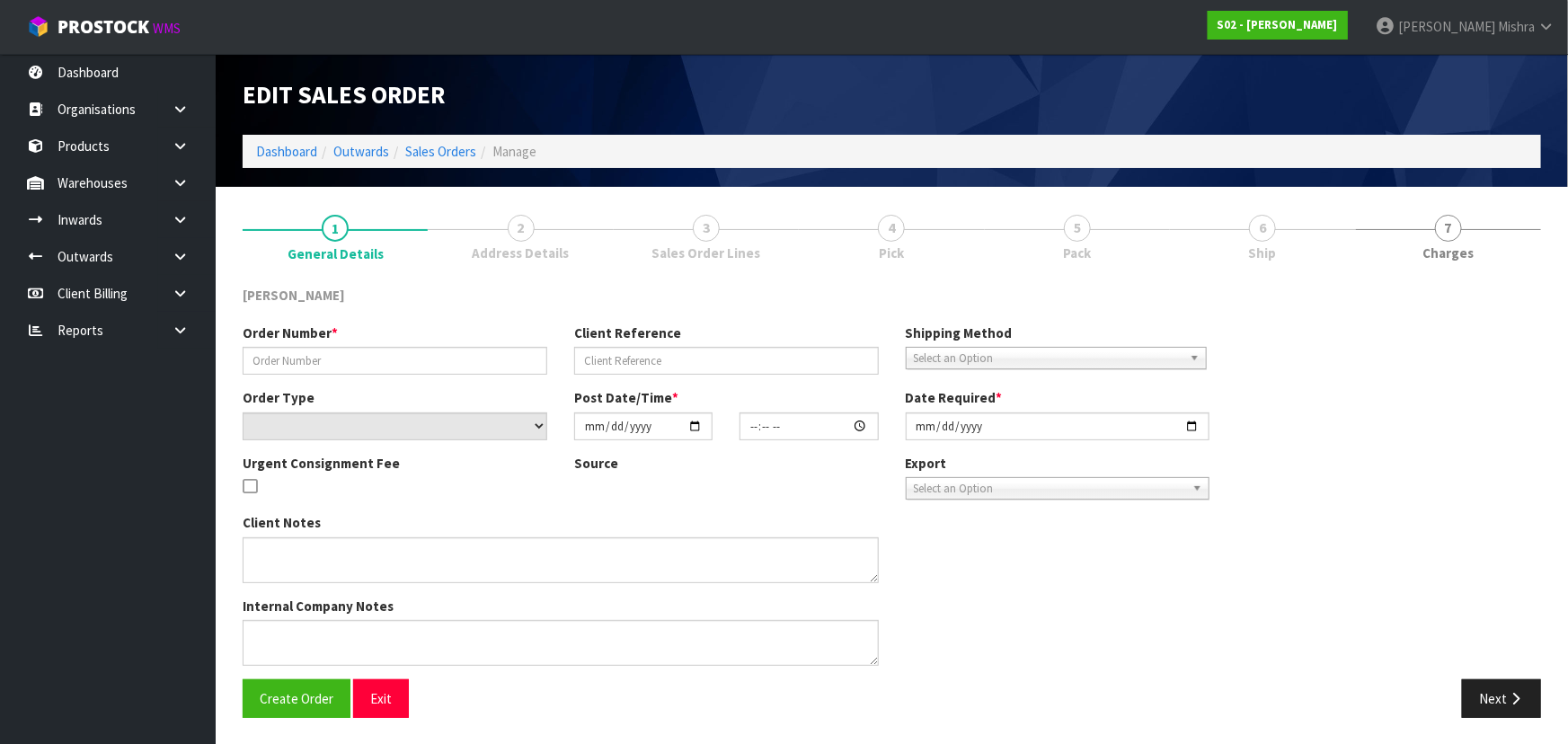
type input "[DATE]"
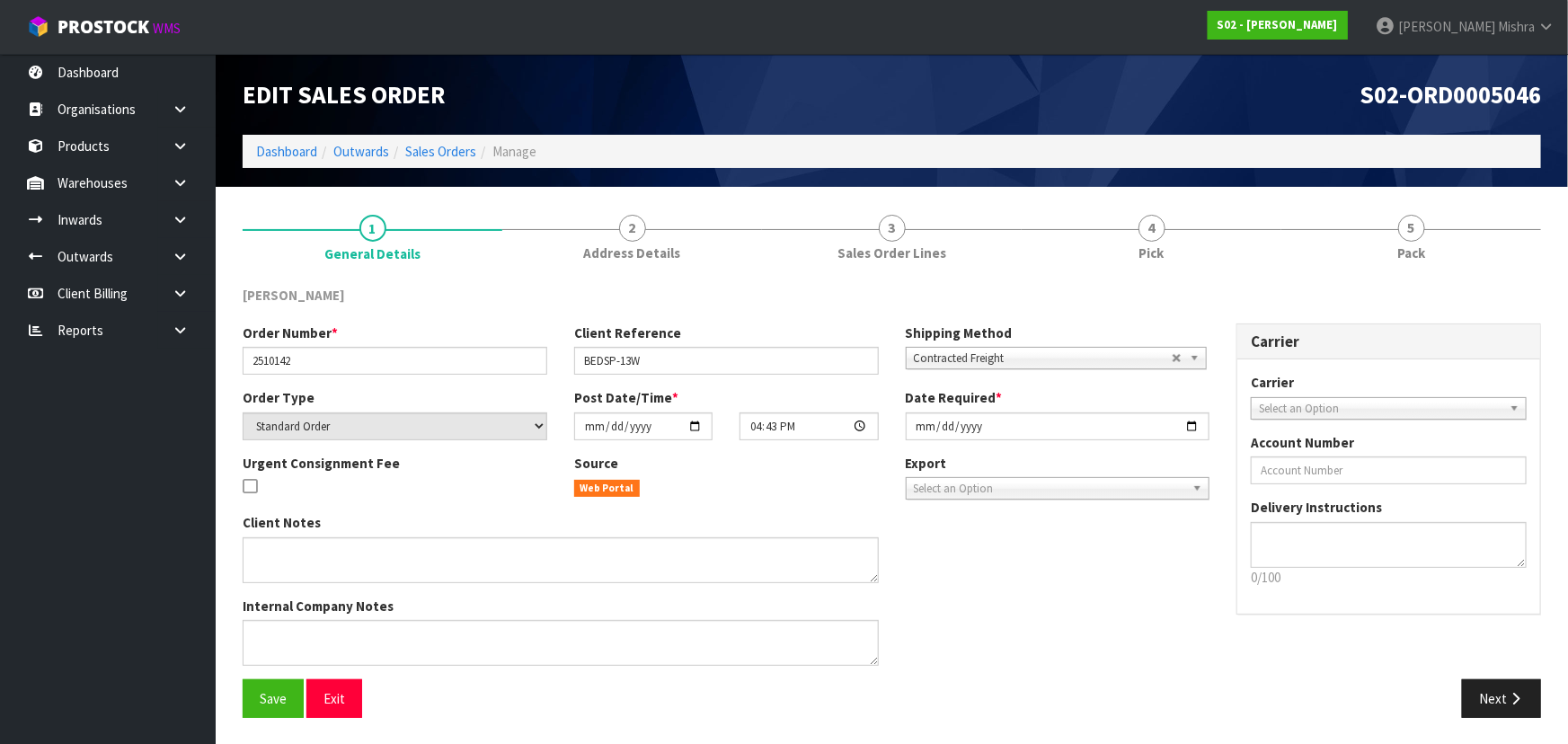
click at [1384, 193] on section "1 General Details 2 Address Details 3 Sales Order Lines 4 Pick 5 Pack [PERSON_N…" at bounding box center [892, 465] width 1352 height 558
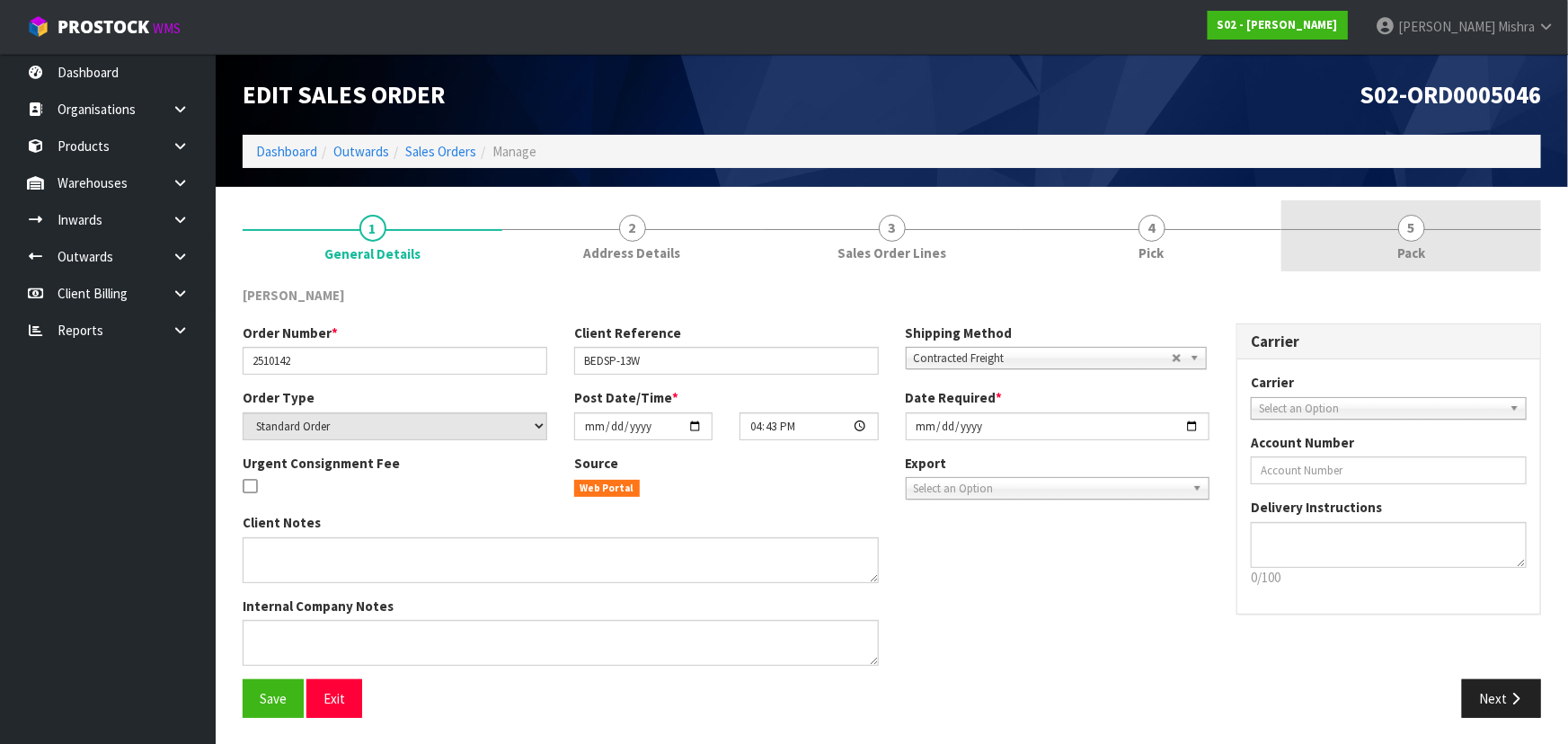
click at [1408, 235] on span "5" at bounding box center [1411, 228] width 27 height 27
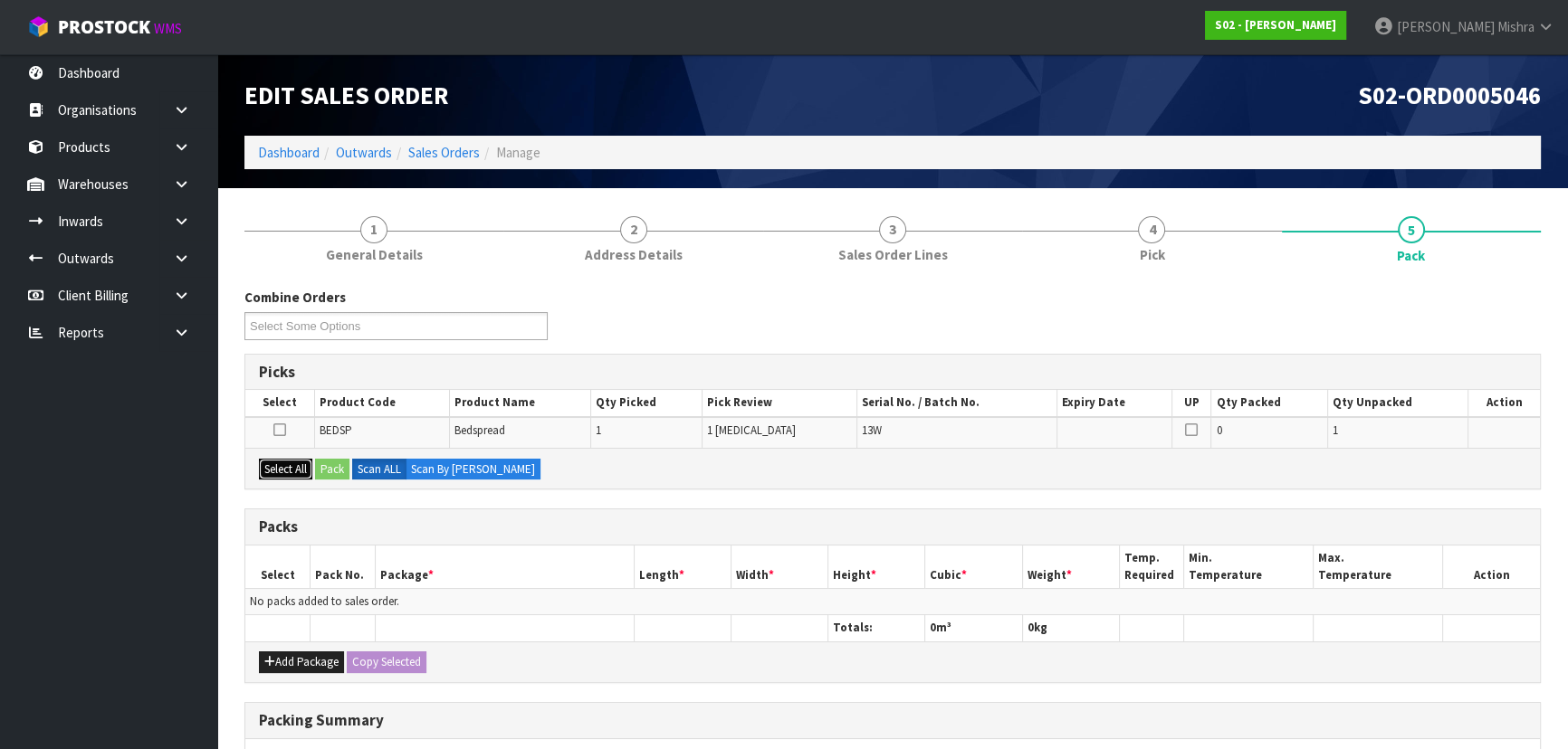
click at [265, 462] on button "Select All" at bounding box center [286, 469] width 54 height 21
click at [328, 463] on button "Pack" at bounding box center [331, 469] width 34 height 21
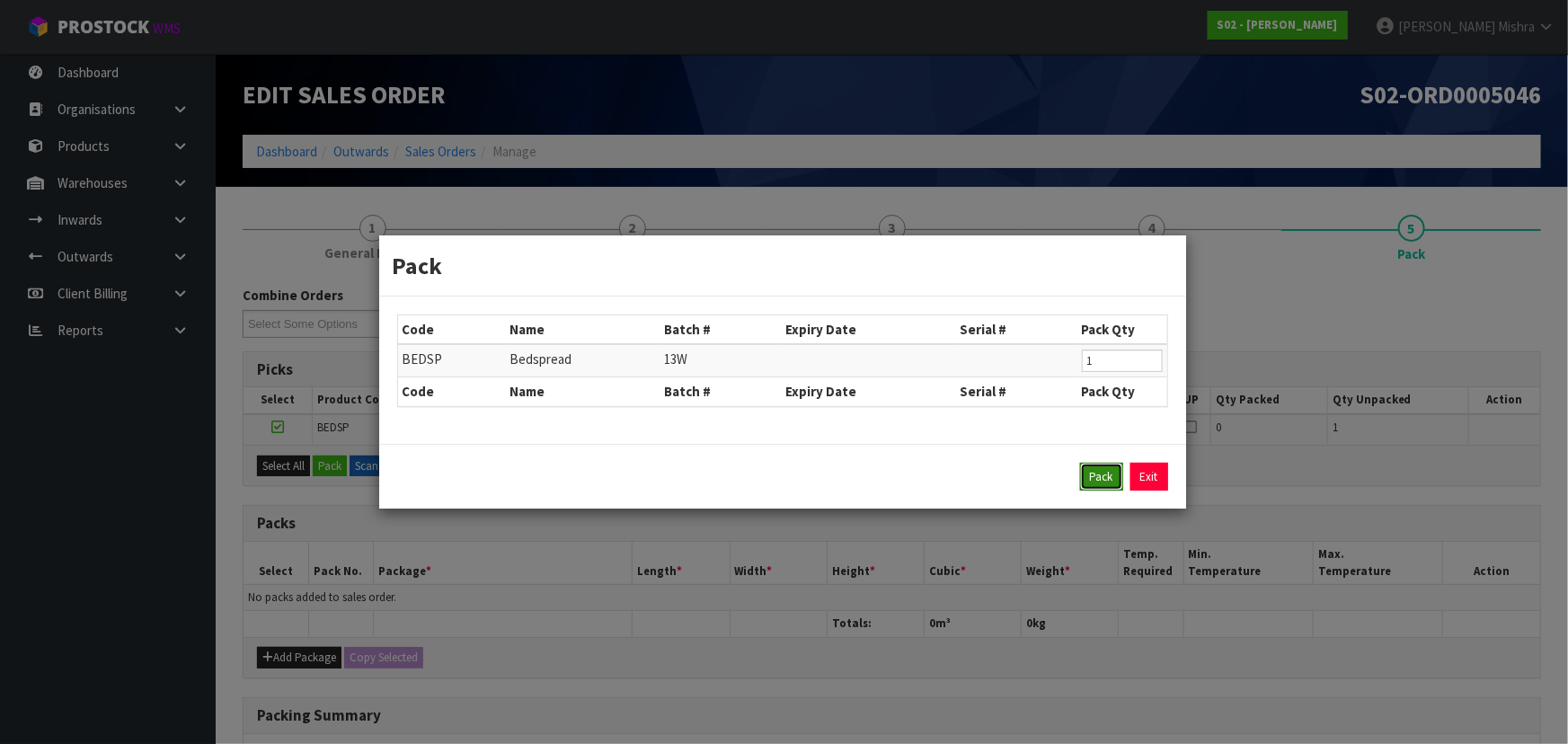
click at [1116, 477] on button "Pack" at bounding box center [1101, 477] width 44 height 29
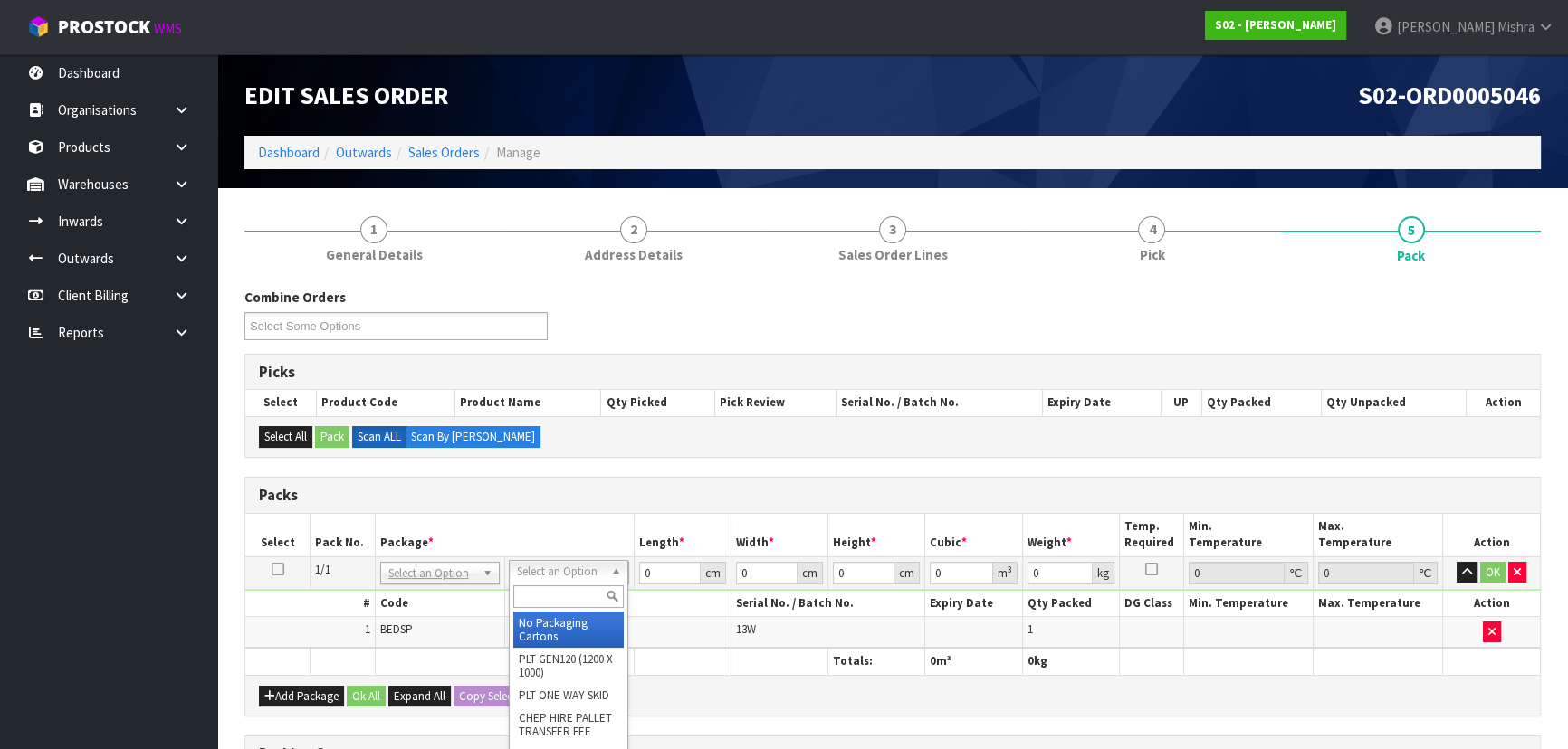
click at [567, 602] on input "text" at bounding box center [568, 596] width 110 height 22
type input "OC"
type input "3.15"
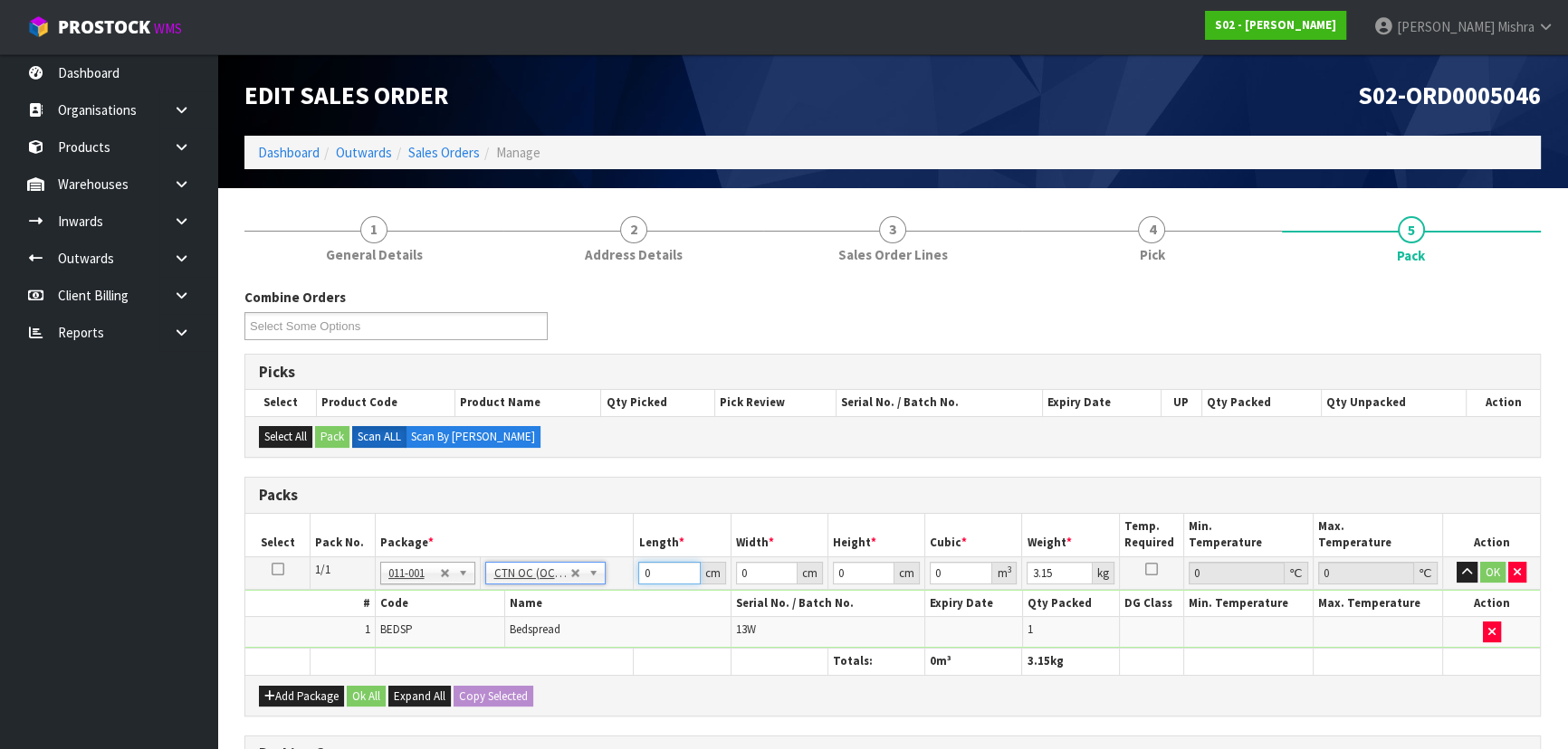
drag, startPoint x: 668, startPoint y: 575, endPoint x: 584, endPoint y: 572, distance: 84.1
click at [584, 572] on tr "1/1 NONE 007-001 007-002 007-004 007-009 007-013 007-014 007-015 007-017 007-01…" at bounding box center [893, 572] width 1294 height 32
type input "46"
type input "14"
type input "3"
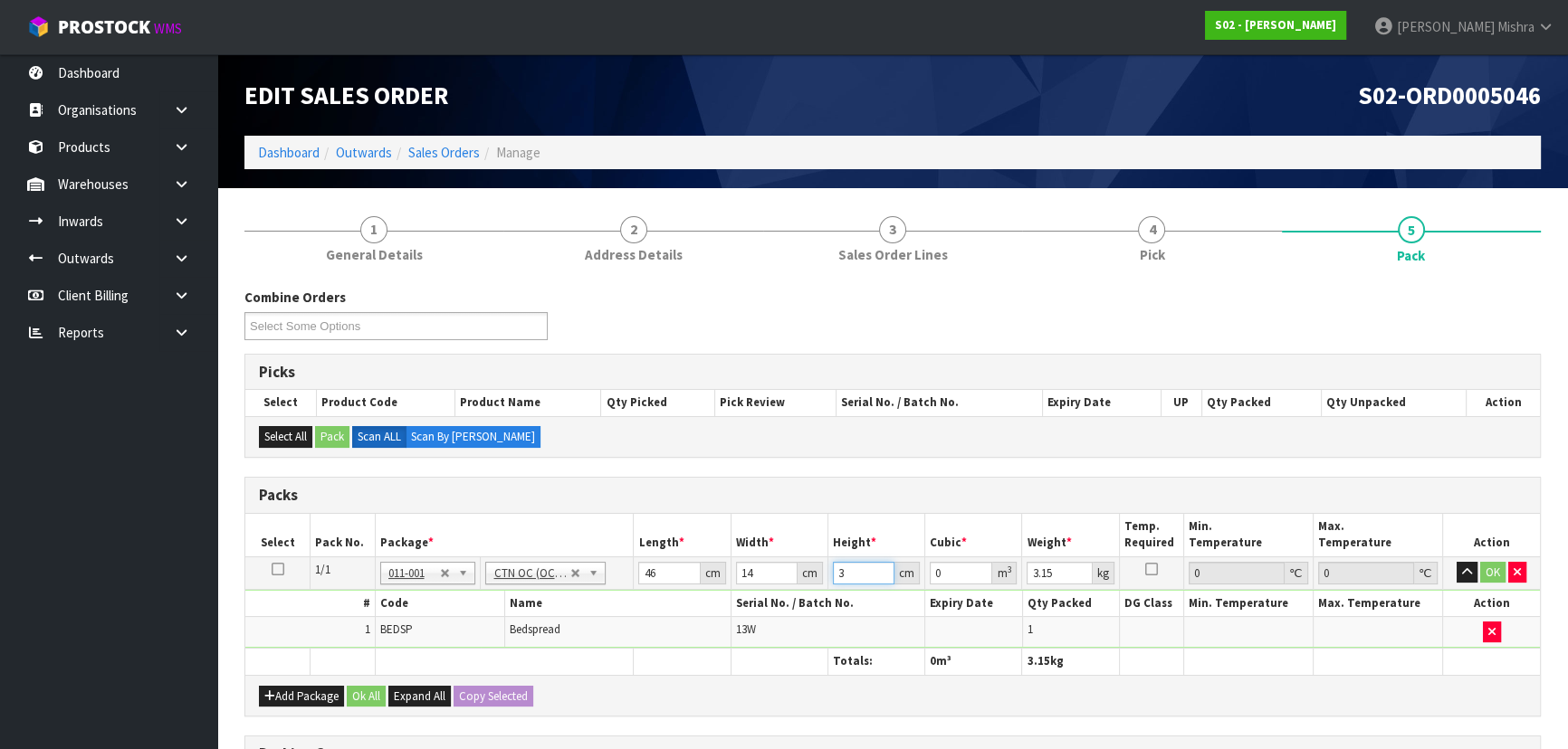
type input "0.001932"
type input "34"
type input "0.021896"
type input "34"
type input "3"
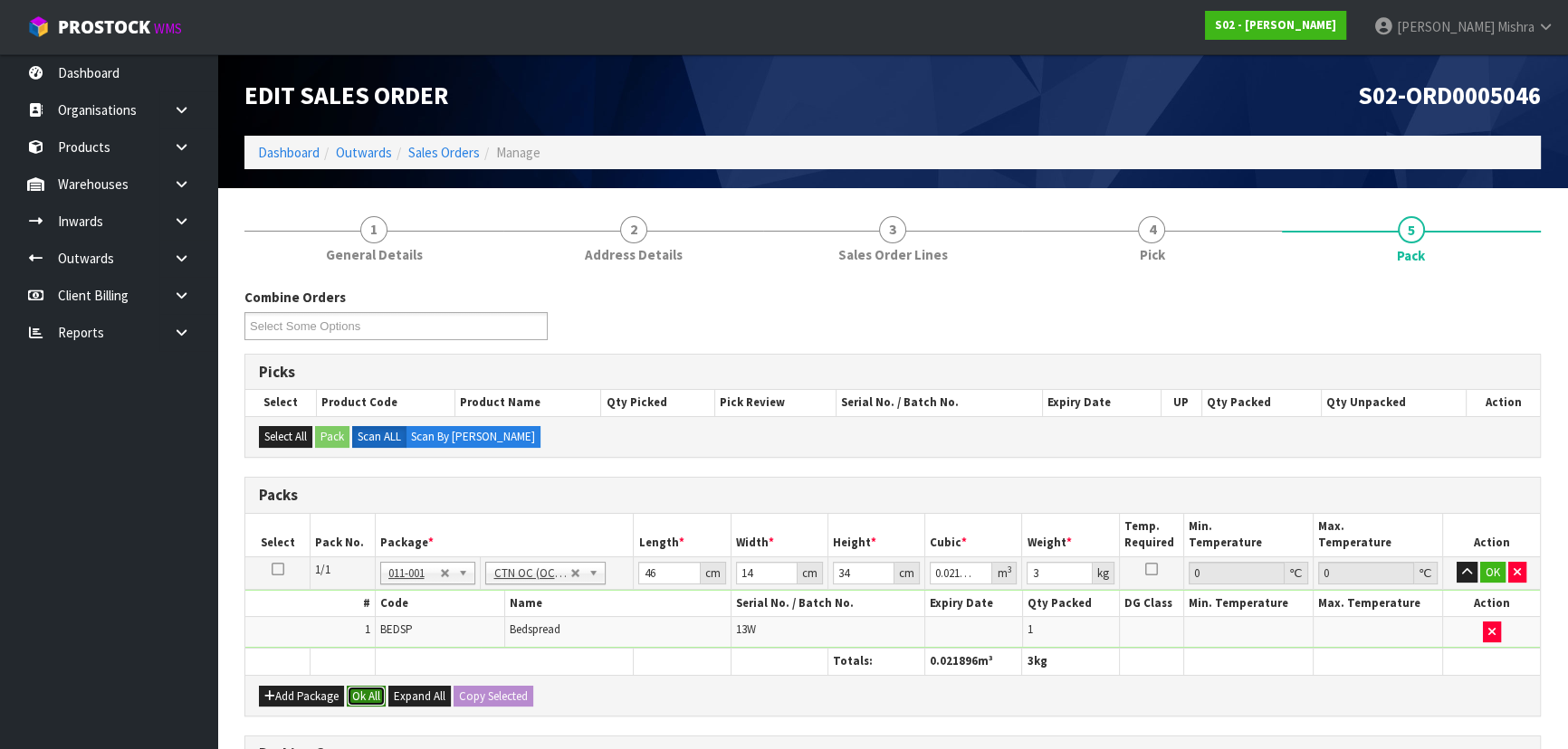
click at [377, 691] on button "Ok All" at bounding box center [366, 696] width 39 height 21
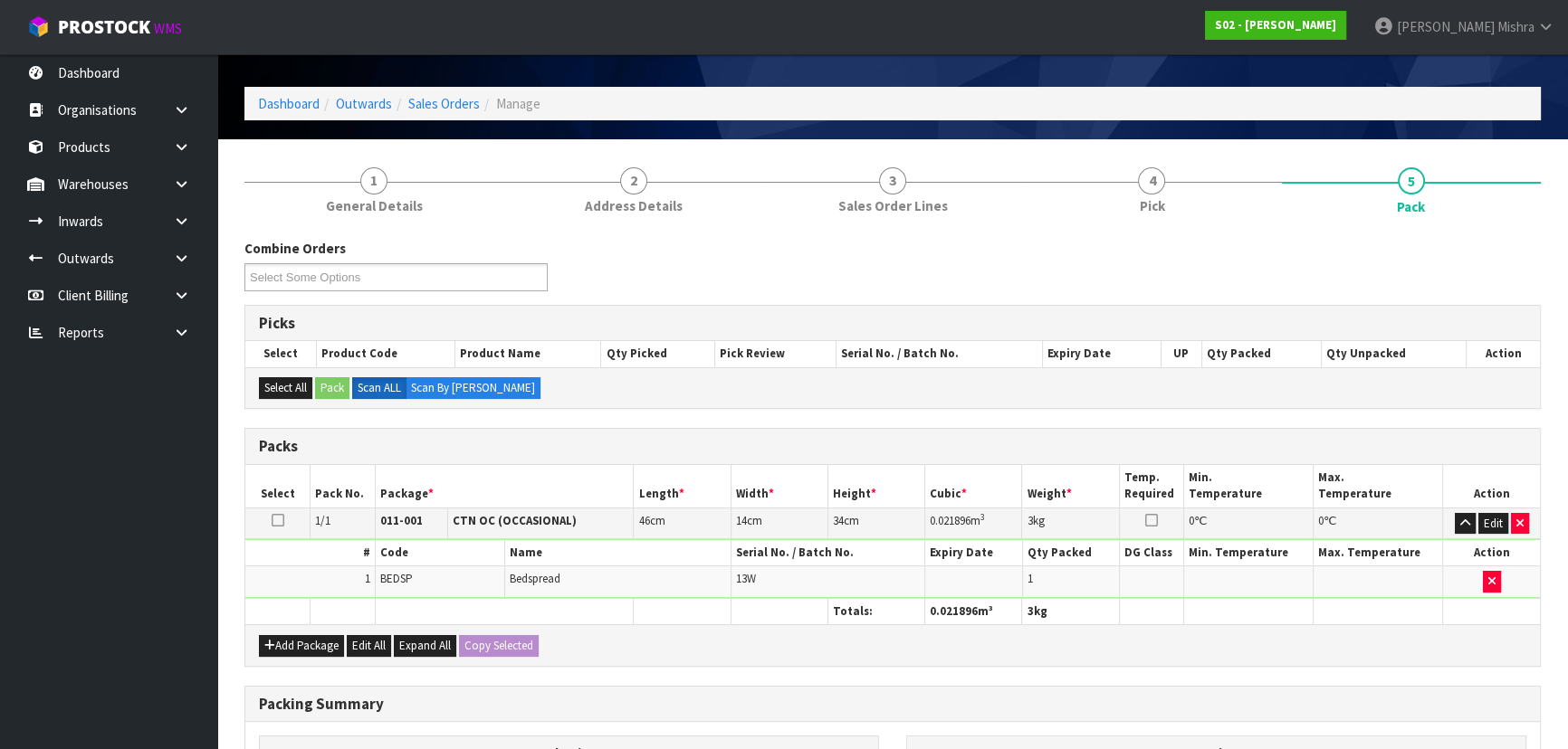
scroll to position [305, 0]
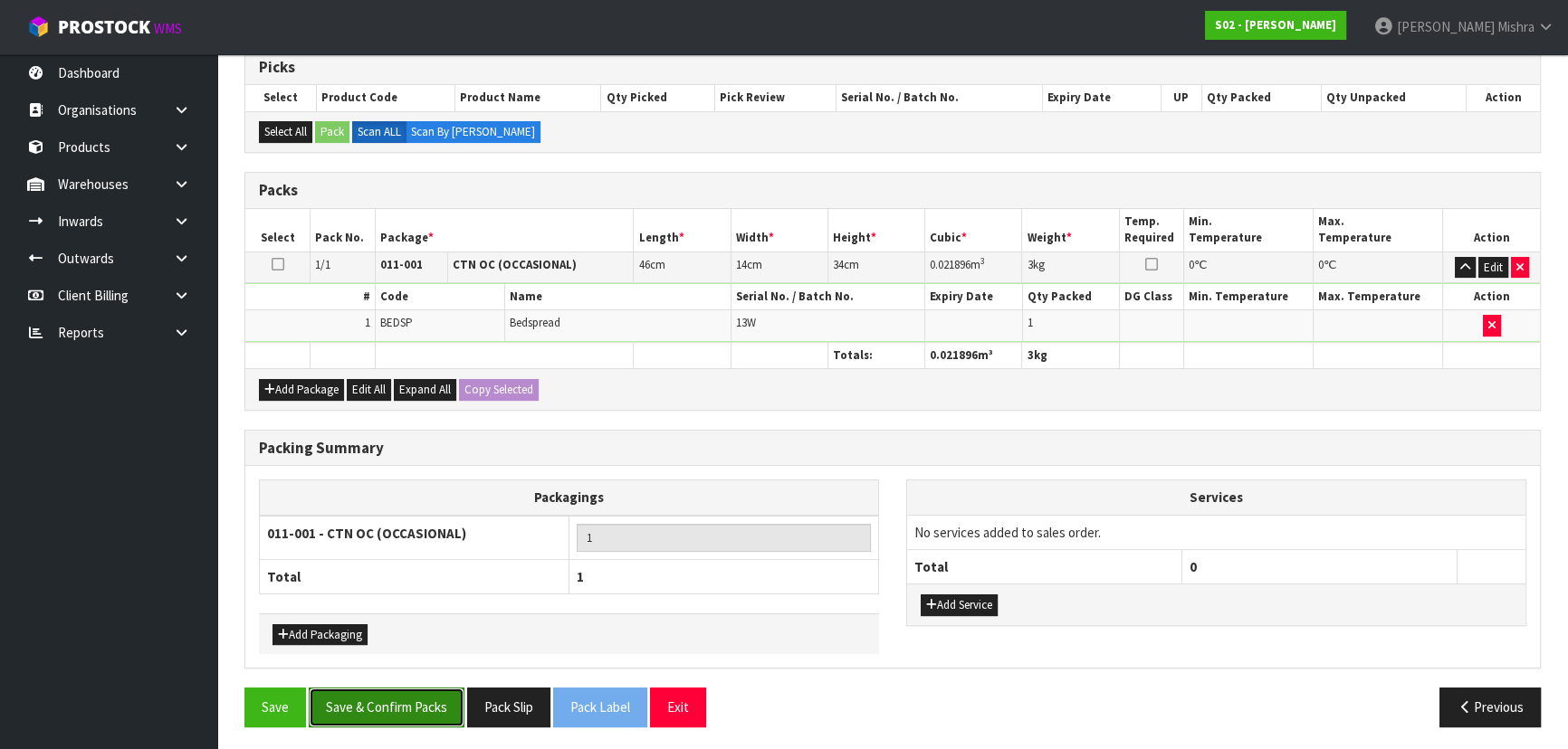
click at [380, 707] on button "Save & Confirm Packs" at bounding box center [387, 707] width 156 height 39
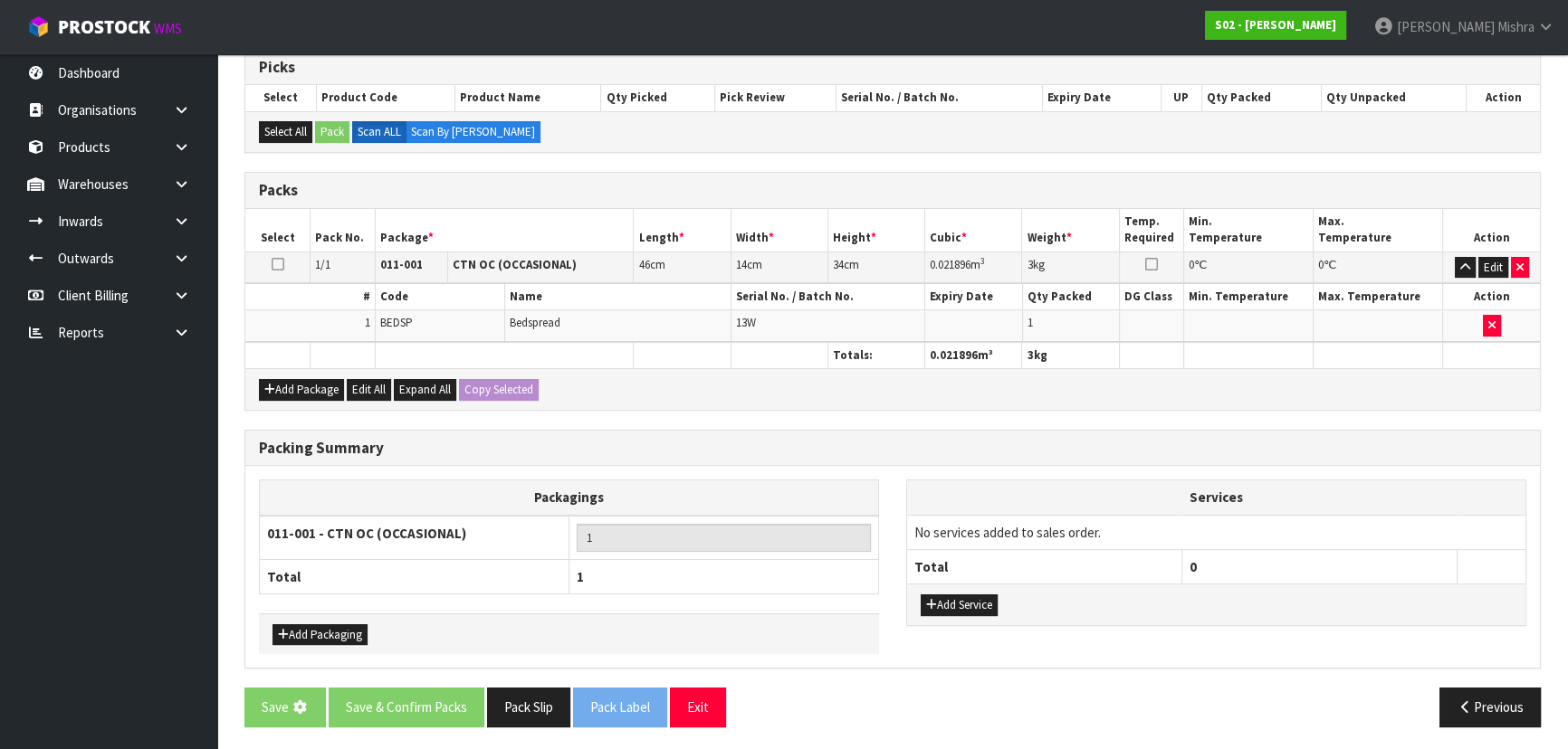
scroll to position [0, 0]
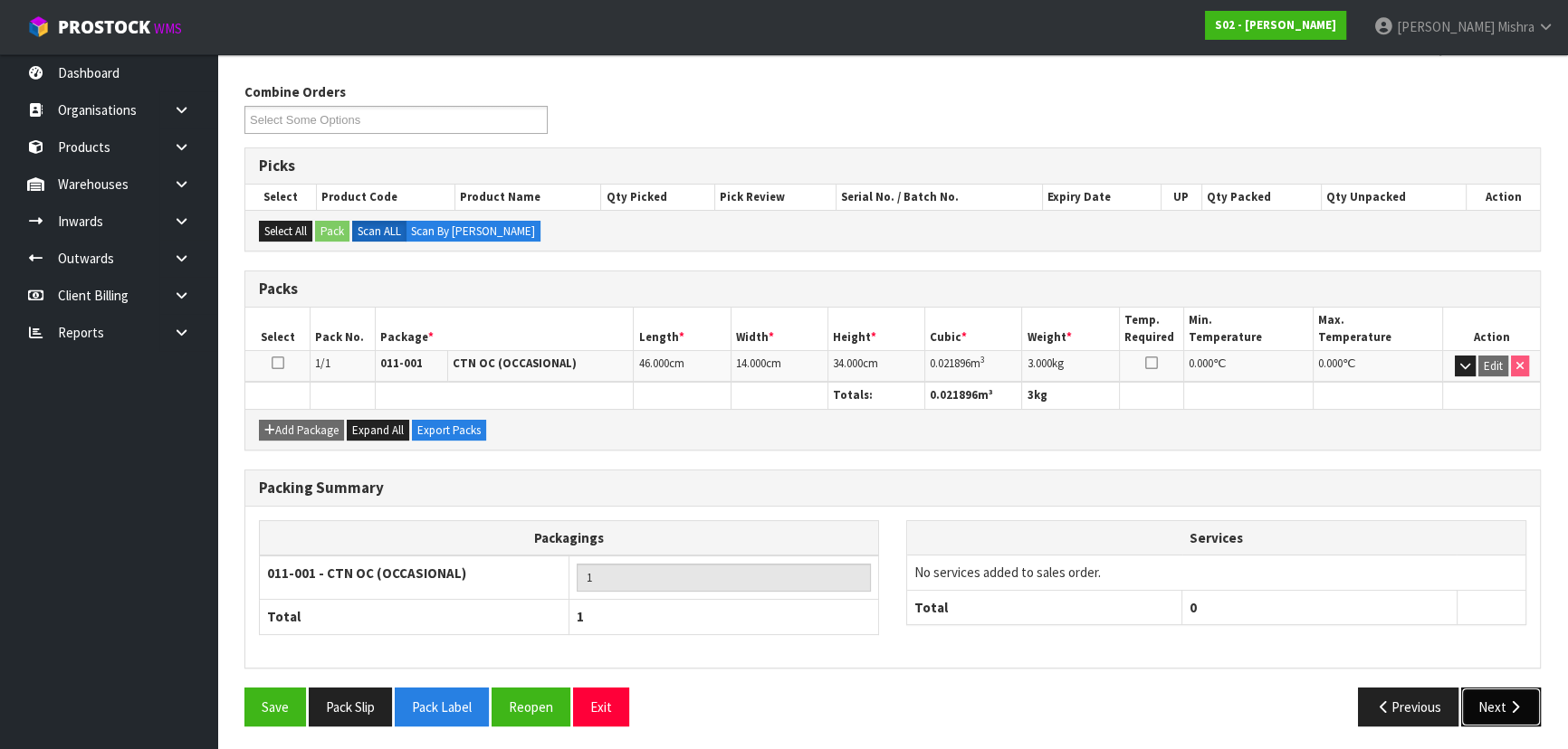
click at [1515, 705] on icon "button" at bounding box center [1515, 707] width 18 height 14
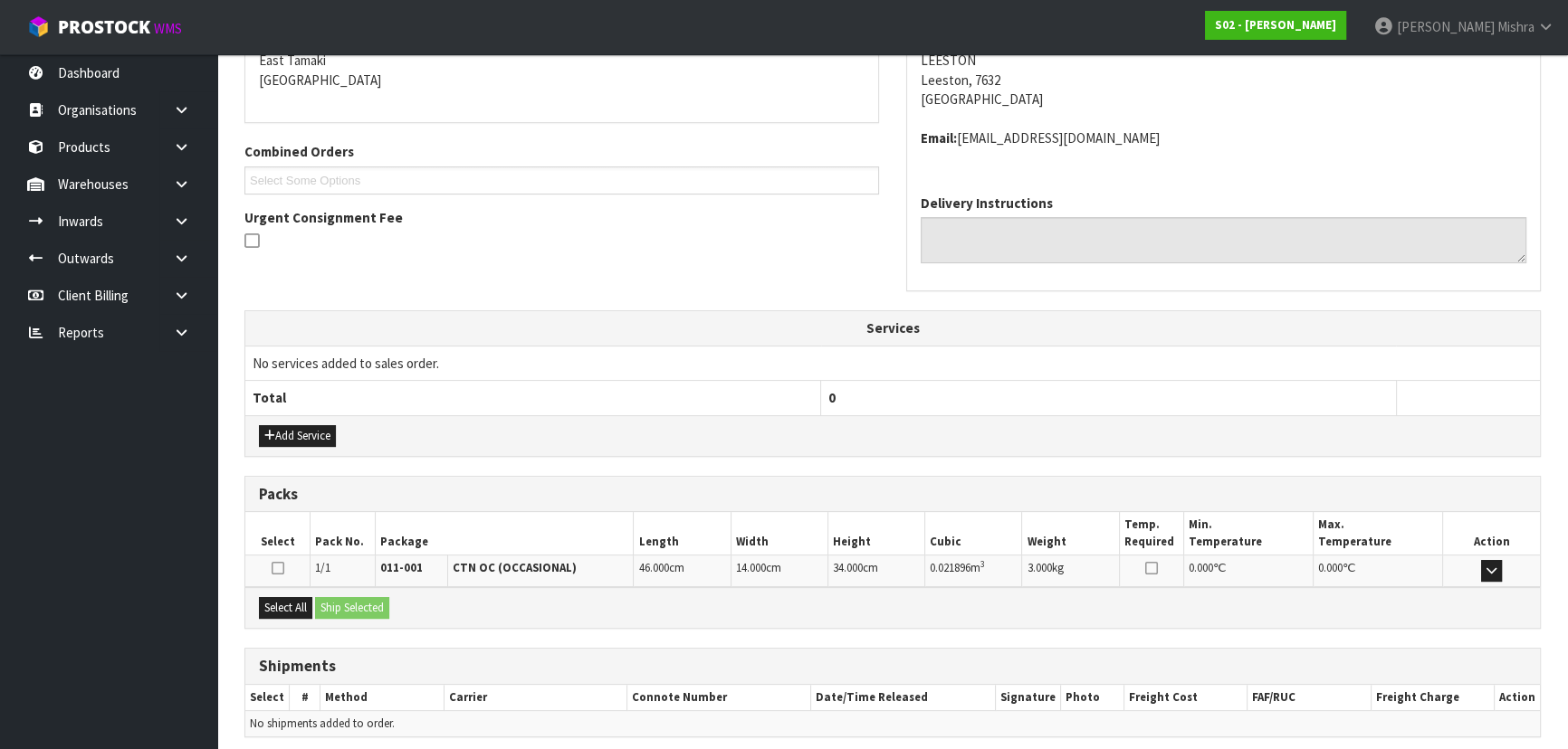
scroll to position [462, 0]
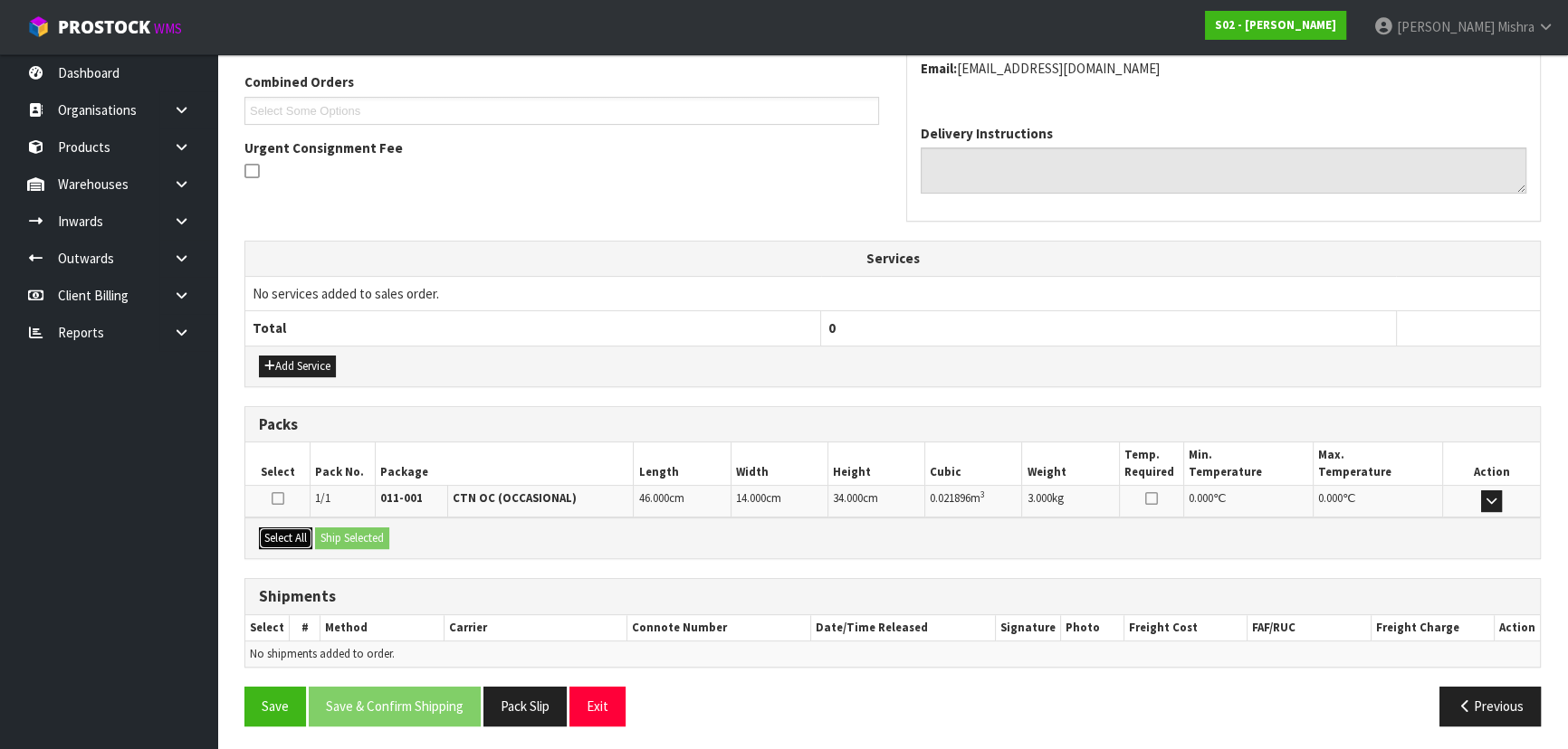
drag, startPoint x: 294, startPoint y: 529, endPoint x: 346, endPoint y: 535, distance: 52.3
click at [296, 529] on button "Select All" at bounding box center [286, 539] width 54 height 21
click at [346, 535] on button "Ship Selected" at bounding box center [352, 539] width 74 height 21
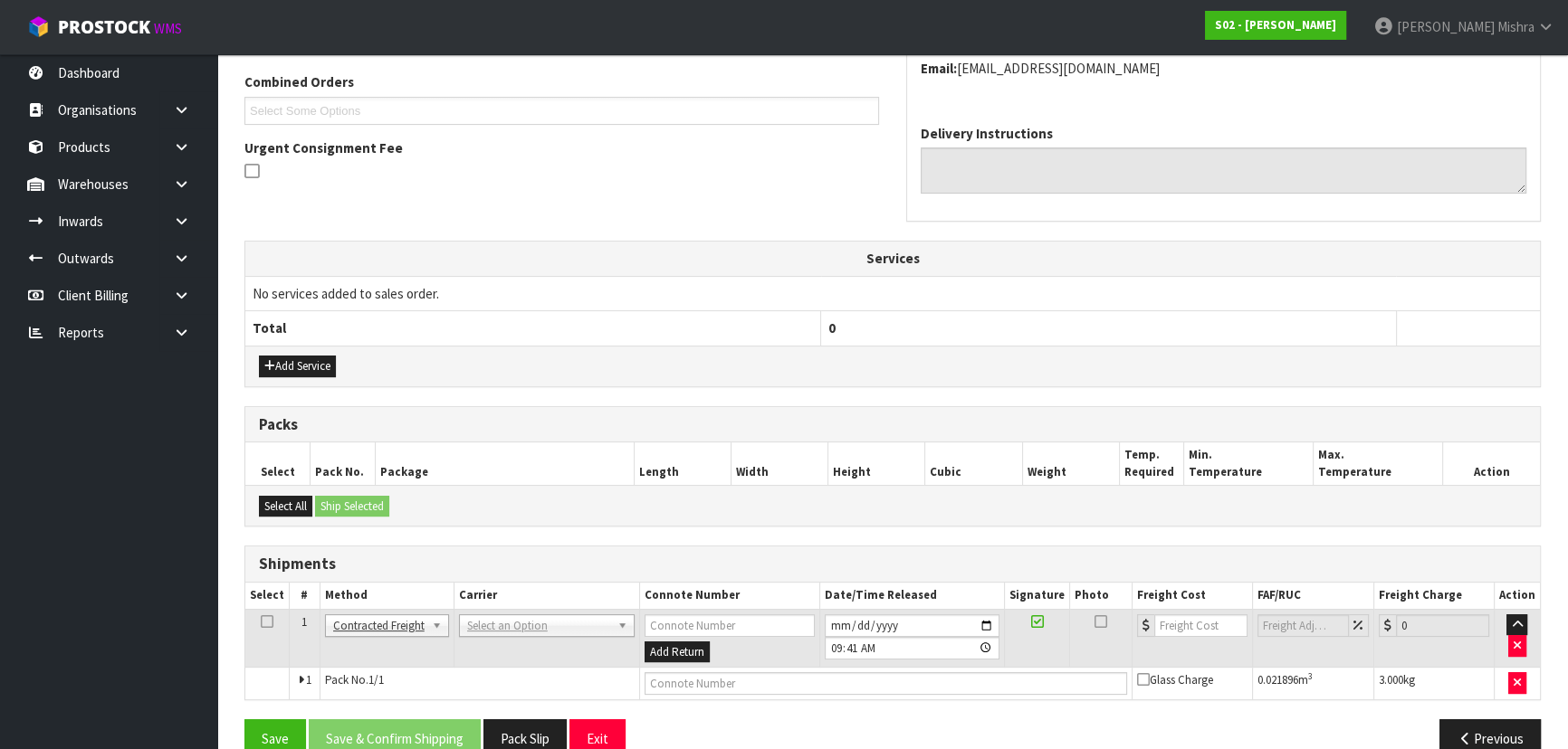
click at [482, 634] on td "ANGEL - ANGEL TRANSPORT [PERSON_NAME] REMOVALS DEAEXPAKL - DEADLINE EXPRESS COU…" at bounding box center [546, 638] width 185 height 58
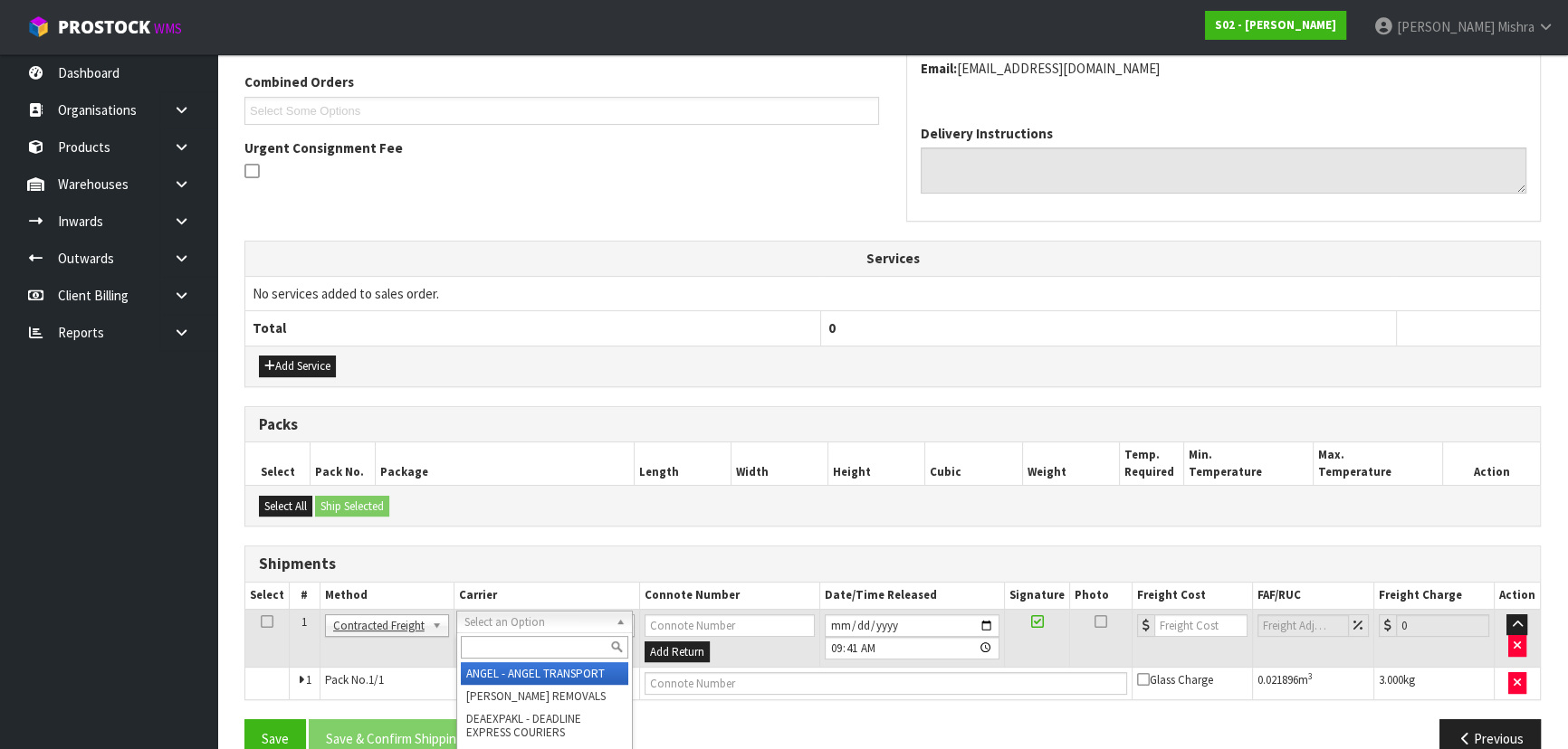
click at [491, 642] on input "text" at bounding box center [545, 647] width 168 height 22
type input "NZP"
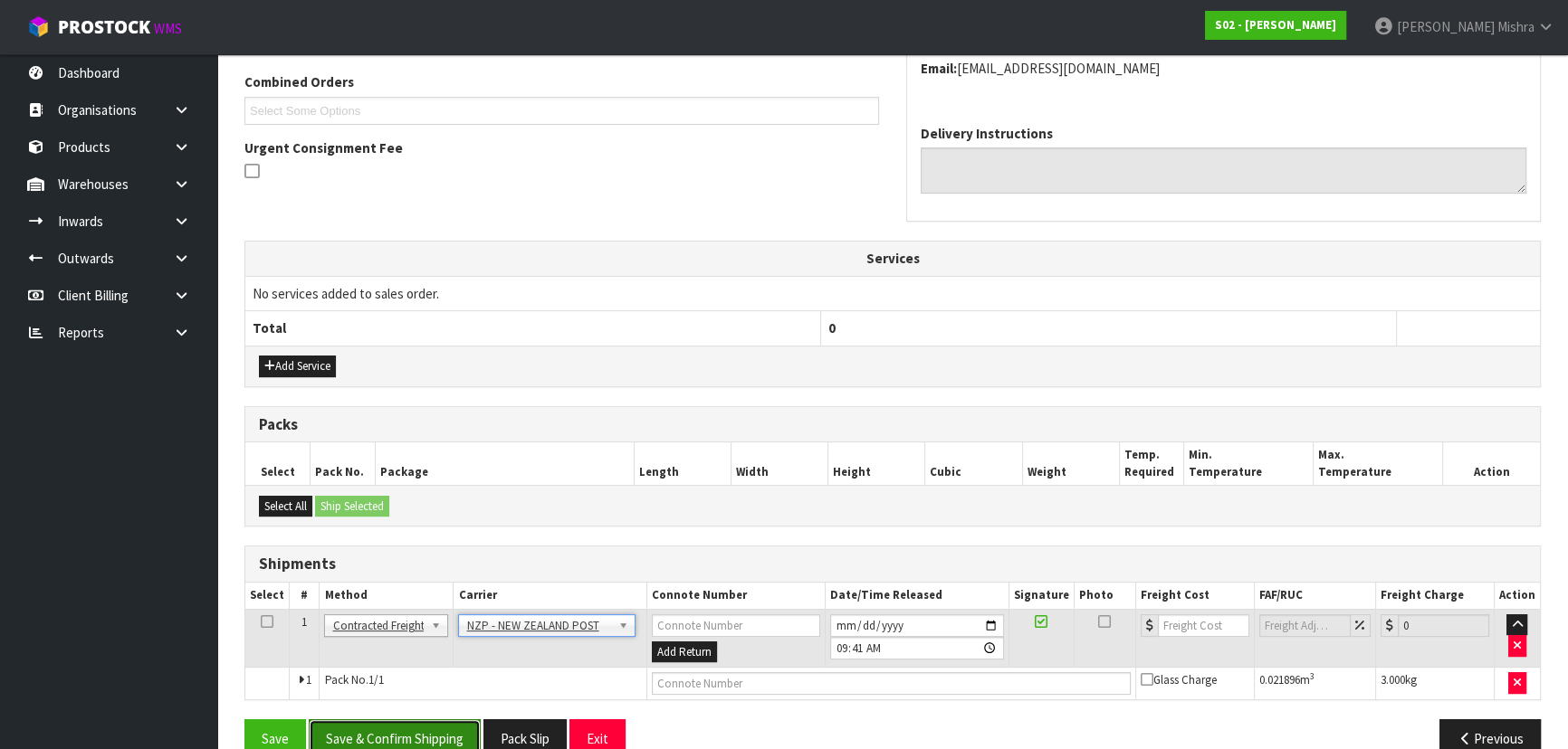
click at [402, 732] on button "Save & Confirm Shipping" at bounding box center [395, 738] width 172 height 39
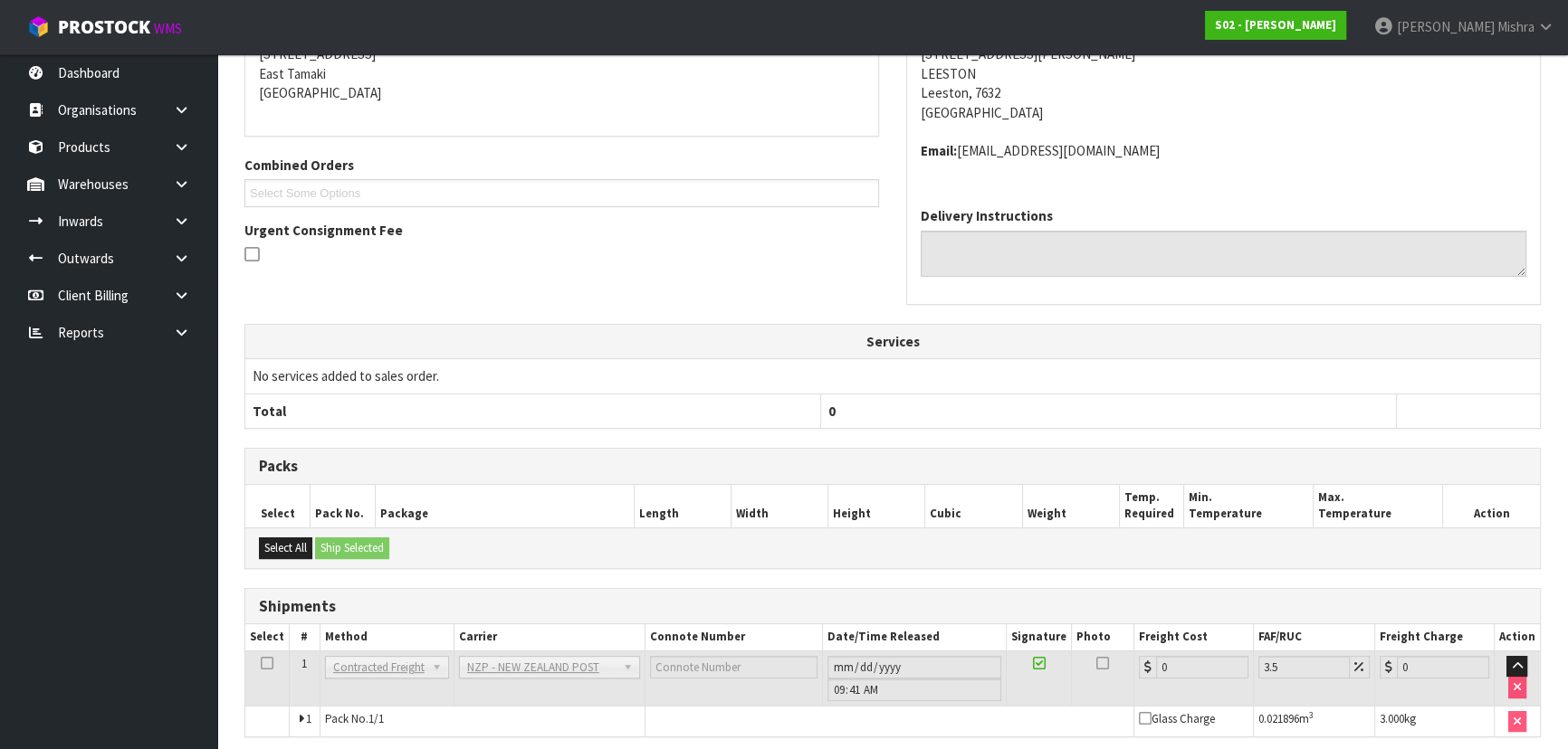
scroll to position [468, 0]
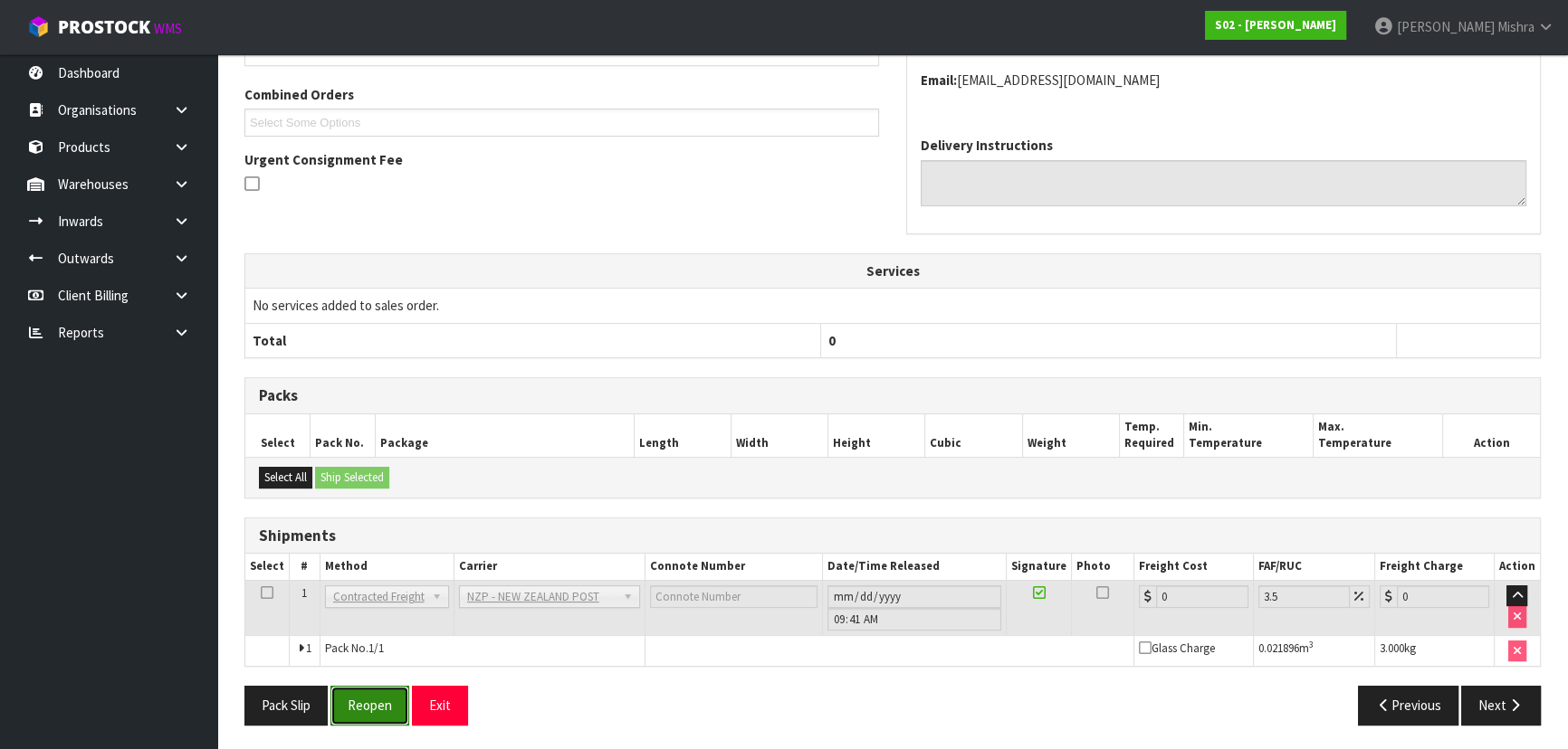
click at [383, 692] on button "Reopen" at bounding box center [369, 705] width 79 height 39
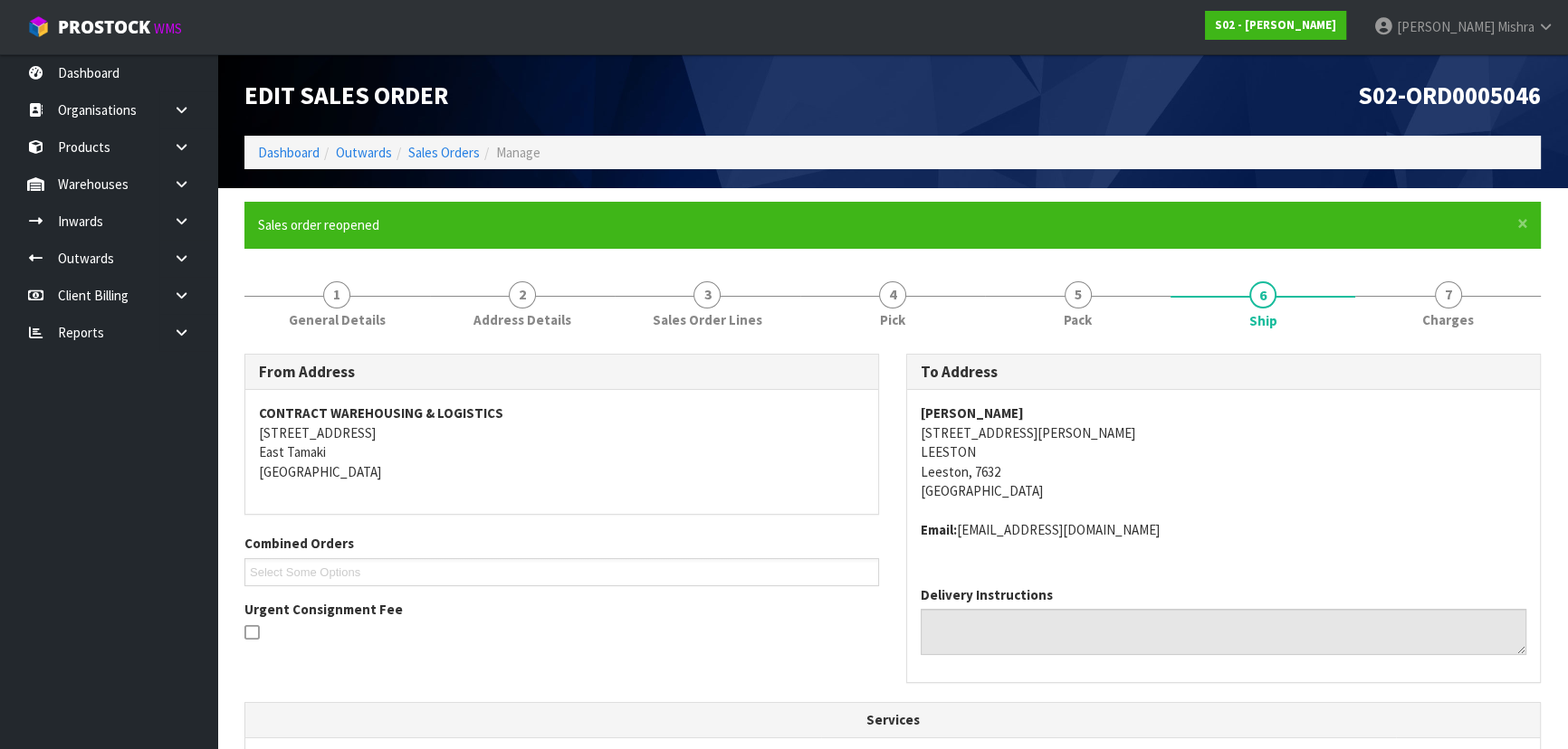
scroll to position [411, 0]
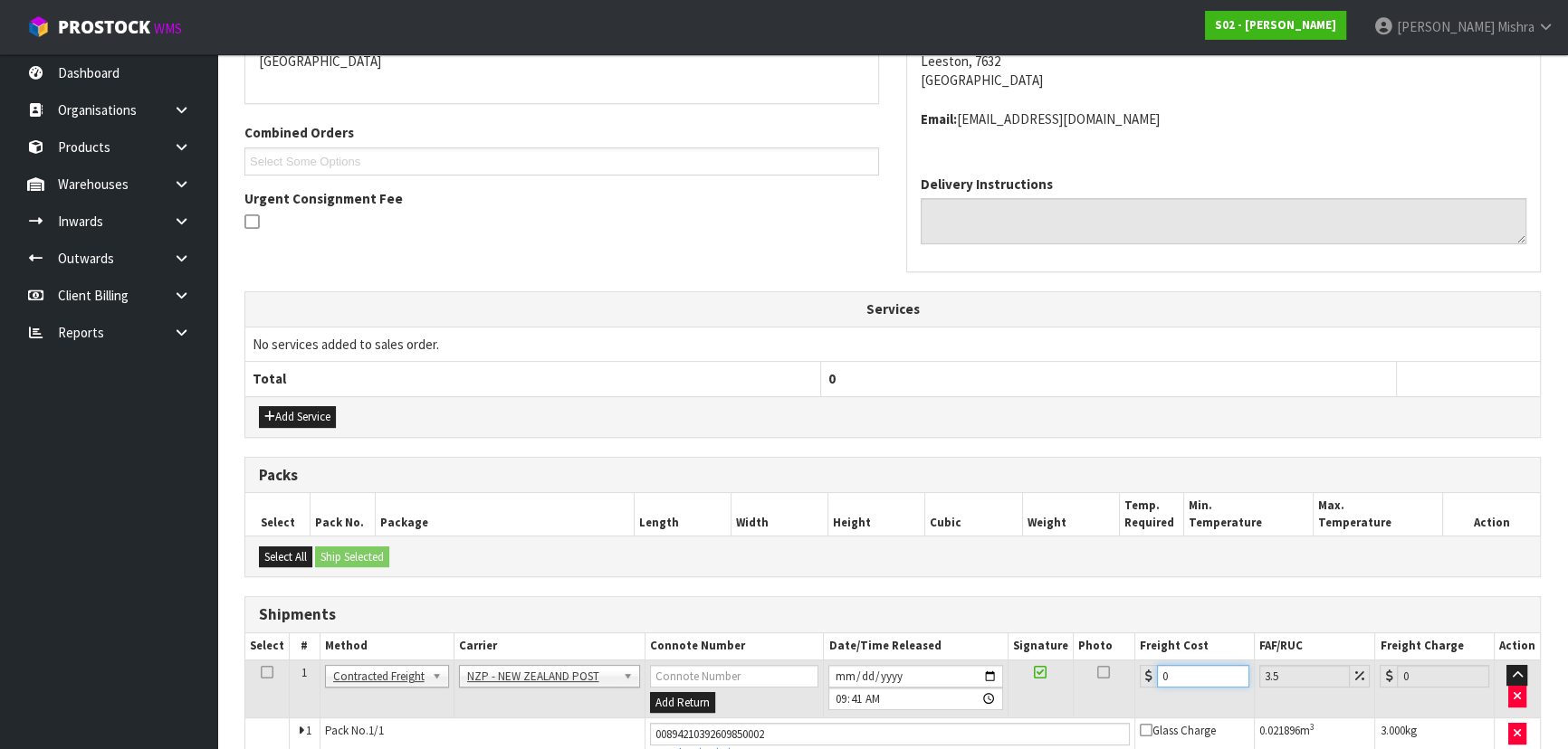
drag, startPoint x: 1203, startPoint y: 678, endPoint x: 1088, endPoint y: 692, distance: 115.8
click at [1088, 692] on tr "1 Client Local Pickup Customer Local Pickup Company Freight Contracted Freight …" at bounding box center [893, 689] width 1294 height 58
type input "1"
type input "1.03"
type input "11"
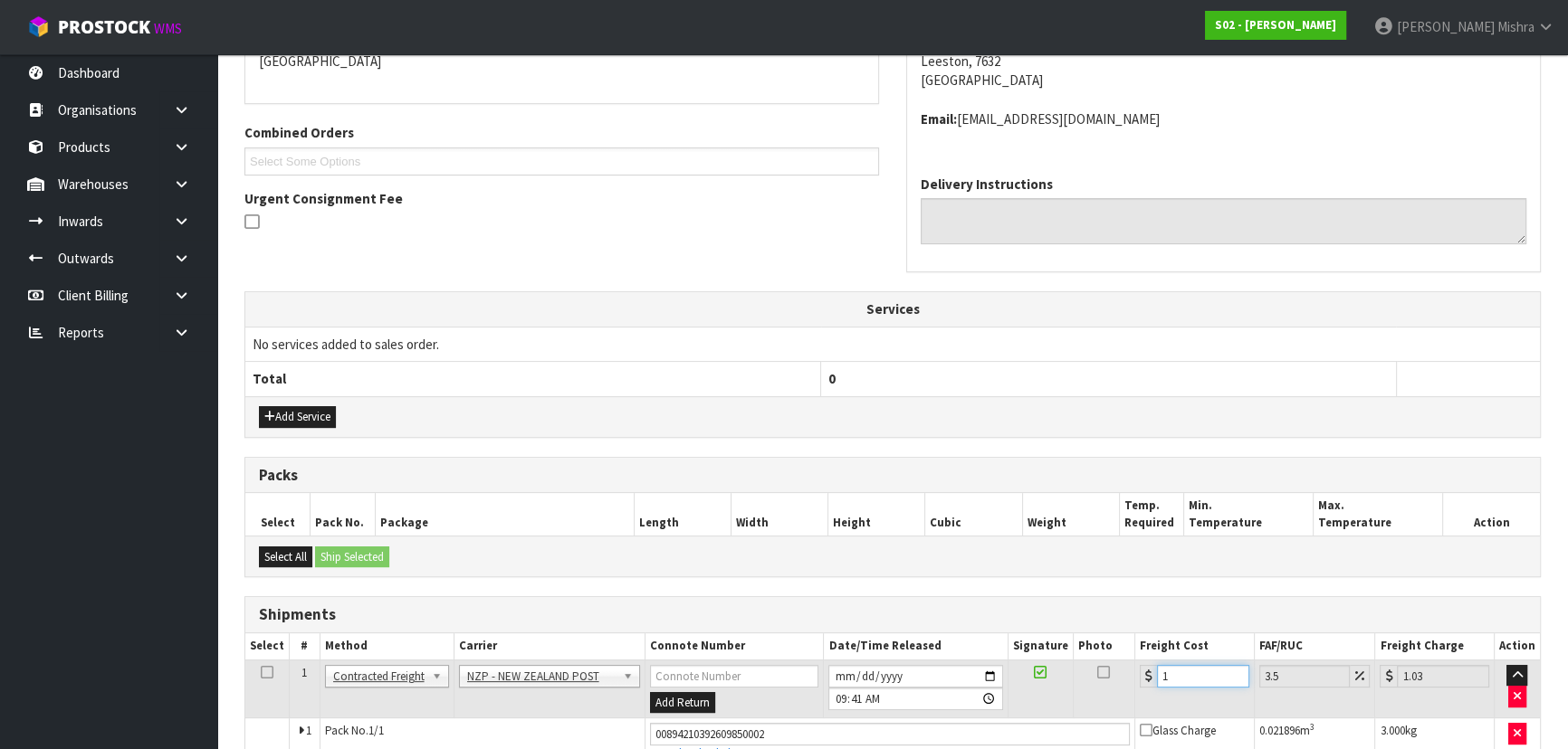
type input "11.38"
type input "11.6"
type input "12.01"
type input "11.61"
type input "12.02"
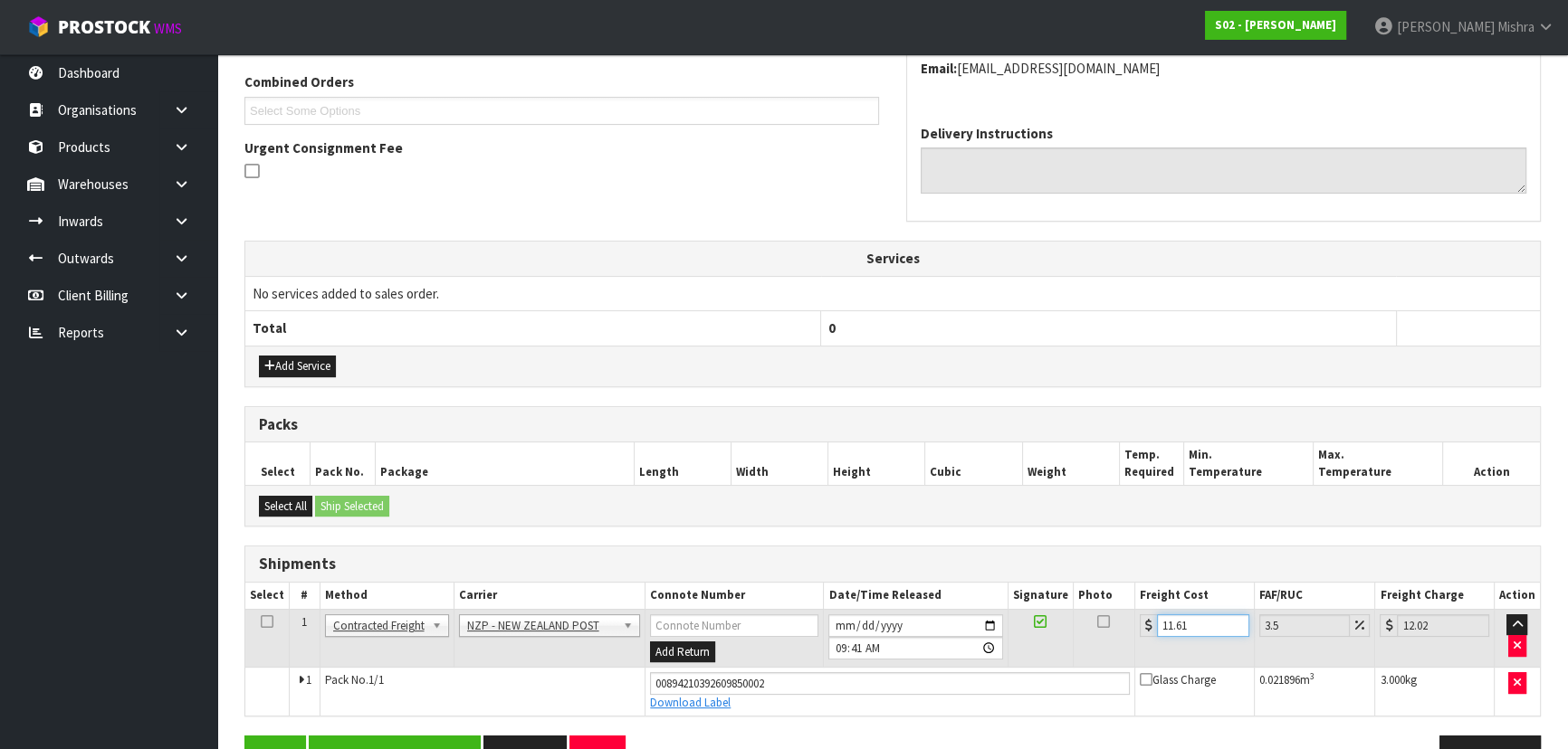
scroll to position [510, 0]
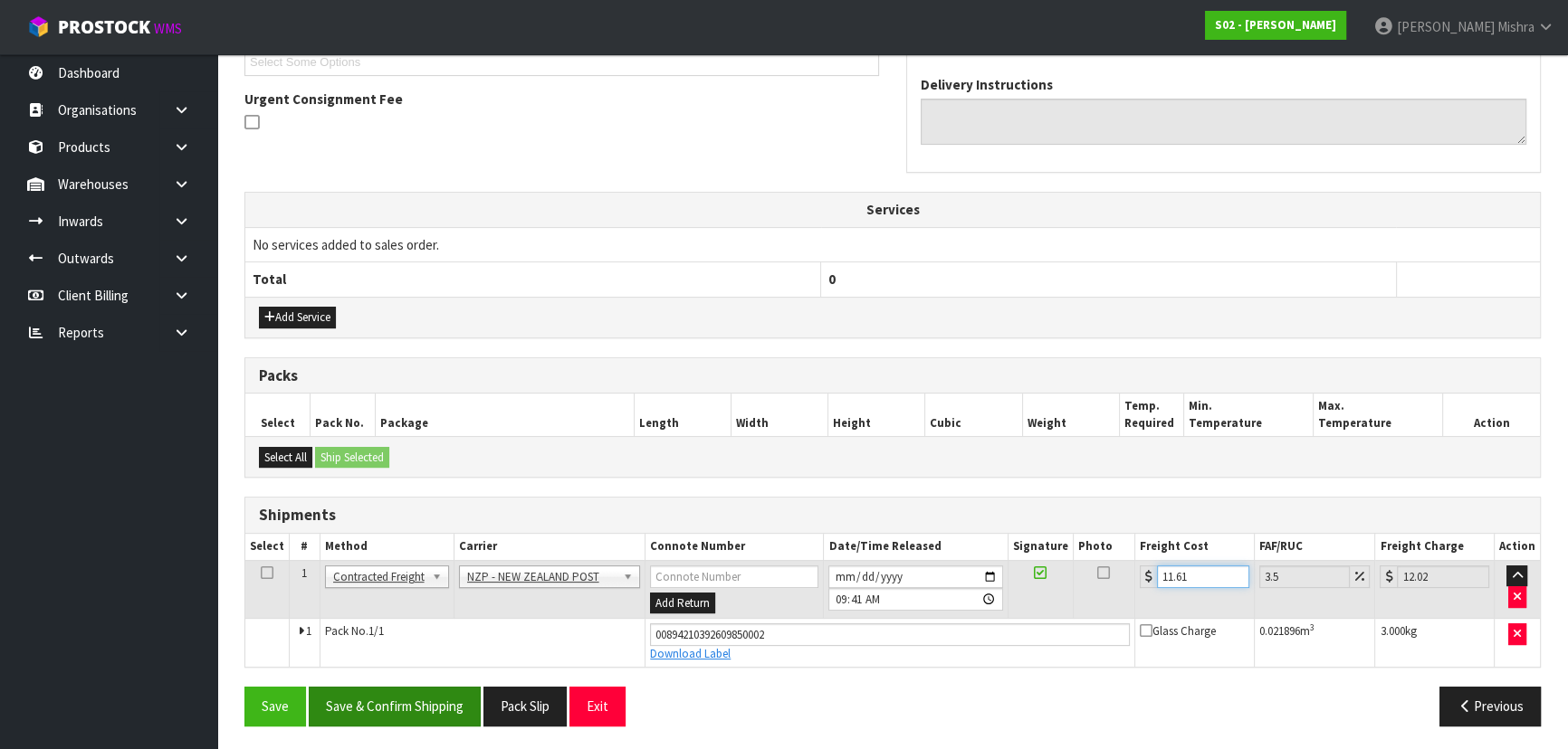
type input "11.61"
click at [429, 706] on button "Save & Confirm Shipping" at bounding box center [395, 706] width 172 height 39
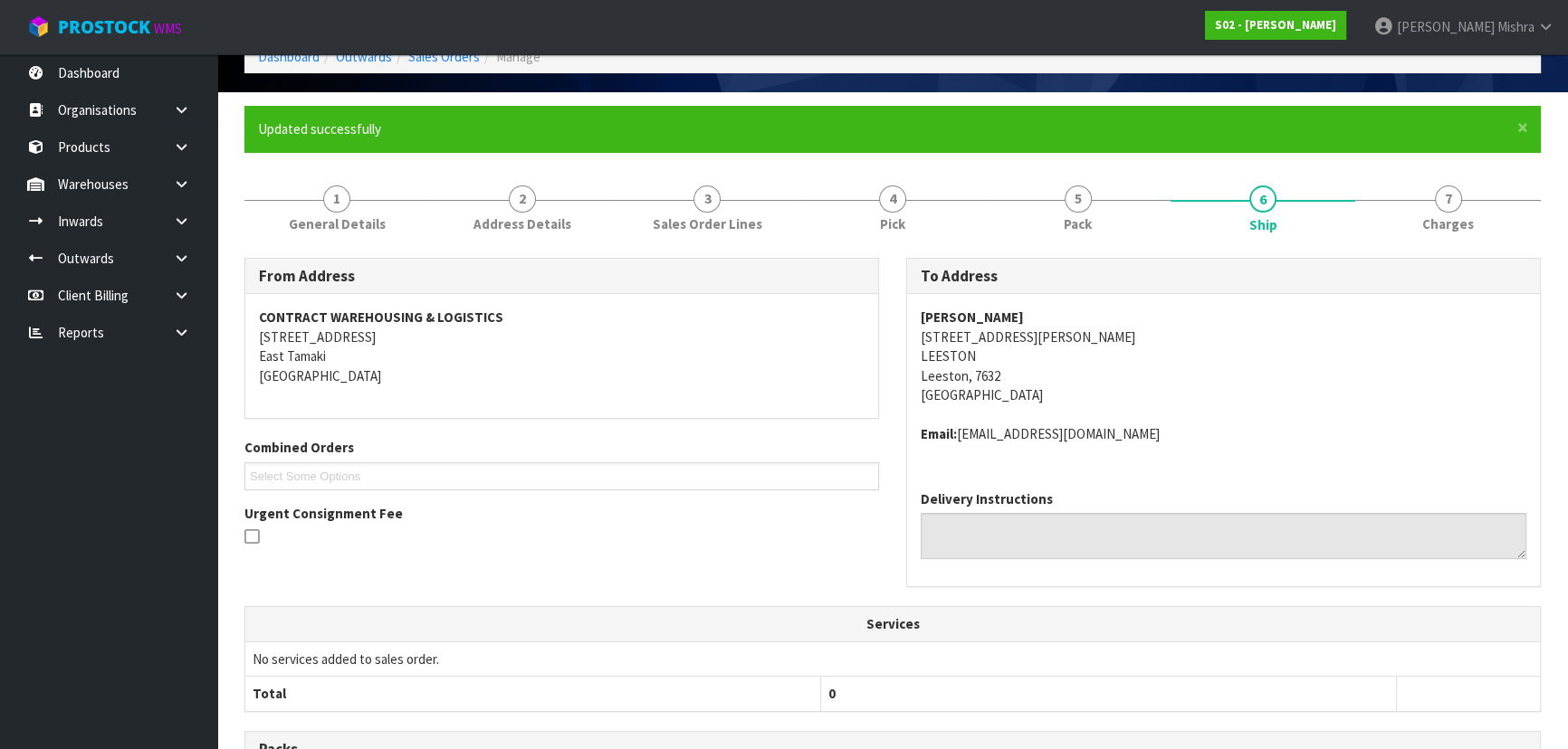
scroll to position [0, 0]
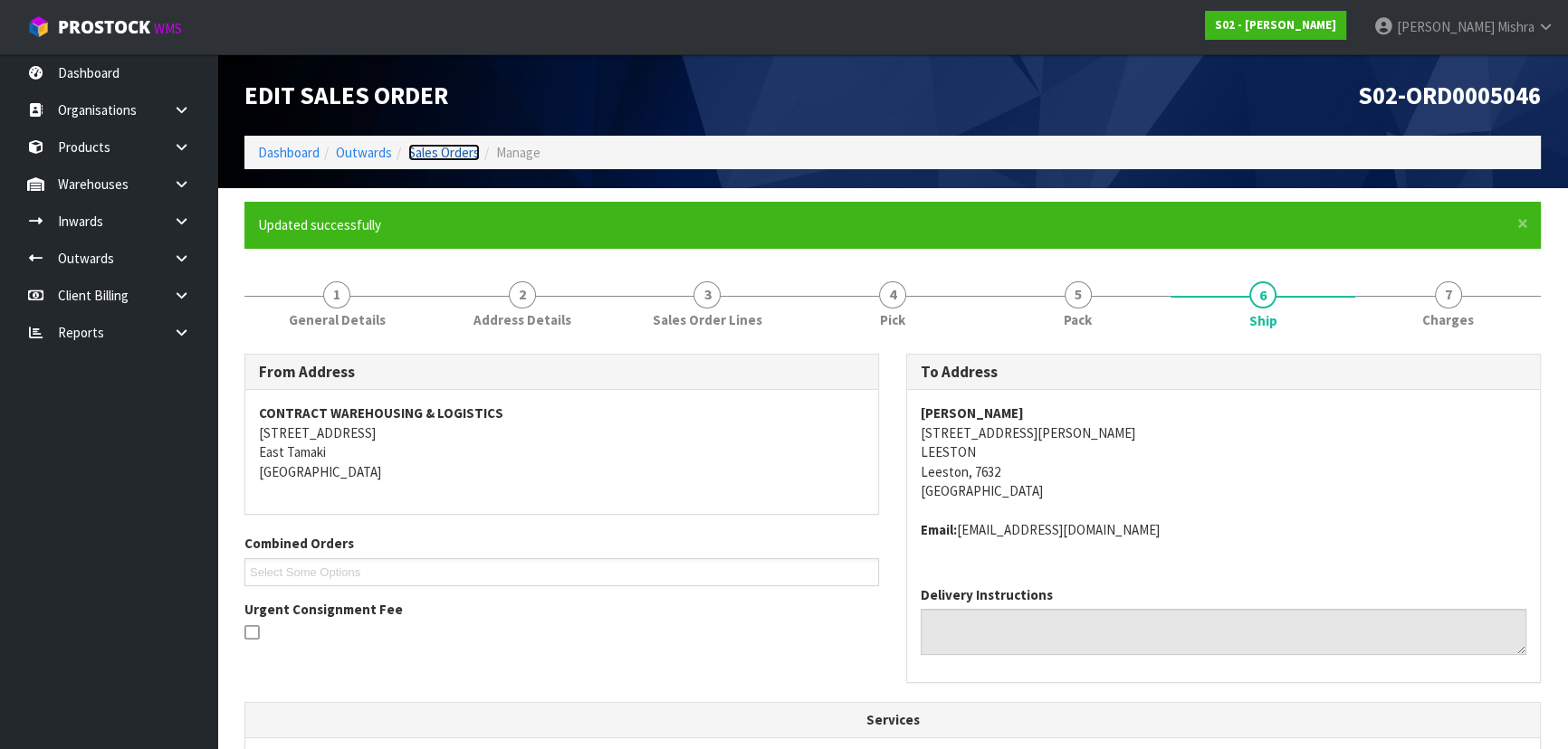
click at [461, 149] on link "Sales Orders" at bounding box center [443, 153] width 71 height 18
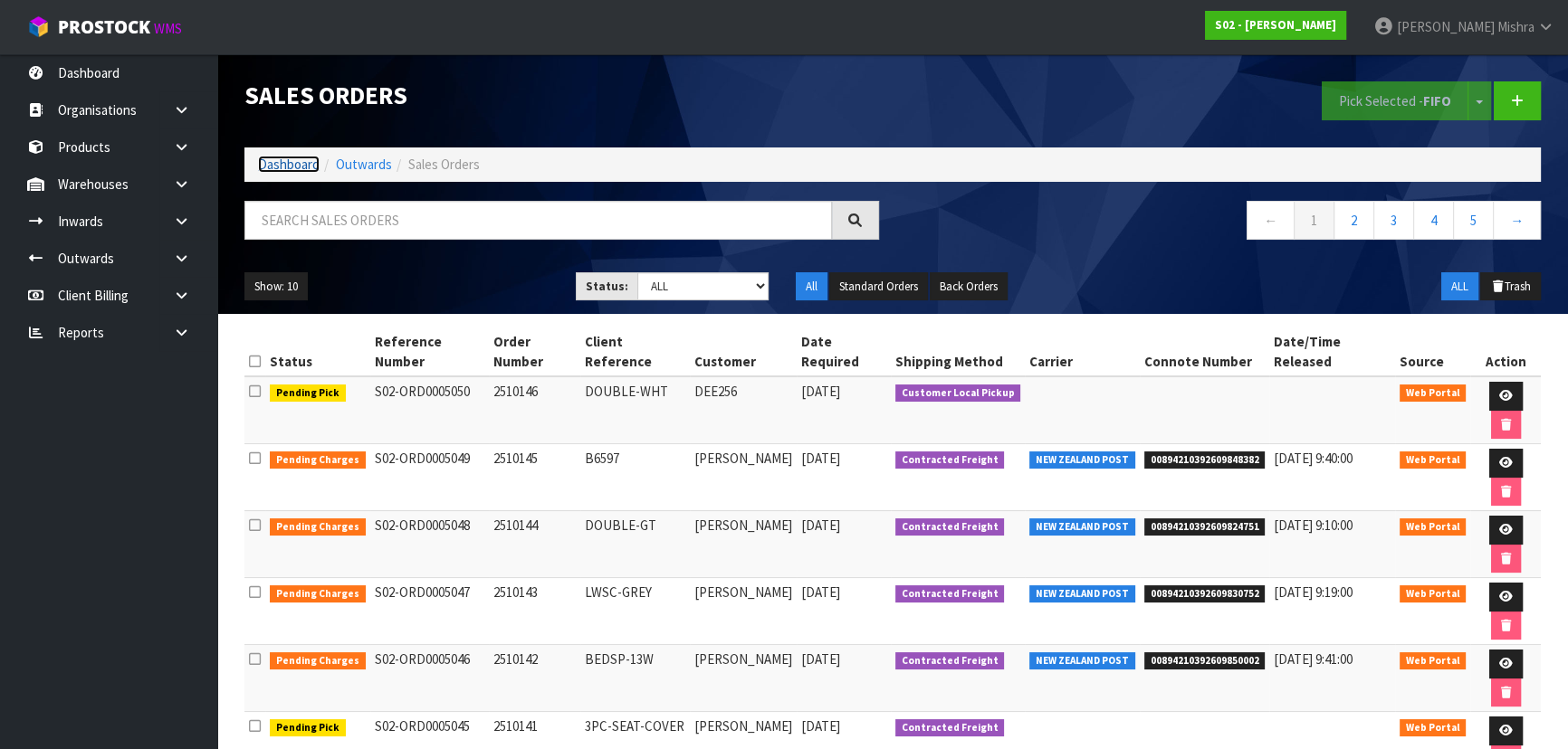
click at [278, 168] on link "Dashboard" at bounding box center [288, 165] width 61 height 18
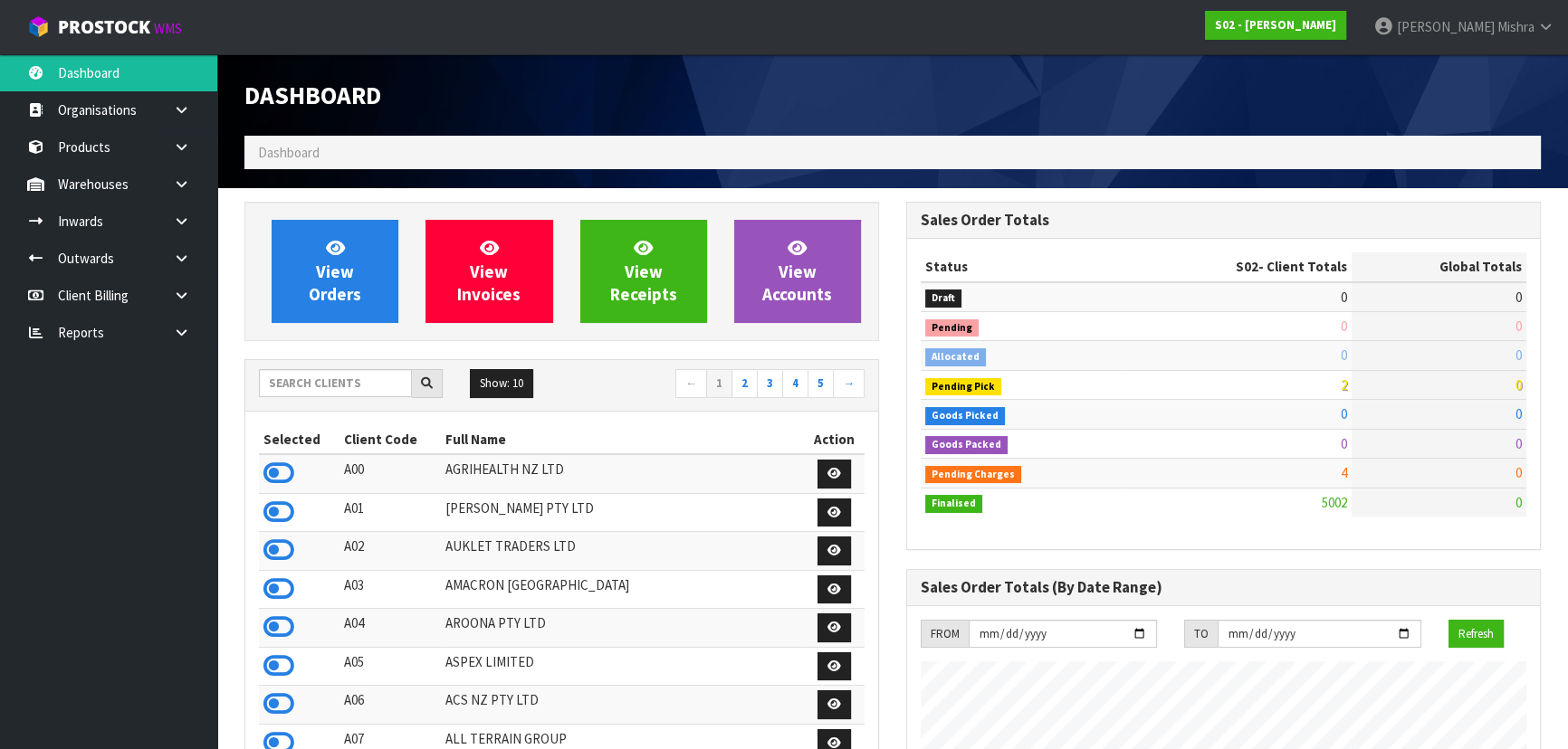
scroll to position [1367, 661]
click at [307, 380] on input "text" at bounding box center [335, 383] width 153 height 28
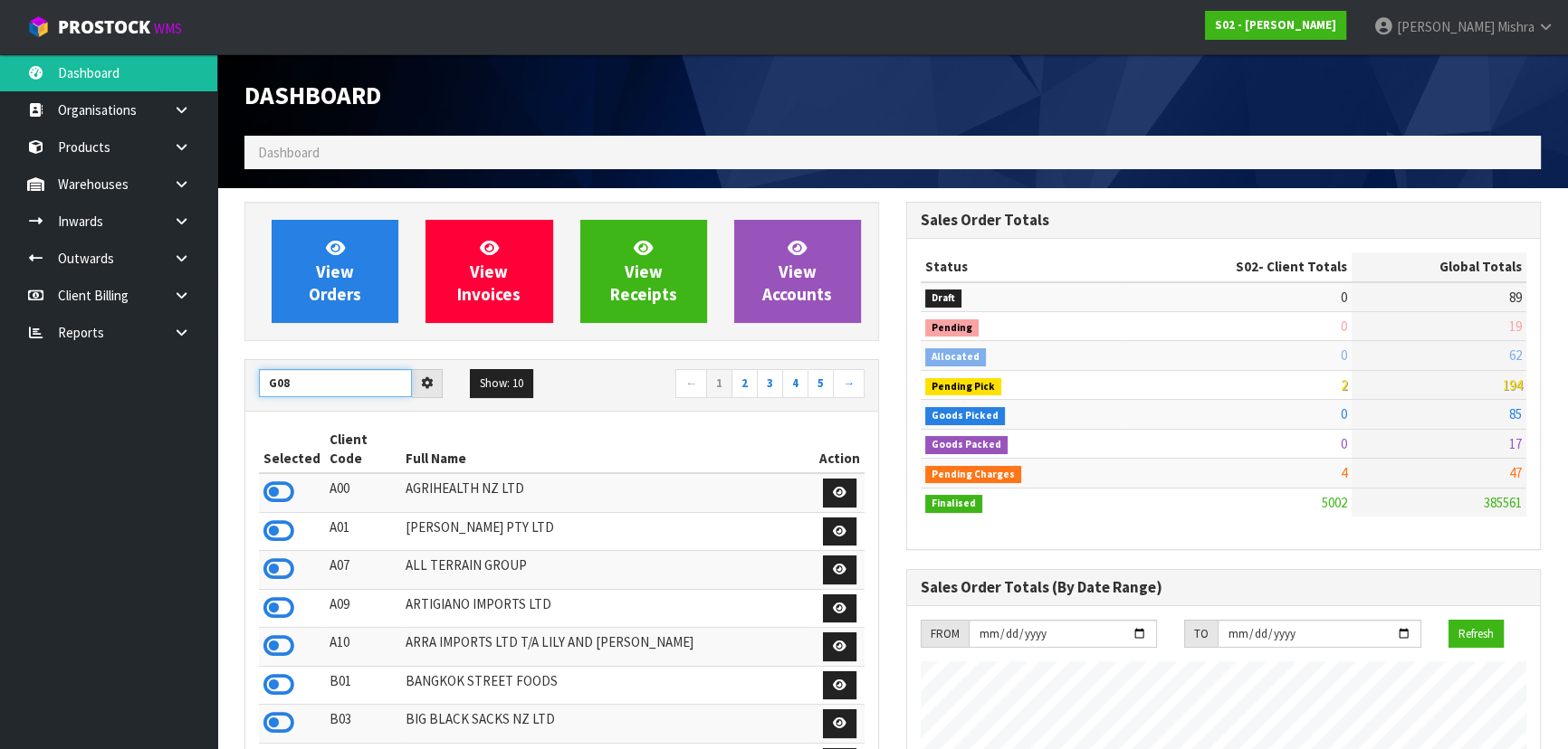
type input "G08"
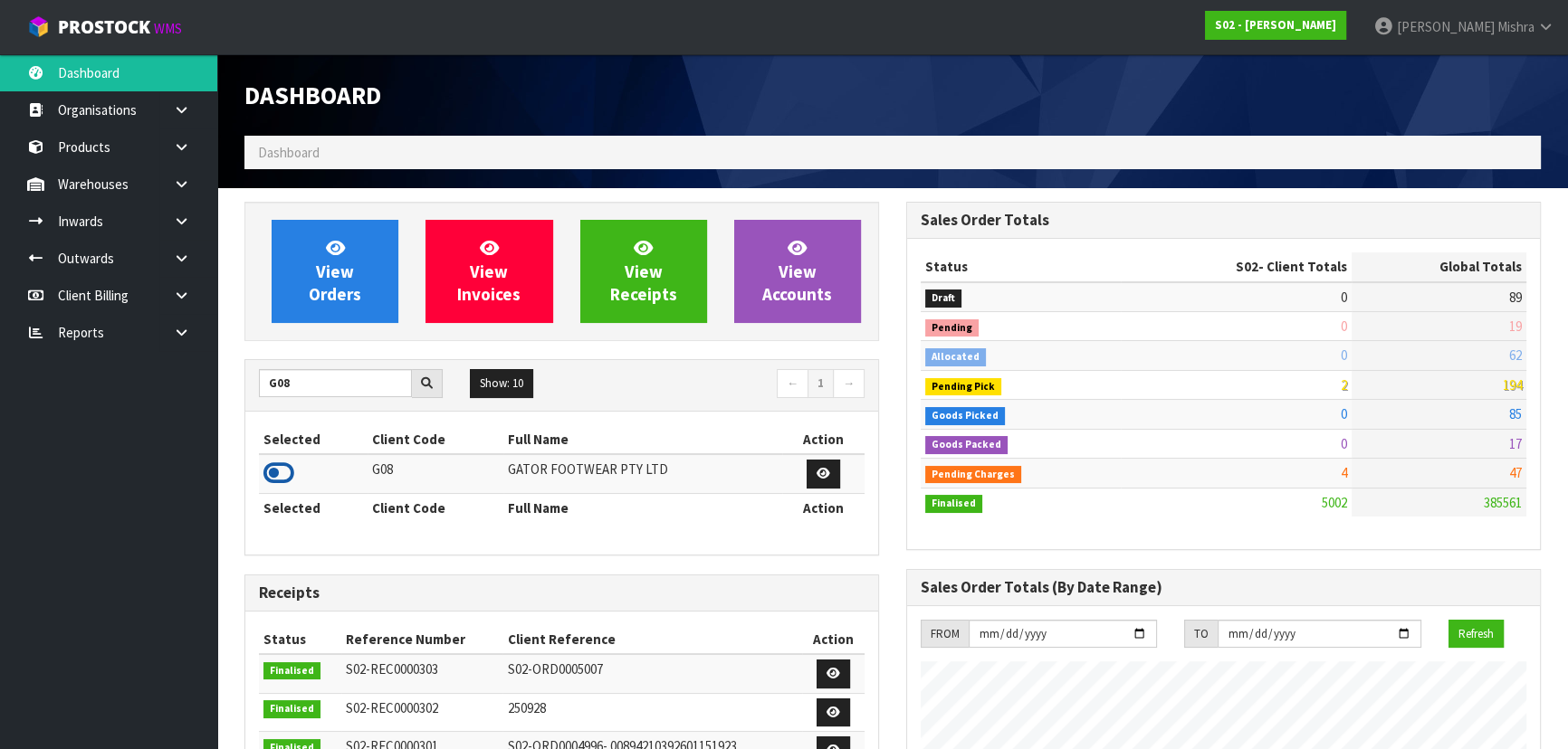
click at [281, 471] on icon at bounding box center [279, 473] width 31 height 27
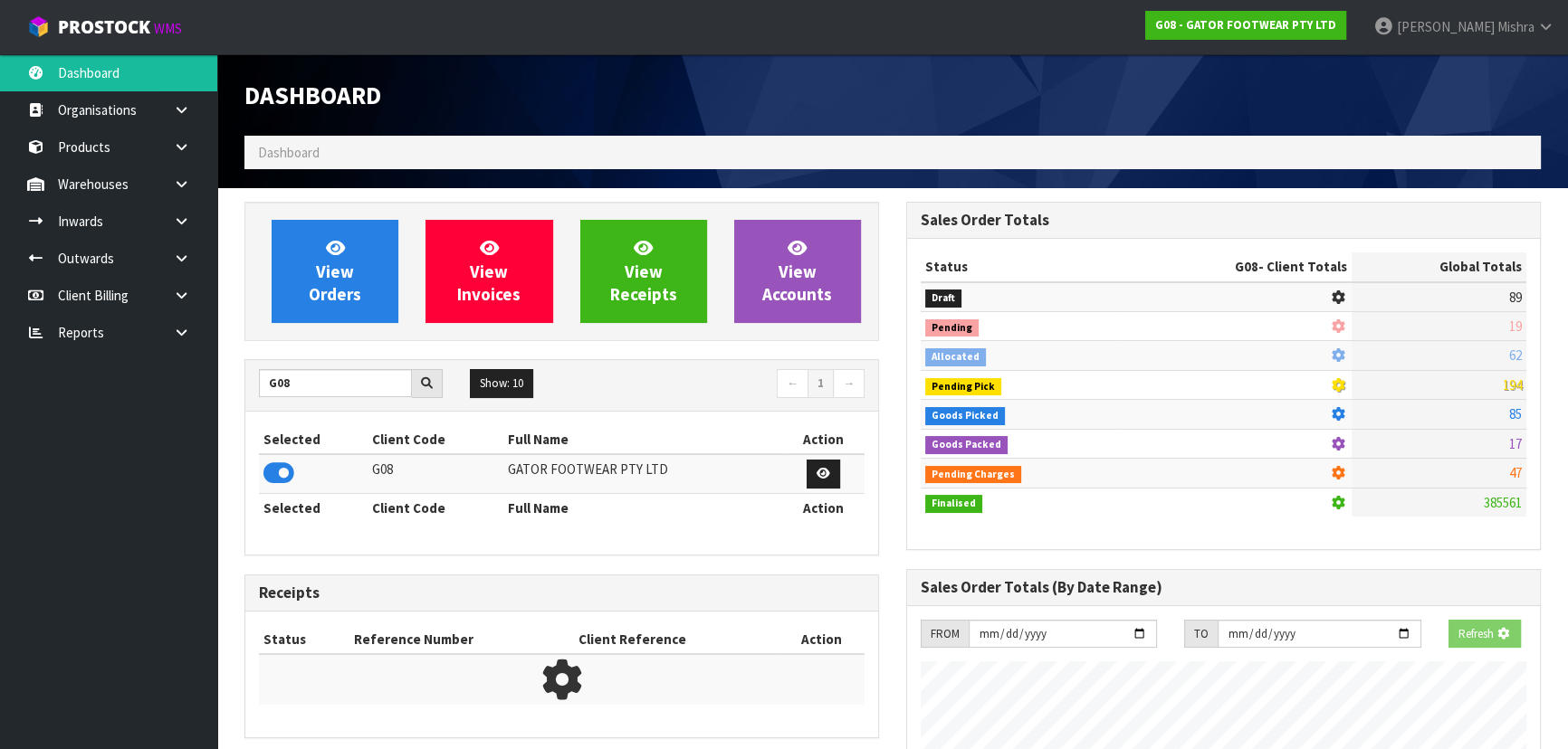
scroll to position [1126, 661]
click at [312, 324] on div "View Orders View Invoices View Receipts View Accounts" at bounding box center [561, 271] width 634 height 139
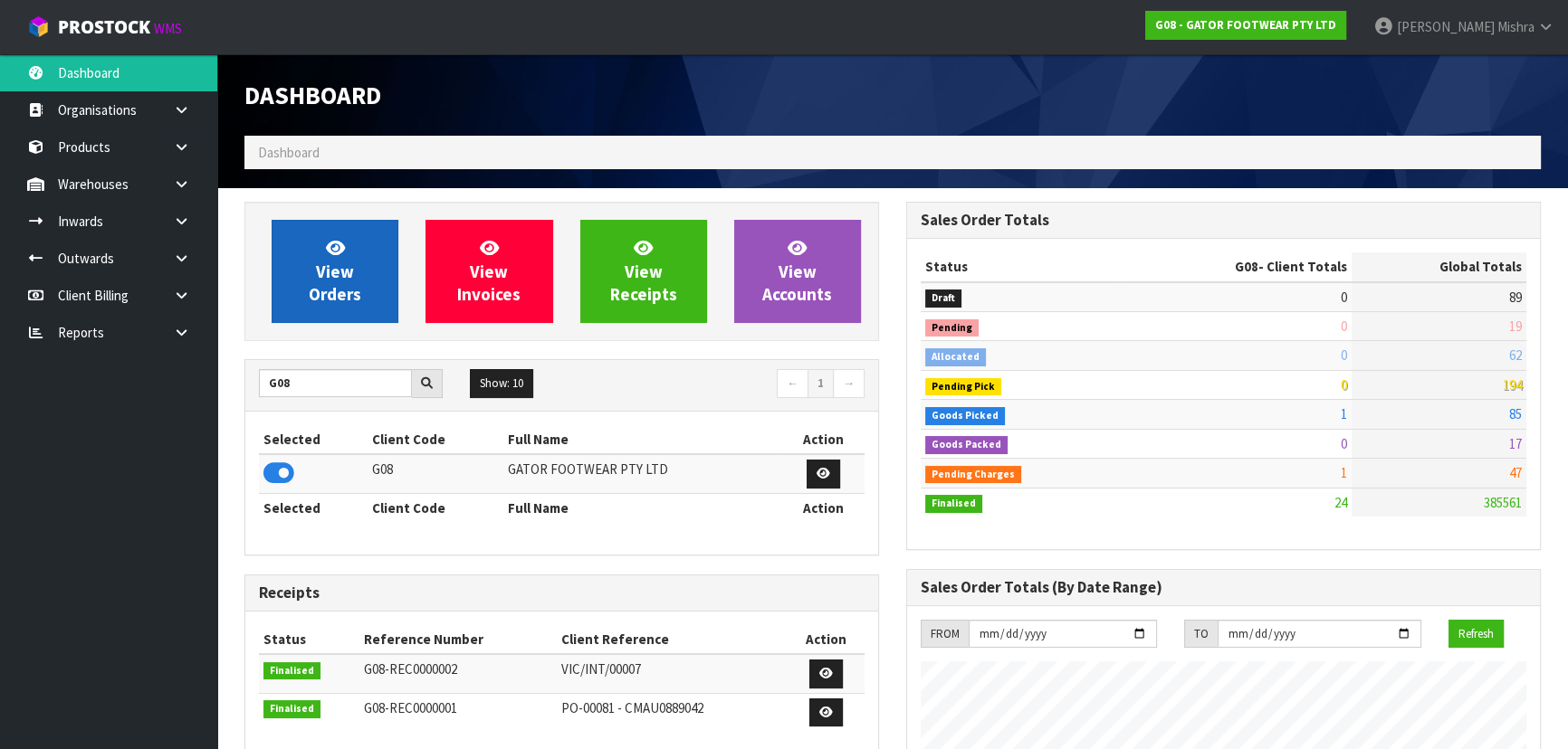
scroll to position [1339, 661]
click at [325, 288] on span "View Orders" at bounding box center [335, 271] width 53 height 68
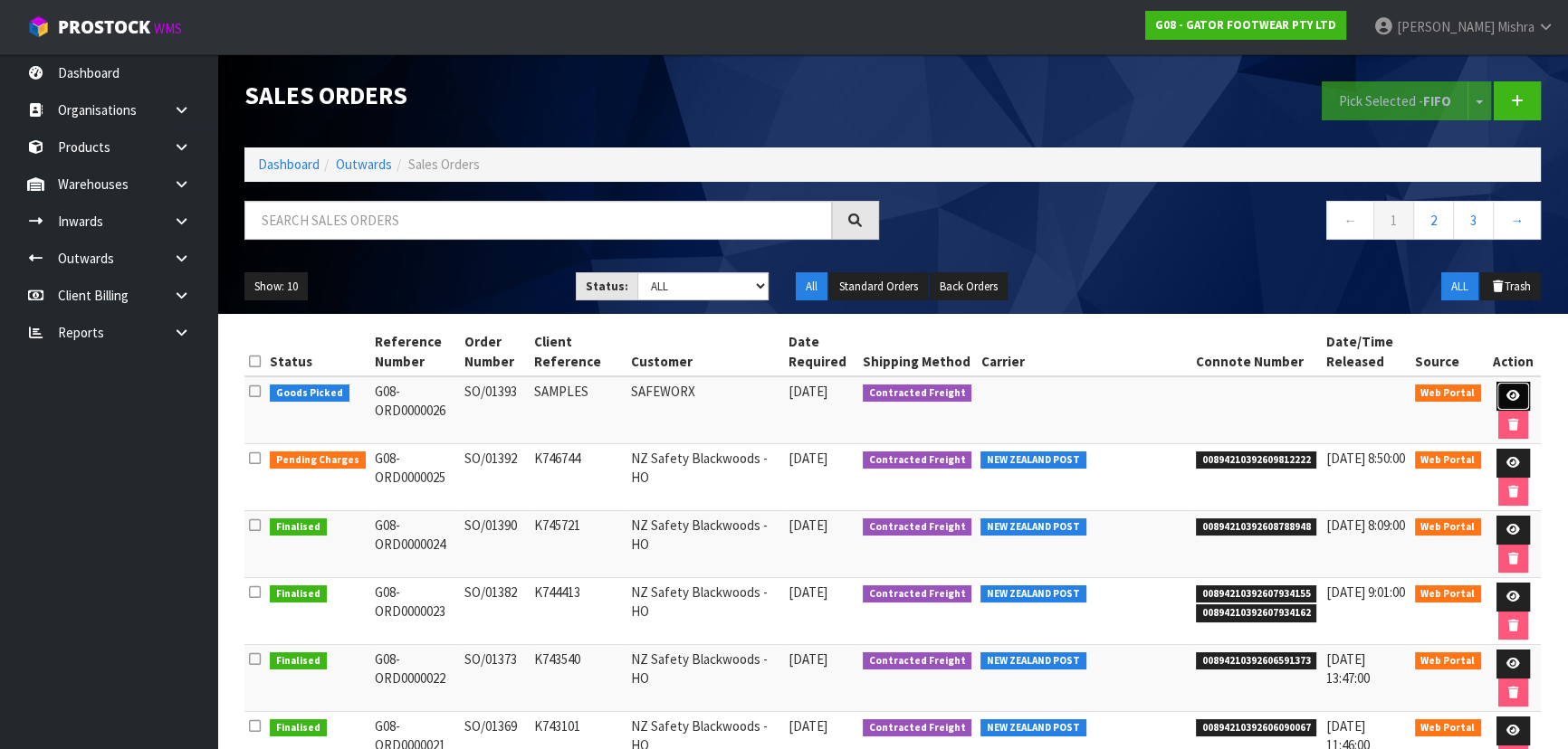
click at [1496, 389] on link at bounding box center [1512, 396] width 33 height 29
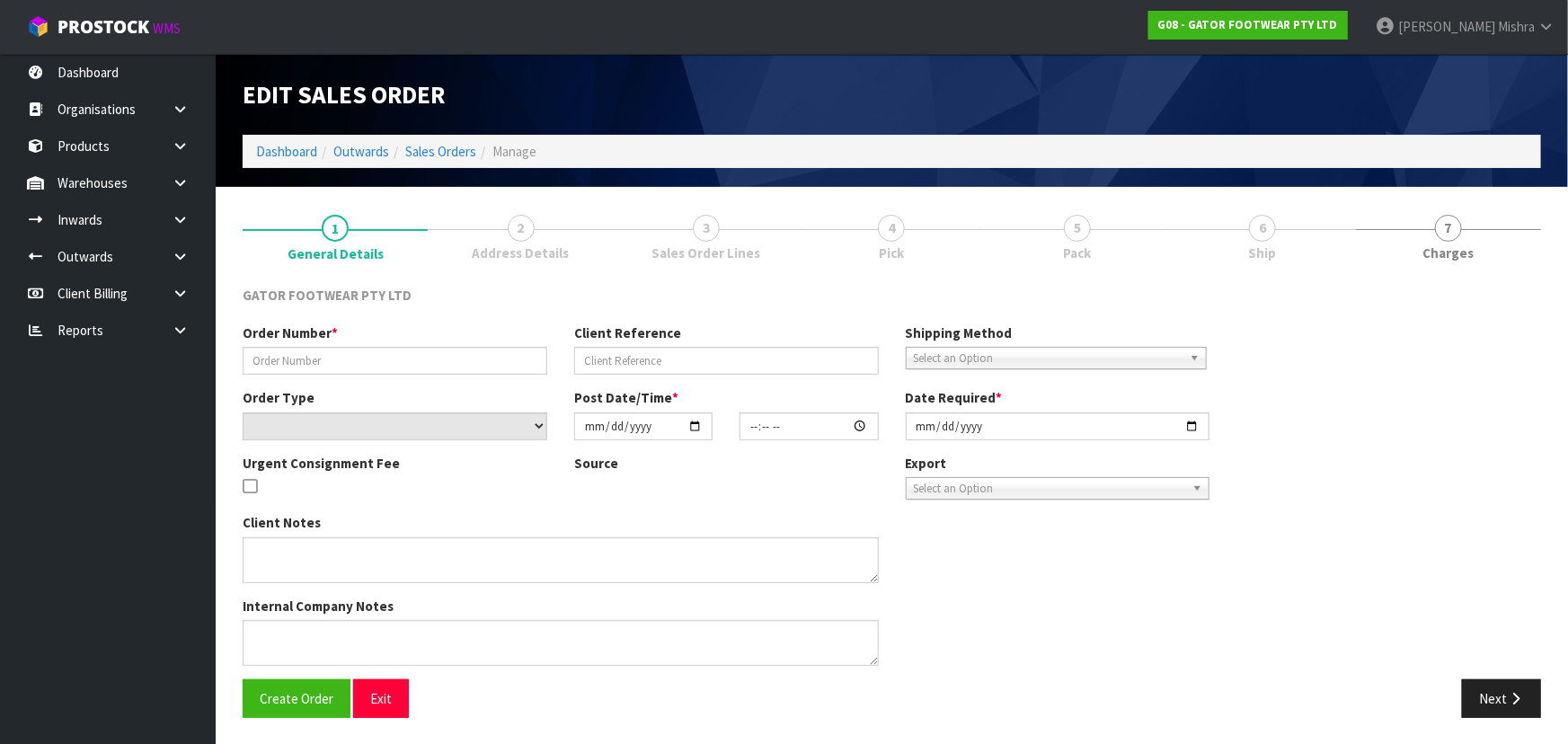
type input "SO/01393"
type input "SAMPLES"
select select "number:0"
type input "[DATE]"
type input "05:43:00.000"
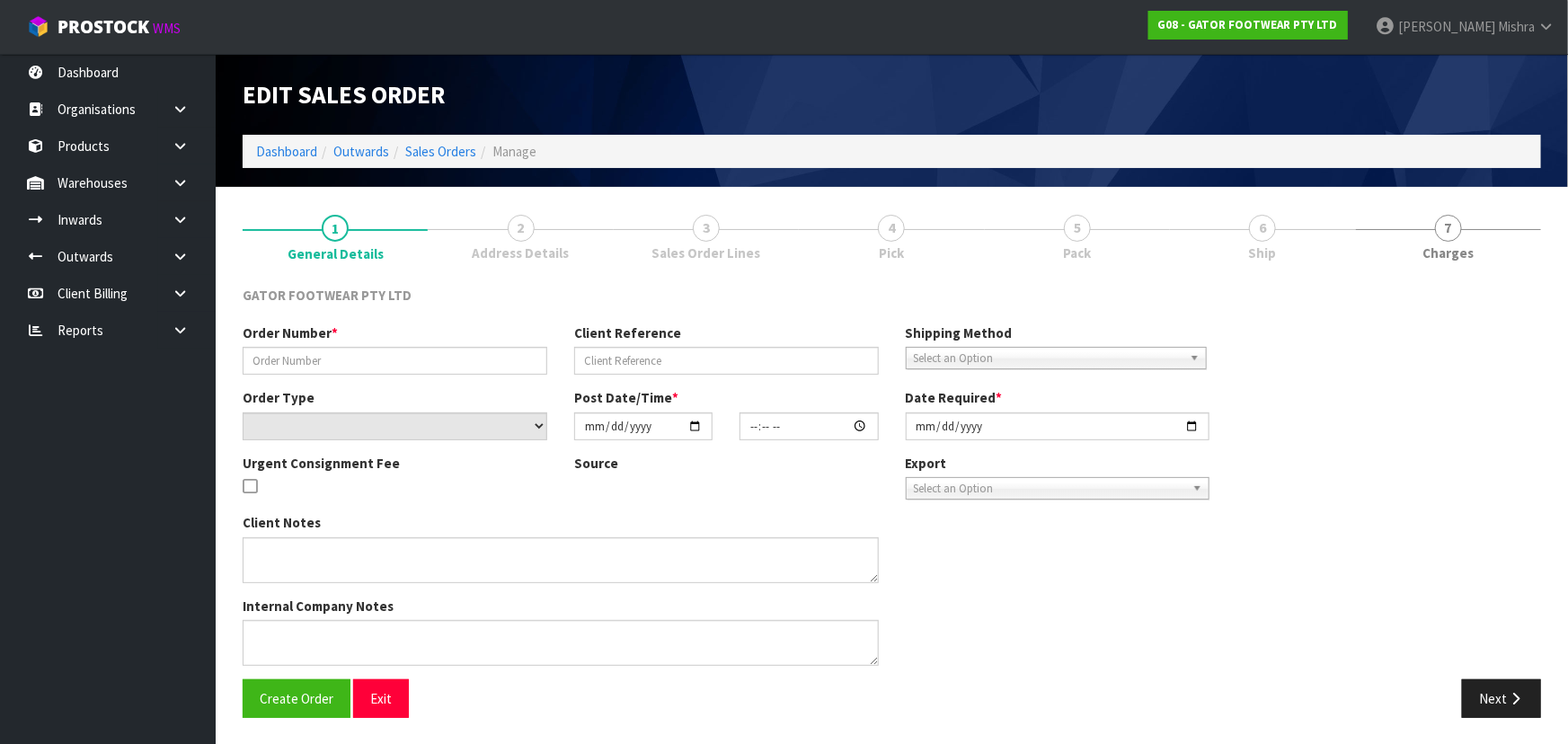
type input "[DATE]"
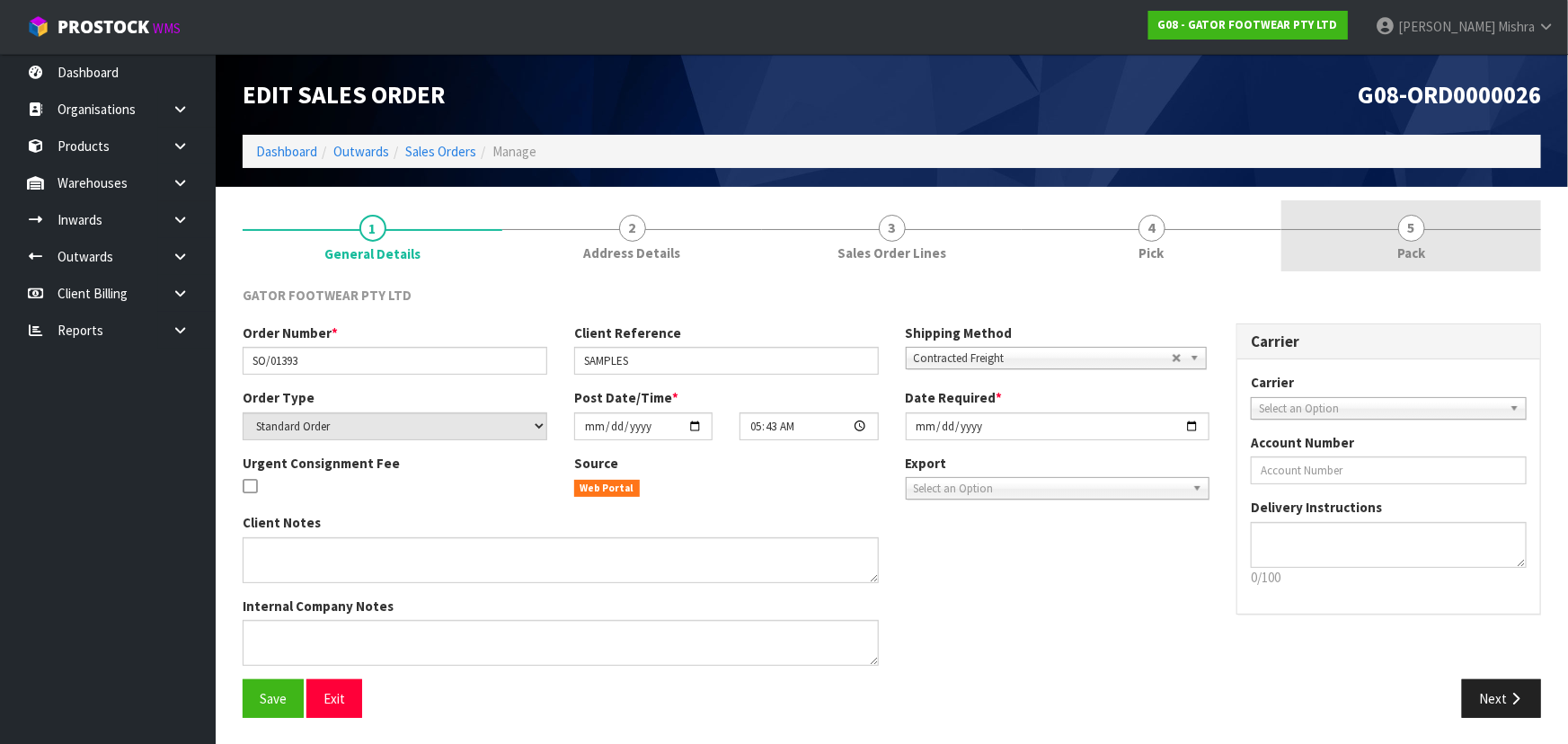
click at [1407, 246] on span "Pack" at bounding box center [1410, 253] width 28 height 19
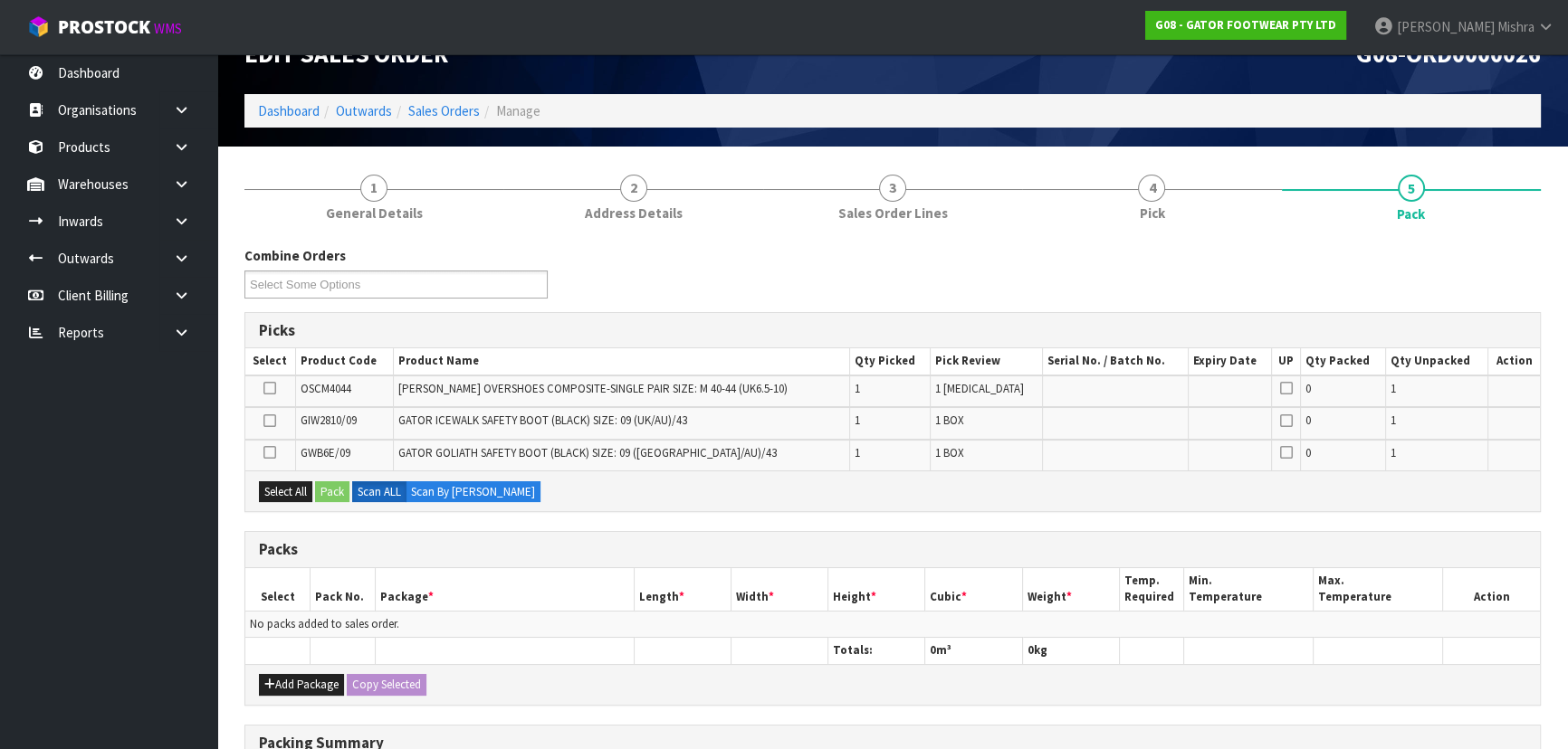
scroll to position [82, 0]
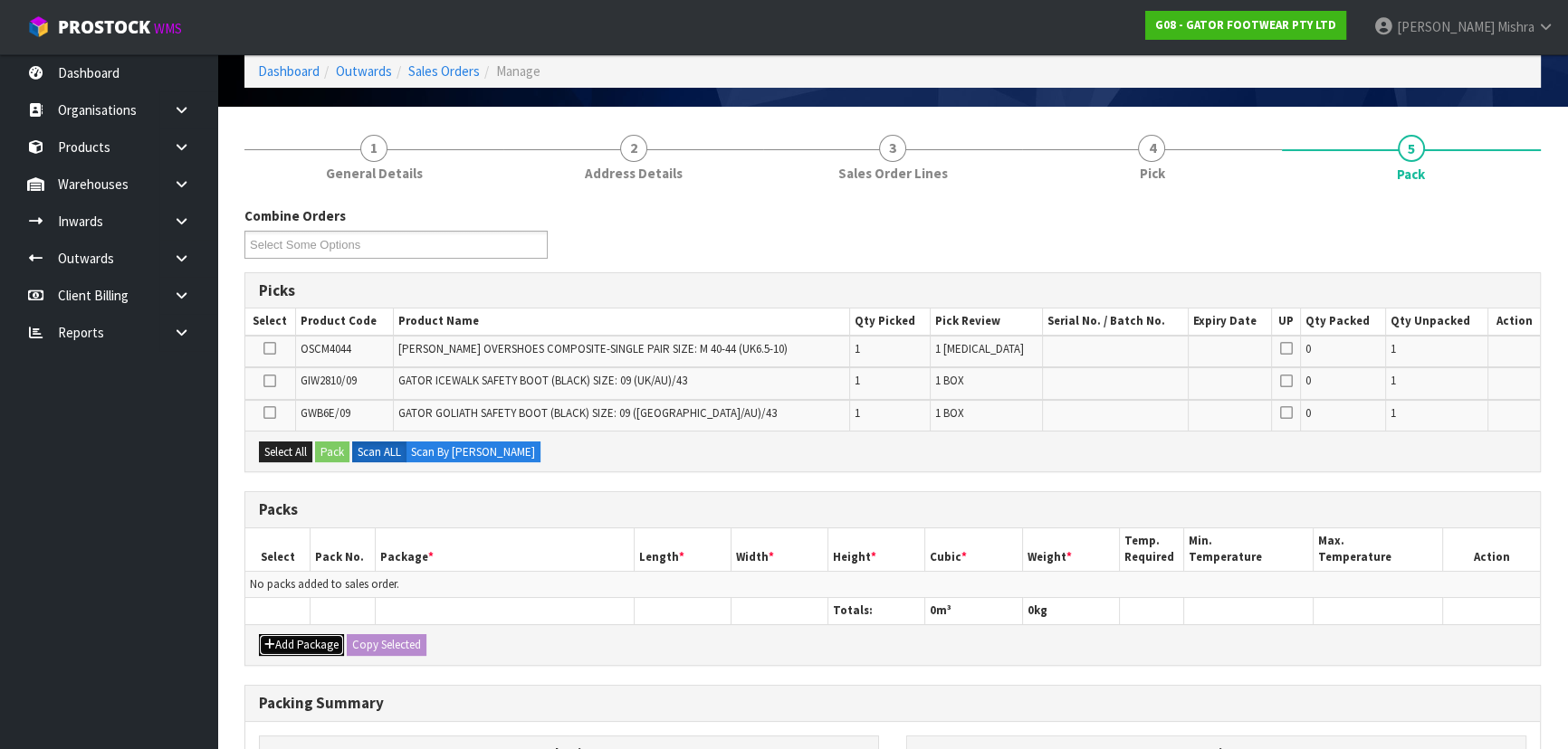
click at [293, 641] on button "Add Package" at bounding box center [301, 645] width 85 height 21
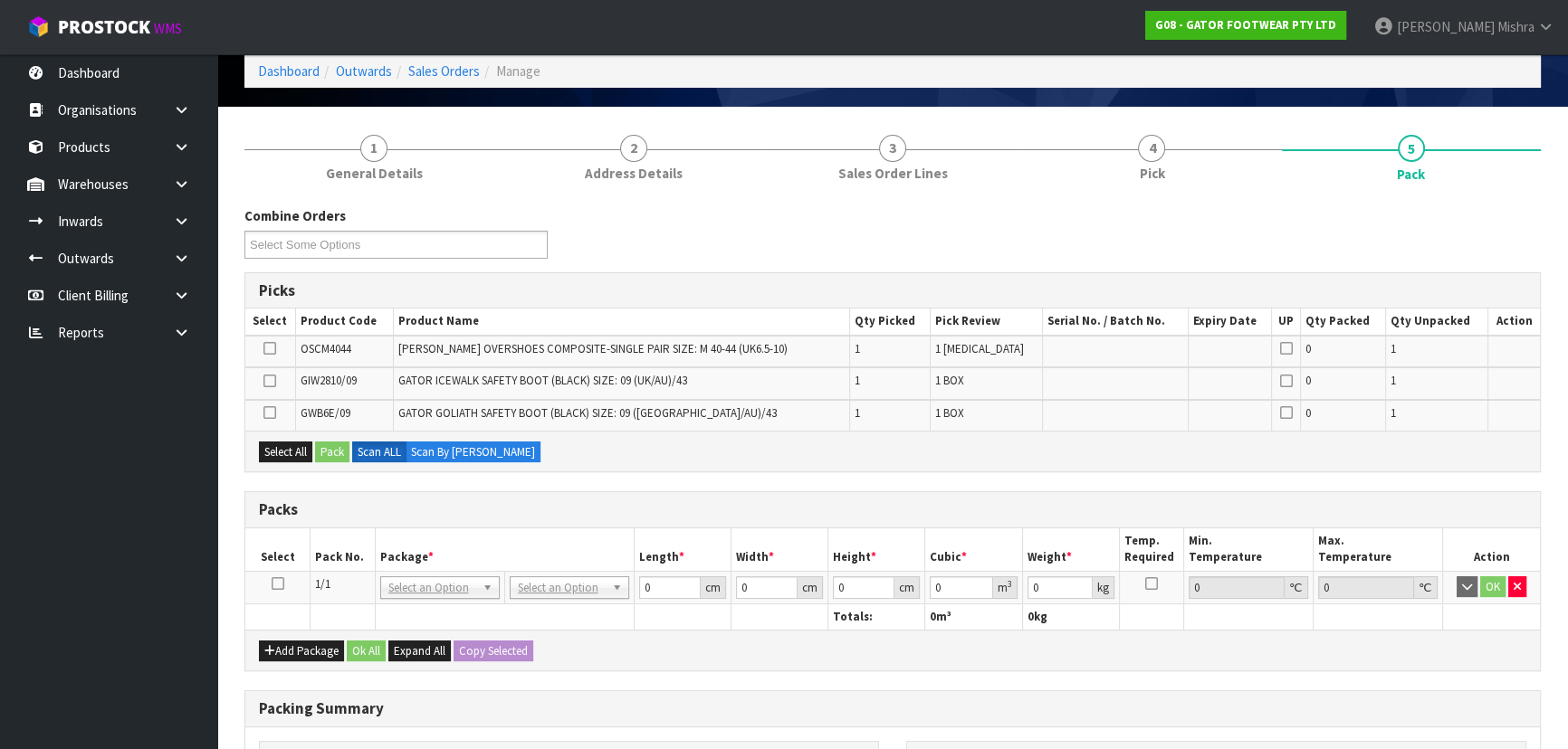
click at [280, 584] on icon at bounding box center [278, 583] width 13 height 1
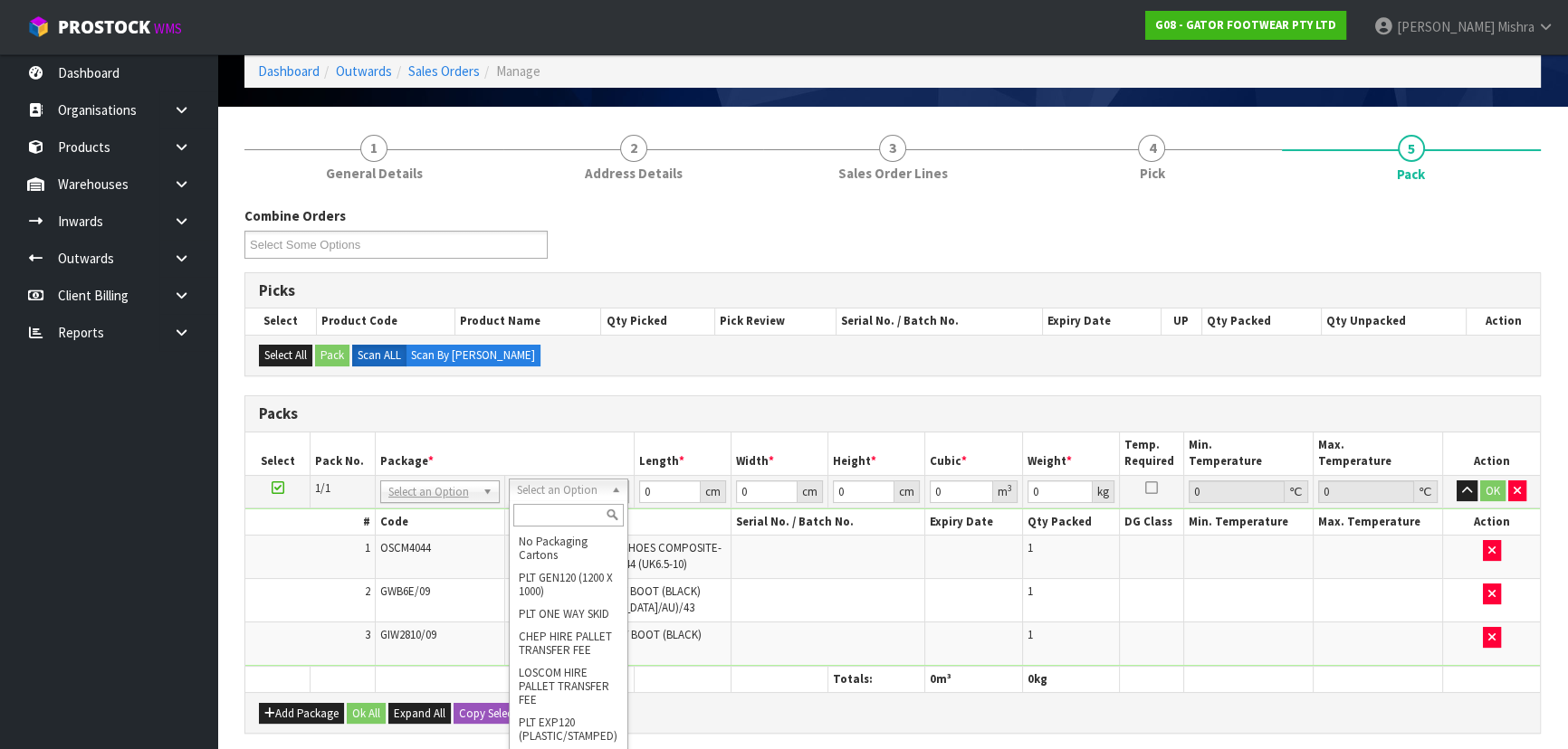
click at [564, 517] on input "text" at bounding box center [568, 514] width 110 height 22
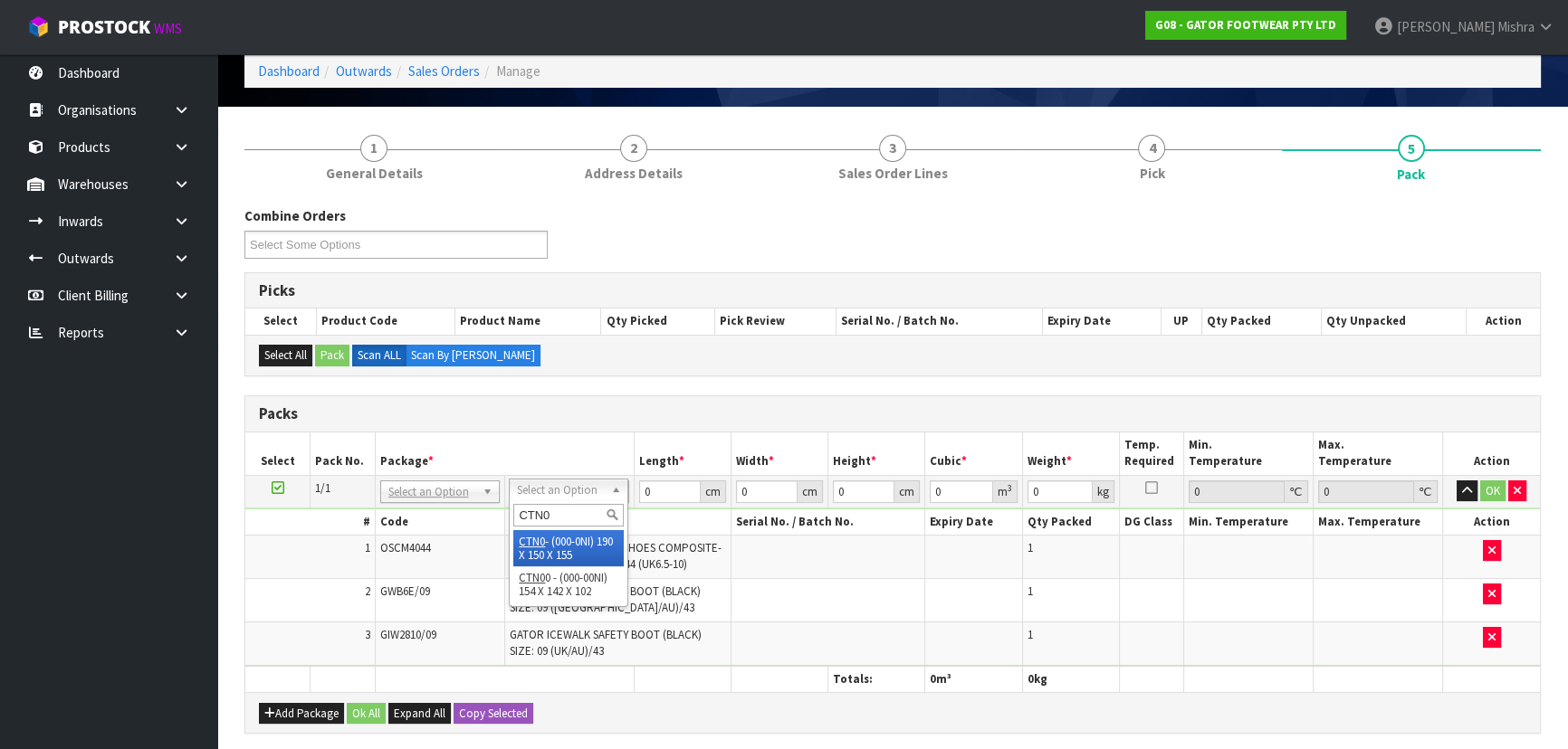
type input "CTN0"
type input "19"
type input "15"
type input "15.5"
type input "0.004417"
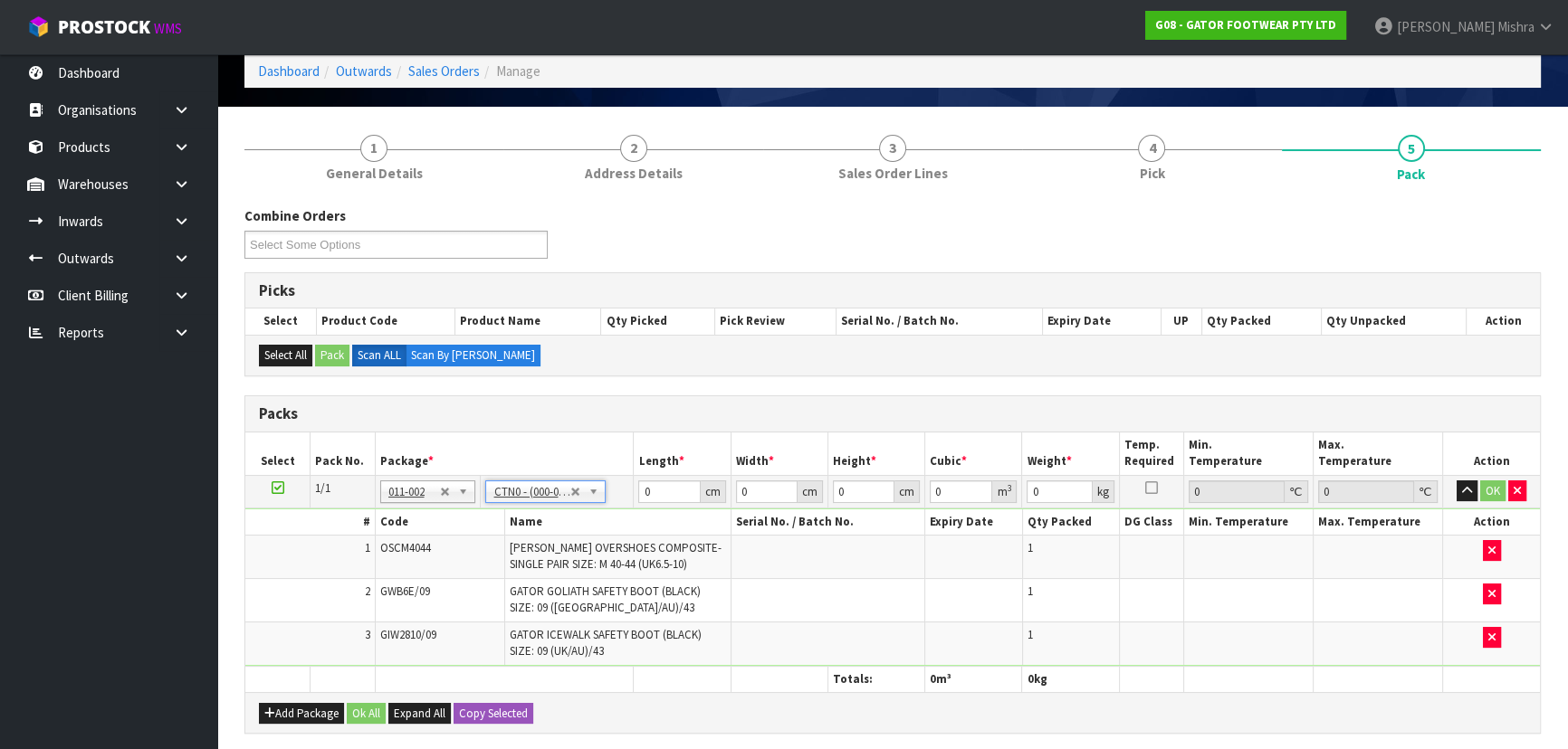
type input "5"
drag, startPoint x: 656, startPoint y: 490, endPoint x: 630, endPoint y: 487, distance: 26.2
click at [630, 487] on tr "1/1 NONE 007-001 007-002 007-004 007-009 007-013 007-014 007-015 007-017 007-01…" at bounding box center [893, 491] width 1294 height 32
type input "5"
type input "0.001162"
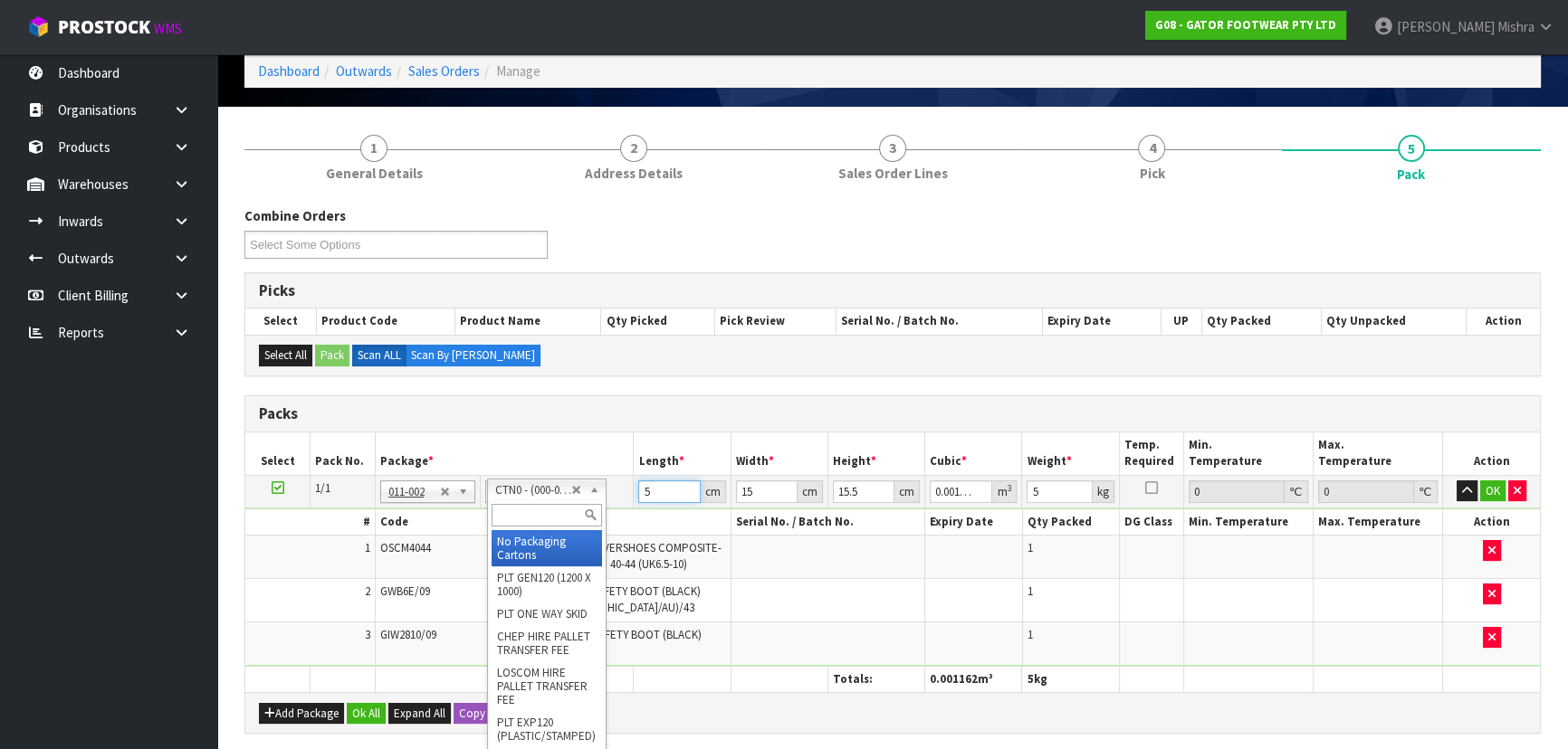
type input "5"
click at [547, 512] on input "text" at bounding box center [546, 514] width 110 height 22
type input "CTN9"
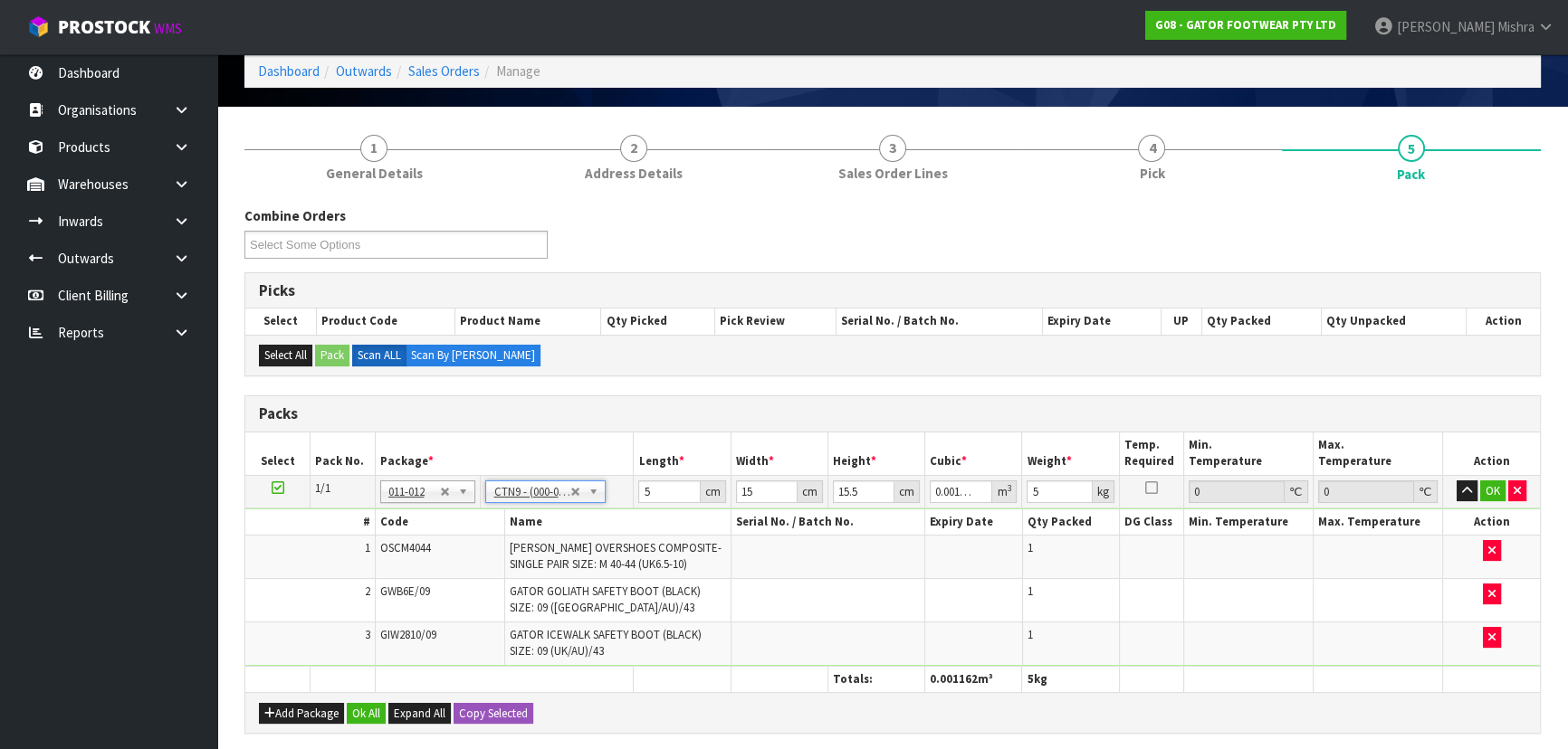
type input "51"
type input "38"
type input "58.5"
type input "0.113373"
drag, startPoint x: 674, startPoint y: 490, endPoint x: 600, endPoint y: 490, distance: 74.0
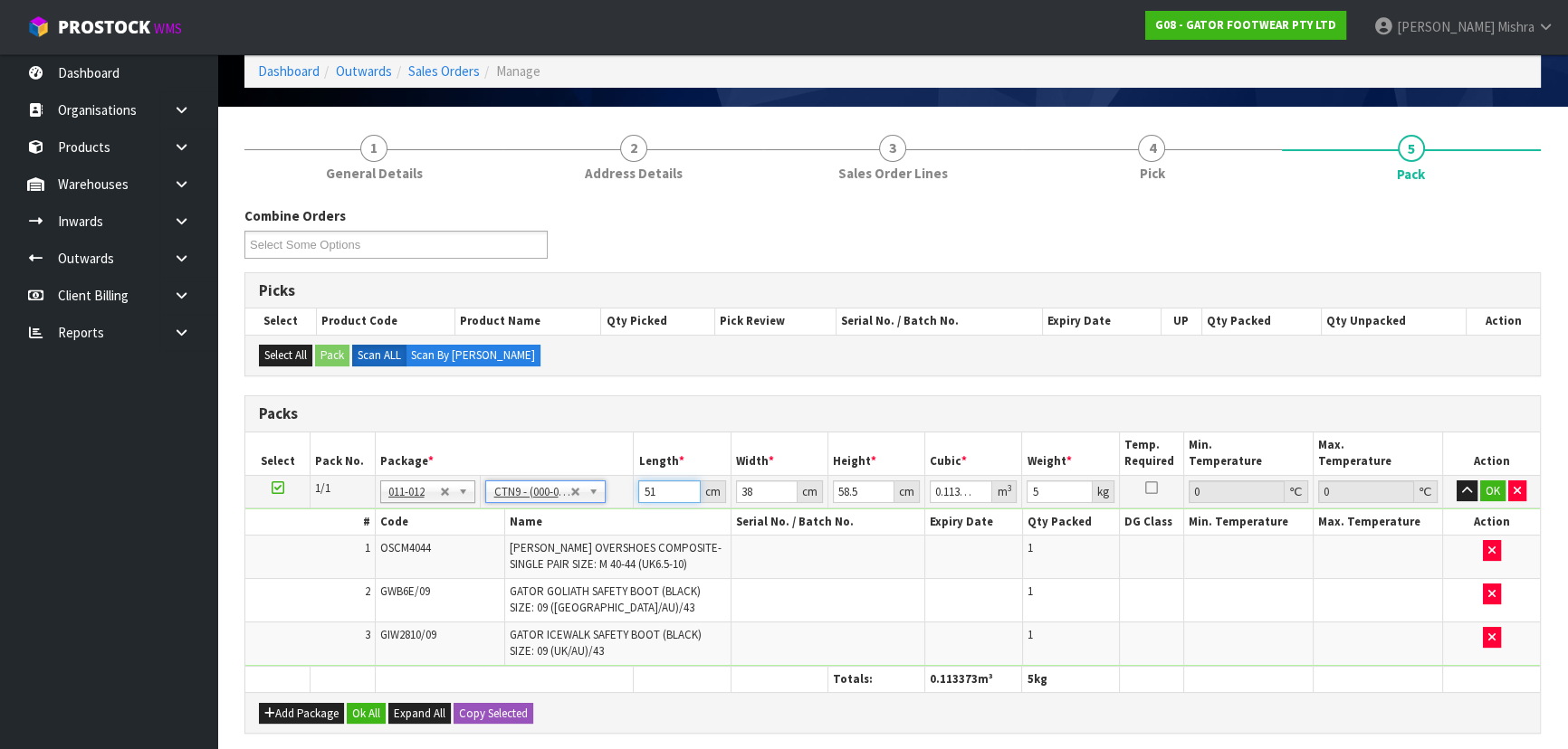
click at [600, 490] on tr "1/1 NONE 007-001 007-002 007-004 007-009 007-013 007-014 007-015 007-017 007-01…" at bounding box center [893, 491] width 1294 height 32
type input "5"
type input "0.011115"
type input "54"
type input "0.120042"
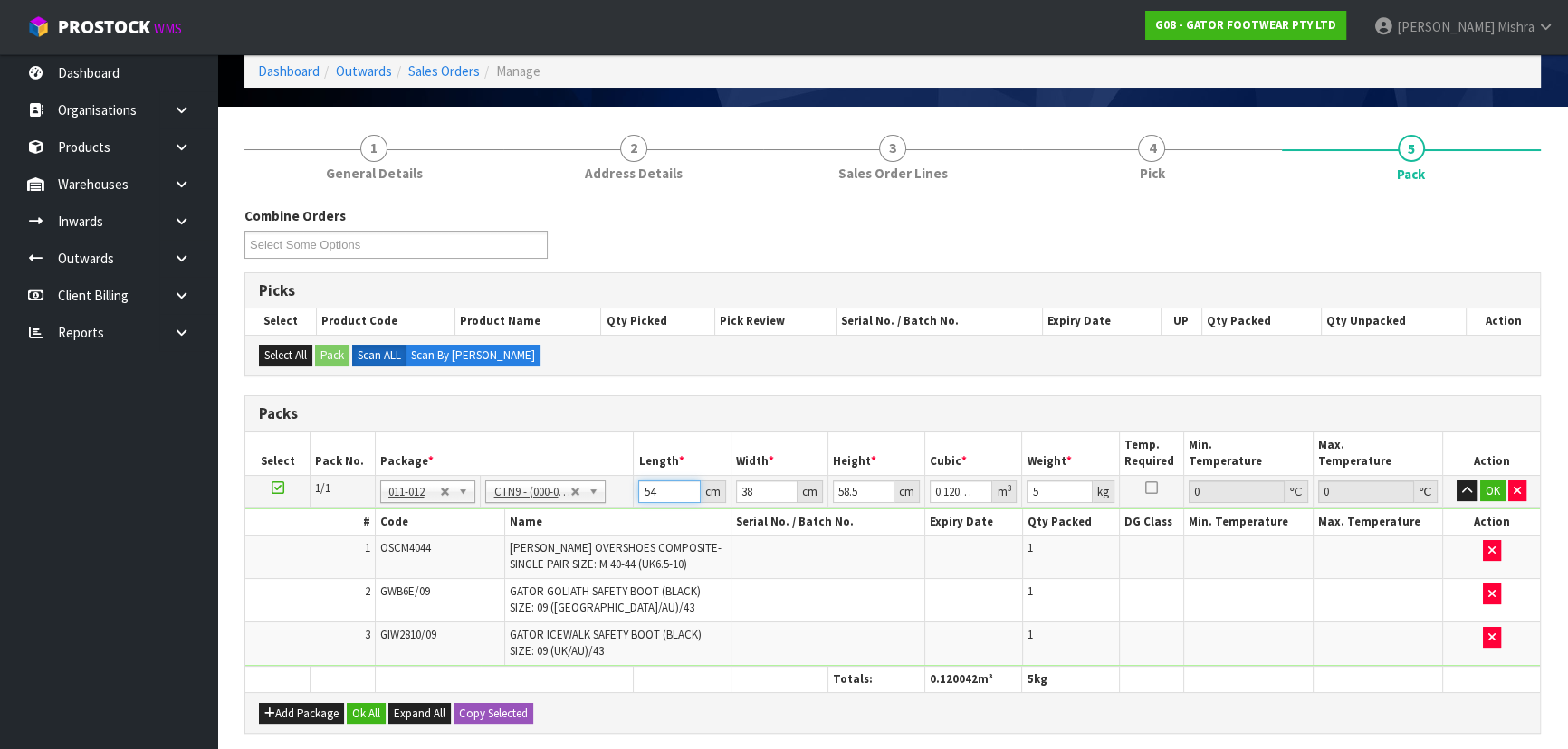
type input "54"
type input "4"
type input "0.012636"
type input "40"
type input "0.12636"
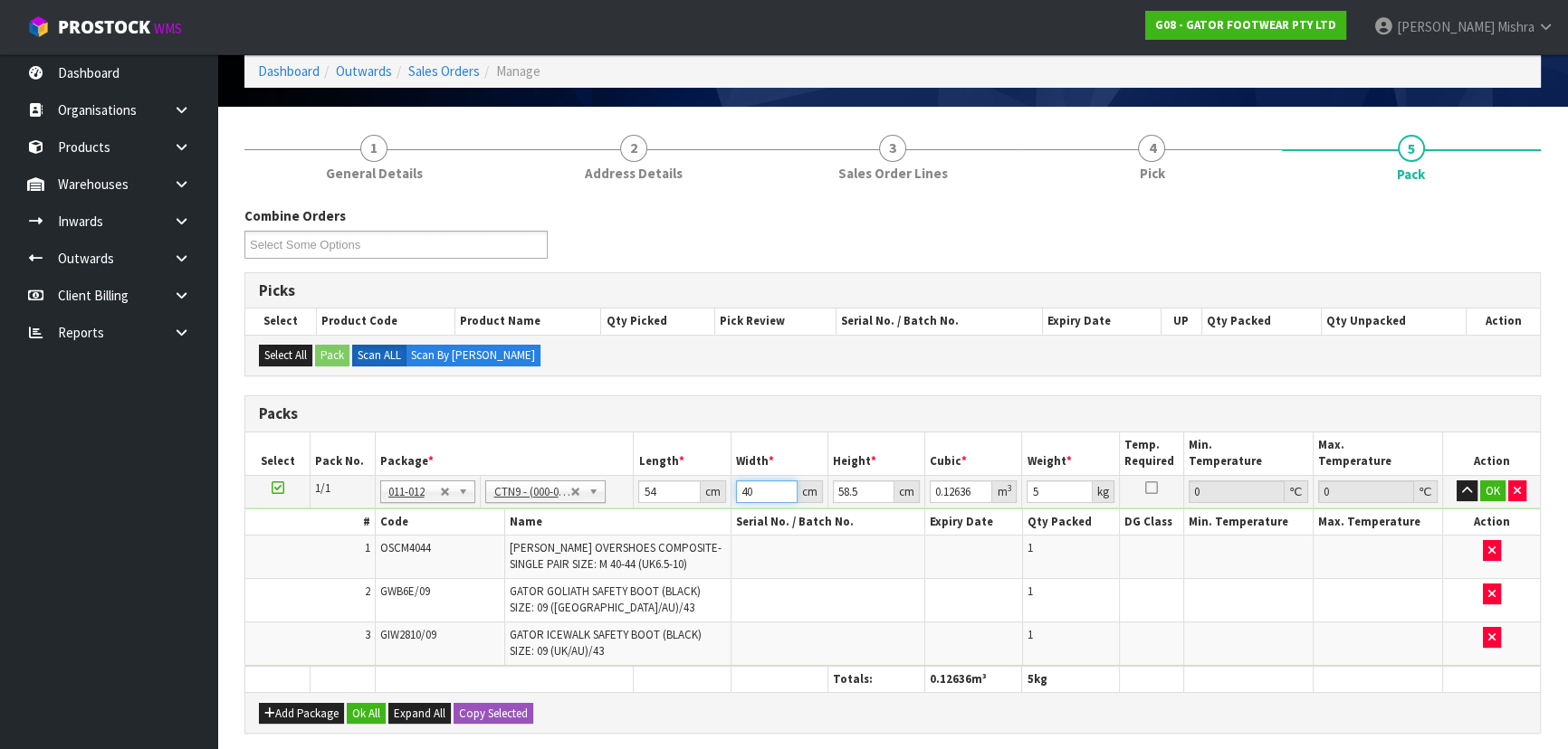
type input "40"
type input "3"
type input "0.00648"
type input "37"
type input "0.07992"
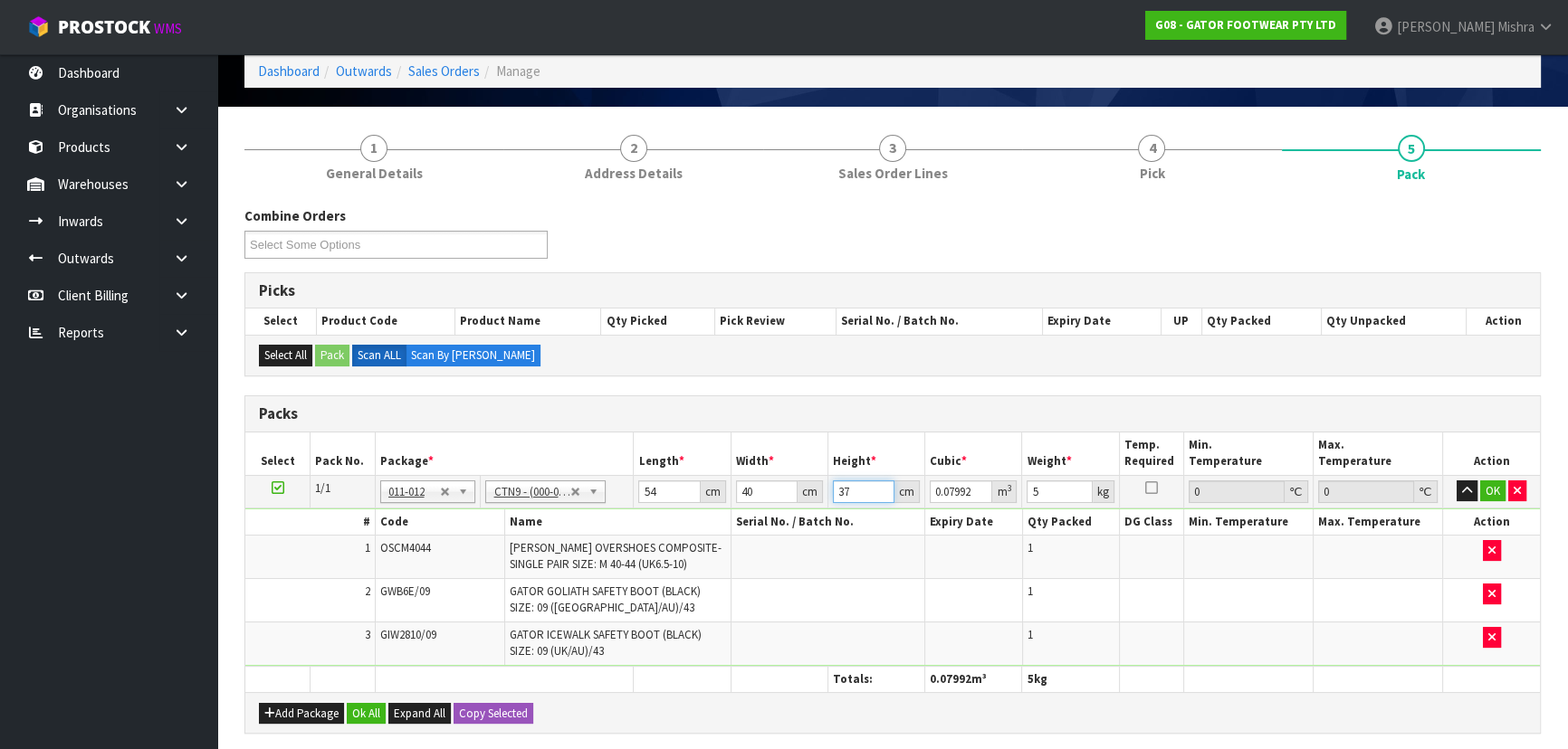
type input "37"
type input "9"
click at [376, 704] on button "Ok All" at bounding box center [366, 714] width 39 height 21
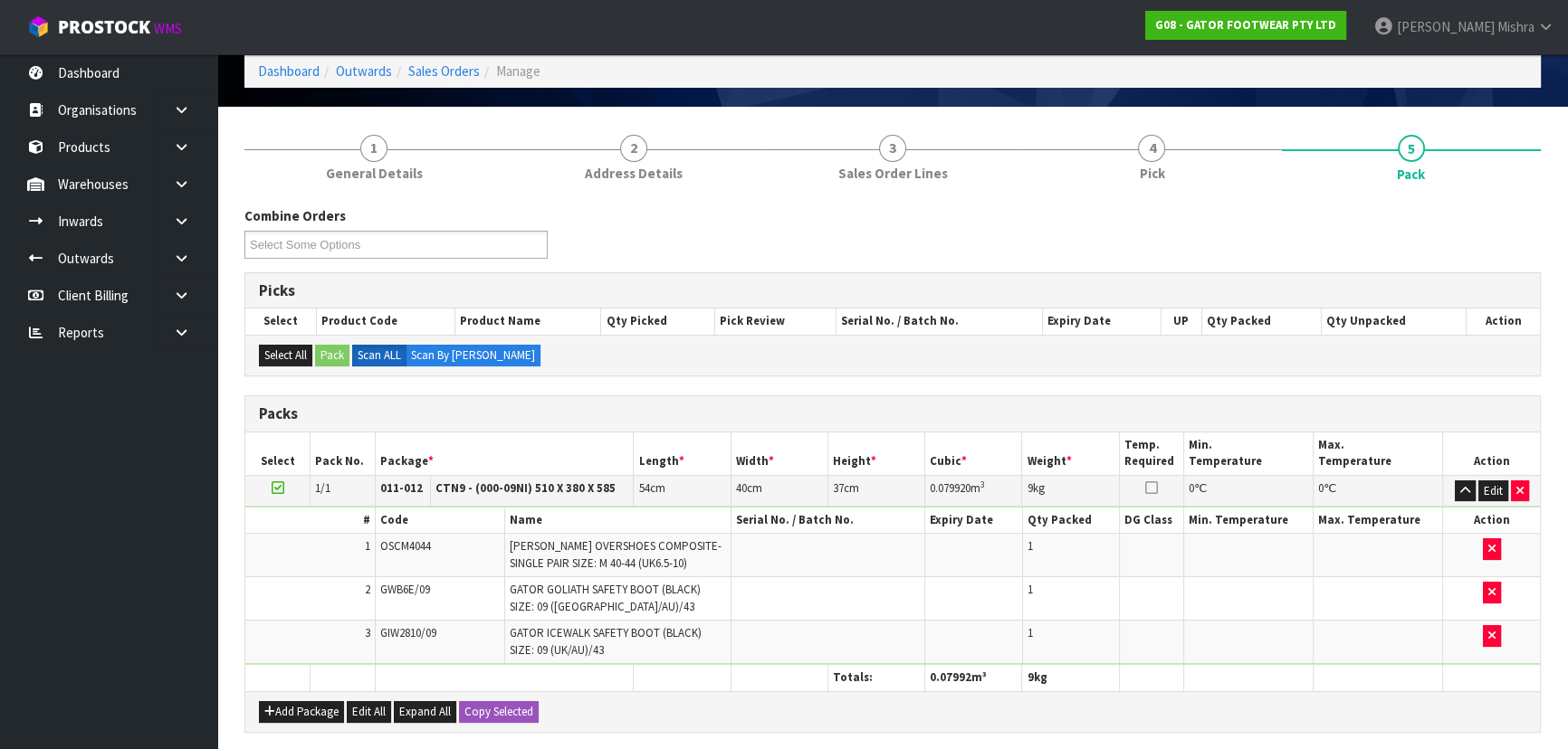
scroll to position [403, 0]
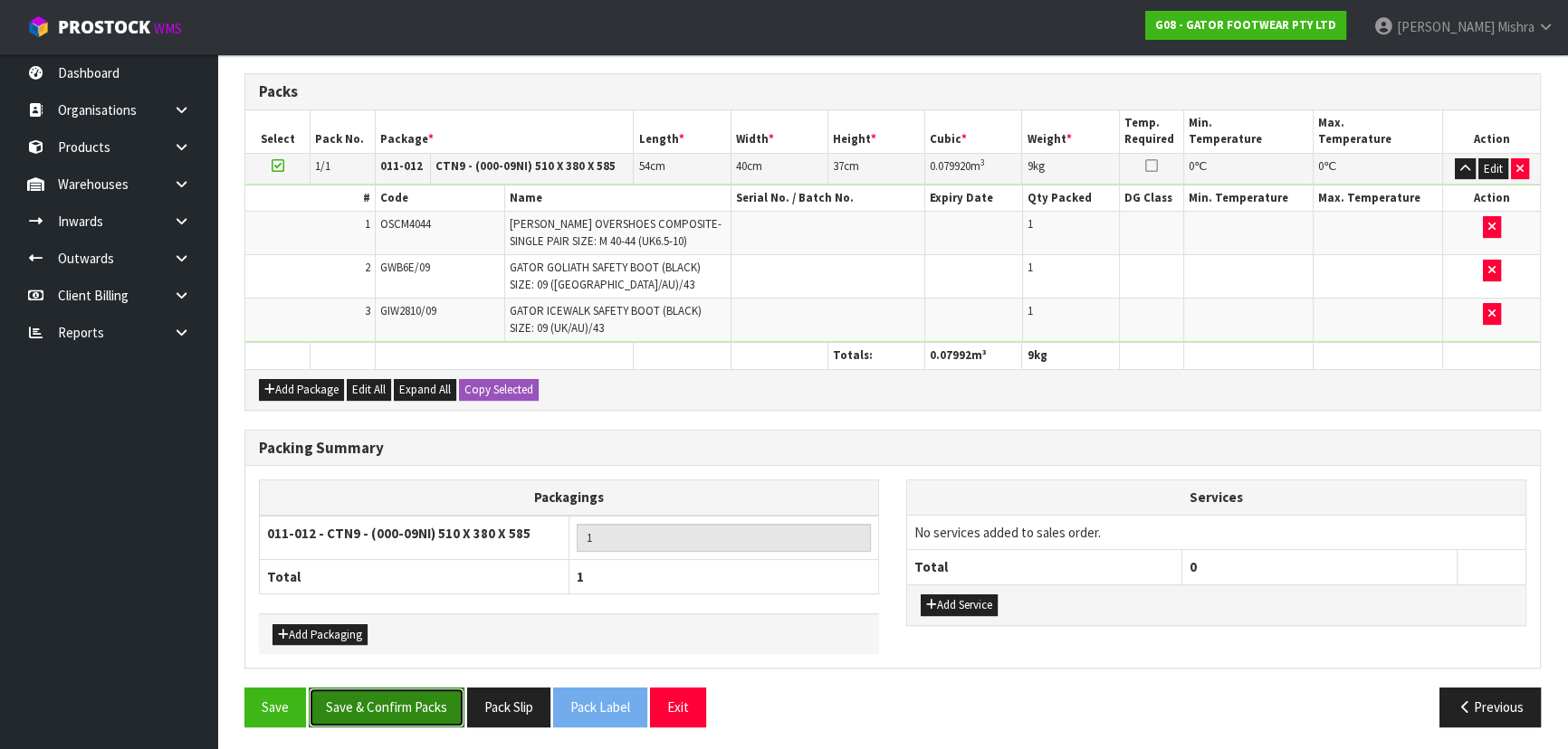
click at [387, 715] on button "Save & Confirm Packs" at bounding box center [387, 707] width 156 height 39
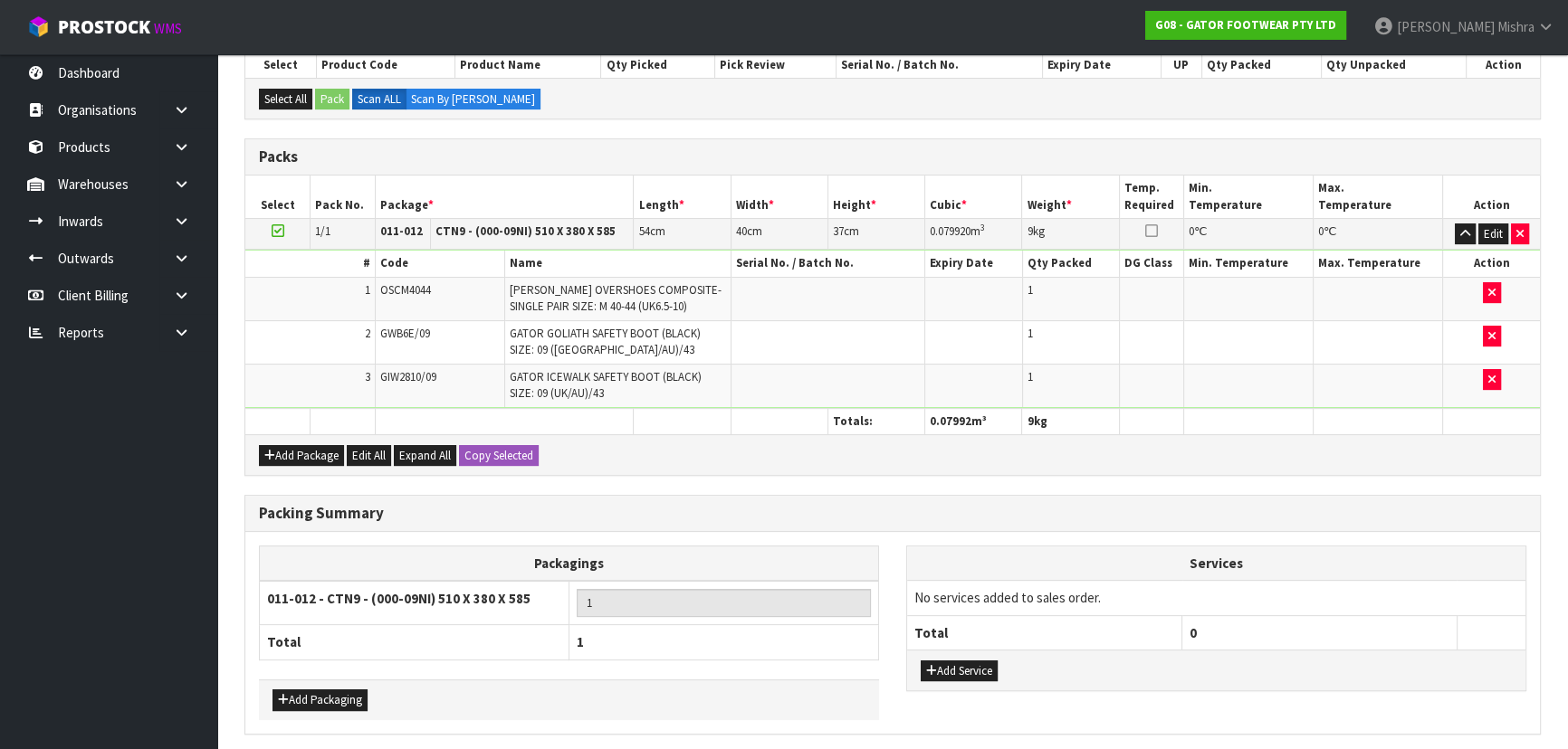
scroll to position [0, 0]
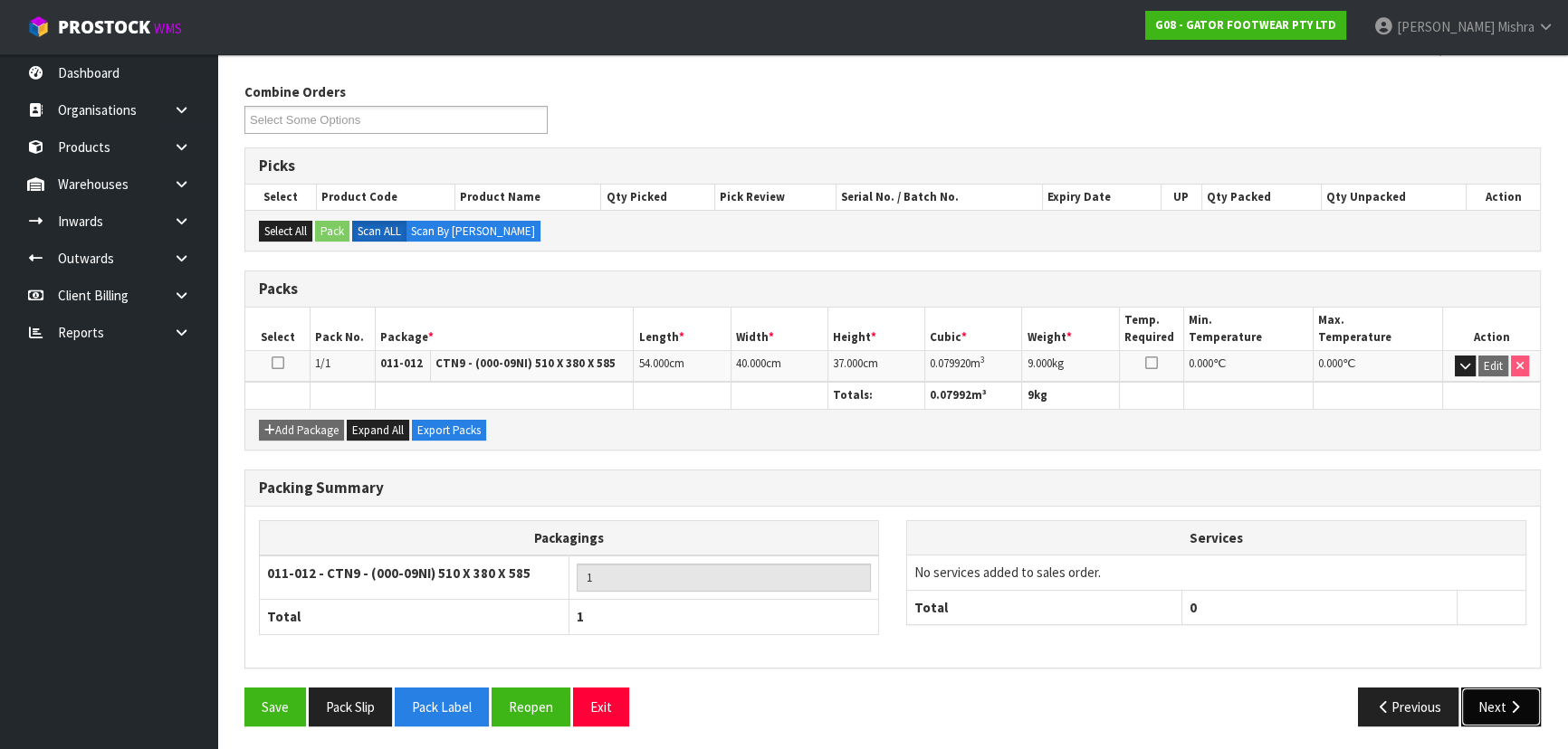
click at [1486, 706] on button "Next" at bounding box center [1501, 707] width 80 height 39
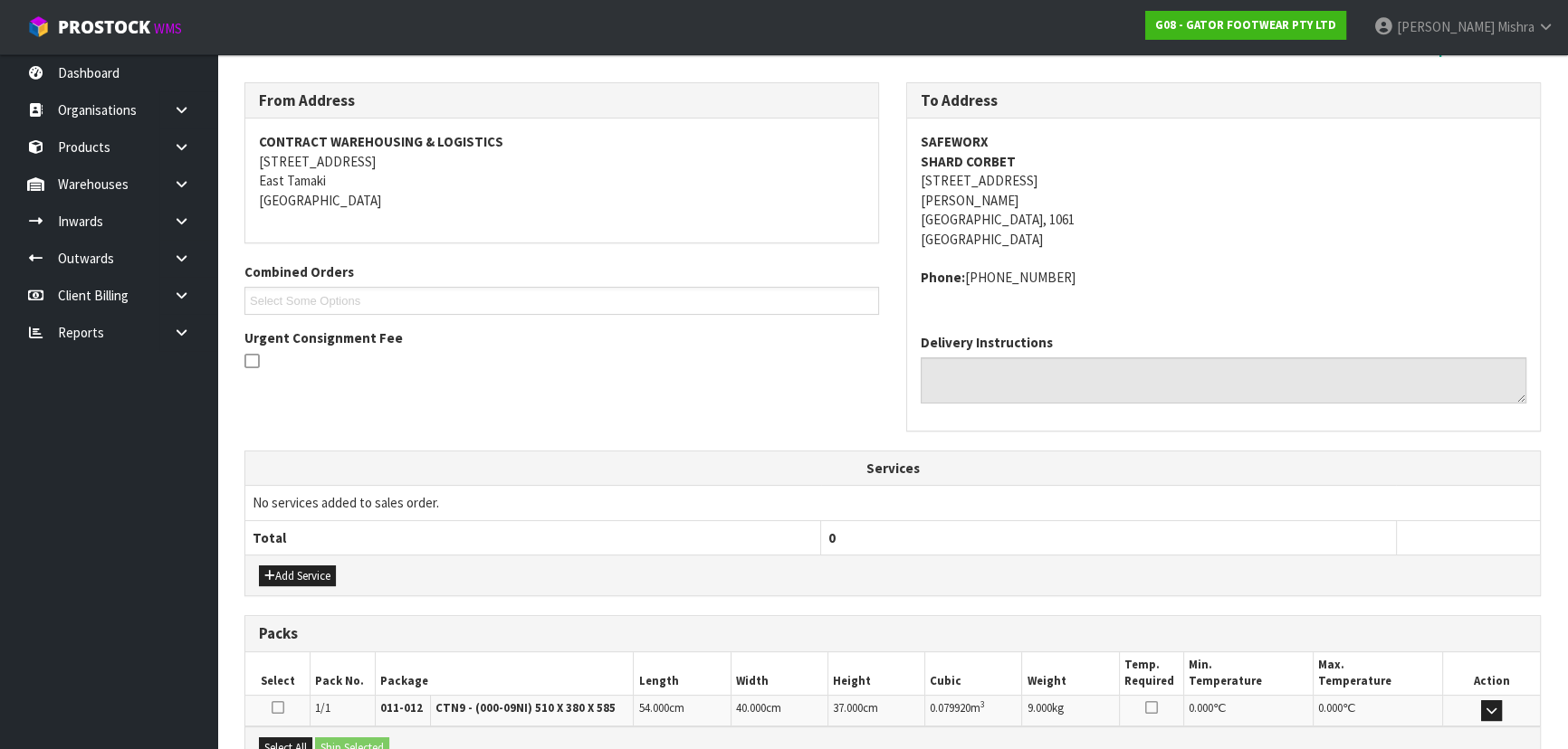
scroll to position [481, 0]
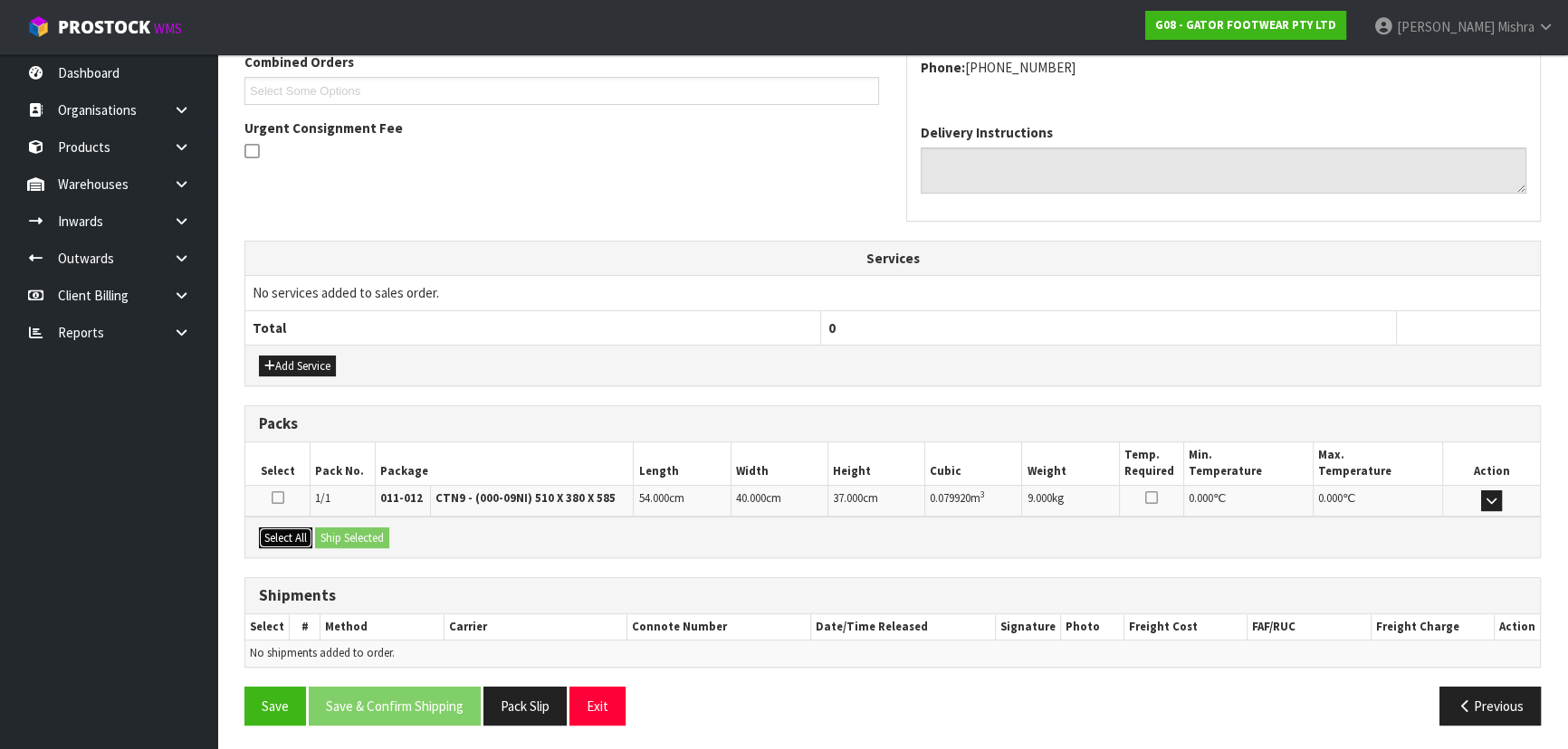
click at [289, 541] on button "Select All" at bounding box center [286, 539] width 54 height 21
click at [346, 531] on button "Ship Selected" at bounding box center [352, 539] width 74 height 21
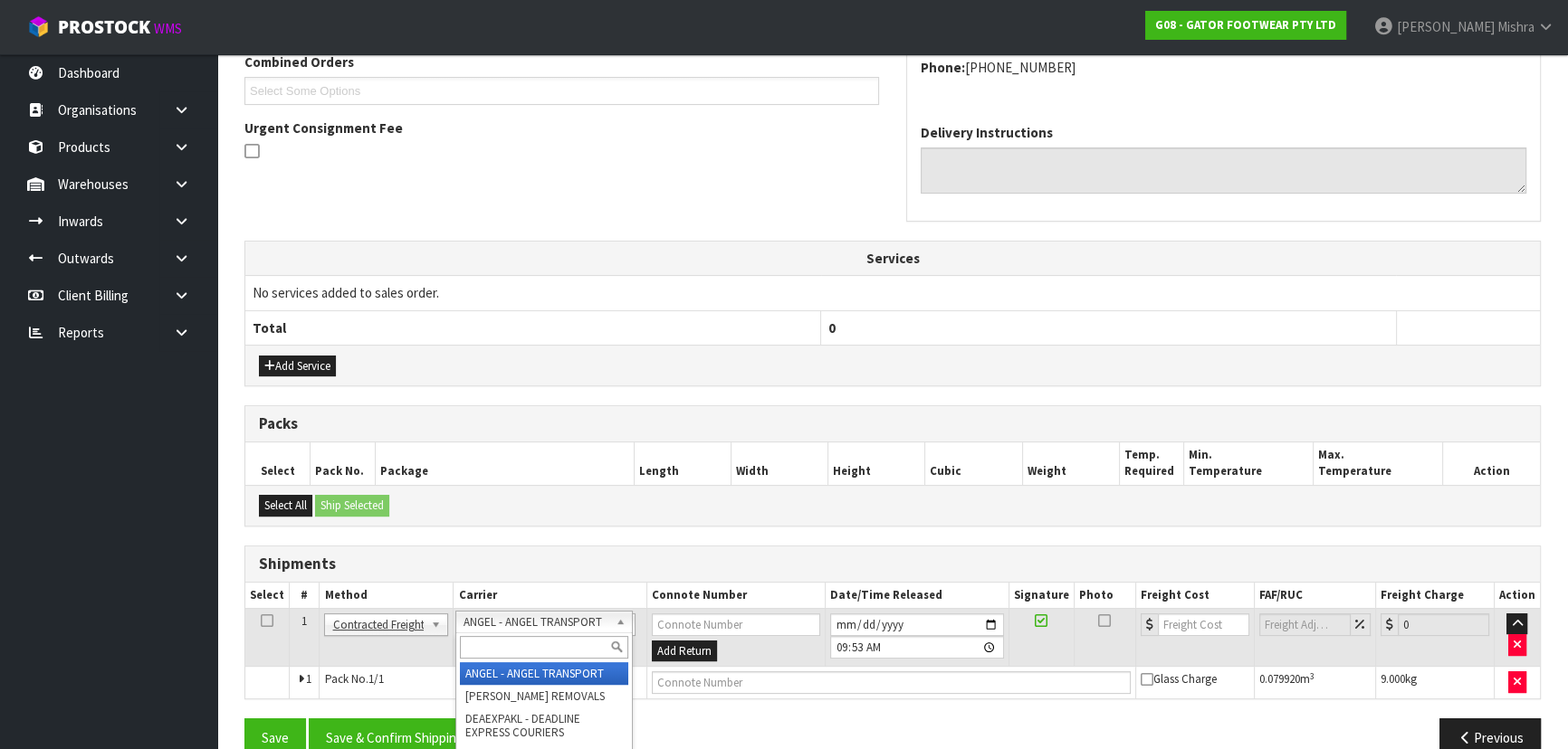
click at [516, 644] on input "text" at bounding box center [544, 647] width 168 height 22
type input "NZP"
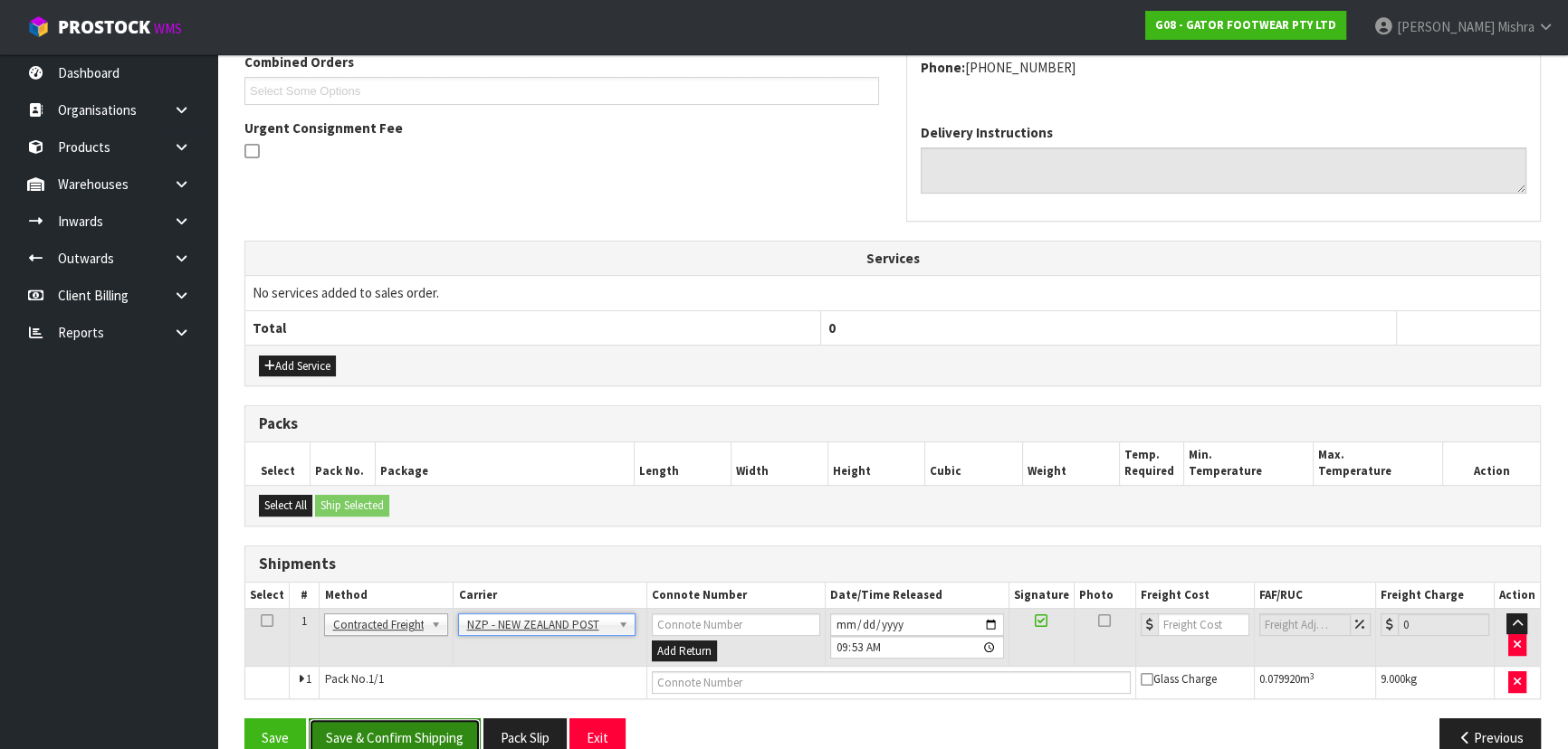
click at [433, 732] on button "Save & Confirm Shipping" at bounding box center [395, 738] width 172 height 39
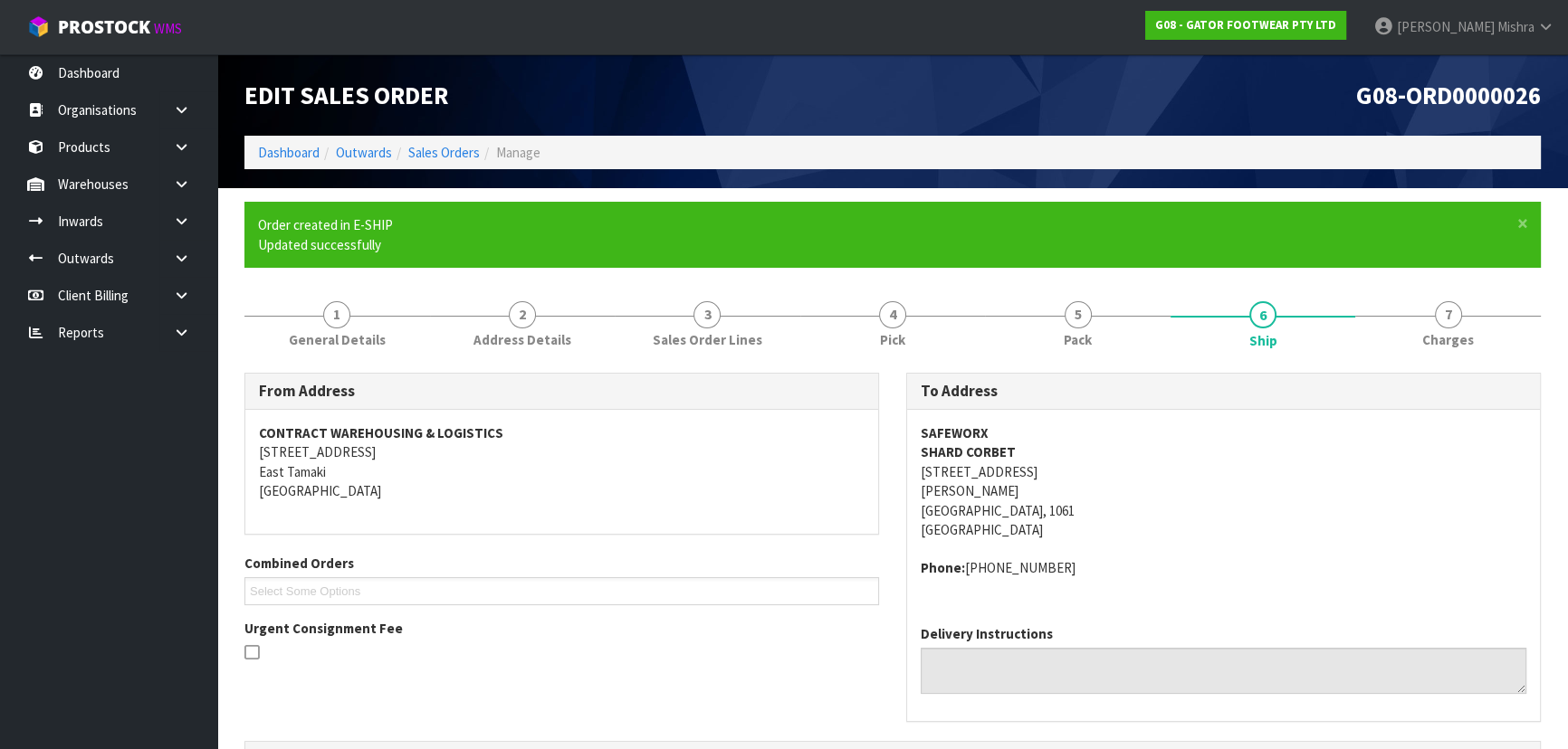
scroll to position [489, 0]
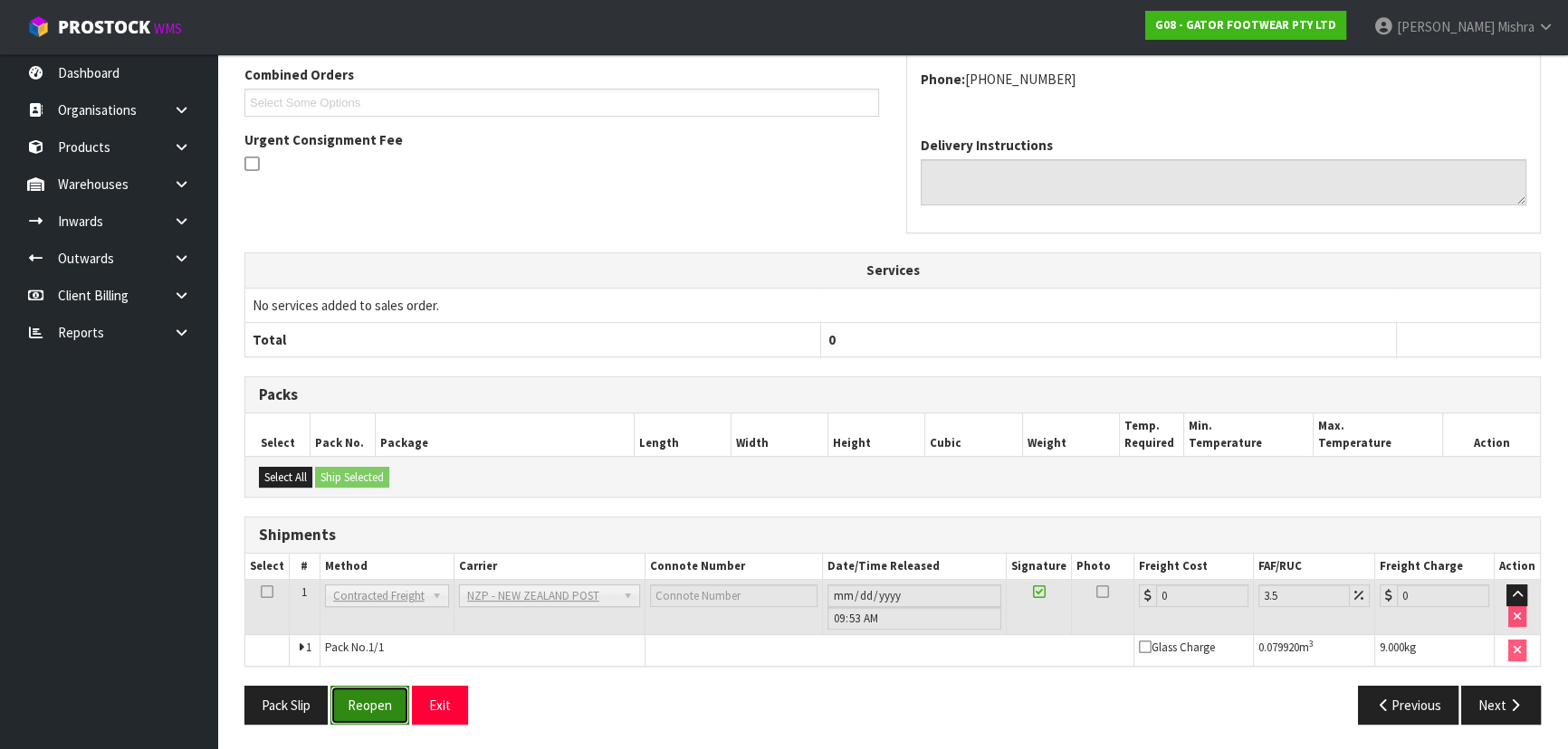
click at [372, 699] on button "Reopen" at bounding box center [369, 705] width 79 height 39
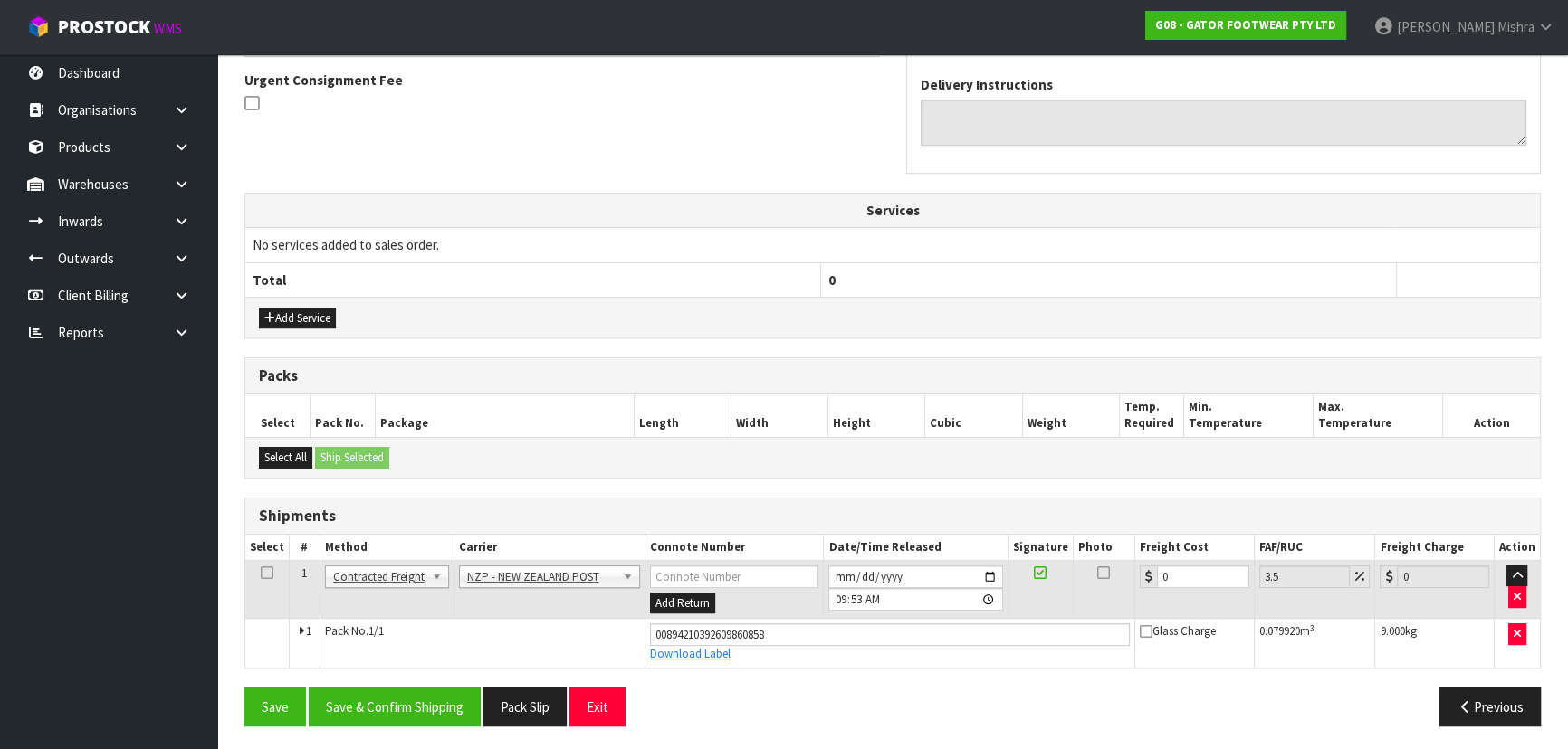
scroll to position [530, 0]
drag, startPoint x: 1195, startPoint y: 570, endPoint x: 1028, endPoint y: 574, distance: 167.0
click at [1029, 577] on tr "1 Client Local Pickup Customer Local Pickup Company Freight Contracted Freight …" at bounding box center [893, 588] width 1294 height 58
type input "4"
type input "4.14"
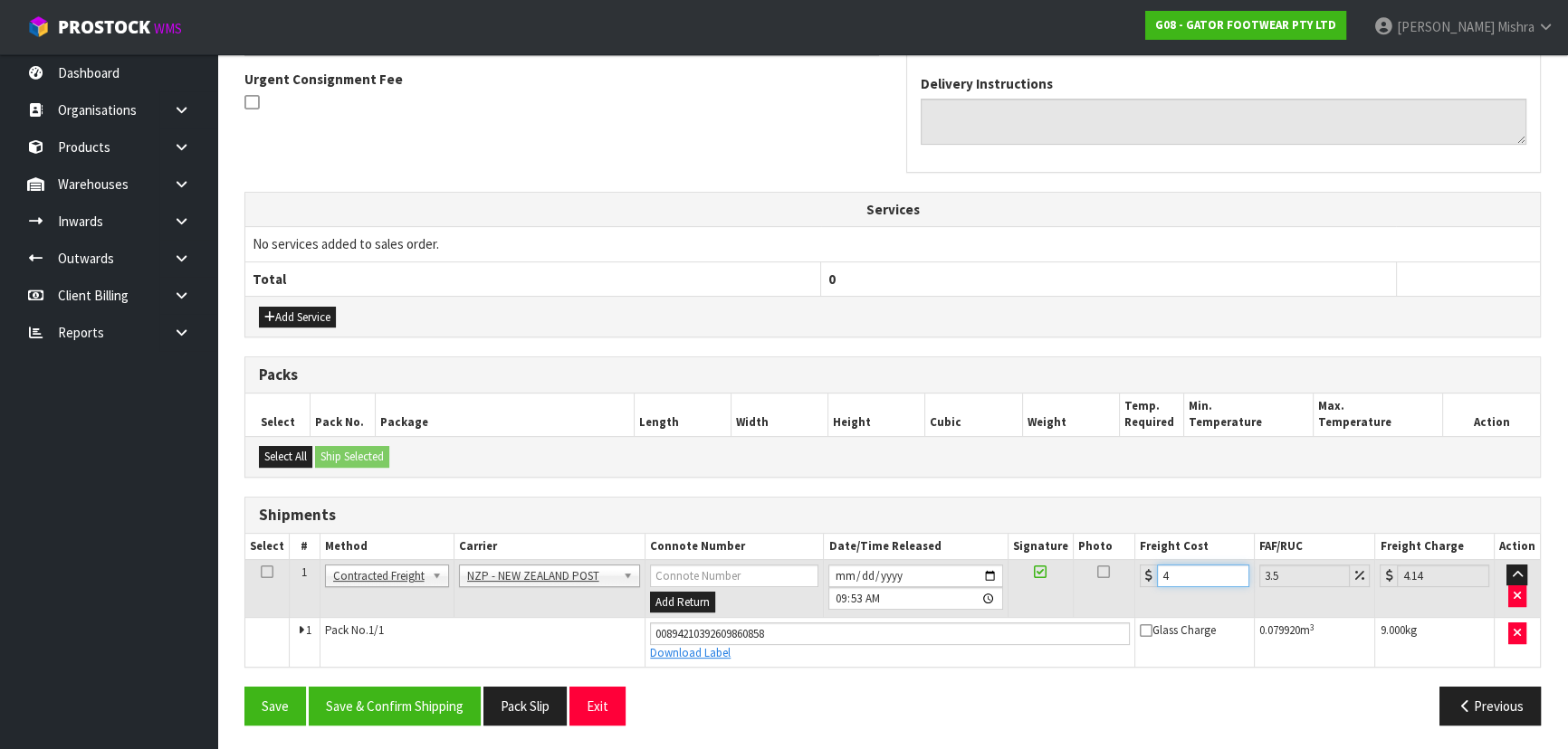
type input "4.3"
type input "4.45"
type input "4.33"
type input "4.48"
type input "4.33"
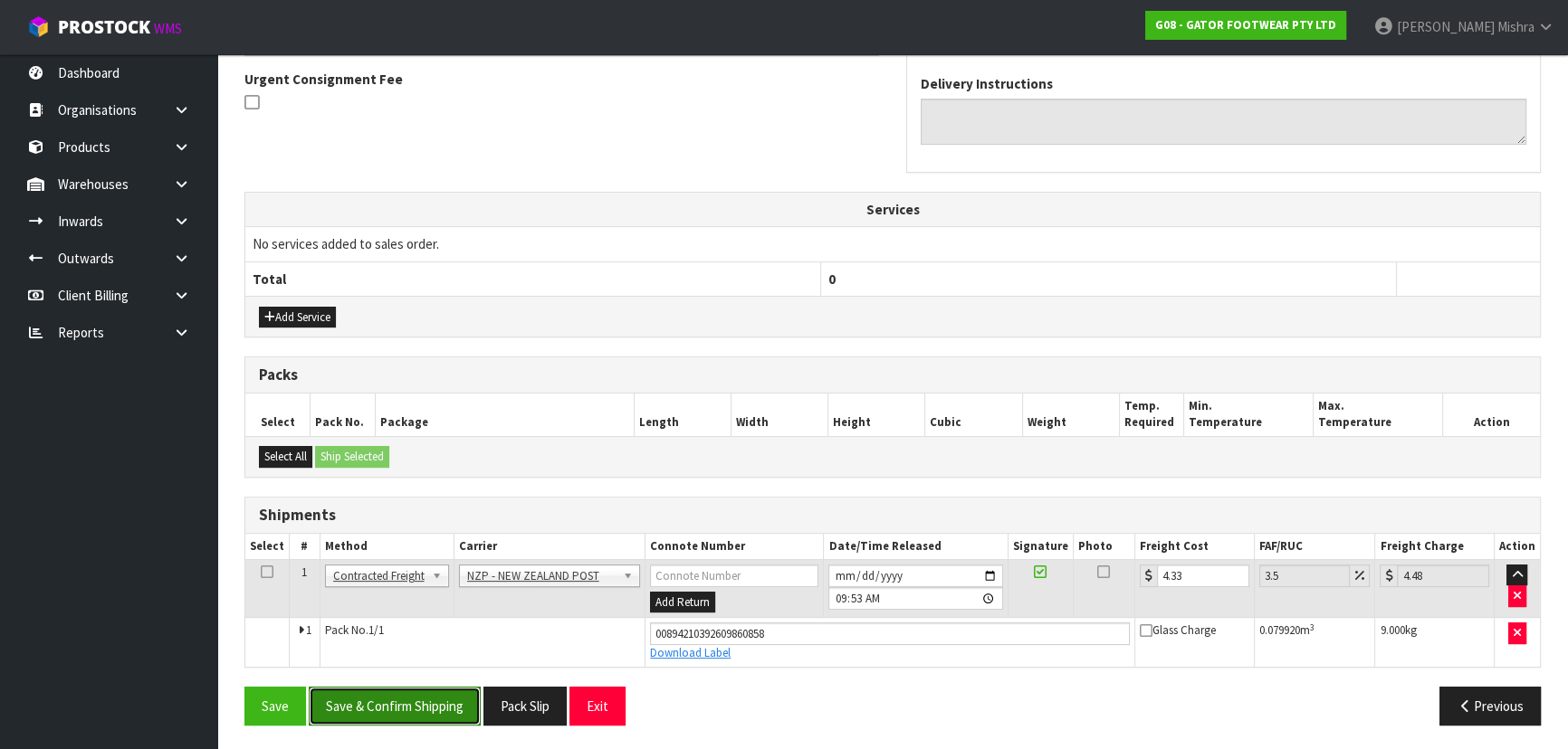
click at [356, 694] on button "Save & Confirm Shipping" at bounding box center [395, 706] width 172 height 39
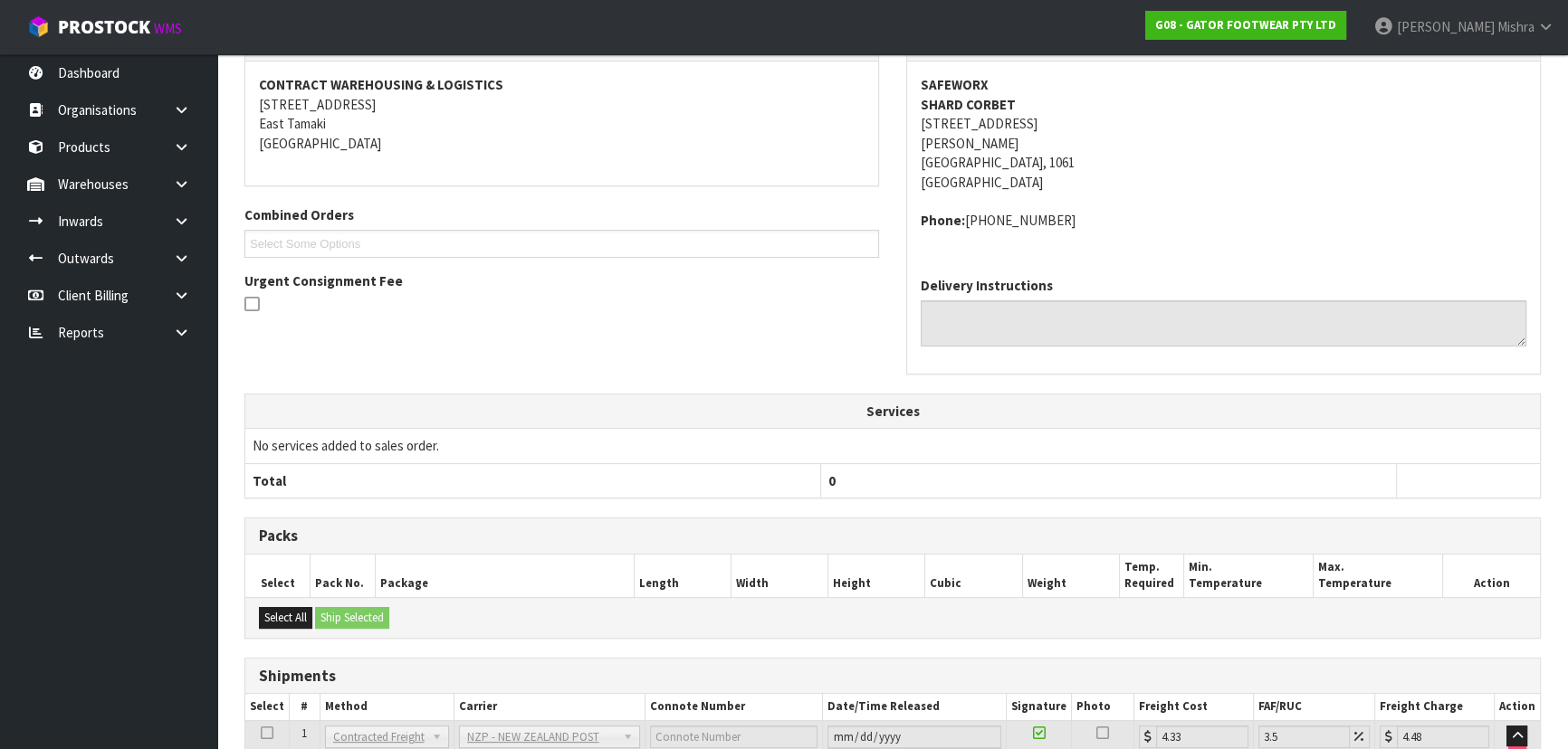
scroll to position [480, 0]
